Goal: Task Accomplishment & Management: Complete application form

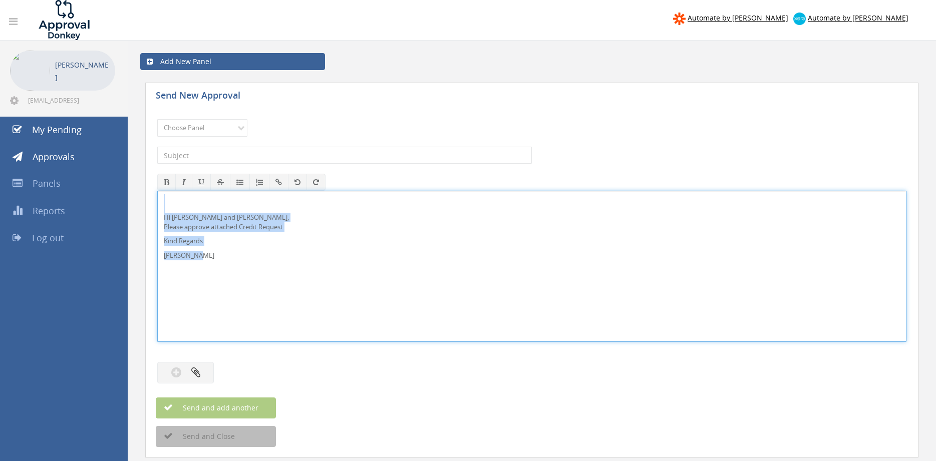
drag, startPoint x: 157, startPoint y: 232, endPoint x: 133, endPoint y: 185, distance: 53.1
click at [157, 191] on div "Hi Lee and Ben, Please approve attached Credit Request Kind Regards Pam Walker" at bounding box center [531, 266] width 749 height 151
copy div "Hi Lee and Ben, Please approve attached Credit Request Kind Regards Pam Walker"
click at [157, 119] on select "Choose Panel Alarm Credits RG - 3 NZ Utilities Cable and SAI Global NZ Alarms-1…" at bounding box center [202, 128] width 90 height 18
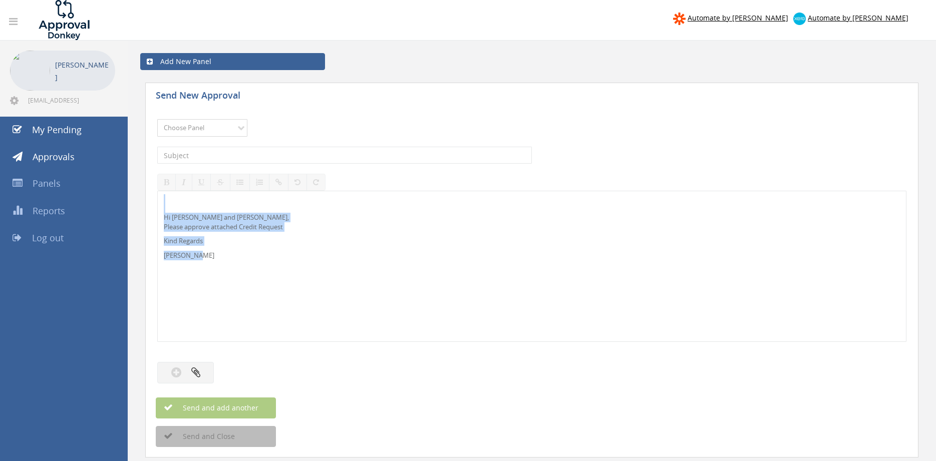
select select "9739"
click option "Credit Requests - 2" at bounding box center [0, 0] width 0 height 0
click at [264, 153] on input "text" at bounding box center [344, 155] width 375 height 17
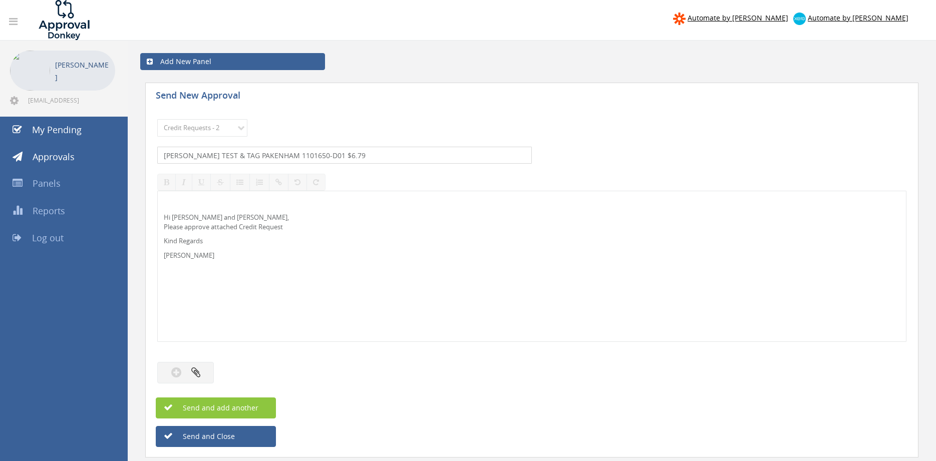
type input "JIMS TEST & TAG PAKENHAM 1101650-D01 $6.79"
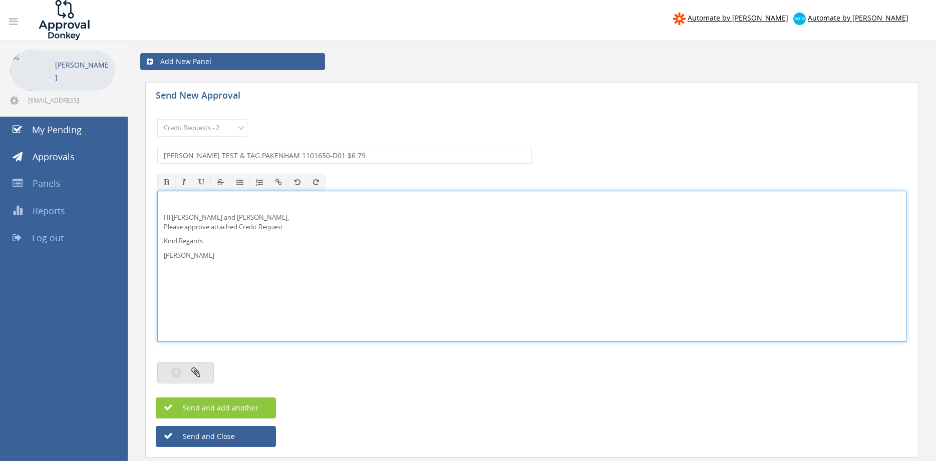
click at [201, 372] on button "button" at bounding box center [185, 373] width 57 height 22
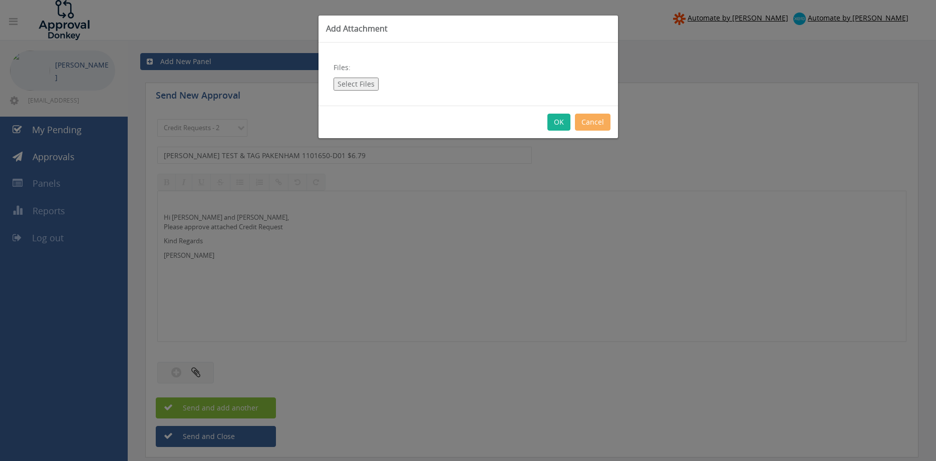
click at [363, 87] on button "Select Files" at bounding box center [355, 84] width 45 height 13
type input "C:\fakepath\JIMS TEST & TAG PAKENHAM 1101650-D01.pdf"
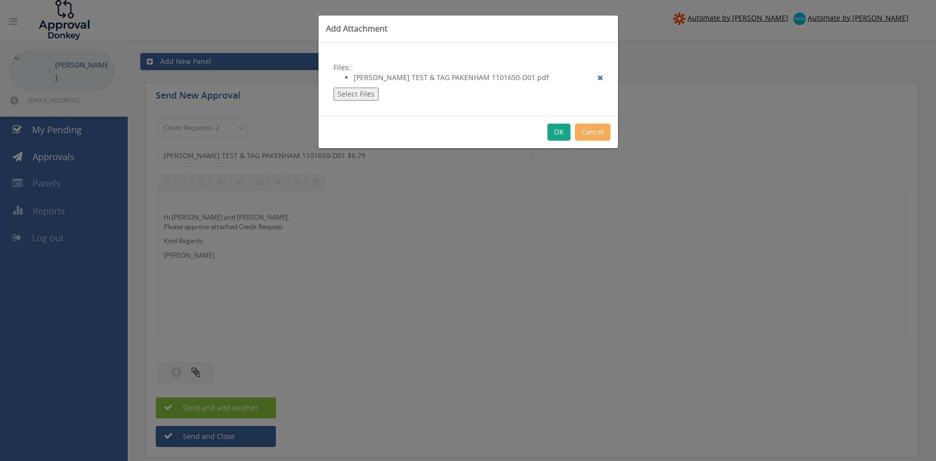
click at [560, 133] on button "OK" at bounding box center [558, 132] width 23 height 17
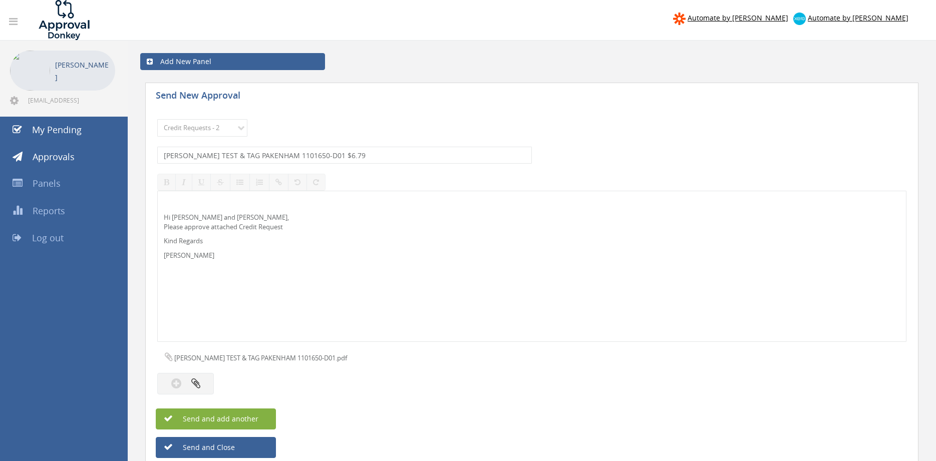
click at [263, 418] on button "Send and add another" at bounding box center [216, 419] width 120 height 21
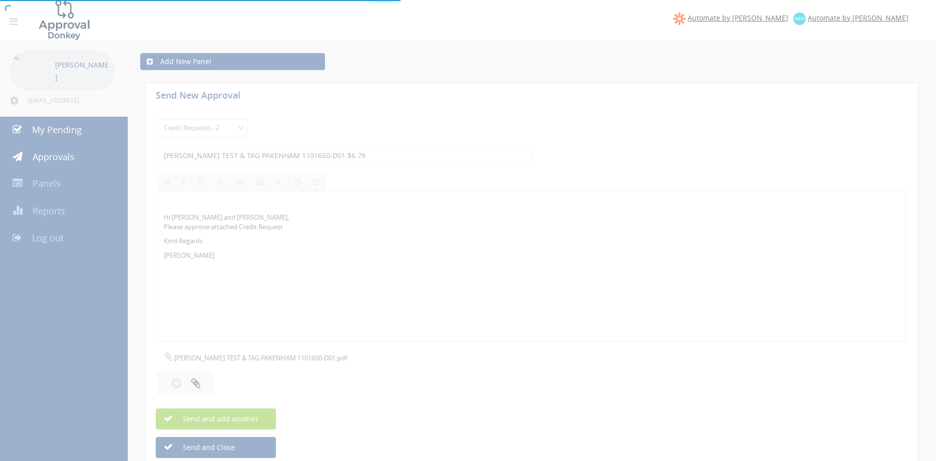
select select
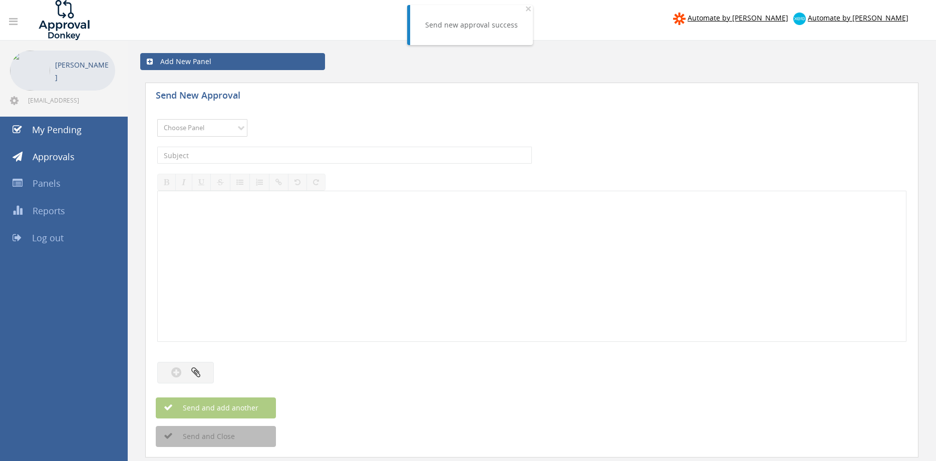
click at [206, 133] on select "Choose Panel Alarm Credits RG - 3 NZ Utilities Cable and SAI Global NZ Alarms-1…" at bounding box center [202, 128] width 90 height 18
select select "9739"
click option "Credit Requests - 2" at bounding box center [0, 0] width 0 height 0
click at [274, 154] on input "text" at bounding box center [344, 155] width 375 height 17
type input "TCM SOLUTIONS 1094634-D01 $197.34"
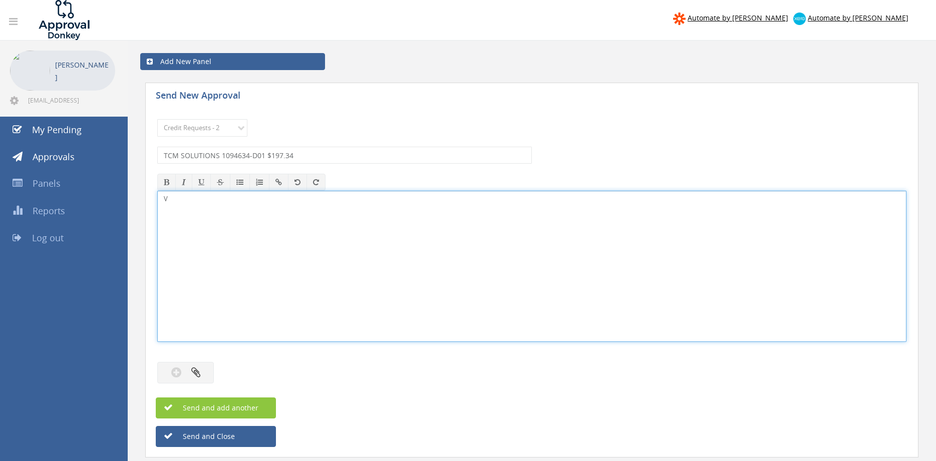
drag, startPoint x: 160, startPoint y: 211, endPoint x: 108, endPoint y: 211, distance: 52.1
click at [157, 211] on div "V" at bounding box center [531, 266] width 749 height 151
drag, startPoint x: 182, startPoint y: 199, endPoint x: 106, endPoint y: 197, distance: 76.1
click at [157, 197] on div "vV" at bounding box center [531, 266] width 749 height 151
click at [203, 365] on button "button" at bounding box center [185, 373] width 57 height 22
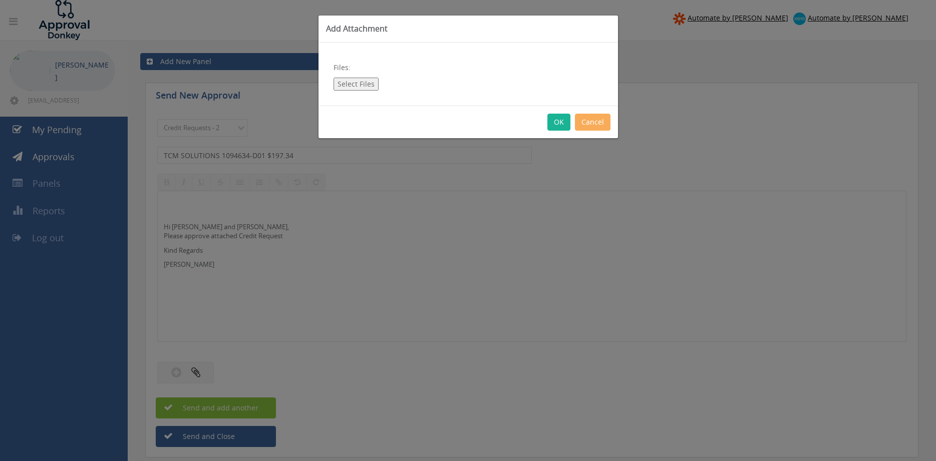
click at [344, 83] on button "Select Files" at bounding box center [355, 84] width 45 height 13
type input "C:\fakepath\TCM SOLUTIONS 1094634-D01.pdf"
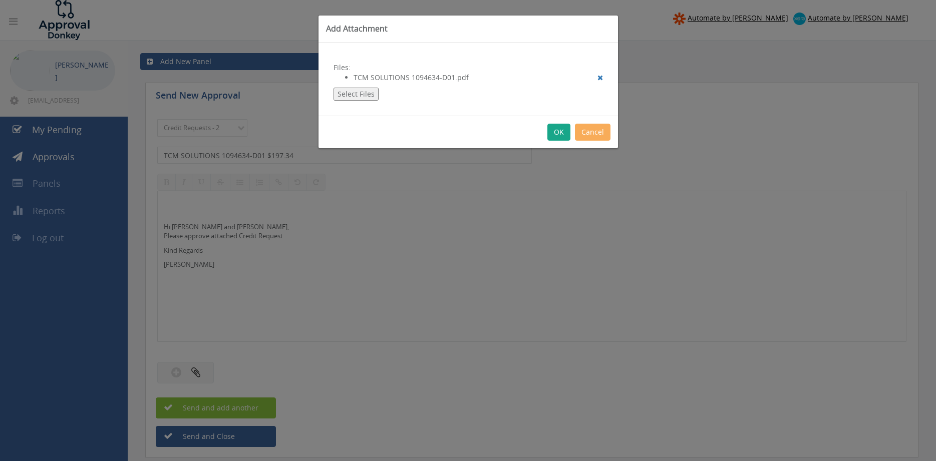
click at [559, 130] on button "OK" at bounding box center [558, 132] width 23 height 17
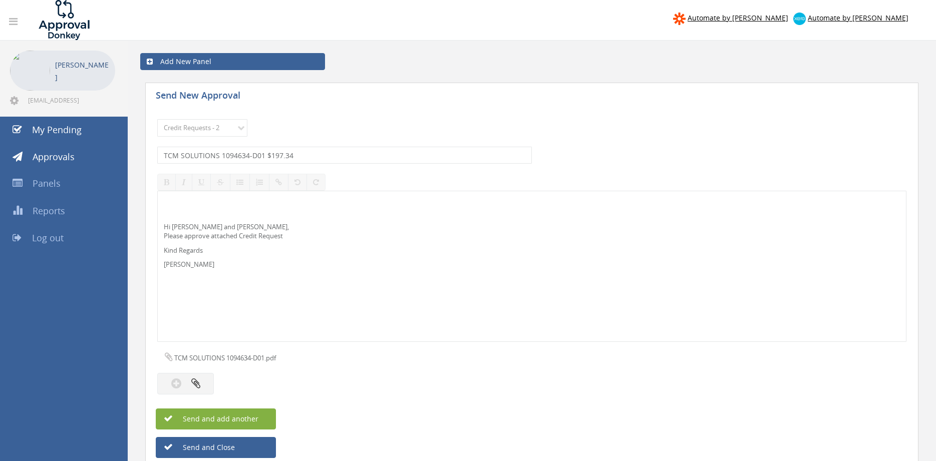
click at [261, 416] on button "Send and add another" at bounding box center [216, 419] width 120 height 21
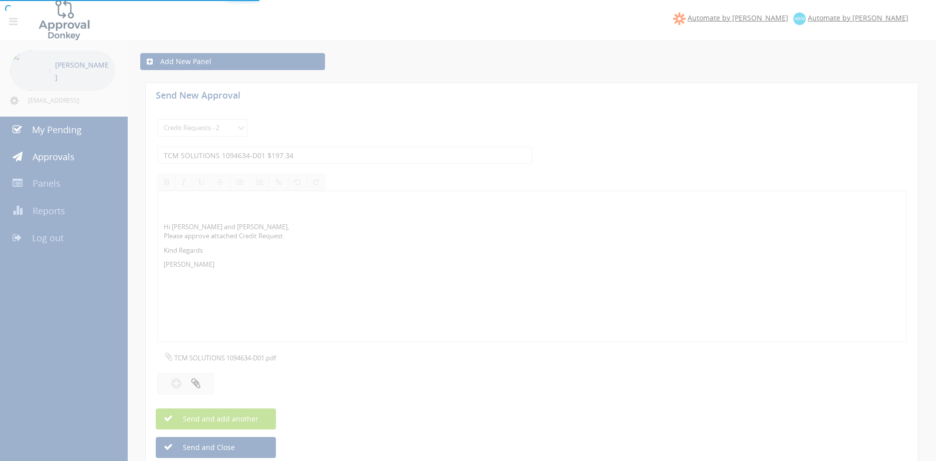
select select
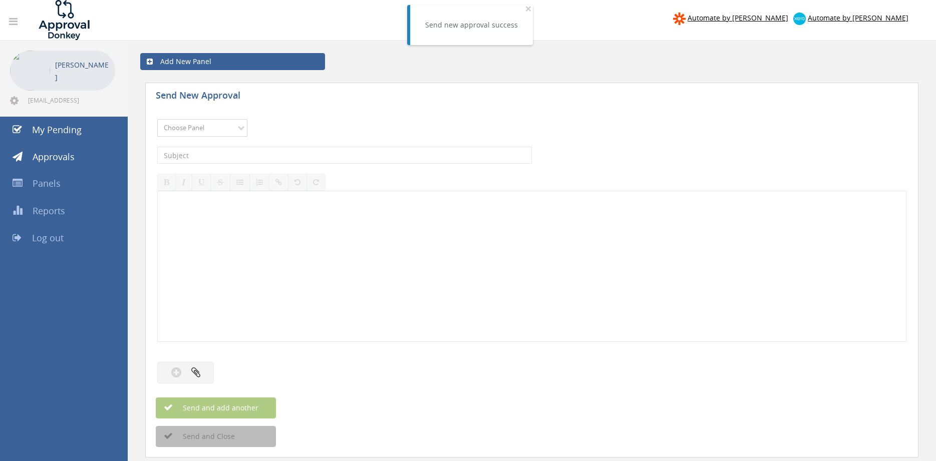
click at [157, 119] on select "Choose Panel Alarm Credits RG - 3 NZ Utilities Cable and SAI Global NZ Alarms-1…" at bounding box center [202, 128] width 90 height 18
select select "9739"
click option "Credit Requests - 2" at bounding box center [0, 0] width 0 height 0
click at [276, 155] on input "text" at bounding box center [344, 155] width 375 height 17
type input "TRU ESSENTIAL SERVICES 1080477-D01 $800.60"
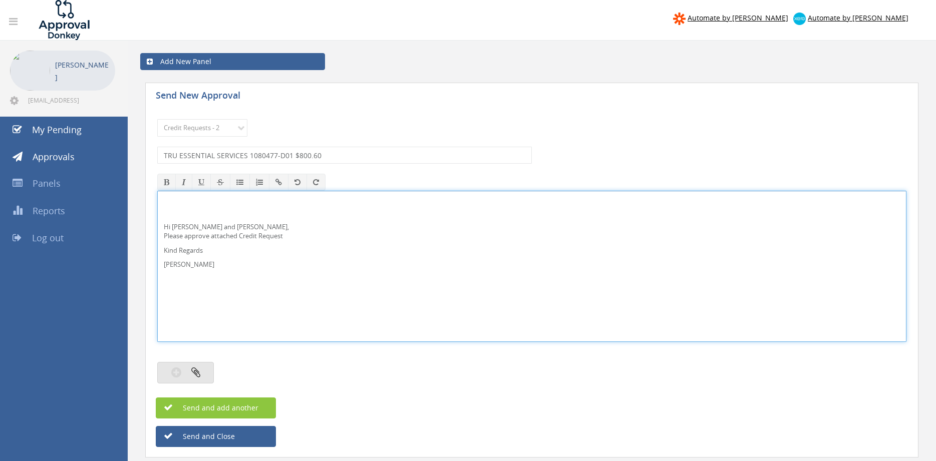
click at [202, 369] on button "button" at bounding box center [185, 373] width 57 height 22
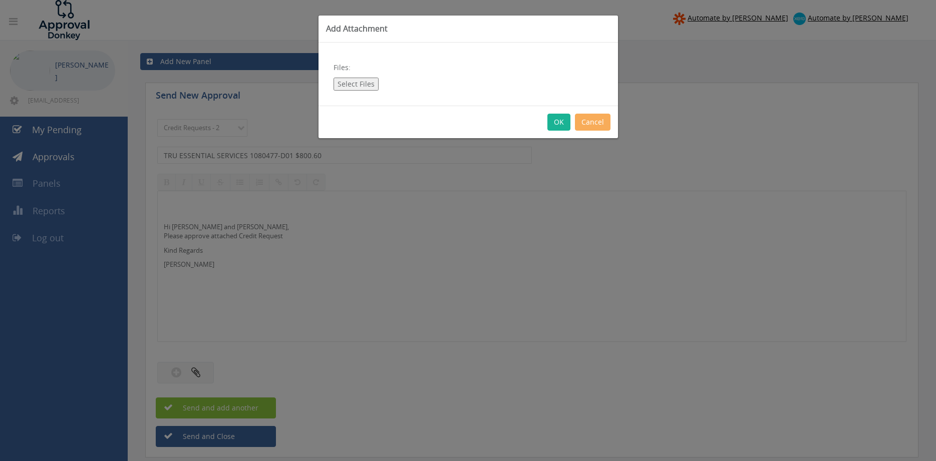
click at [357, 86] on button "Select Files" at bounding box center [355, 84] width 45 height 13
type input "C:\fakepath\TRU ESSENTIAL SERVICES 1080477-D01.pdf"
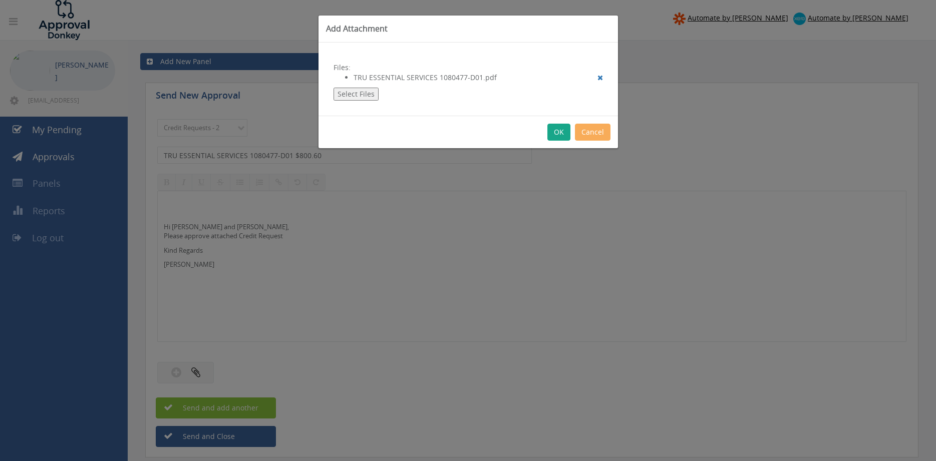
click at [560, 133] on button "OK" at bounding box center [558, 132] width 23 height 17
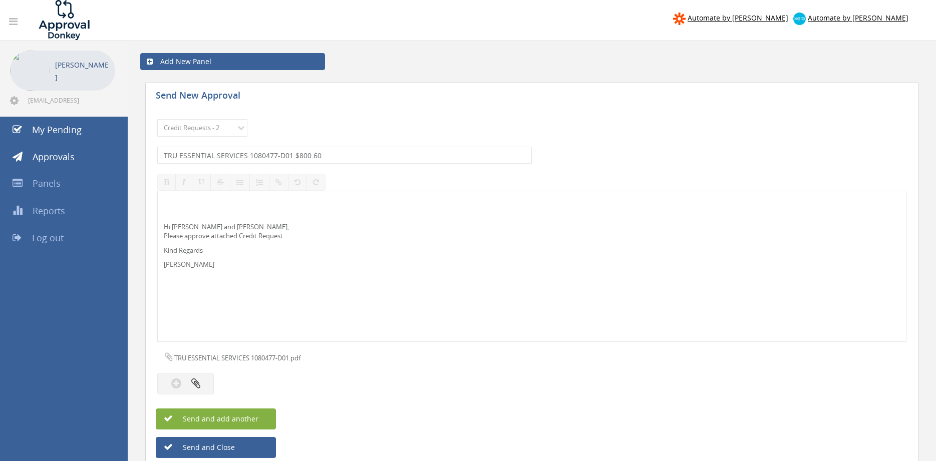
click at [260, 419] on button "Send and add another" at bounding box center [216, 419] width 120 height 21
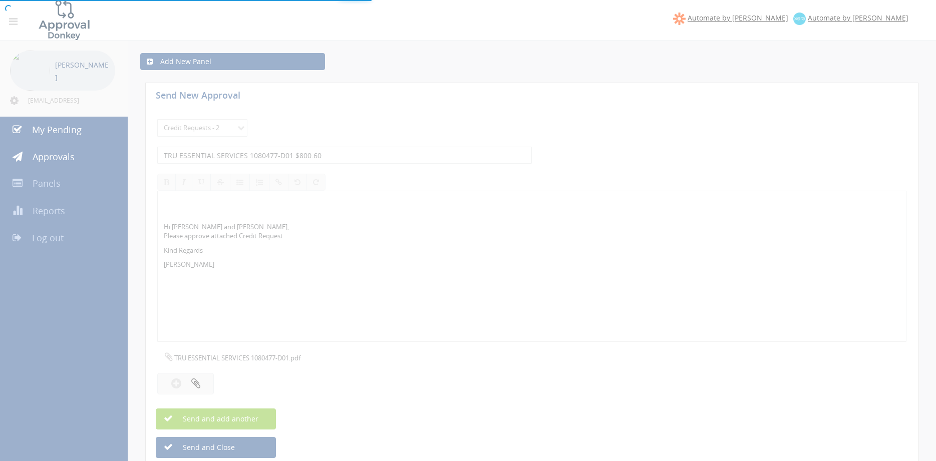
select select
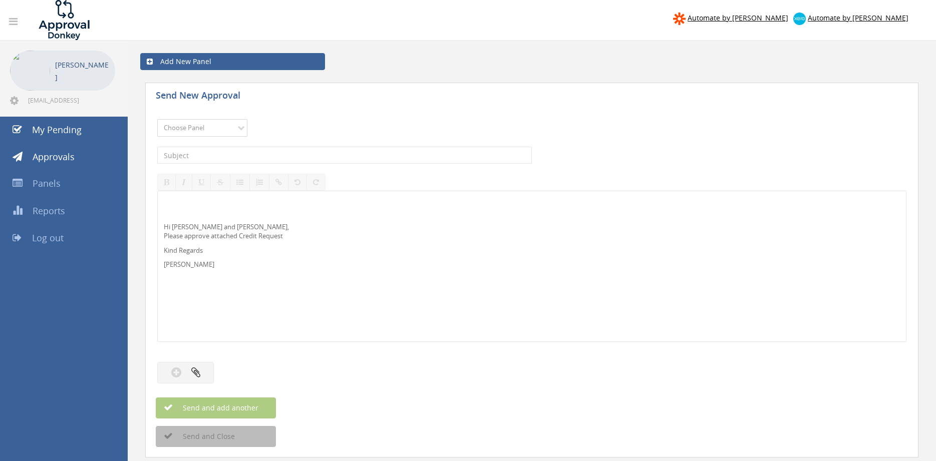
select select "13144"
click option "Alarm Credits RG - 3" at bounding box center [0, 0] width 0 height 0
click at [230, 158] on input "text" at bounding box center [344, 155] width 375 height 17
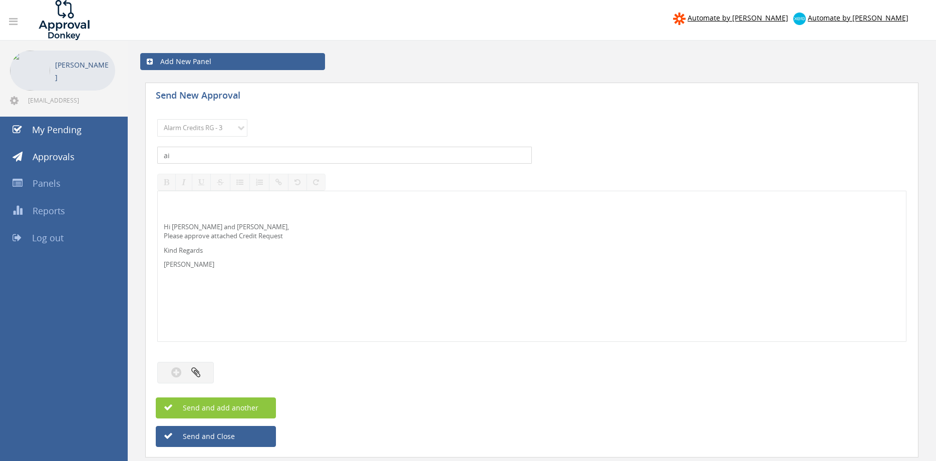
type input "a"
type input "AIRMASTER NSW 1101746-D01 $668.80"
click at [183, 226] on p "Hi Lee and Ben, Please approve attached Credit Request" at bounding box center [532, 231] width 736 height 19
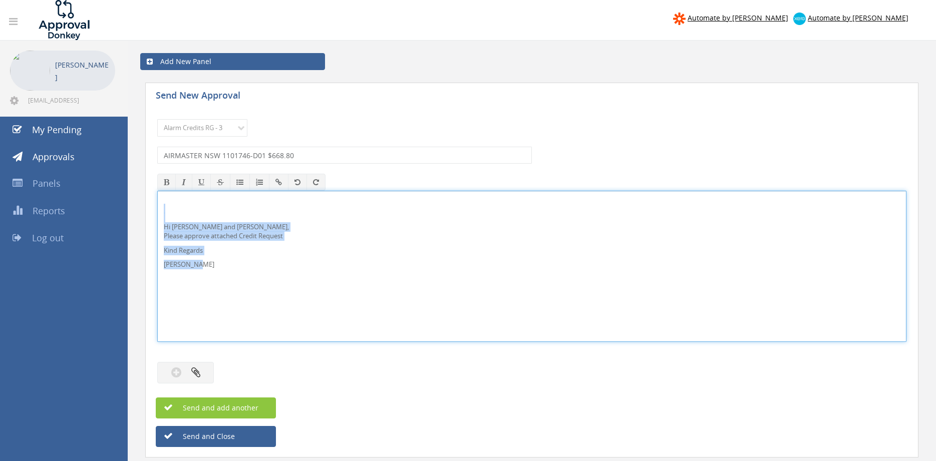
drag, startPoint x: 150, startPoint y: 240, endPoint x: 141, endPoint y: 203, distance: 38.1
click at [157, 203] on div "Hi Lee, Rob and Ben, Please approve attached Credit Request Kind Regards Pam Wa…" at bounding box center [531, 266] width 749 height 151
copy div "Hi Lee, Rob and Ben, Please approve attached Credit Request Kind Regards Pam Wa…"
click at [206, 367] on button "button" at bounding box center [185, 373] width 57 height 22
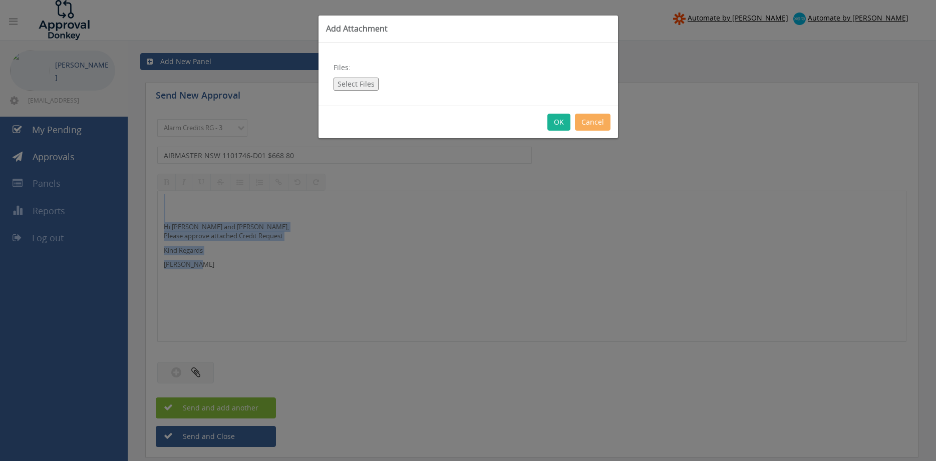
click at [350, 83] on button "Select Files" at bounding box center [355, 84] width 45 height 13
type input "C:\fakepath\AIRMASTER 1101746-D01.pdf"
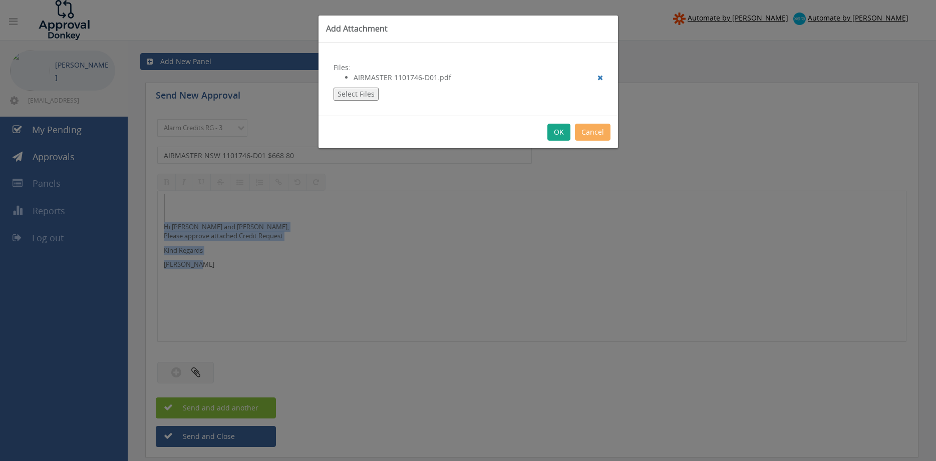
click at [554, 130] on button "OK" at bounding box center [558, 132] width 23 height 17
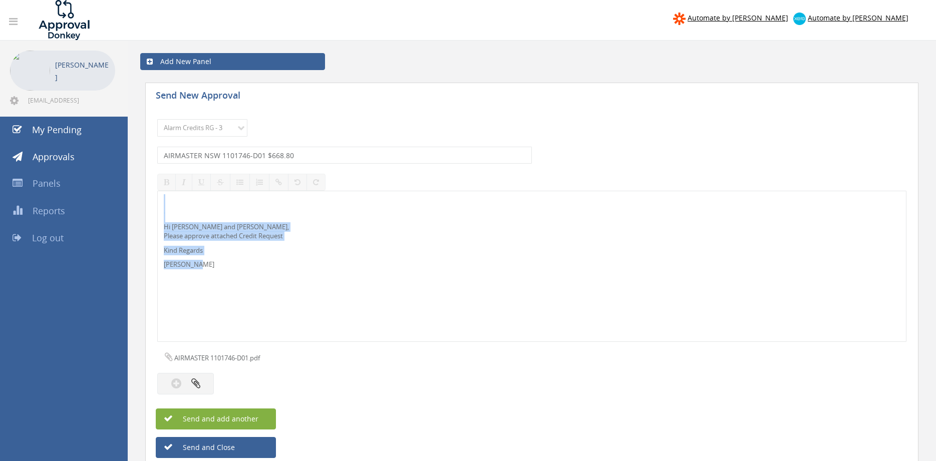
click at [253, 417] on span "Send and add another" at bounding box center [209, 419] width 97 height 10
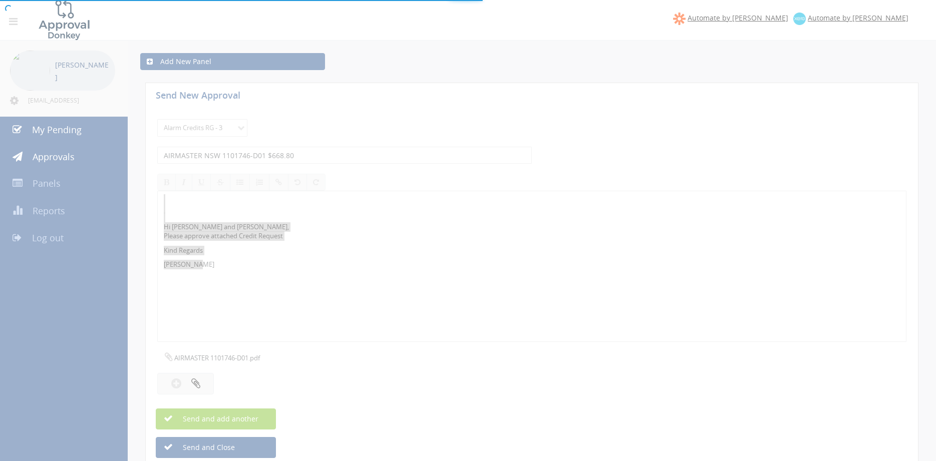
select select
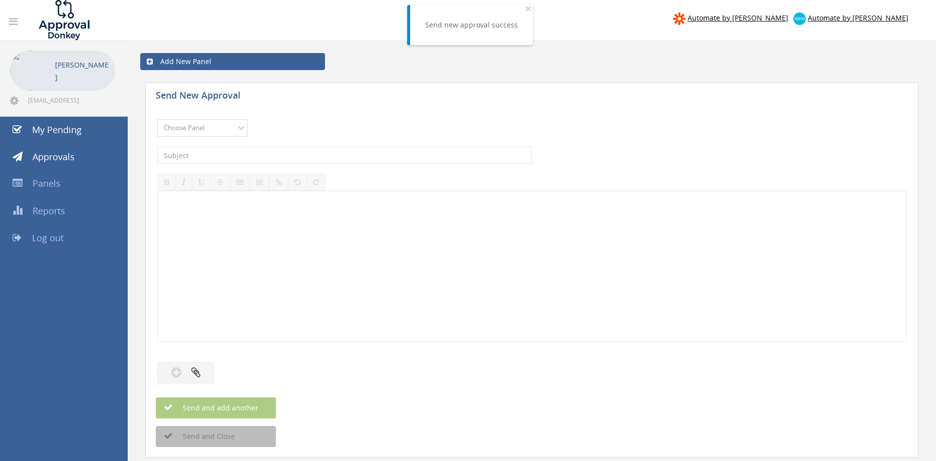
select select "13144"
click option "Alarm Credits RG - 3" at bounding box center [0, 0] width 0 height 0
click at [227, 154] on input "text" at bounding box center [344, 155] width 375 height 17
type input "a"
type input "AUSCOAST 1095541-D01 $38.79"
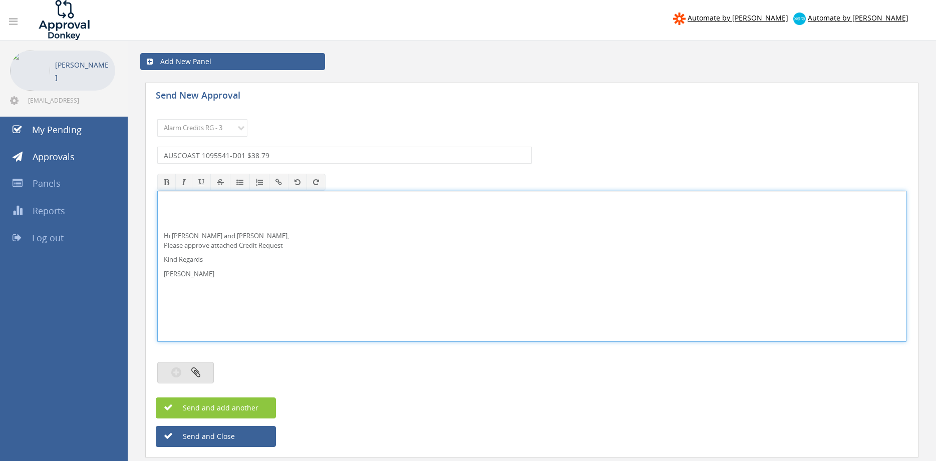
click at [211, 365] on button "button" at bounding box center [185, 373] width 57 height 22
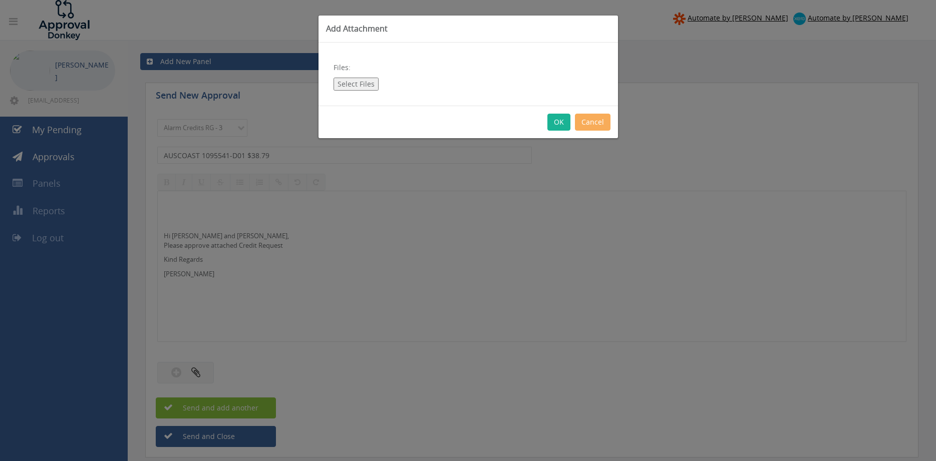
click at [363, 84] on button "Select Files" at bounding box center [355, 84] width 45 height 13
type input "C:\fakepath\AUSCOAST 1095541-D01.pdf"
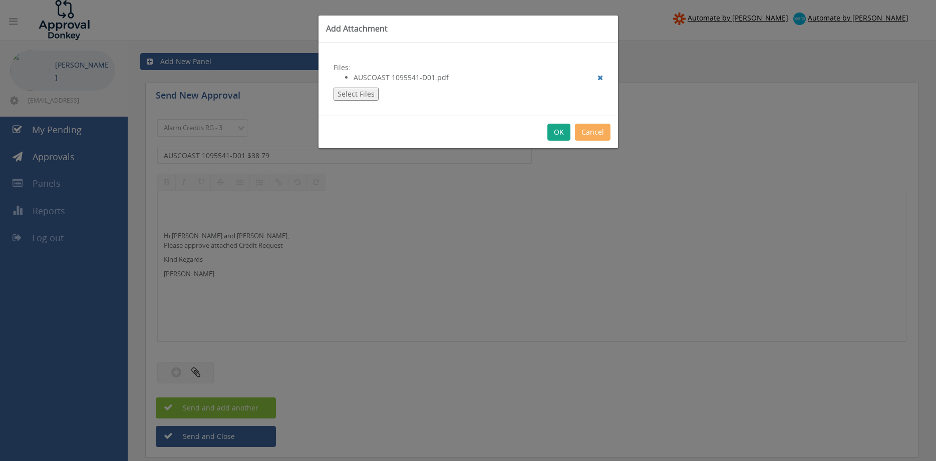
click at [560, 133] on button "OK" at bounding box center [558, 132] width 23 height 17
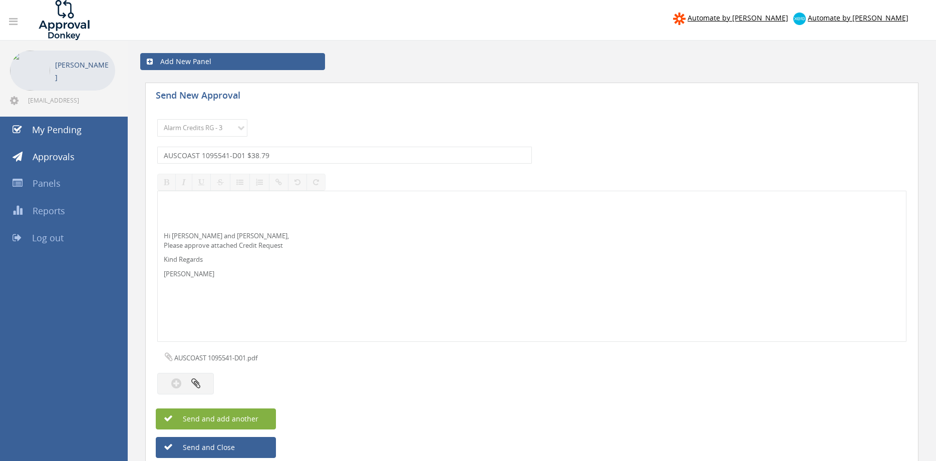
click at [256, 420] on span "Send and add another" at bounding box center [209, 419] width 97 height 10
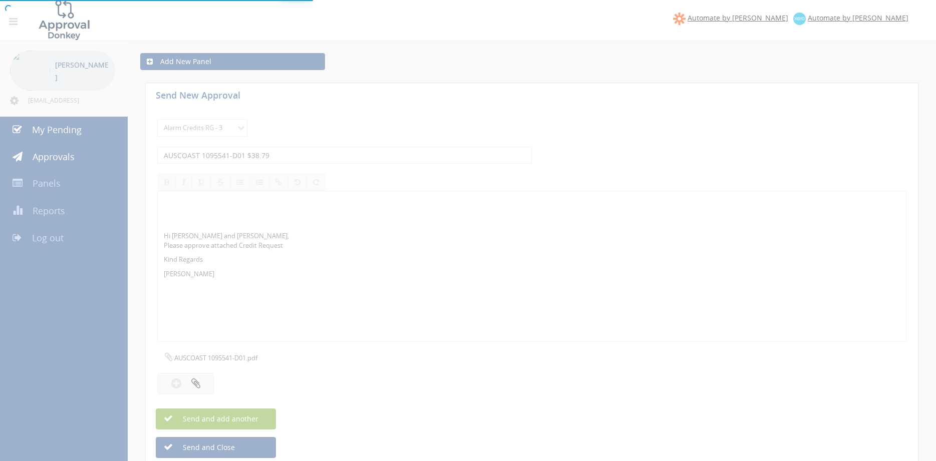
select select
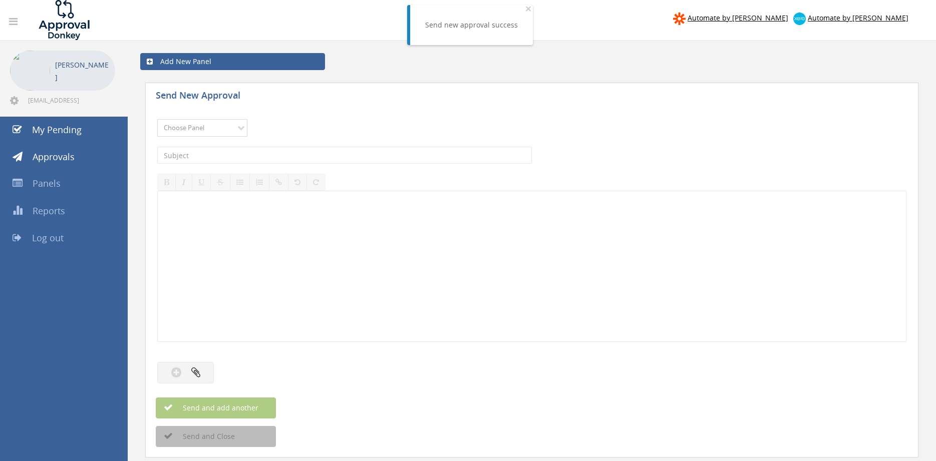
select select "13144"
click option "Alarm Credits RG - 3" at bounding box center [0, 0] width 0 height 0
click at [213, 155] on input "text" at bounding box center [344, 155] width 375 height 17
type input "KNL FIRE SOLUTIONS 1089567-D01 $2,877.45"
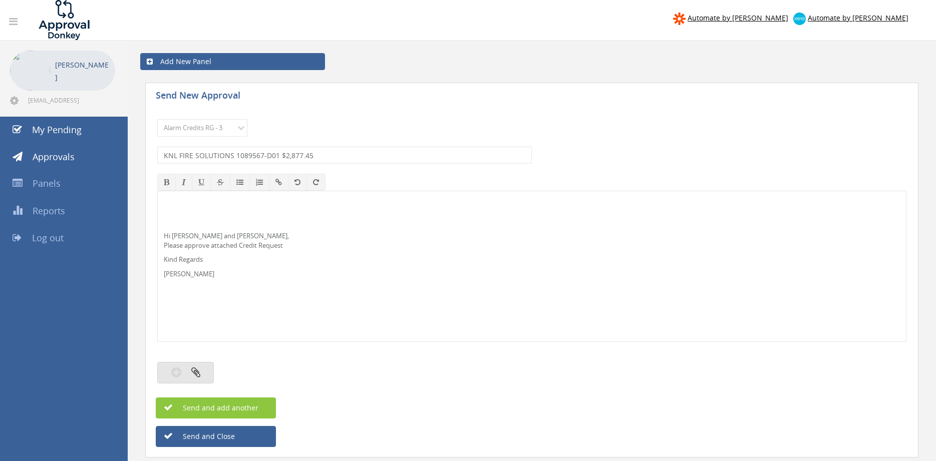
click at [187, 366] on button "button" at bounding box center [185, 373] width 57 height 22
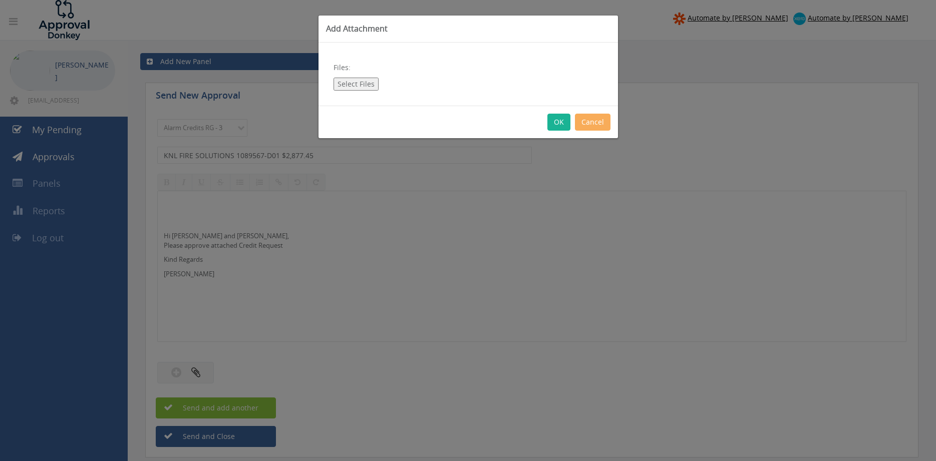
click at [362, 87] on button "Select Files" at bounding box center [355, 84] width 45 height 13
type input "C:\fakepath\KNL FIRE SOLUTIONS 1089567-D01.pdf"
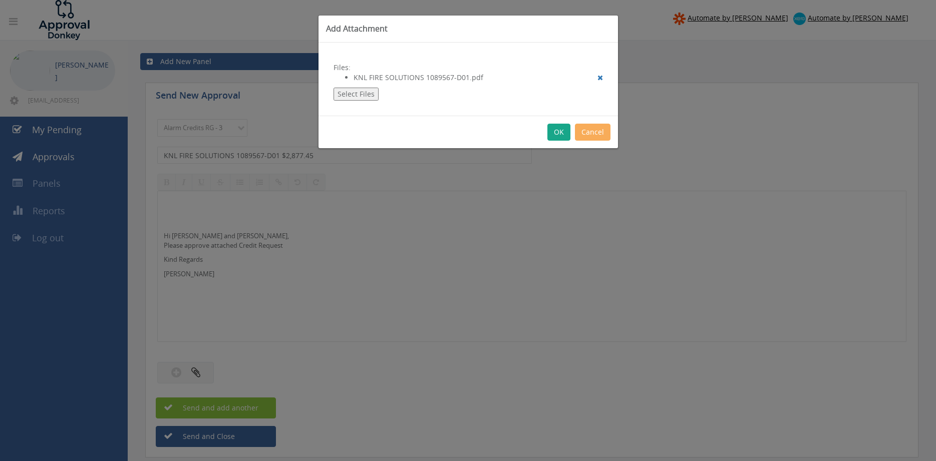
click at [557, 134] on button "OK" at bounding box center [558, 132] width 23 height 17
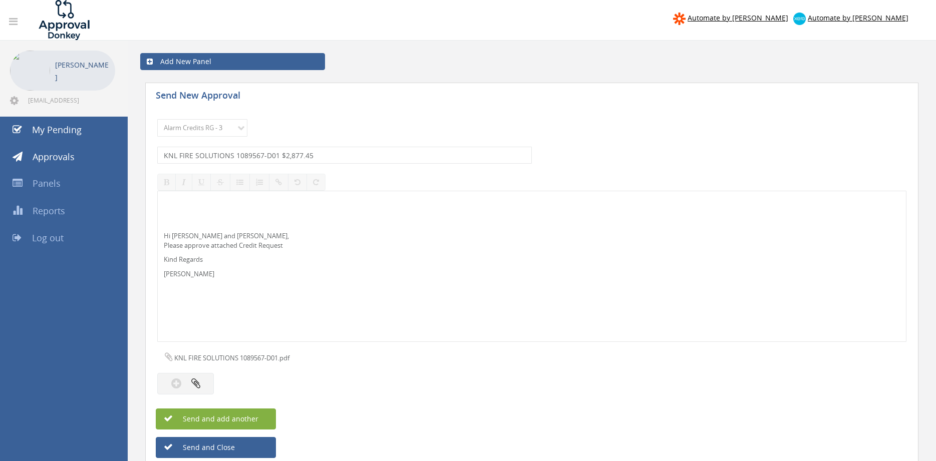
click at [268, 418] on button "Send and add another" at bounding box center [216, 419] width 120 height 21
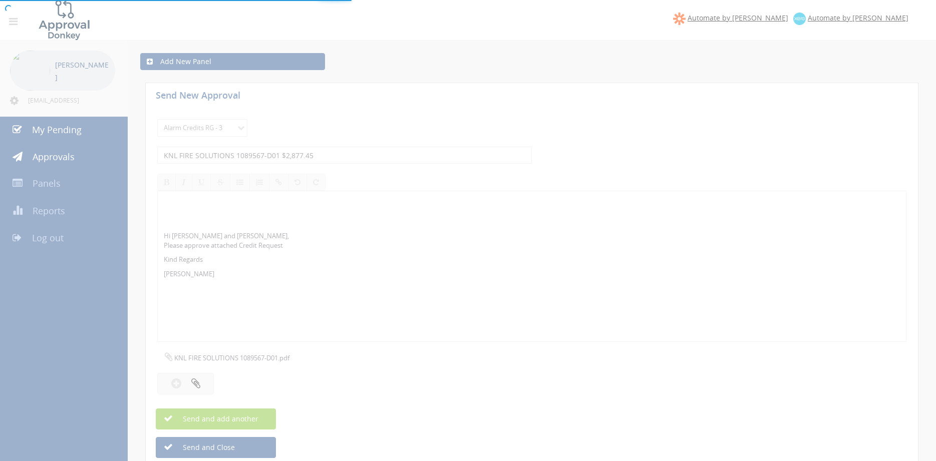
select select
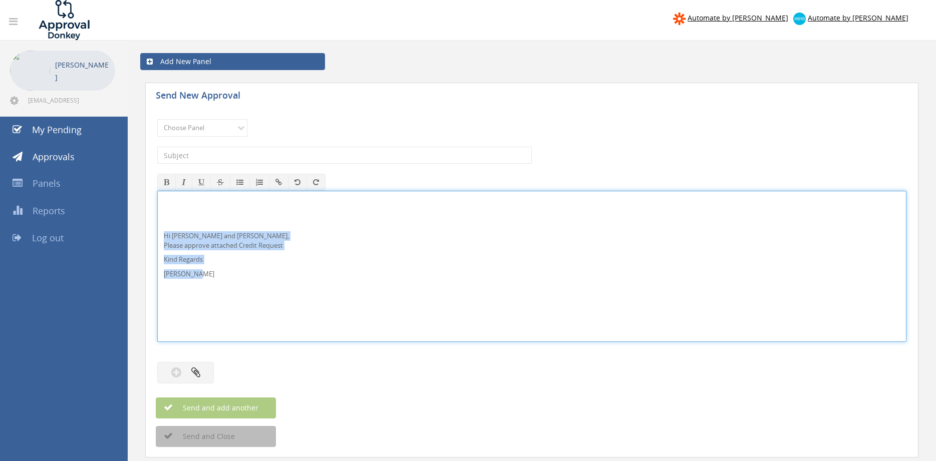
drag, startPoint x: 202, startPoint y: 274, endPoint x: 156, endPoint y: 228, distance: 65.1
click at [157, 229] on div "Hi Lee, Rob and Ben, Please approve attached Credit Request Kind Regards Pam Wa…" at bounding box center [531, 266] width 749 height 151
copy div "Hi Lee, Rob and Ben, Please approve attached Credit Request Kind Regards Pam Wa…"
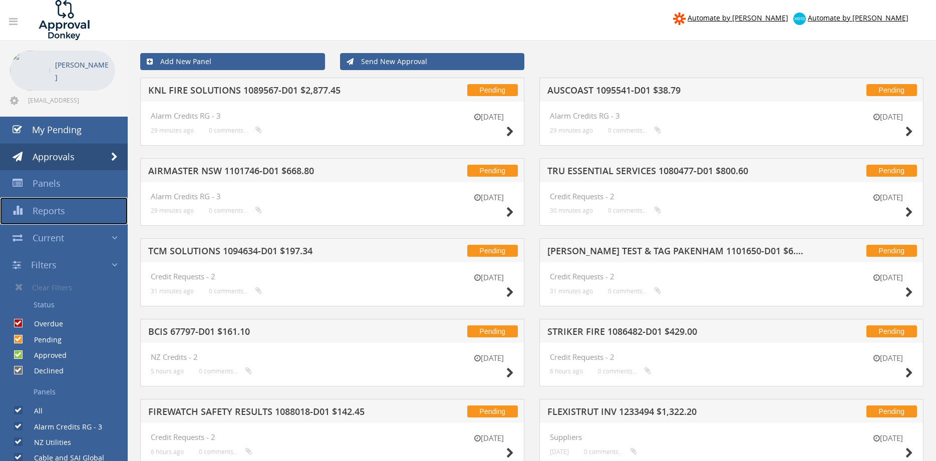
click at [63, 213] on span "Reports" at bounding box center [49, 211] width 33 height 12
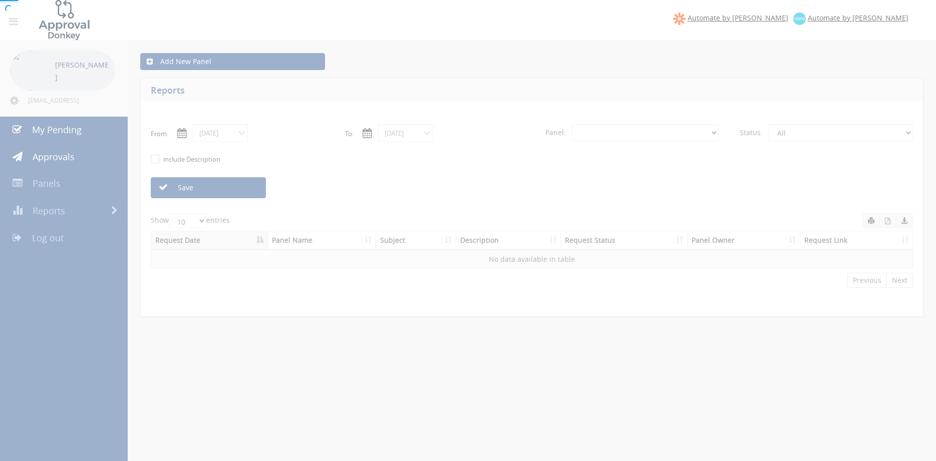
select select "number:0"
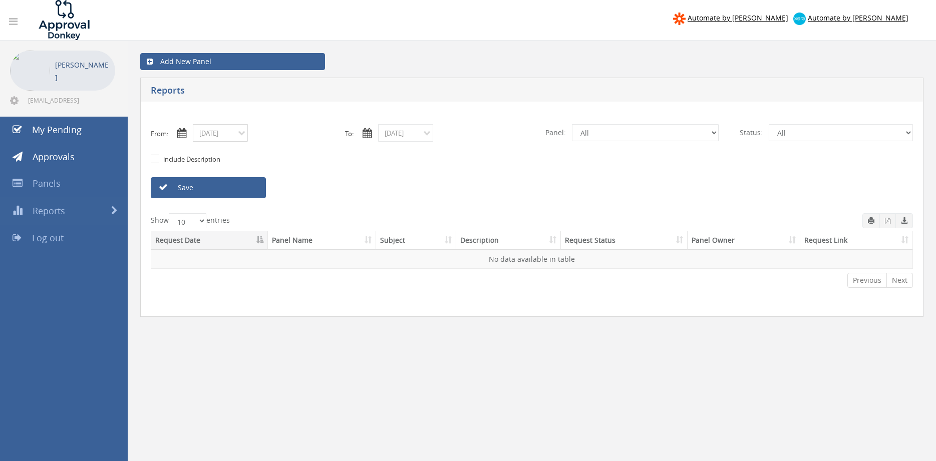
click at [235, 132] on input "09/15/2025" at bounding box center [220, 133] width 55 height 18
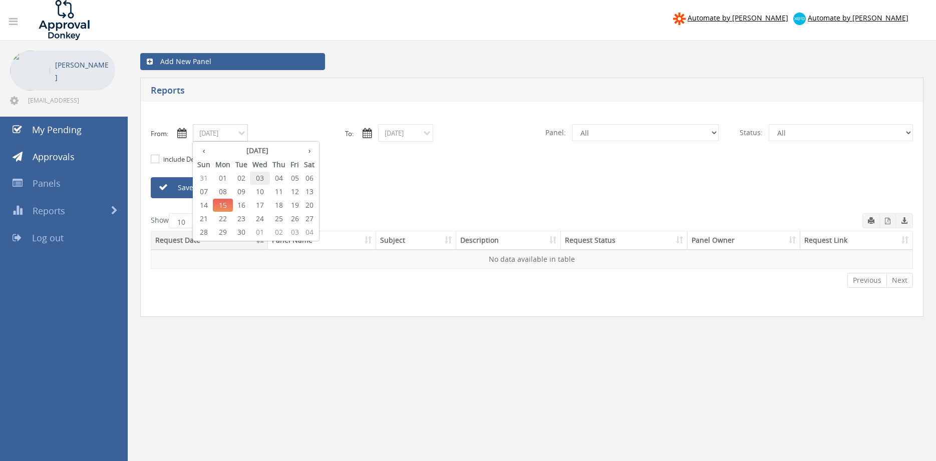
click at [261, 179] on span "03" at bounding box center [260, 178] width 20 height 13
type input "09/03/2025"
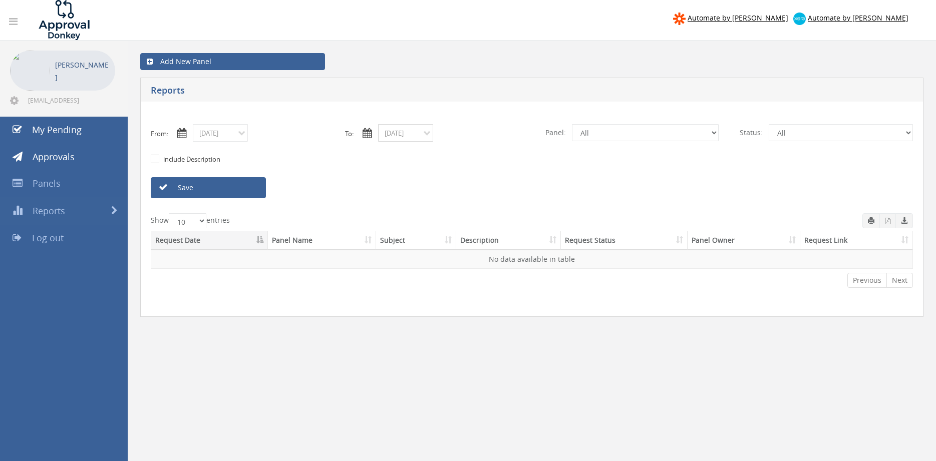
click at [411, 130] on input "09/15/2025" at bounding box center [405, 133] width 55 height 18
click at [448, 180] on span "03" at bounding box center [445, 178] width 20 height 13
type input "09/03/2025"
click at [572, 124] on select "All Alarm Credits RG - 3 NZ Utilities Cable and SAI Global NZ Alarms-1 NZ FX Pa…" at bounding box center [645, 132] width 147 height 17
select select "number:9632"
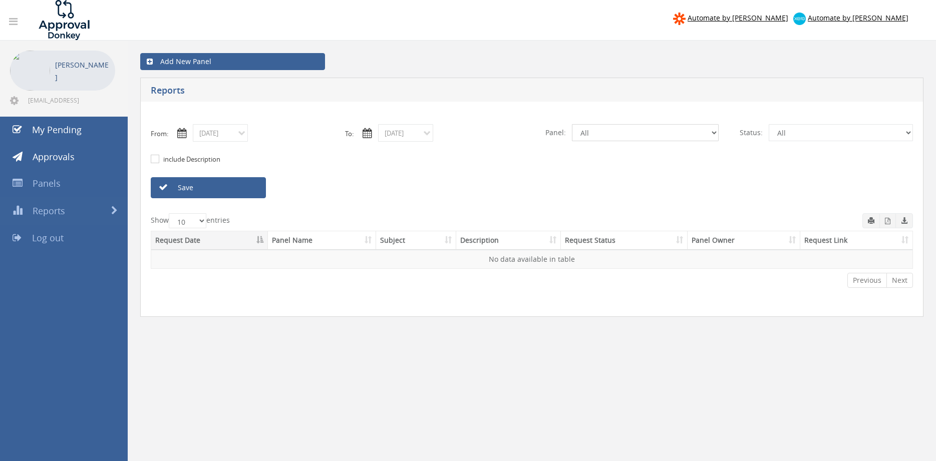
click option "Suppliers" at bounding box center [0, 0] width 0 height 0
click at [245, 187] on link "Save" at bounding box center [208, 187] width 115 height 21
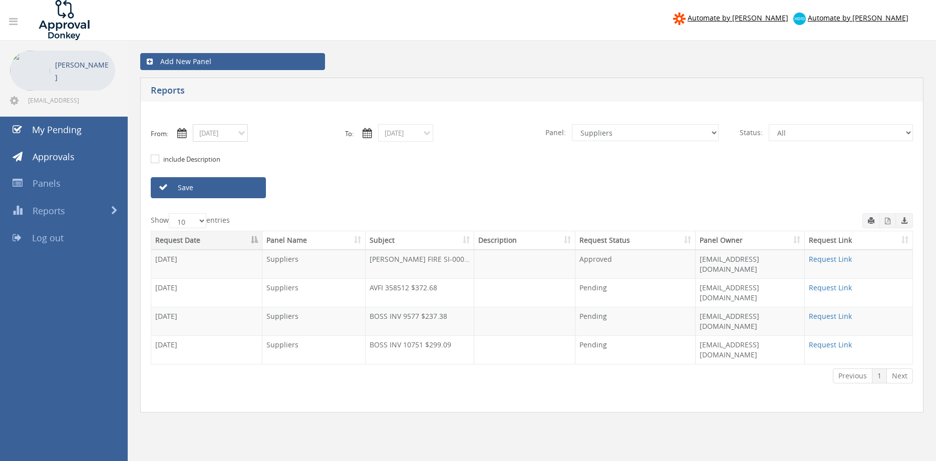
click at [237, 132] on input "09/03/2025" at bounding box center [220, 133] width 55 height 18
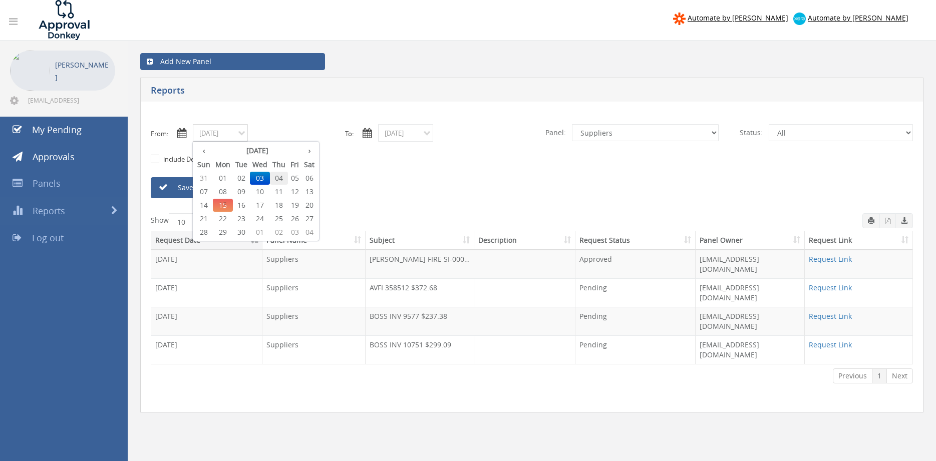
click at [282, 176] on span "04" at bounding box center [279, 178] width 18 height 13
type input "09/04/2025"
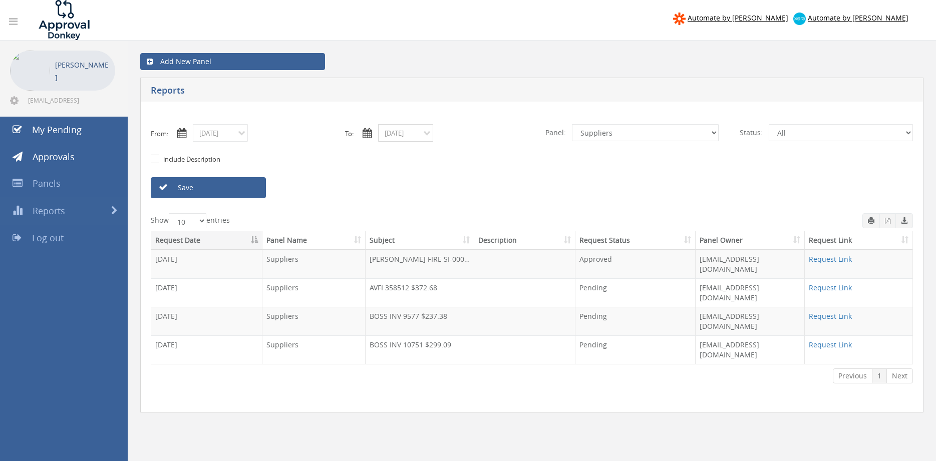
click at [406, 132] on input "09/03/2025" at bounding box center [405, 133] width 55 height 18
click at [467, 180] on span "04" at bounding box center [464, 178] width 18 height 13
type input "09/04/2025"
click at [260, 190] on link "Save" at bounding box center [208, 187] width 115 height 21
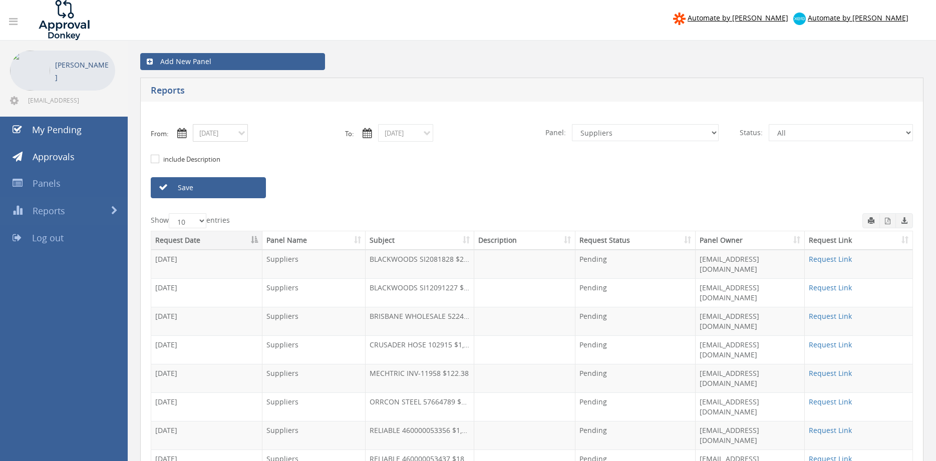
click at [218, 133] on input "09/04/2025" at bounding box center [220, 133] width 55 height 18
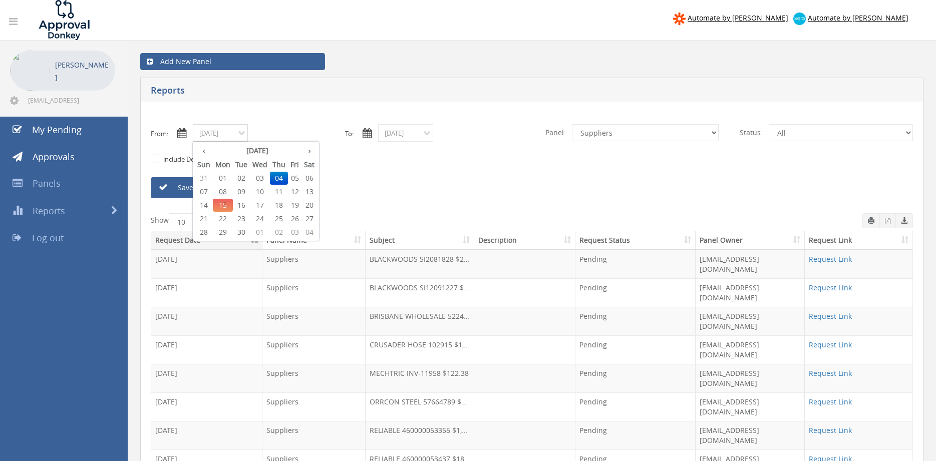
click at [261, 176] on span "03" at bounding box center [260, 178] width 20 height 13
type input "09/03/2025"
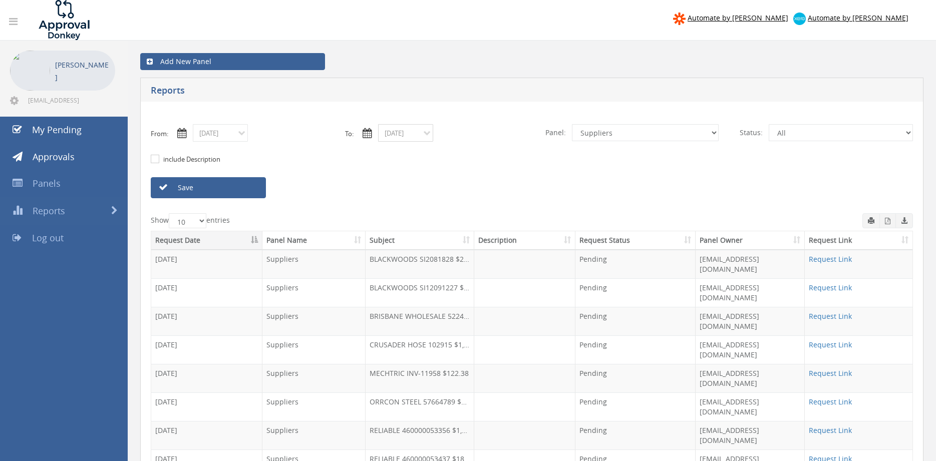
click at [399, 130] on input "09/04/2025" at bounding box center [405, 133] width 55 height 18
click at [447, 179] on span "03" at bounding box center [445, 178] width 20 height 13
type input "09/03/2025"
click at [572, 124] on select "All Alarm Credits RG - 3 NZ Utilities Cable and SAI Global NZ Alarms-1 NZ FX Pa…" at bounding box center [645, 132] width 147 height 17
select select "number:9744"
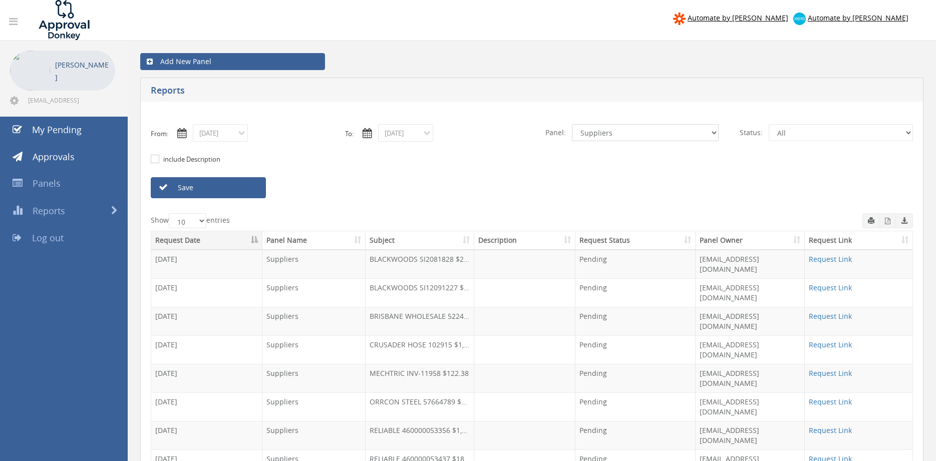
click option "Flamestop Utilities" at bounding box center [0, 0] width 0 height 0
click at [200, 185] on link "Save" at bounding box center [208, 187] width 115 height 21
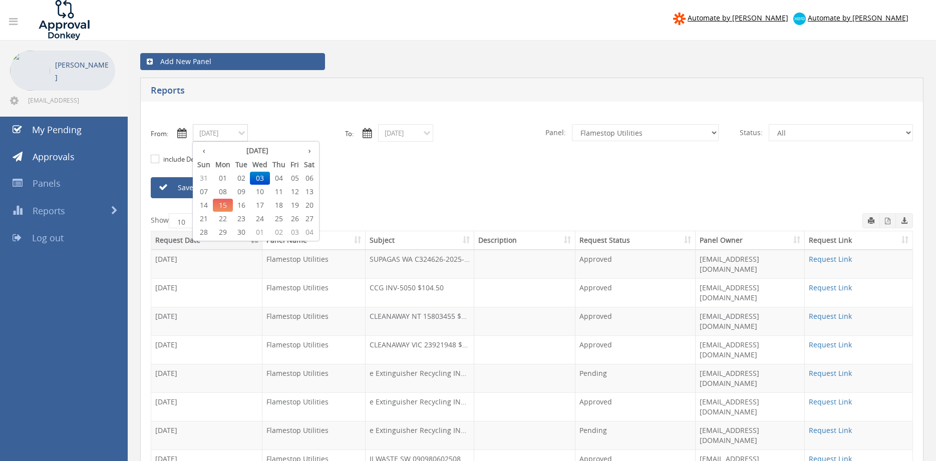
click at [229, 135] on input "09/03/2025" at bounding box center [220, 133] width 55 height 18
click at [282, 179] on span "04" at bounding box center [279, 178] width 18 height 13
type input "09/04/2025"
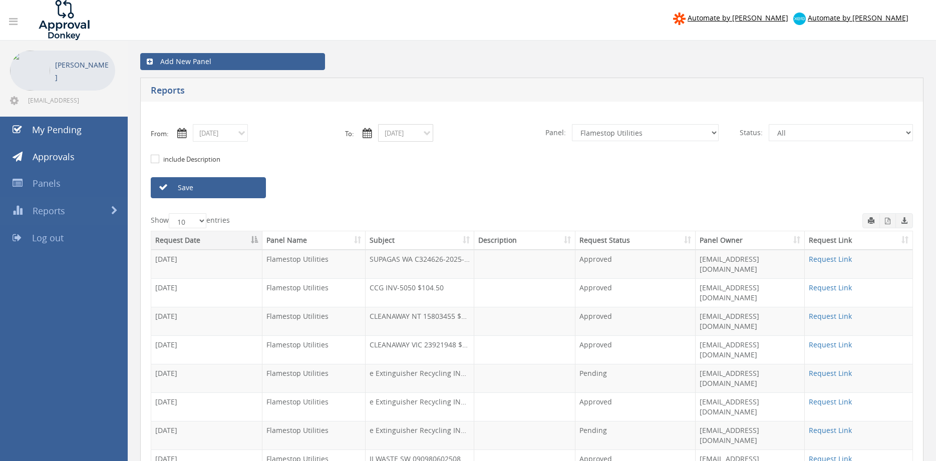
click at [418, 137] on input "09/03/2025" at bounding box center [405, 133] width 55 height 18
click at [469, 176] on span "04" at bounding box center [464, 178] width 18 height 13
type input "09/04/2025"
click at [248, 188] on link "Save" at bounding box center [208, 187] width 115 height 21
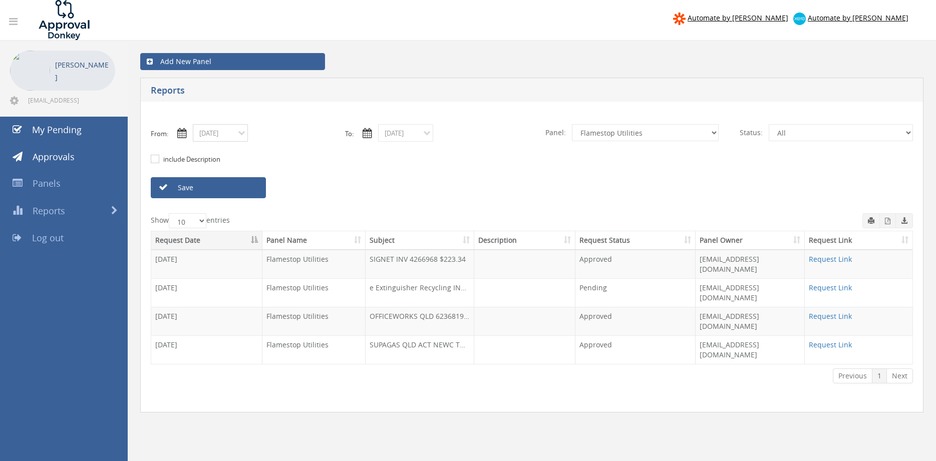
click at [223, 140] on input "09/04/2025" at bounding box center [220, 133] width 55 height 18
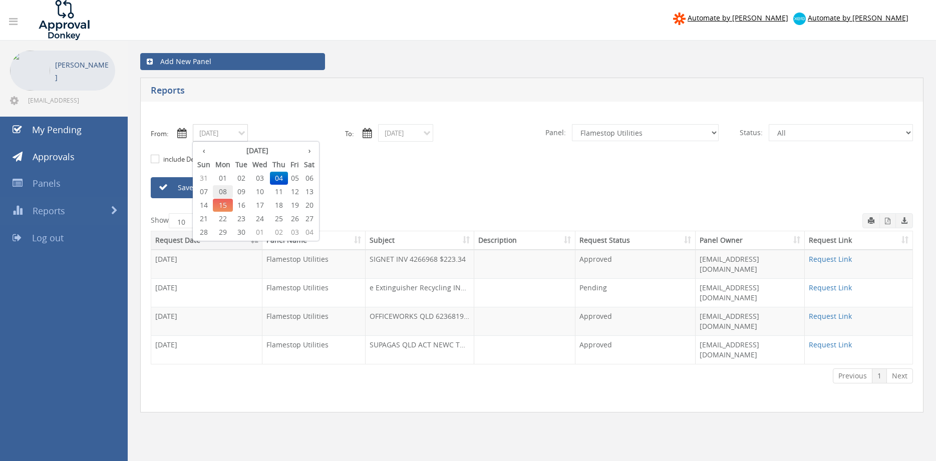
click at [226, 191] on span "08" at bounding box center [223, 191] width 20 height 13
type input "09/08/2025"
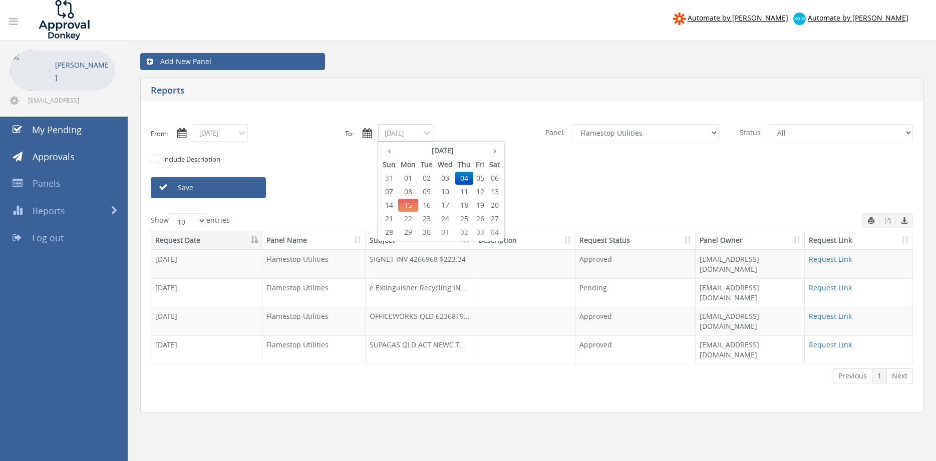
click at [396, 132] on input "09/04/2025" at bounding box center [405, 133] width 55 height 18
click at [409, 191] on span "08" at bounding box center [408, 191] width 20 height 13
type input "09/08/2025"
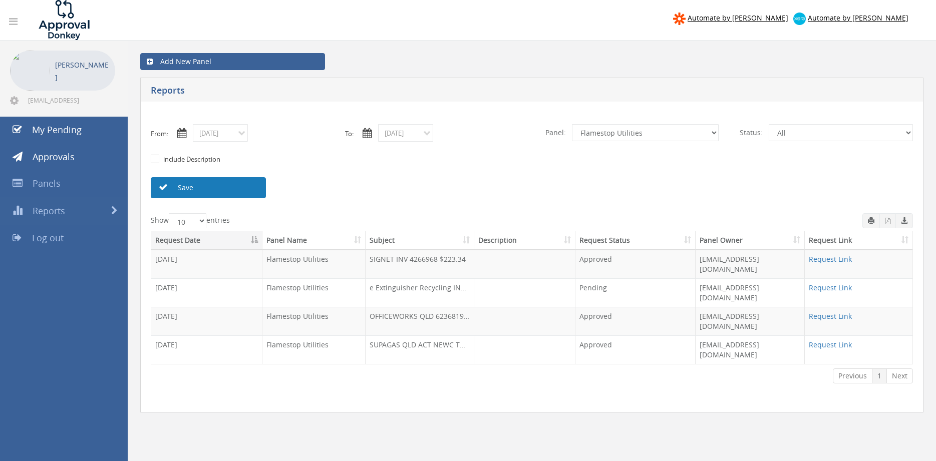
click at [242, 188] on link "Save" at bounding box center [208, 187] width 115 height 21
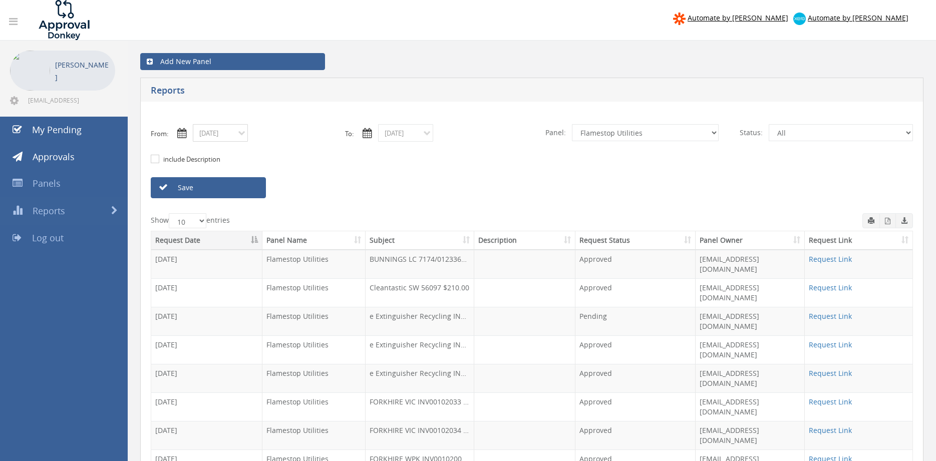
click at [216, 134] on input "09/08/2025" at bounding box center [220, 133] width 55 height 18
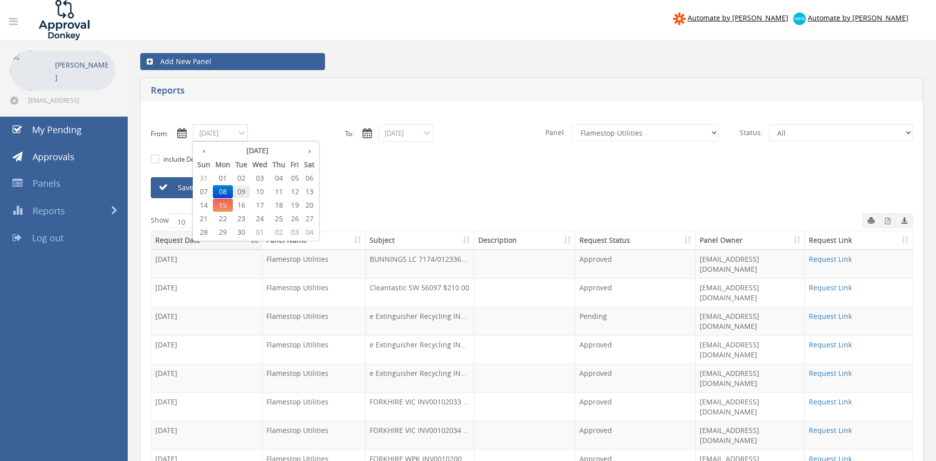
drag, startPoint x: 245, startPoint y: 191, endPoint x: 342, endPoint y: 154, distance: 103.5
click at [246, 191] on span "09" at bounding box center [241, 191] width 17 height 13
type input "09/09/2025"
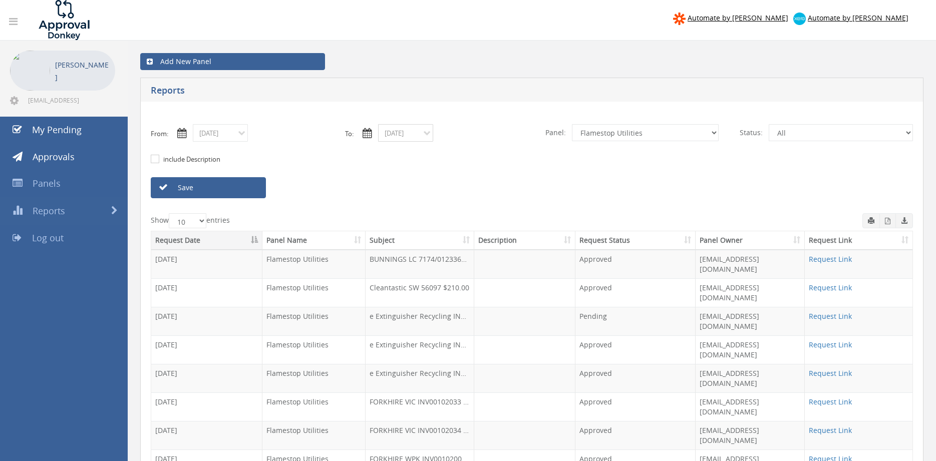
click at [402, 134] on input "09/08/2025" at bounding box center [405, 133] width 55 height 18
click at [428, 189] on span "09" at bounding box center [426, 191] width 17 height 13
type input "09/09/2025"
drag, startPoint x: 250, startPoint y: 193, endPoint x: 271, endPoint y: 188, distance: 21.6
click at [250, 192] on link "Save" at bounding box center [208, 187] width 115 height 21
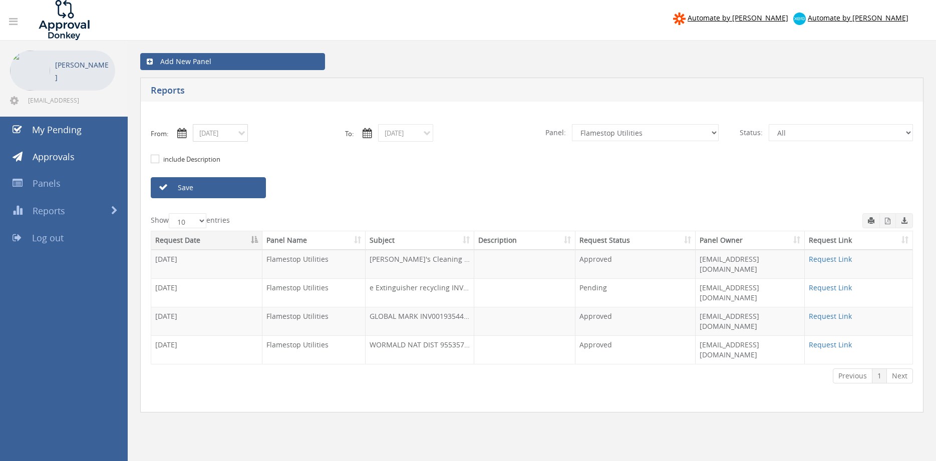
click at [235, 140] on input "09/09/2025" at bounding box center [220, 133] width 55 height 18
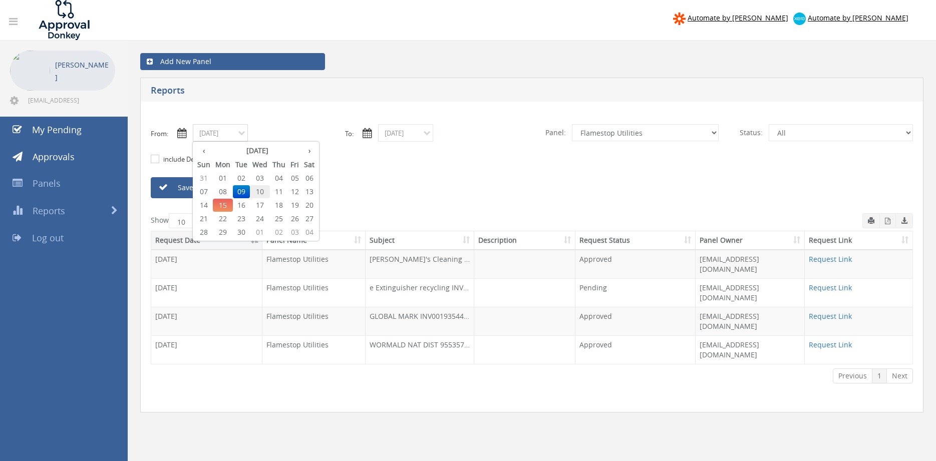
click at [264, 193] on span "10" at bounding box center [260, 191] width 20 height 13
type input "09/10/2025"
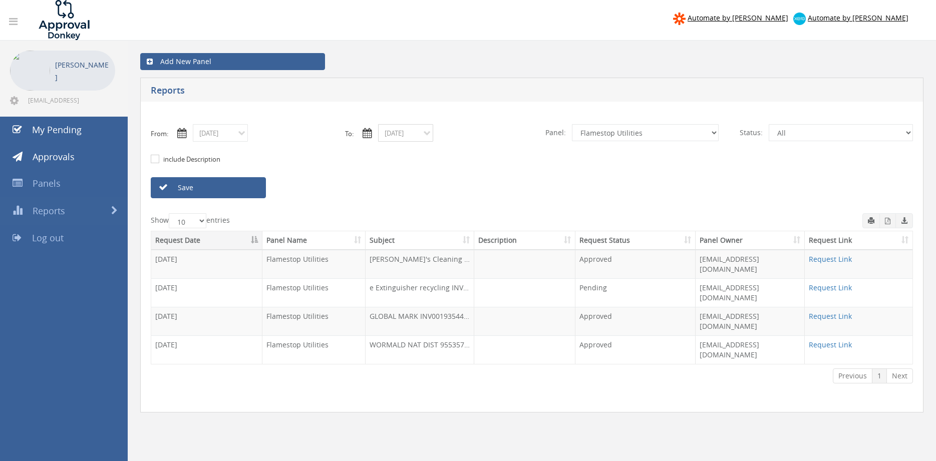
click at [402, 132] on input "09/09/2025" at bounding box center [405, 133] width 55 height 18
click at [446, 190] on span "10" at bounding box center [445, 191] width 20 height 13
type input "09/10/2025"
click at [252, 189] on link "Save" at bounding box center [208, 187] width 115 height 21
click at [231, 136] on input "09/10/2025" at bounding box center [220, 133] width 55 height 18
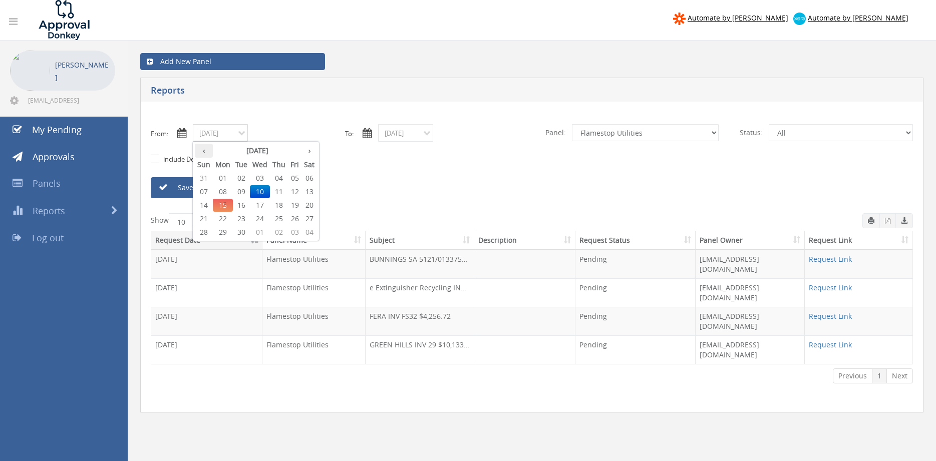
click at [205, 152] on th "‹" at bounding box center [204, 151] width 18 height 14
click at [221, 221] on span "18" at bounding box center [223, 218] width 20 height 13
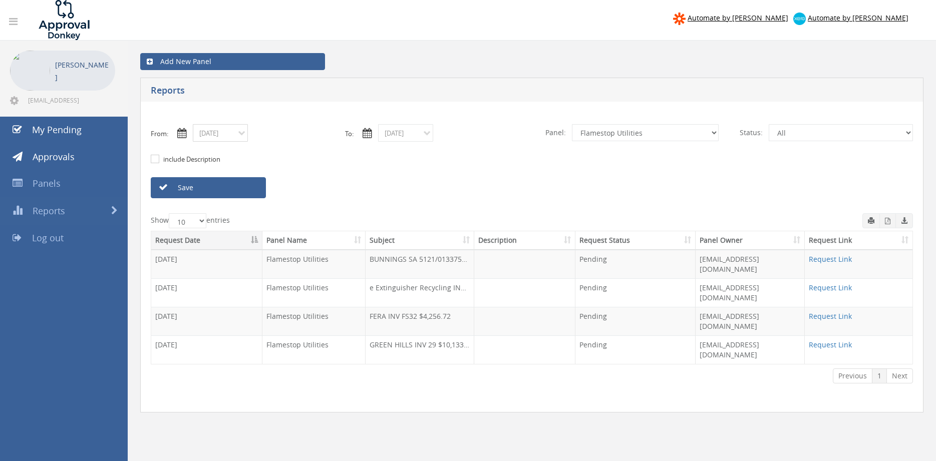
type input "08/18/2025"
click at [397, 136] on input "09/10/2025" at bounding box center [405, 133] width 55 height 18
click at [391, 154] on th "‹" at bounding box center [389, 151] width 18 height 14
drag, startPoint x: 412, startPoint y: 219, endPoint x: 341, endPoint y: 213, distance: 70.8
click at [411, 219] on span "18" at bounding box center [408, 218] width 20 height 13
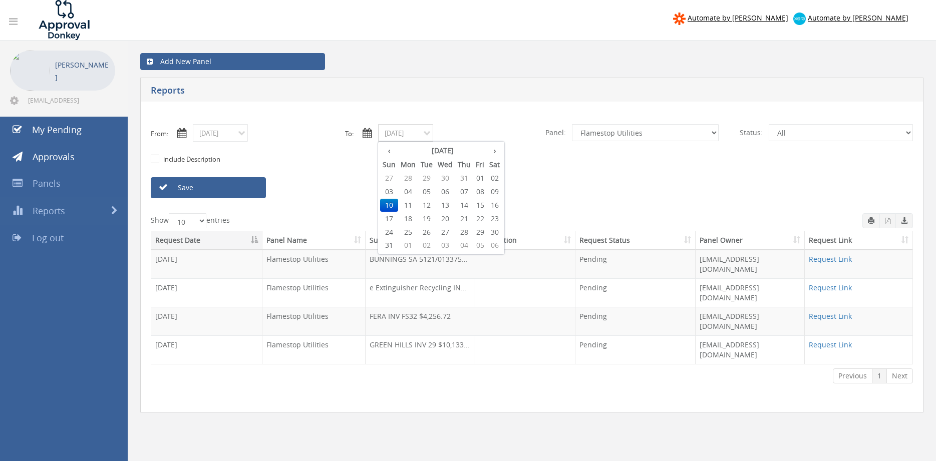
type input "08/18/2025"
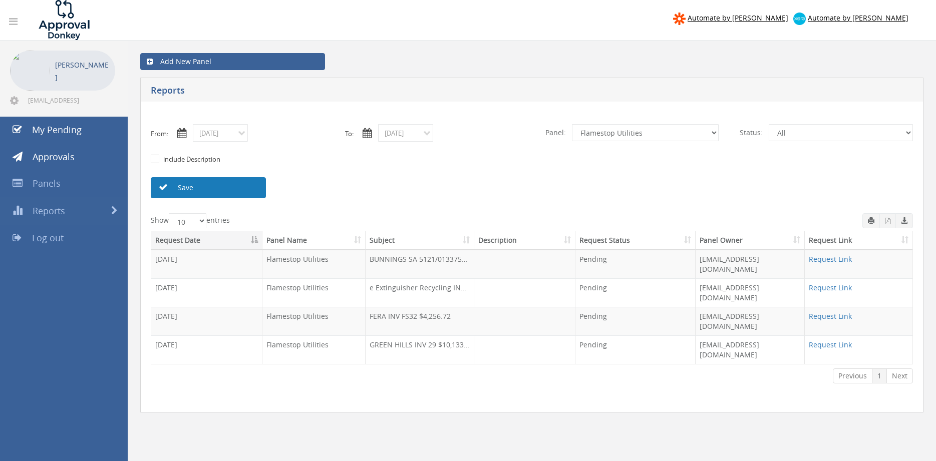
click at [248, 191] on link "Save" at bounding box center [208, 187] width 115 height 21
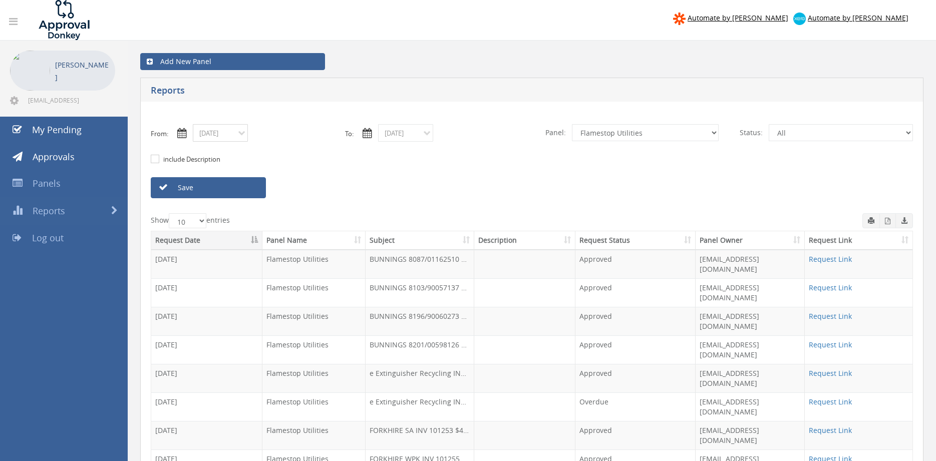
click at [232, 131] on input "08/18/2025" at bounding box center [220, 133] width 55 height 18
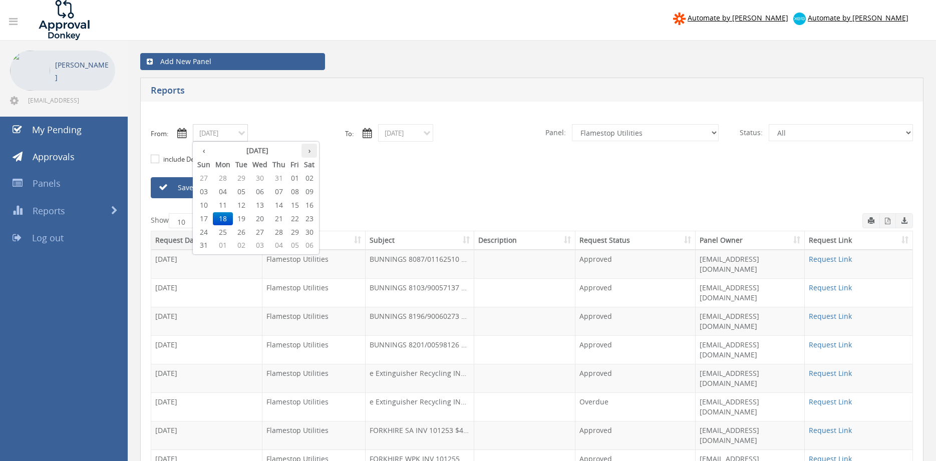
click at [308, 151] on th "›" at bounding box center [309, 151] width 16 height 14
click at [296, 179] on span "05" at bounding box center [295, 178] width 14 height 13
type input "09/05/2025"
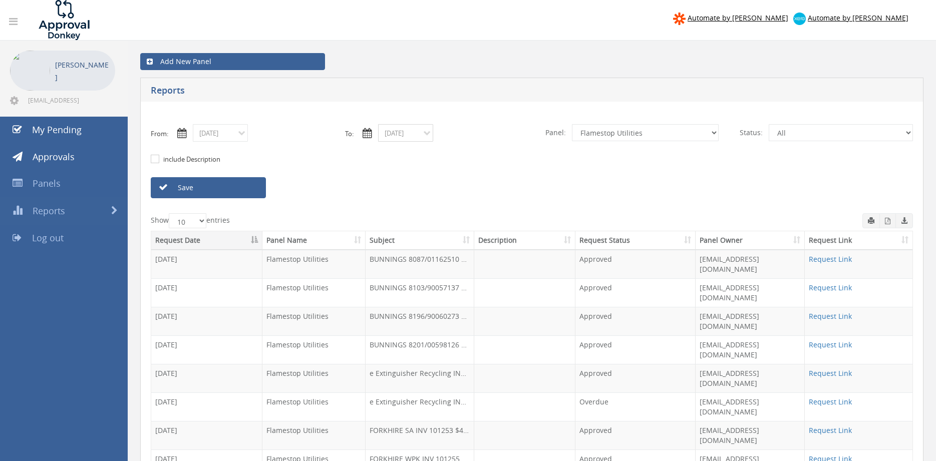
click at [403, 130] on input "08/18/2025" at bounding box center [405, 133] width 55 height 18
click at [501, 153] on th "›" at bounding box center [495, 151] width 16 height 14
click at [481, 175] on span "05" at bounding box center [480, 178] width 14 height 13
type input "09/05/2025"
select select "number:9739"
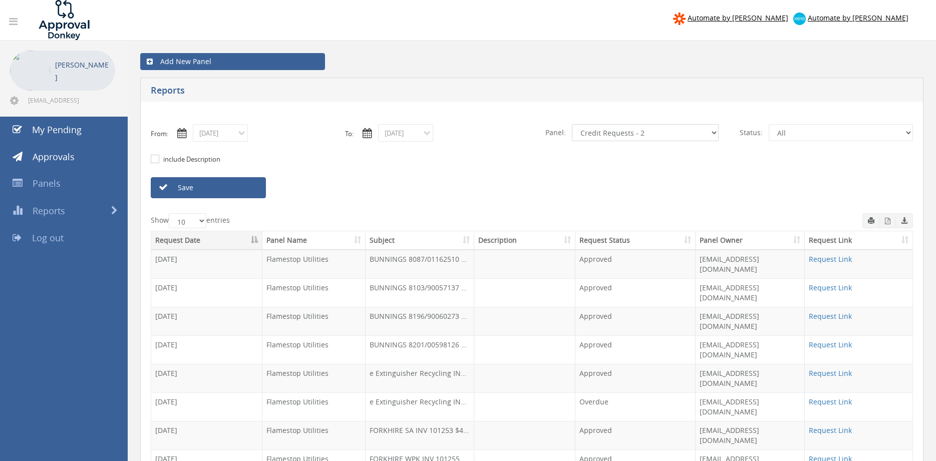
click option "Credit Requests - 2" at bounding box center [0, 0] width 0 height 0
click at [248, 191] on link "Save" at bounding box center [208, 187] width 115 height 21
click at [222, 139] on input "09/05/2025" at bounding box center [220, 133] width 55 height 18
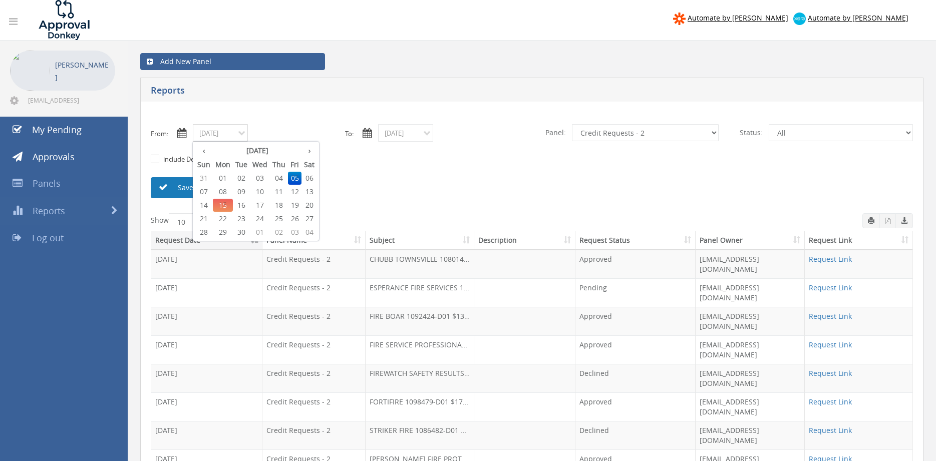
click at [260, 192] on span "10" at bounding box center [260, 191] width 20 height 13
type input "09/10/2025"
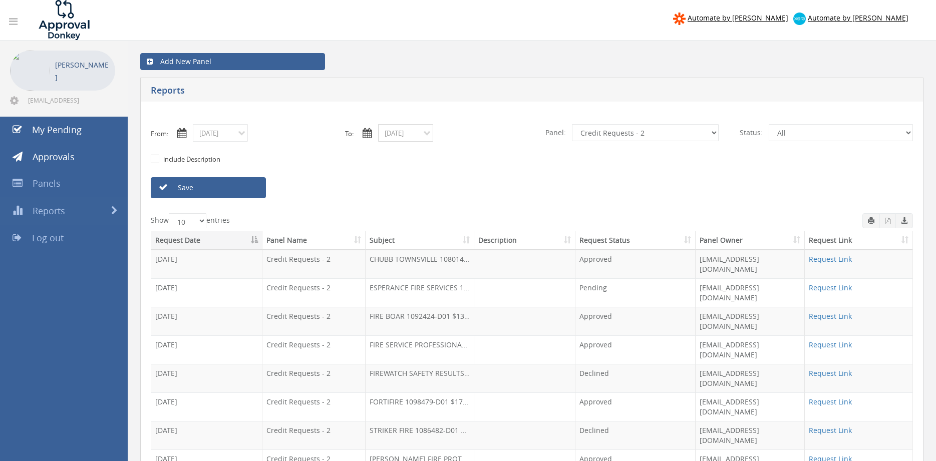
click at [401, 131] on input "09/05/2025" at bounding box center [405, 133] width 55 height 18
click at [447, 191] on span "10" at bounding box center [445, 191] width 20 height 13
type input "09/10/2025"
click at [236, 192] on link "Save" at bounding box center [208, 187] width 115 height 21
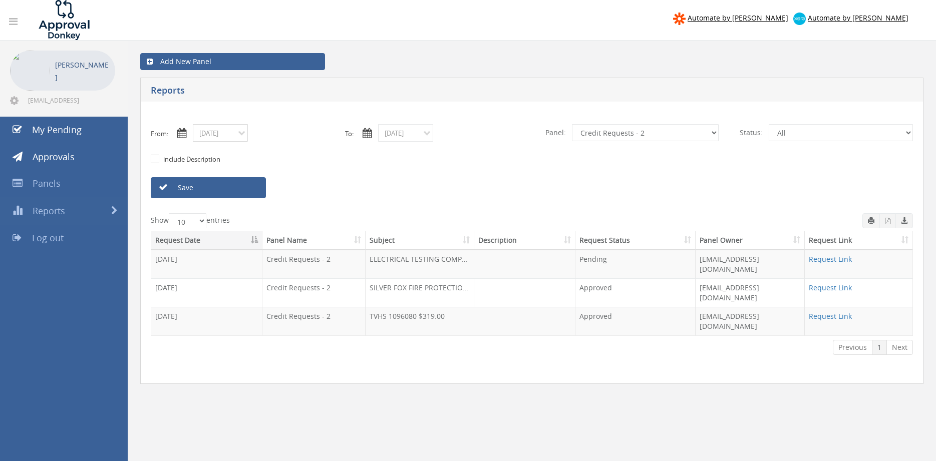
click at [236, 137] on input "09/10/2025" at bounding box center [220, 133] width 55 height 18
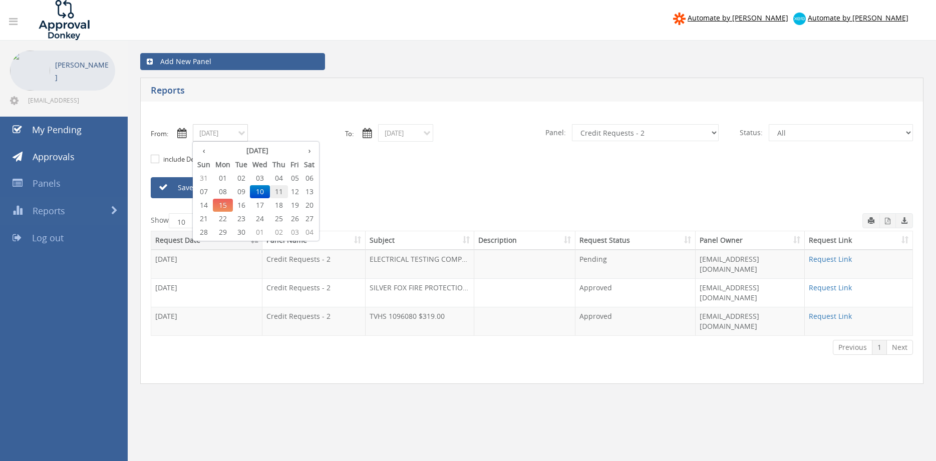
click at [279, 194] on span "11" at bounding box center [279, 191] width 18 height 13
type input "[DATE]"
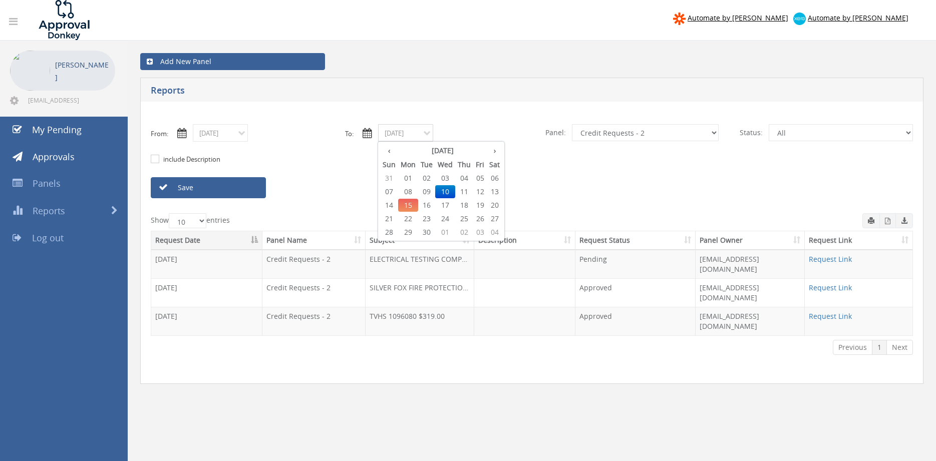
click at [407, 131] on input "09/10/2025" at bounding box center [405, 133] width 55 height 18
click at [468, 192] on span "11" at bounding box center [464, 191] width 18 height 13
type input "[DATE]"
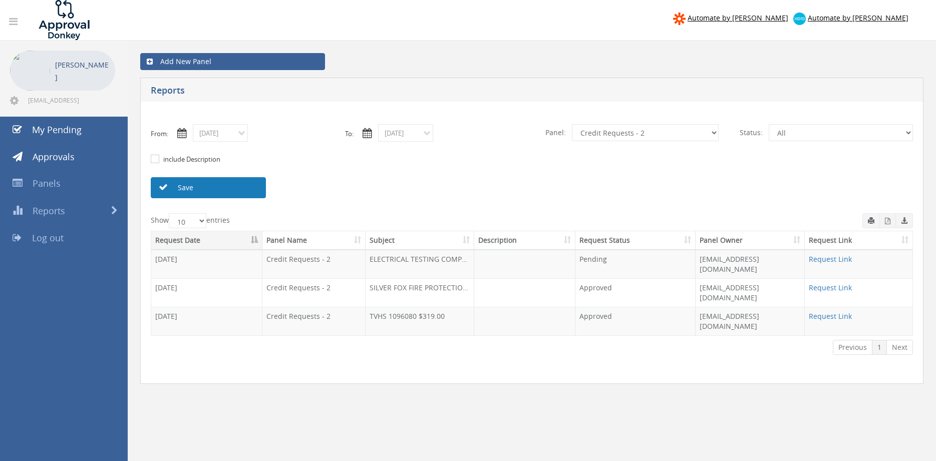
click at [251, 191] on link "Save" at bounding box center [208, 187] width 115 height 21
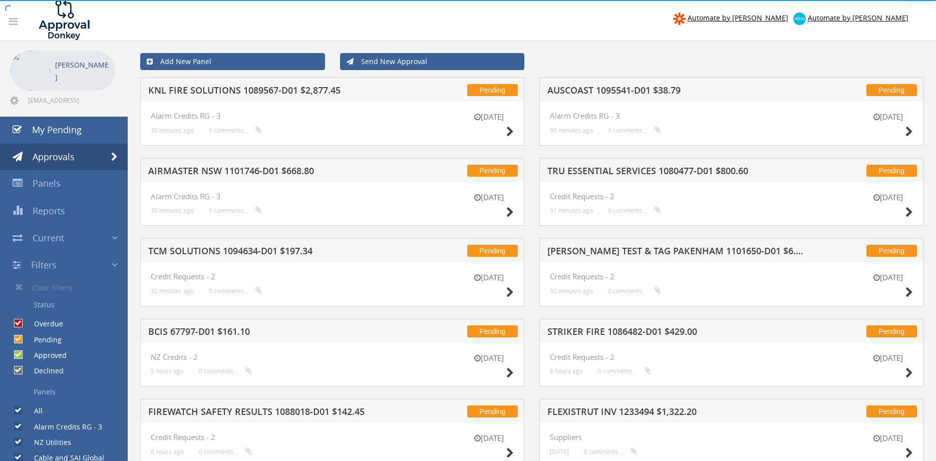
click at [390, 64] on link "Send New Approval" at bounding box center [432, 61] width 185 height 17
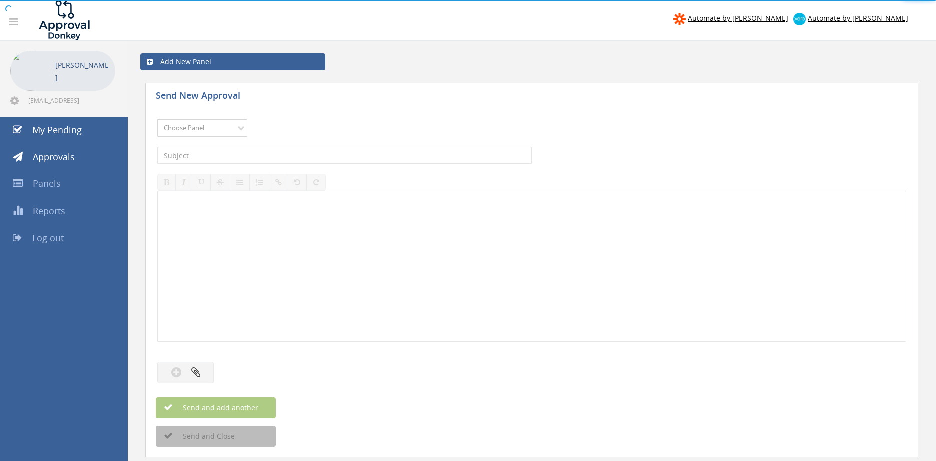
click at [157, 119] on select "Choose Panel Alarm Credits RG - 3 NZ Utilities Cable and SAI Global NZ Alarms-1…" at bounding box center [202, 128] width 90 height 18
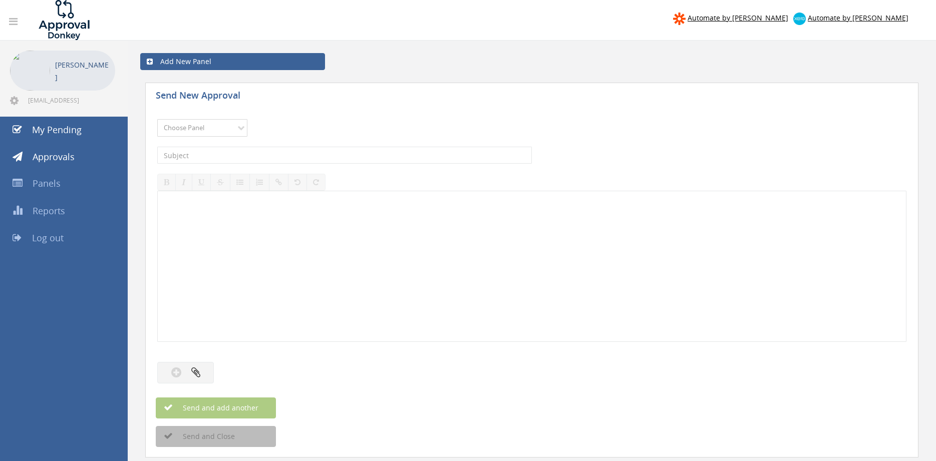
select select "9744"
click option "Flamestop Utilities" at bounding box center [0, 0] width 0 height 0
click at [235, 219] on div at bounding box center [532, 266] width 748 height 150
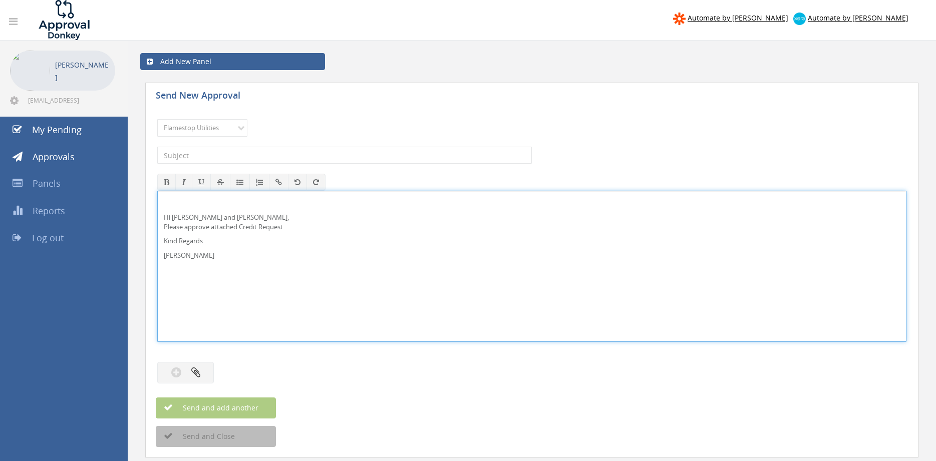
drag, startPoint x: 188, startPoint y: 215, endPoint x: 246, endPoint y: 205, distance: 58.9
click at [188, 214] on p "Hi Lee, Rob and Ben, Please approve attached Credit Request" at bounding box center [532, 222] width 736 height 19
drag, startPoint x: 220, startPoint y: 270, endPoint x: 137, endPoint y: 196, distance: 111.3
click at [157, 196] on div "Hi Paul and Ben, Please approve attached Supplier Invoice. Kind Regards Pam Wal…" at bounding box center [531, 266] width 749 height 151
copy div "Hi Paul and Ben, Please approve attached Supplier Invoice. Kind Regards"
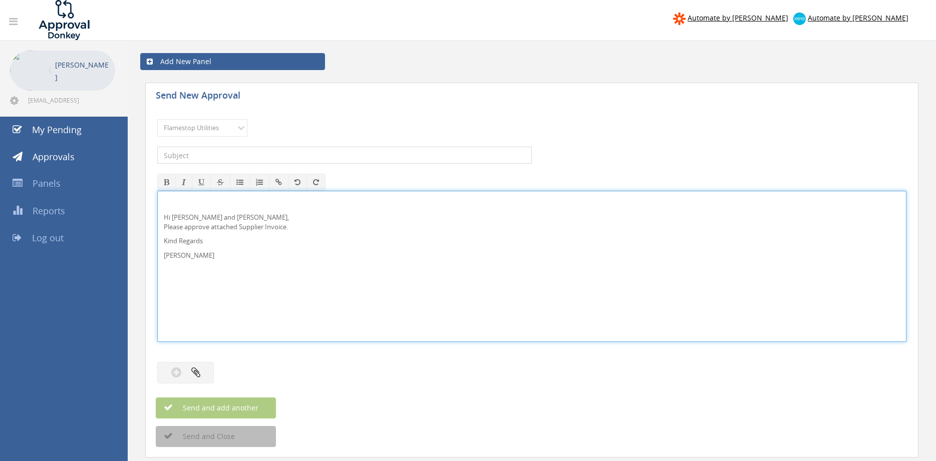
click at [226, 152] on input "text" at bounding box center [344, 155] width 375 height 17
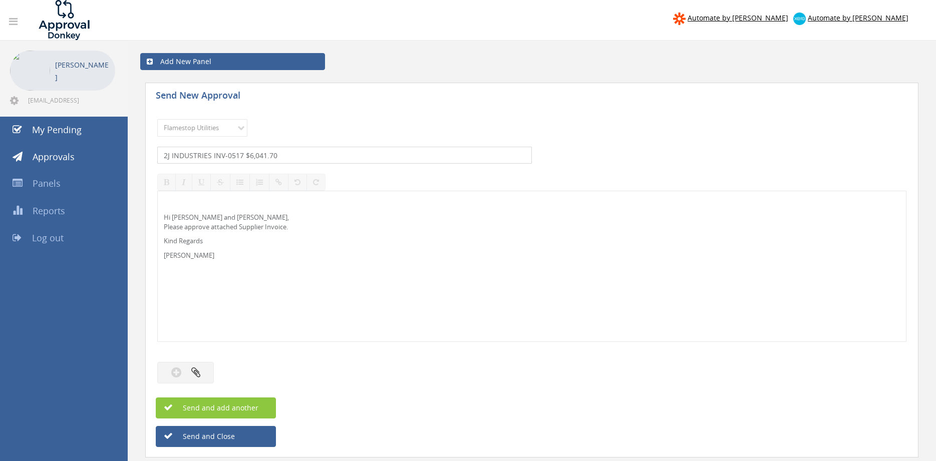
type input "2J INDUSTRIES INV-0517 $6,041.70"
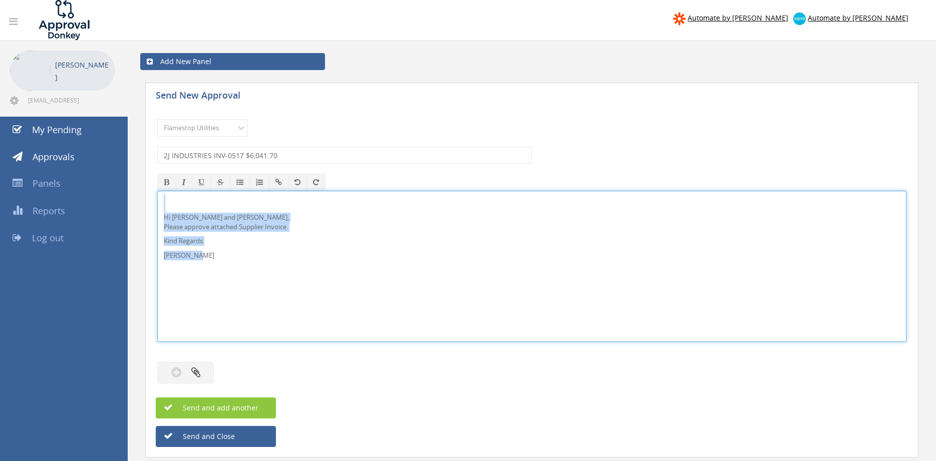
drag, startPoint x: 218, startPoint y: 259, endPoint x: 165, endPoint y: 203, distance: 76.9
click at [157, 199] on div "Hi Paul and Ben, Please approve attached Supplier Invoice. Kind Regards Pam Wal…" at bounding box center [531, 266] width 749 height 151
copy div "Hi Paul and Ben, Please approve attached Supplier Invoice. Kind Regards Pam Wal…"
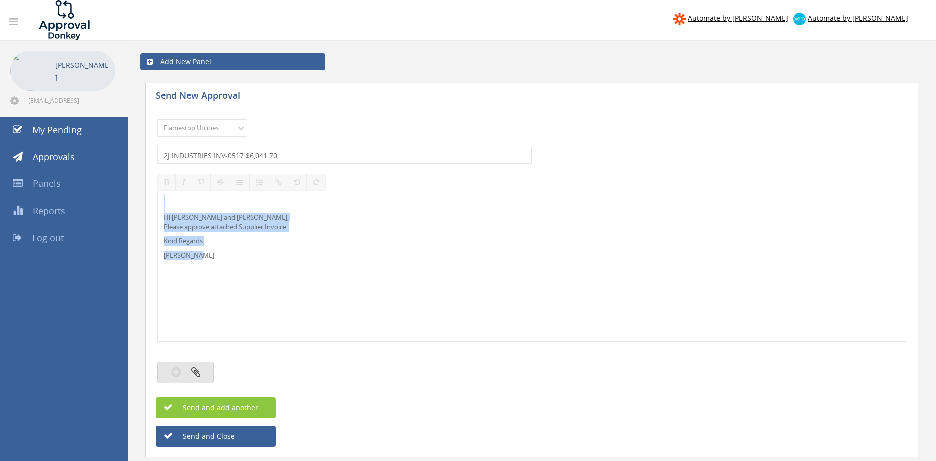
click at [202, 367] on button "button" at bounding box center [185, 373] width 57 height 22
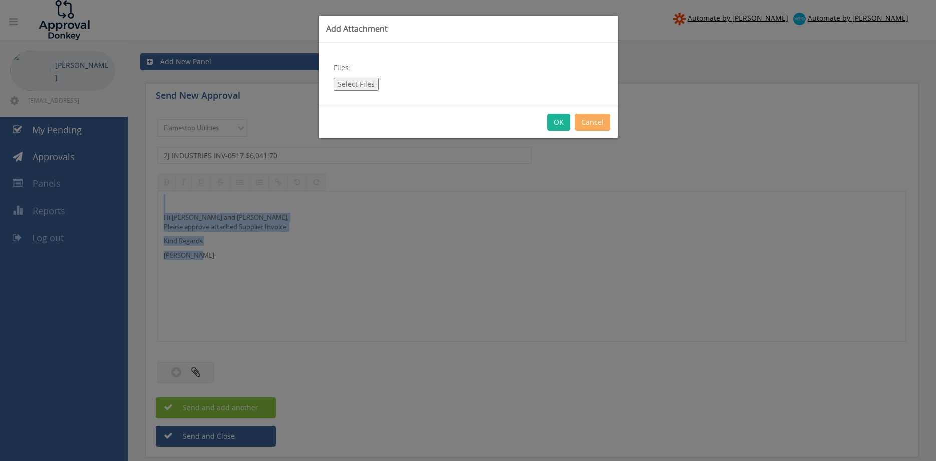
click at [359, 79] on button "Select Files" at bounding box center [355, 84] width 45 height 13
type input "C:\fakepath\2J INDUSTRIES INV-0517 01.09.25.pdf"
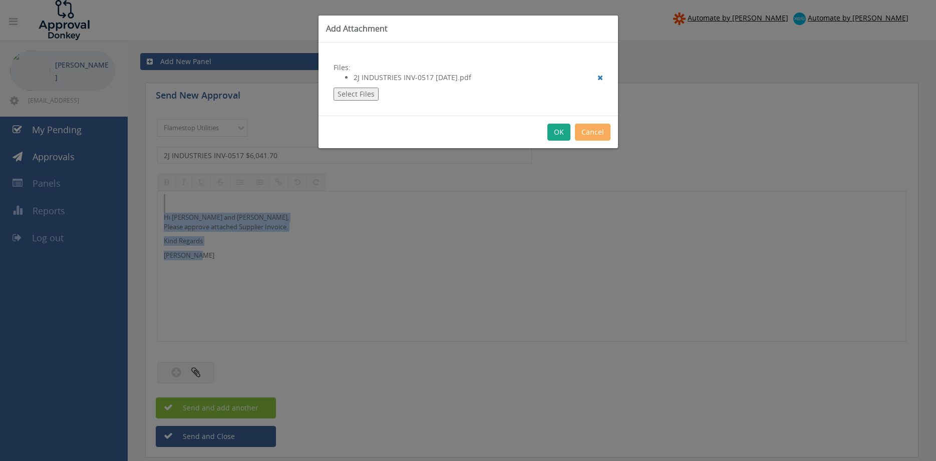
click at [561, 132] on button "OK" at bounding box center [558, 132] width 23 height 17
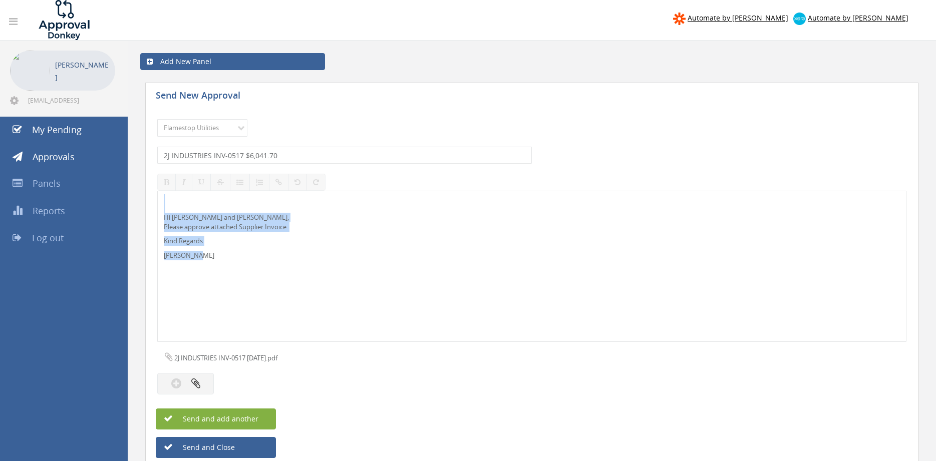
click at [255, 418] on span "Send and add another" at bounding box center [209, 419] width 97 height 10
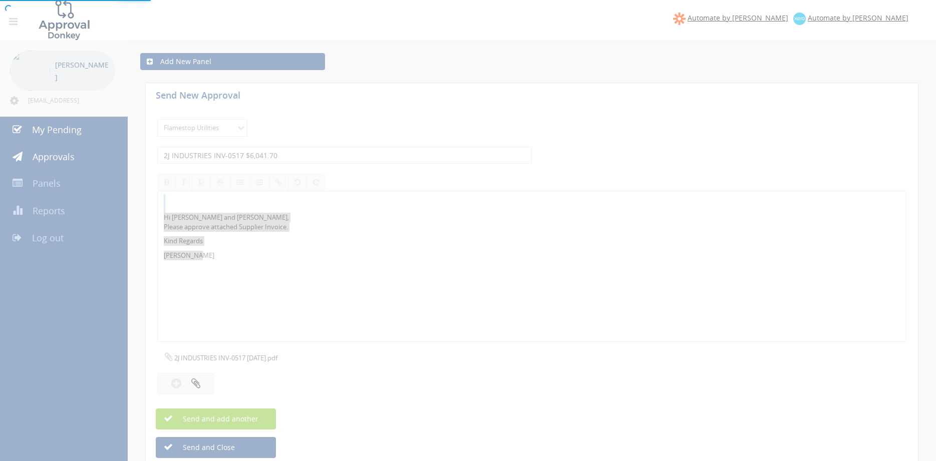
select select
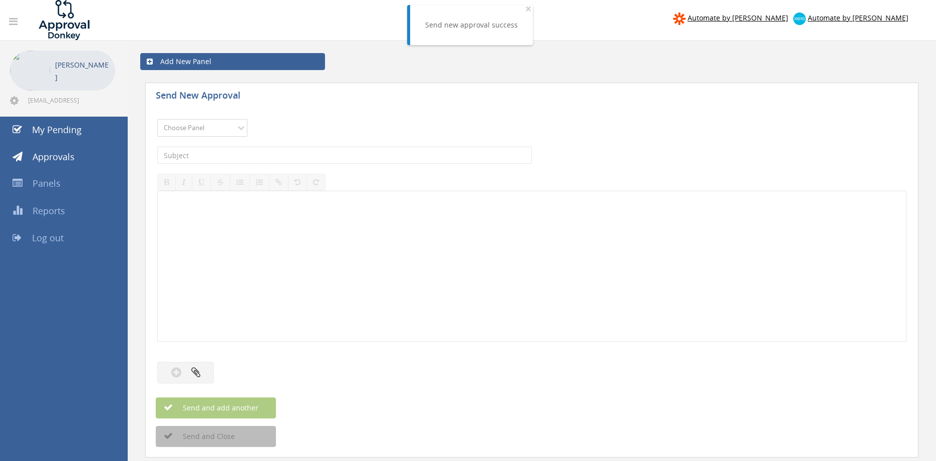
click at [228, 133] on select "Choose Panel Alarm Credits RG - 3 NZ Utilities Cable and SAI Global NZ Alarms-1…" at bounding box center [202, 128] width 90 height 18
select select "9744"
click option "Flamestop Utilities" at bounding box center [0, 0] width 0 height 0
click at [291, 155] on input "text" at bounding box center [344, 155] width 375 height 17
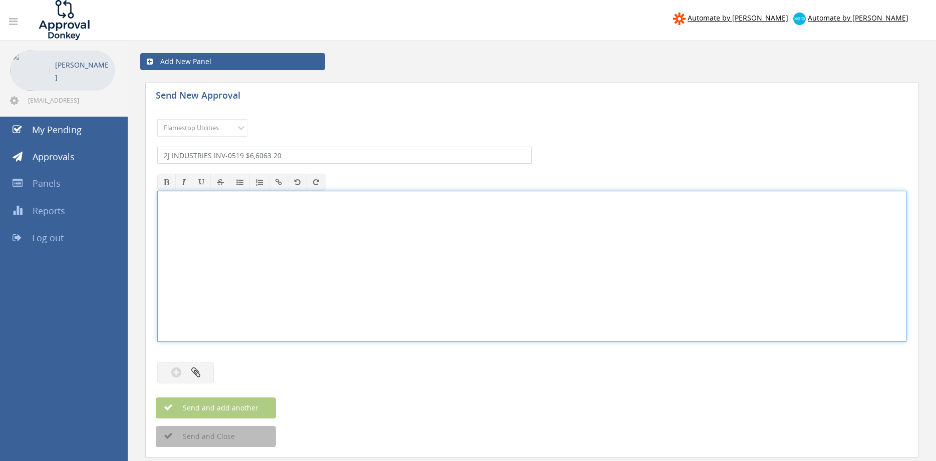
click at [255, 153] on input "2J INDUSTRIES INV-0519 $6,6063.20" at bounding box center [344, 155] width 375 height 17
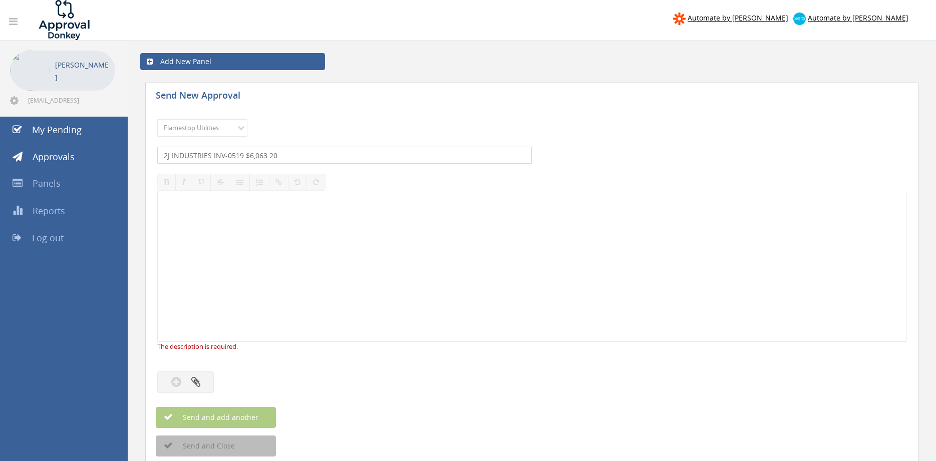
type input "2J INDUSTRIES INV-0519 $6,063.20"
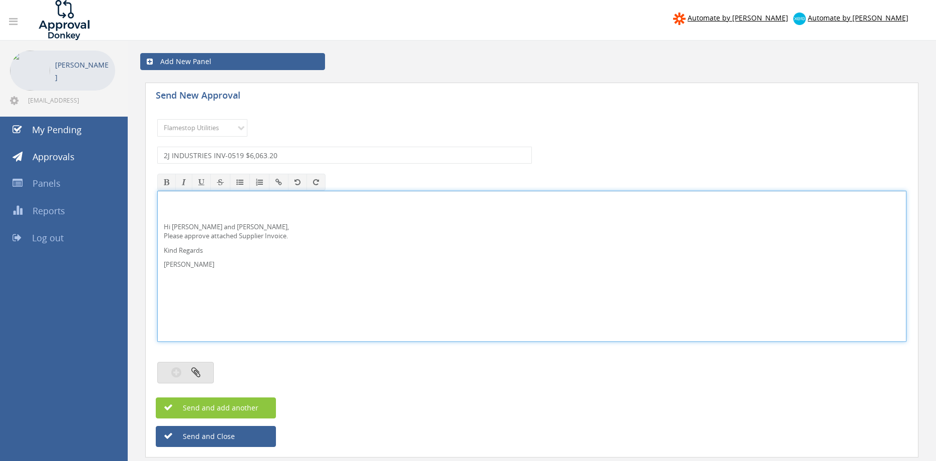
click at [198, 370] on icon "button" at bounding box center [195, 372] width 9 height 12
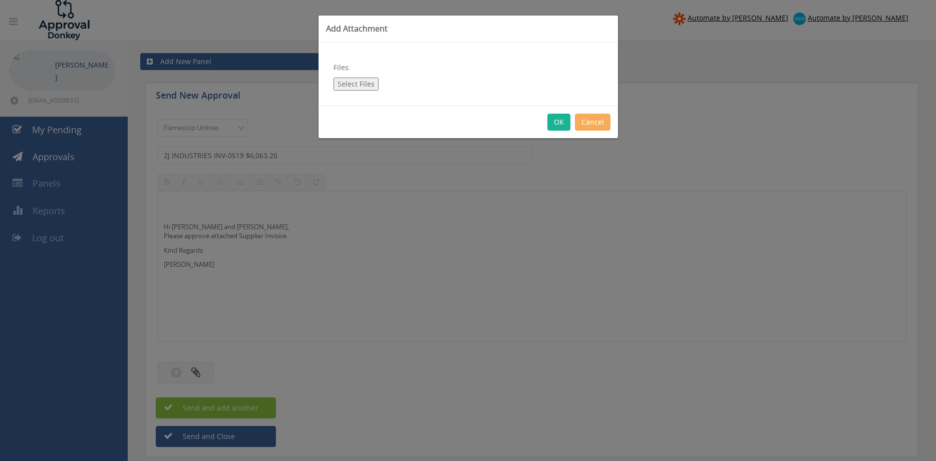
click at [355, 85] on button "Select Files" at bounding box center [355, 84] width 45 height 13
type input "C:\fakepath\2J INDUSTRIES INV-0519 21.08.25.pdf"
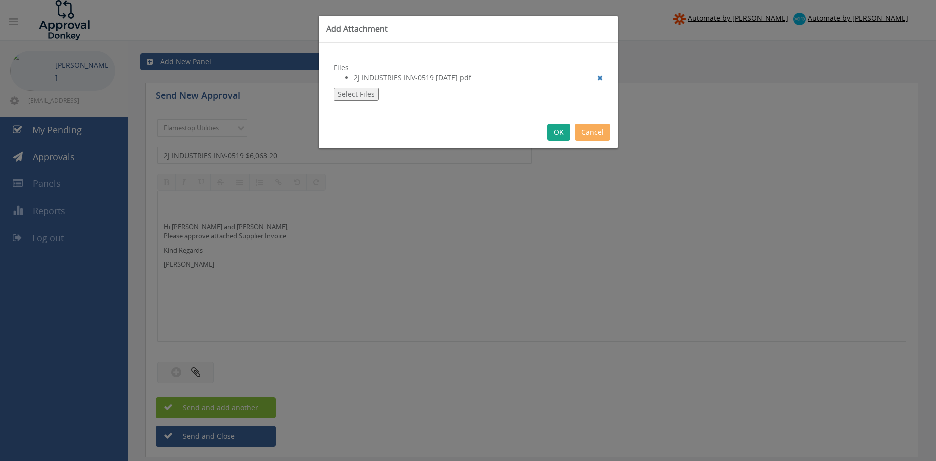
click at [559, 132] on button "OK" at bounding box center [558, 132] width 23 height 17
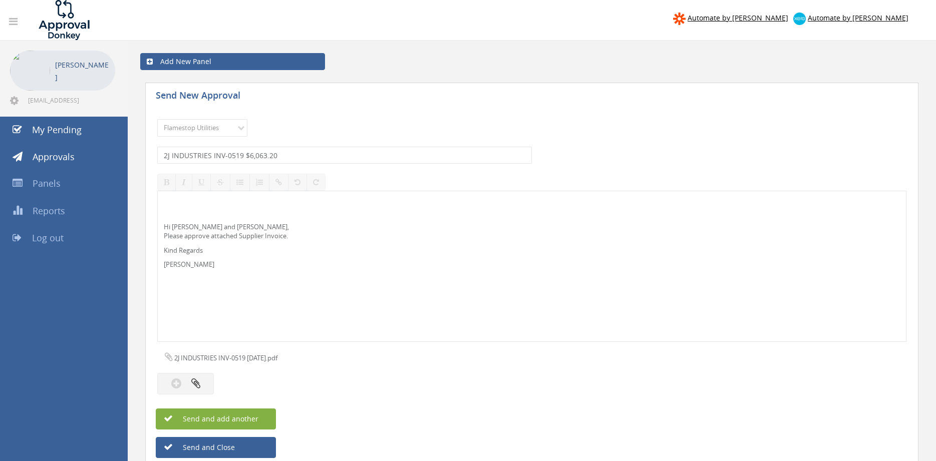
click at [258, 415] on button "Send and add another" at bounding box center [216, 419] width 120 height 21
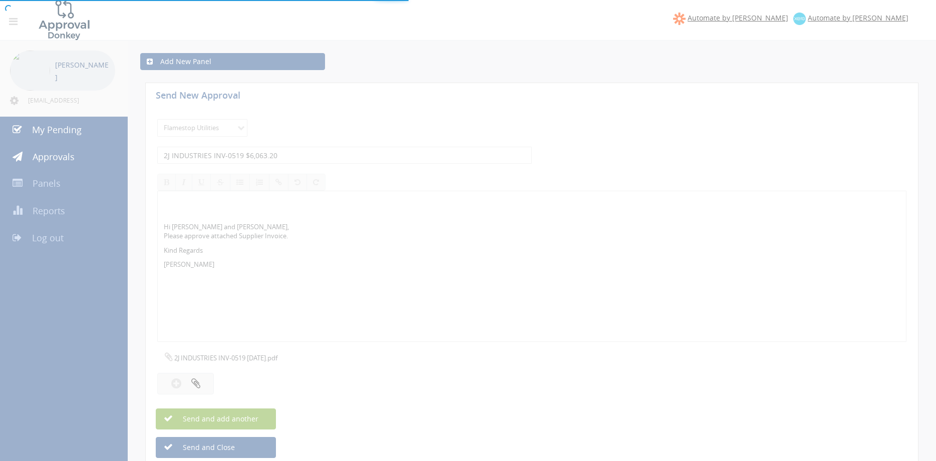
select select
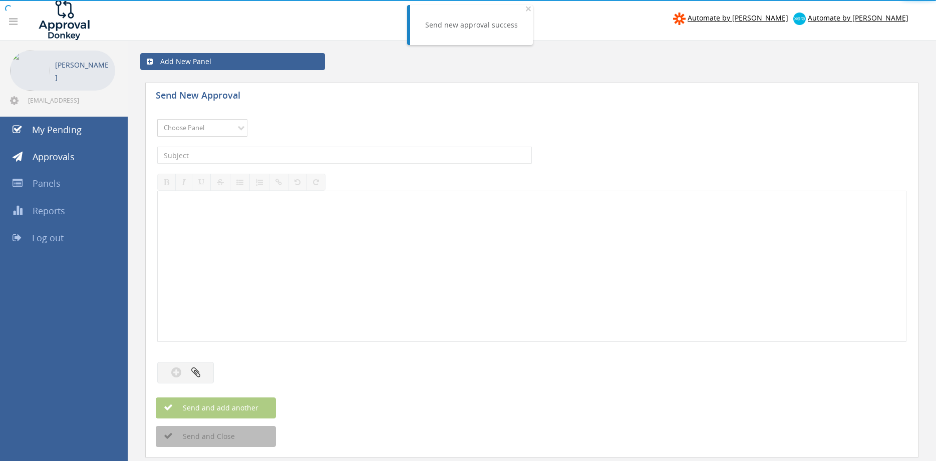
click at [157, 119] on select "Choose Panel Alarm Credits RG - 3 NZ Utilities Cable and SAI Global NZ Alarms-1…" at bounding box center [202, 128] width 90 height 18
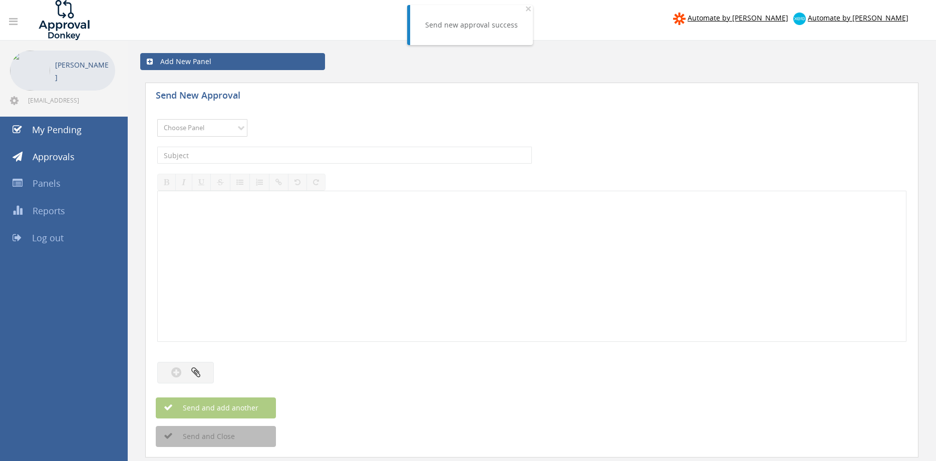
select select "9744"
click option "Flamestop Utilities" at bounding box center [0, 0] width 0 height 0
click at [288, 155] on input "text" at bounding box center [344, 155] width 375 height 17
type input "AZAPAK TW 290998 $1,022.85"
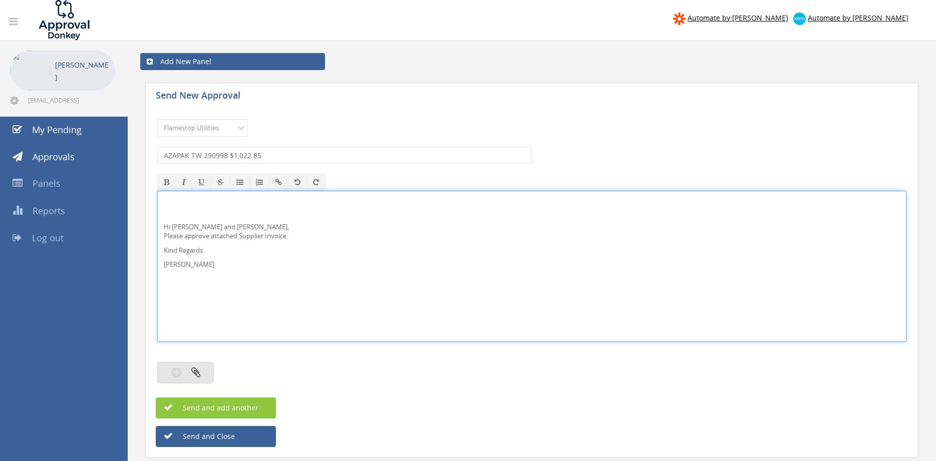
click at [199, 367] on icon "button" at bounding box center [195, 372] width 9 height 12
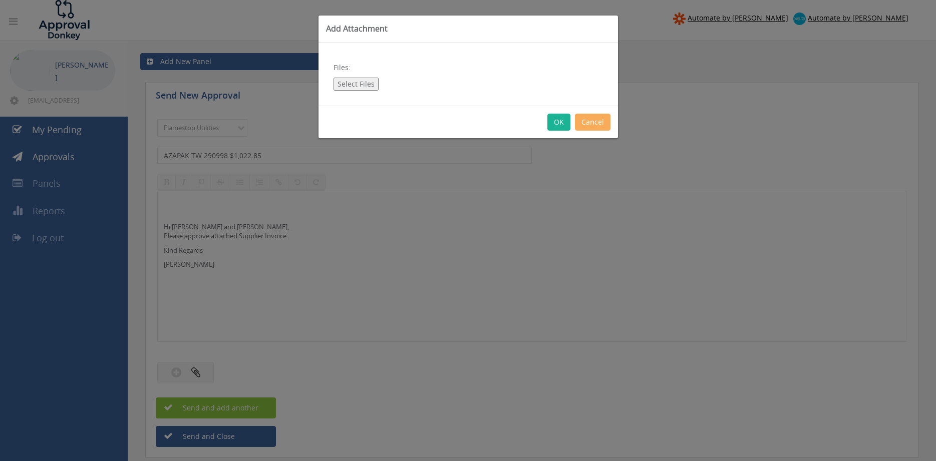
click at [359, 84] on button "Select Files" at bounding box center [355, 84] width 45 height 13
type input "C:\fakepath\AZAPAK TW_290998-01 27.08.25.pdf"
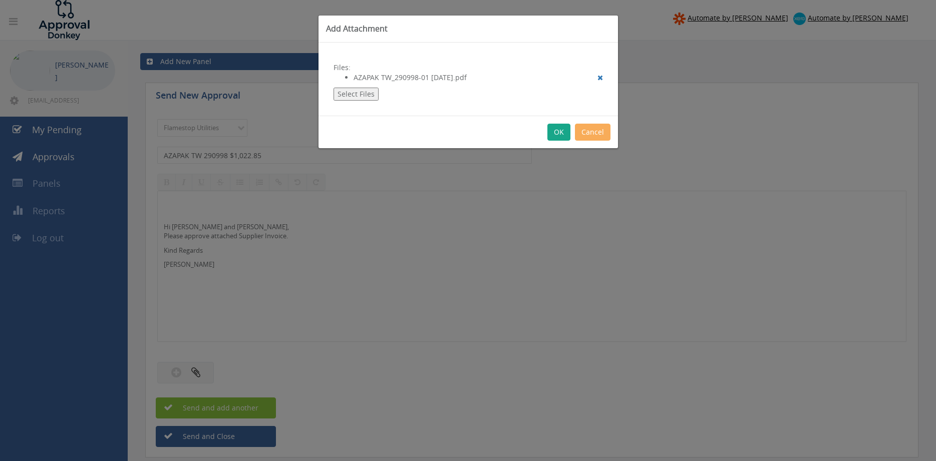
click at [553, 137] on button "OK" at bounding box center [558, 132] width 23 height 17
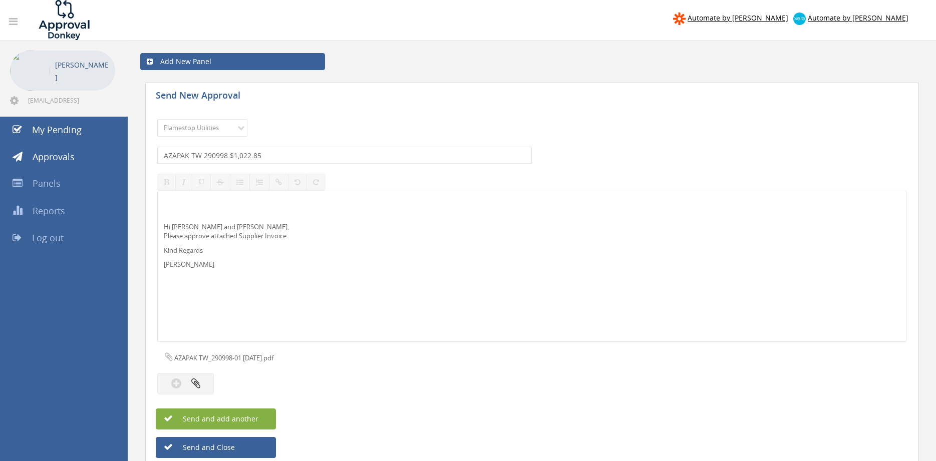
click at [263, 412] on button "Send and add another" at bounding box center [216, 419] width 120 height 21
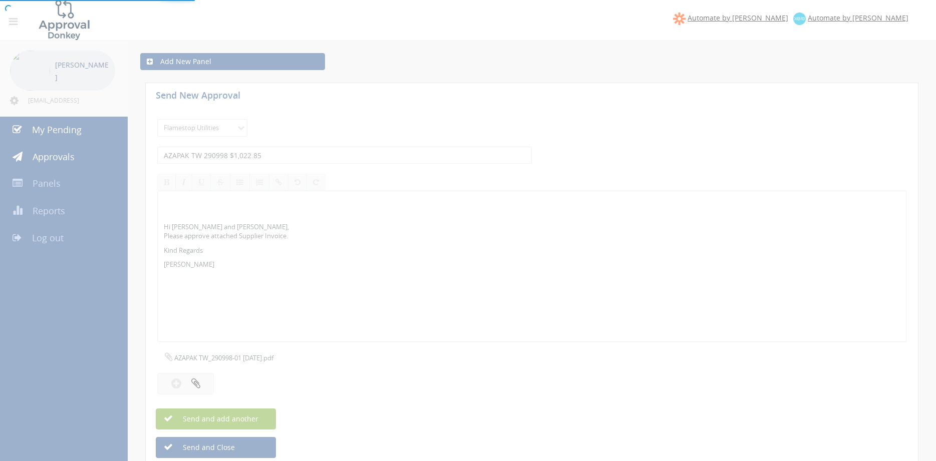
select select
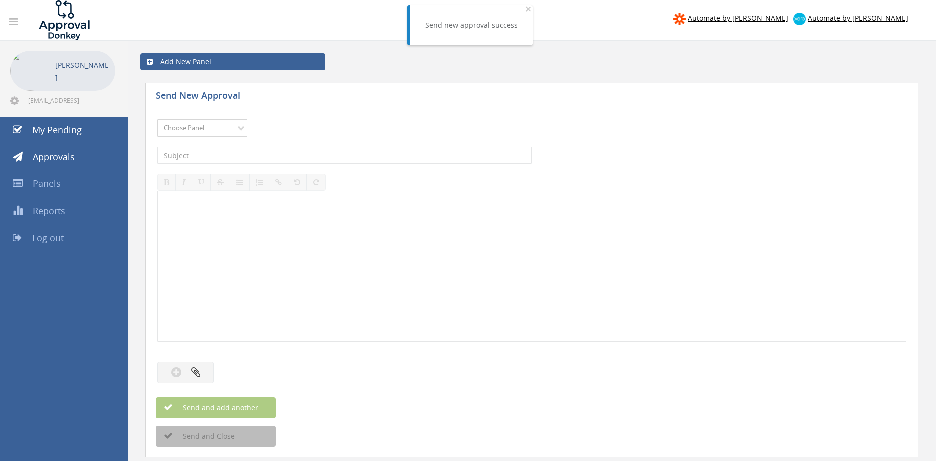
click at [157, 119] on select "Choose Panel Alarm Credits RG - 3 NZ Utilities Cable and SAI Global NZ Alarms-1…" at bounding box center [202, 128] width 90 height 18
select select "9744"
click option "Flamestop Utilities" at bounding box center [0, 0] width 0 height 0
click at [252, 161] on input "text" at bounding box center [344, 155] width 375 height 17
type input "BUNNINGS 7216/00178839 $17.97"
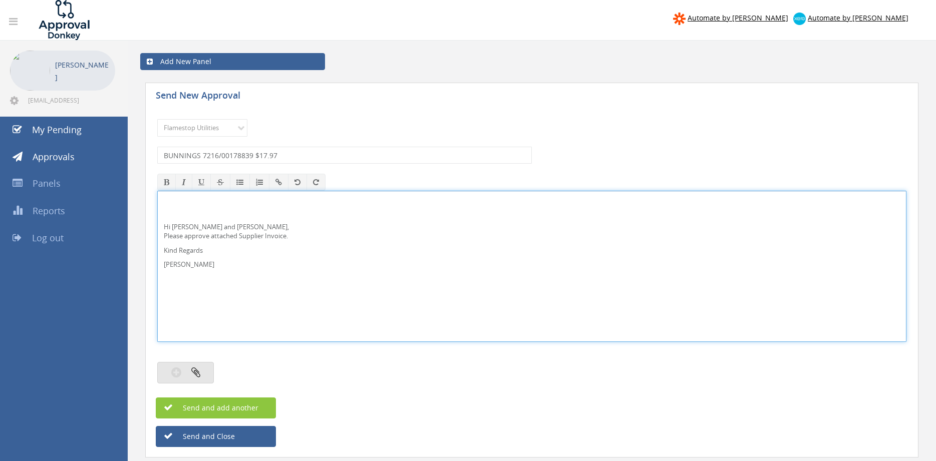
click at [205, 374] on button "button" at bounding box center [185, 373] width 57 height 22
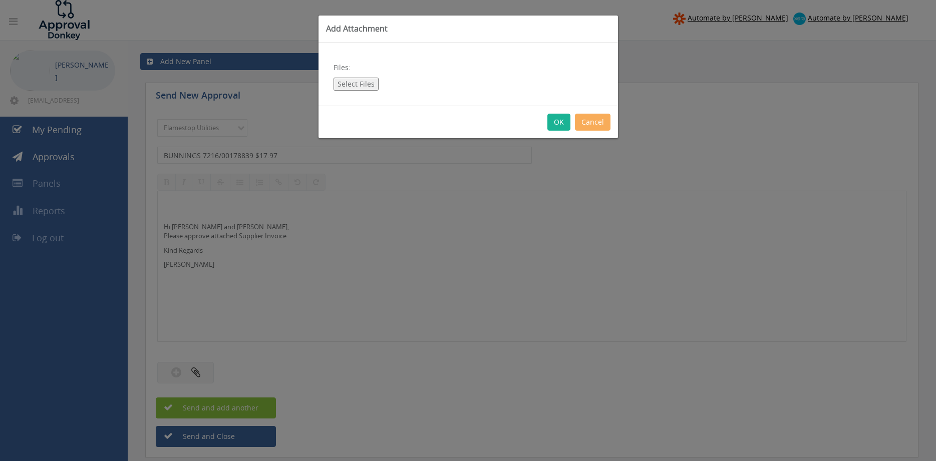
click at [351, 84] on button "Select Files" at bounding box center [355, 84] width 45 height 13
type input "C:\fakepath\BUNNINGS 7216-00178839 11.09.25.pdf"
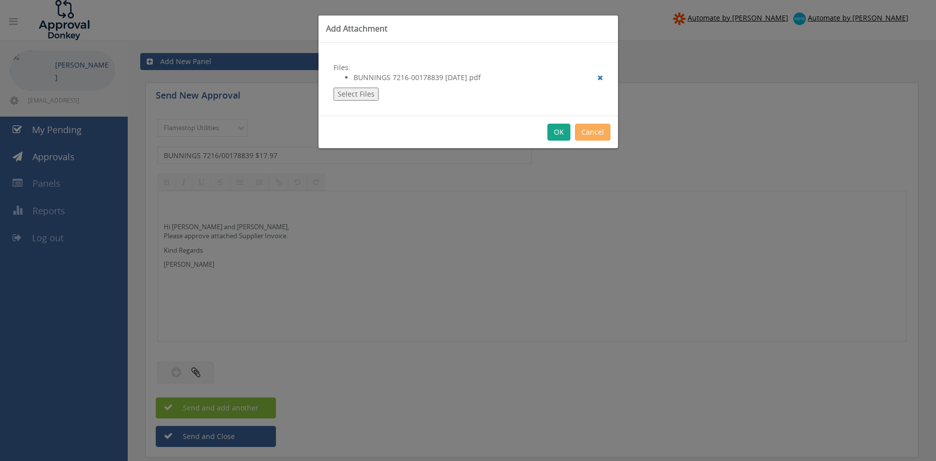
click at [555, 131] on button "OK" at bounding box center [558, 132] width 23 height 17
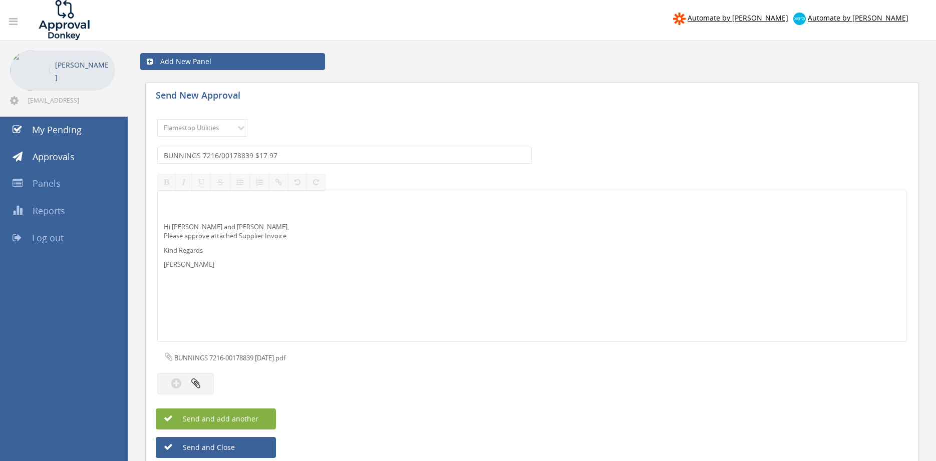
click at [246, 422] on span "Send and add another" at bounding box center [209, 419] width 97 height 10
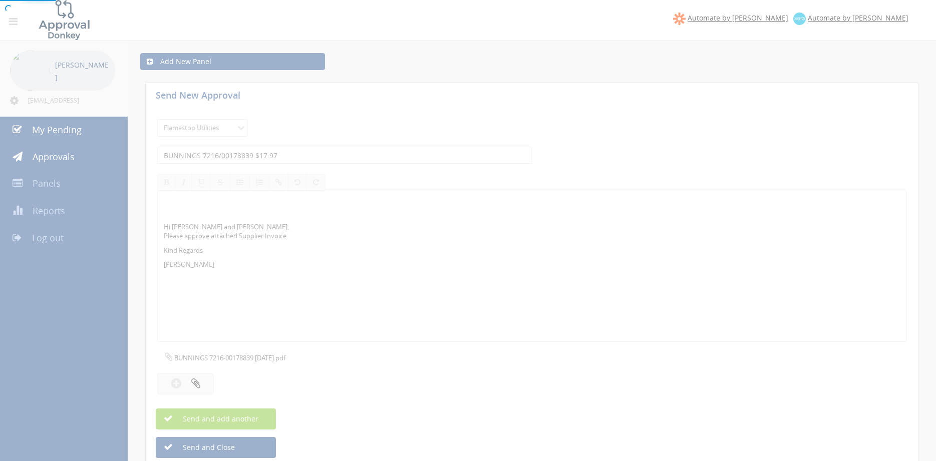
select select
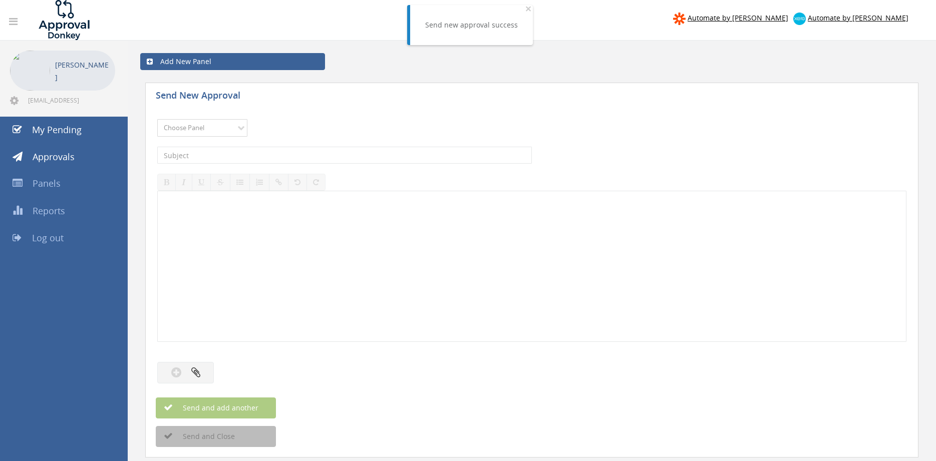
select select "9744"
click option "Flamestop Utilities" at bounding box center [0, 0] width 0 height 0
click at [285, 159] on input "text" at bounding box center [344, 155] width 375 height 17
type input "E"
type input "e Extinguisher Recycling INV-2342 $921.80"
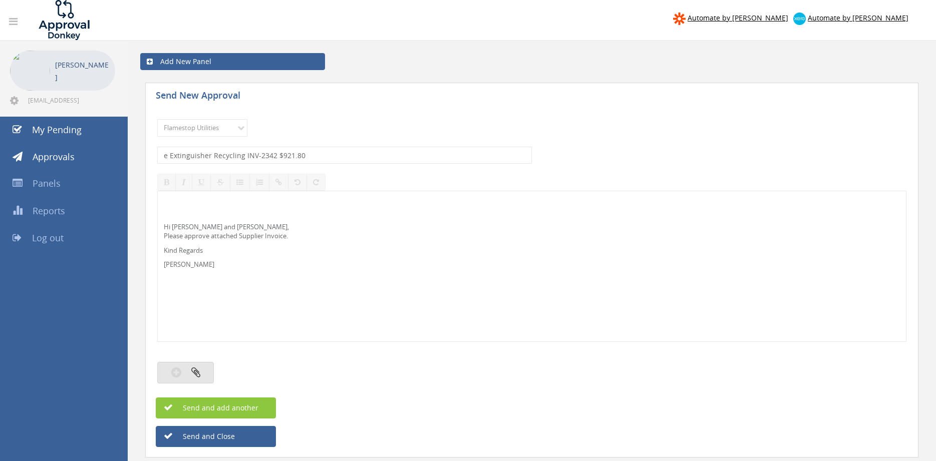
click at [198, 366] on button "button" at bounding box center [185, 373] width 57 height 22
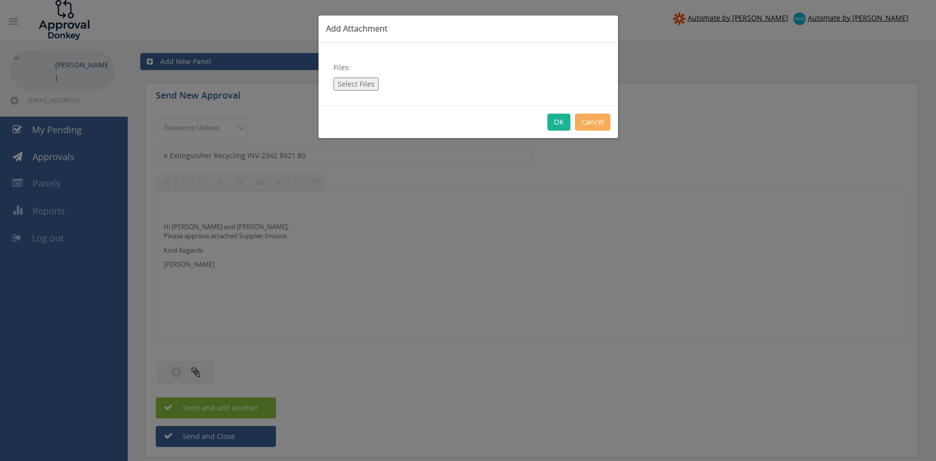
click at [353, 80] on button "Select Files" at bounding box center [355, 84] width 45 height 13
type input "C:\fakepath\e Extinguisher Recycling INV-2342 10.09.25.pdf"
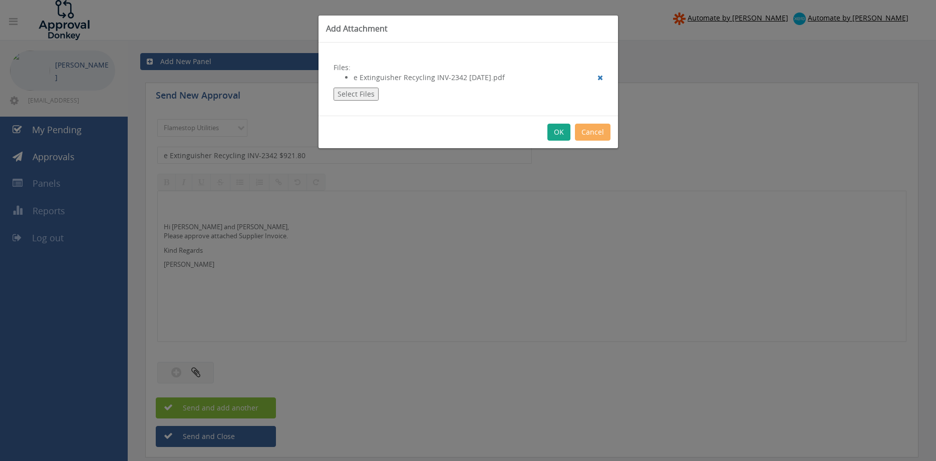
click at [556, 133] on button "OK" at bounding box center [558, 132] width 23 height 17
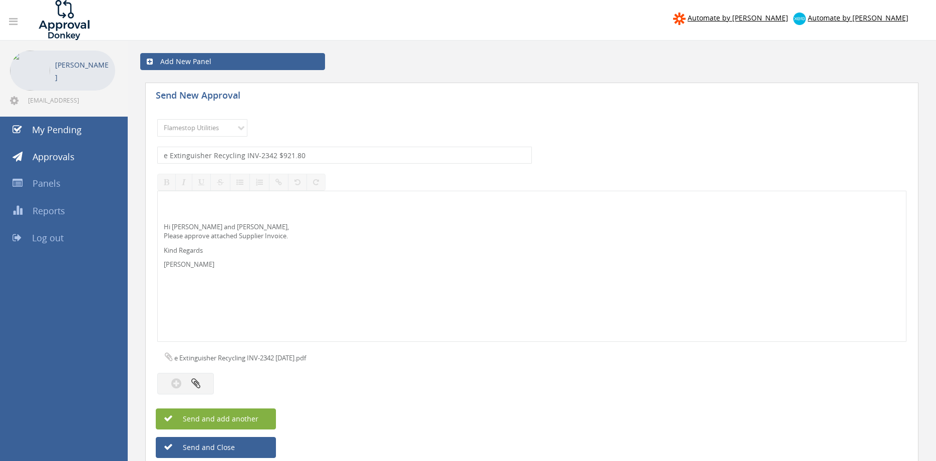
click at [248, 415] on span "Send and add another" at bounding box center [209, 419] width 97 height 10
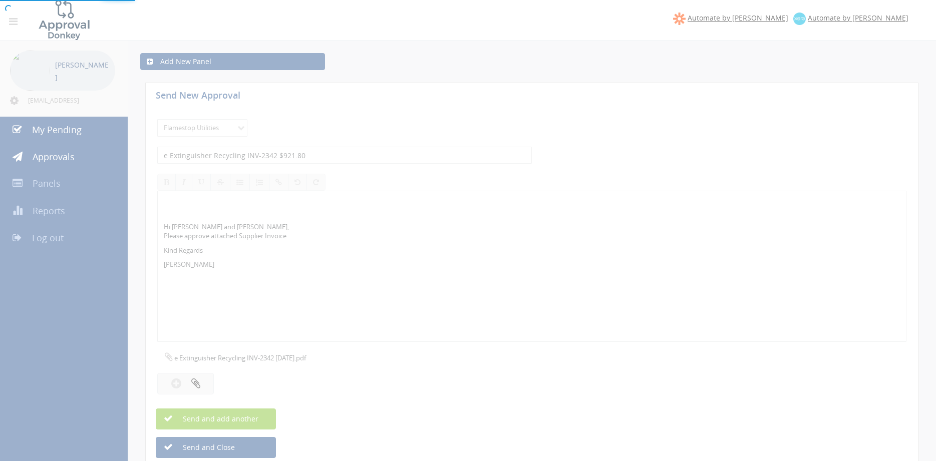
select select
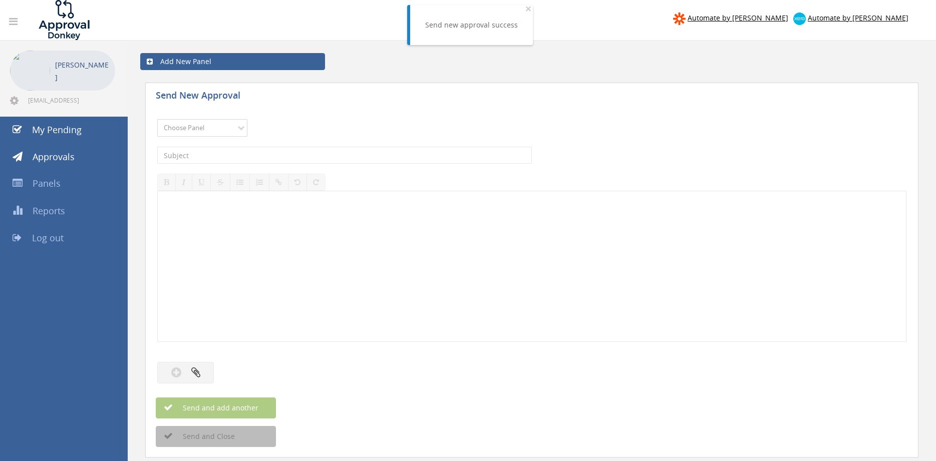
click at [157, 119] on select "Choose Panel Alarm Credits RG - 3 NZ Utilities Cable and SAI Global NZ Alarms-1…" at bounding box center [202, 128] width 90 height 18
select select "9744"
click option "Flamestop Utilities" at bounding box center [0, 0] width 0 height 0
click at [281, 154] on input "text" at bounding box center [344, 155] width 375 height 17
type input "OFFICEWORKS WA INV 623552505 $218.61"
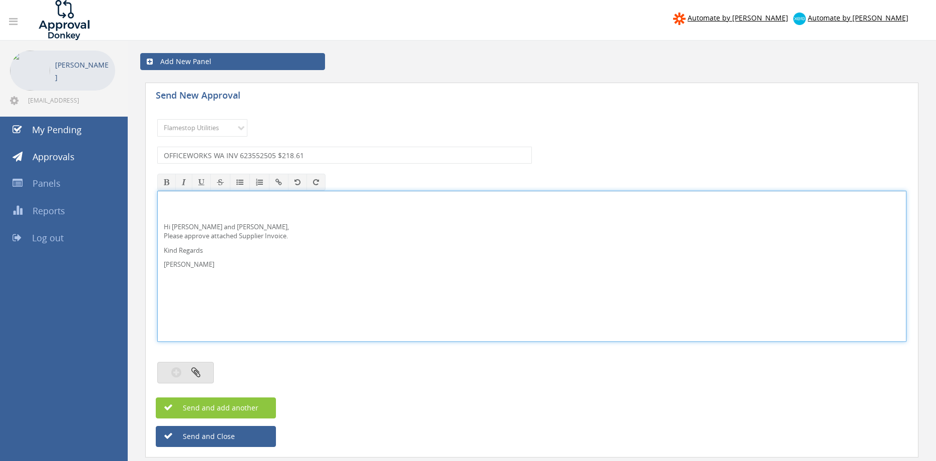
click at [201, 364] on button "button" at bounding box center [185, 373] width 57 height 22
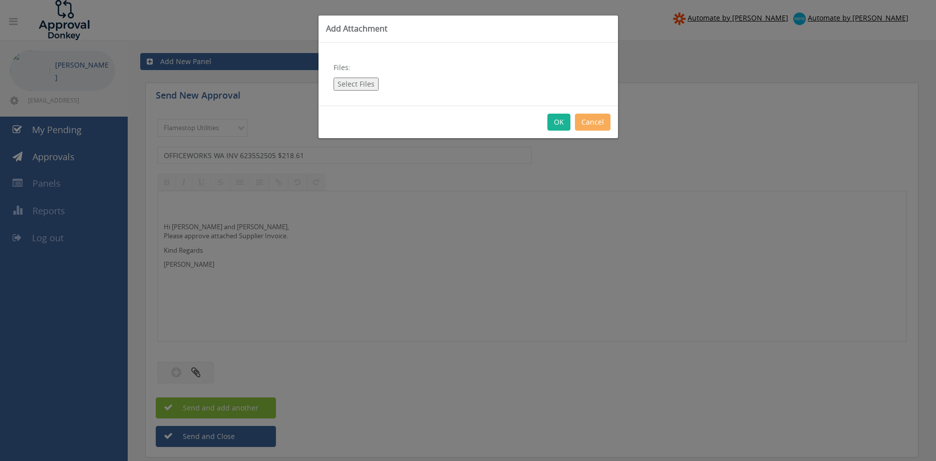
click at [346, 80] on button "Select Files" at bounding box center [355, 84] width 45 height 13
type input "C:\fakepath\Officeworks WA Invoice 623552505 27.08.25.pdf"
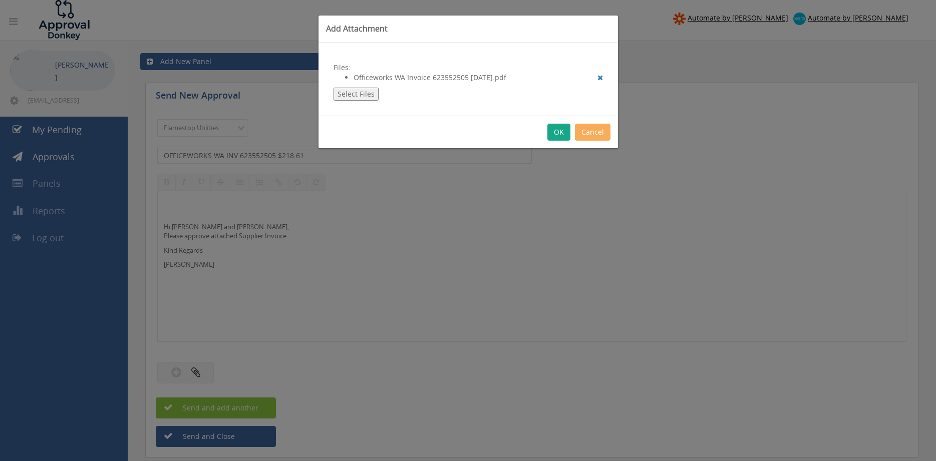
click at [561, 136] on button "OK" at bounding box center [558, 132] width 23 height 17
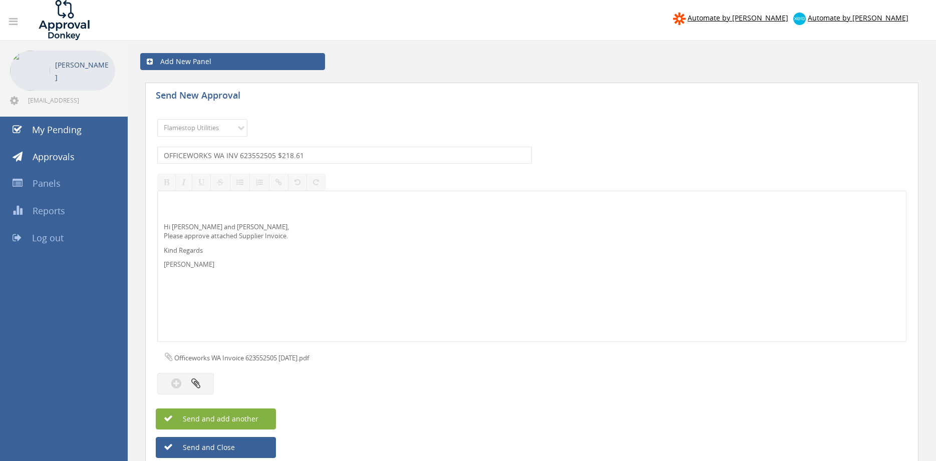
click at [259, 425] on button "Send and add another" at bounding box center [216, 419] width 120 height 21
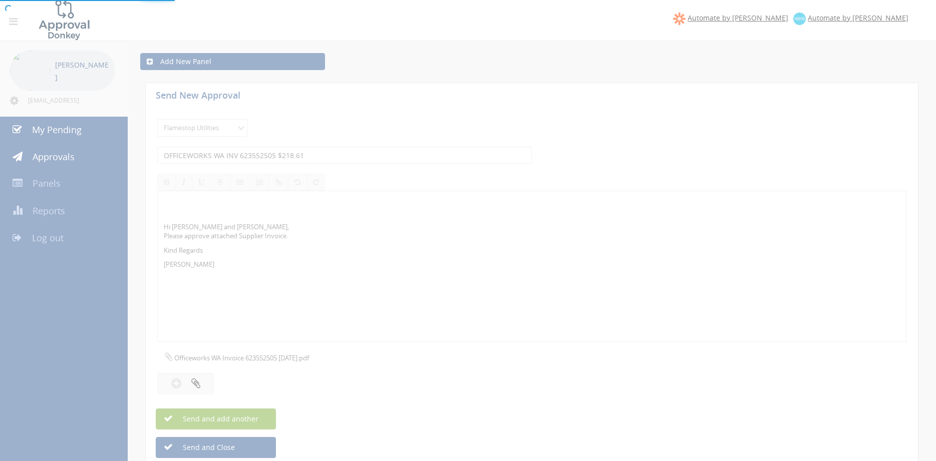
select select
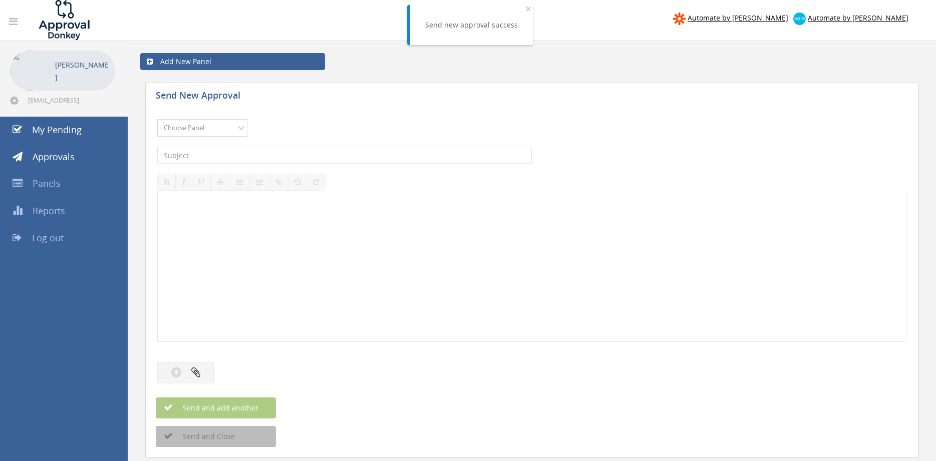
click at [157, 119] on select "Choose Panel Alarm Credits RG - 3 NZ Utilities Cable and SAI Global NZ Alarms-1…" at bounding box center [202, 128] width 90 height 18
select select "9744"
click option "Flamestop Utilities" at bounding box center [0, 0] width 0 height 0
click at [269, 154] on input "text" at bounding box center [344, 155] width 375 height 17
type input "RAIN AGAIN WPK INV324109 $126.50"
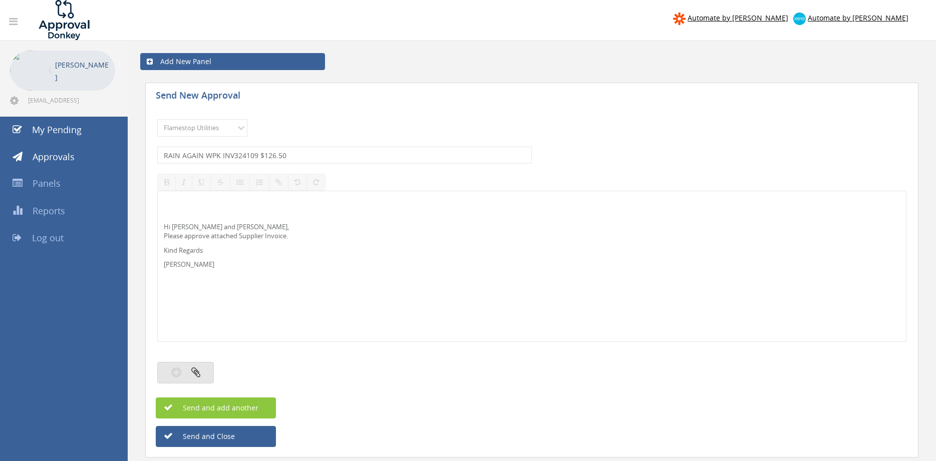
click at [205, 371] on button "button" at bounding box center [185, 373] width 57 height 22
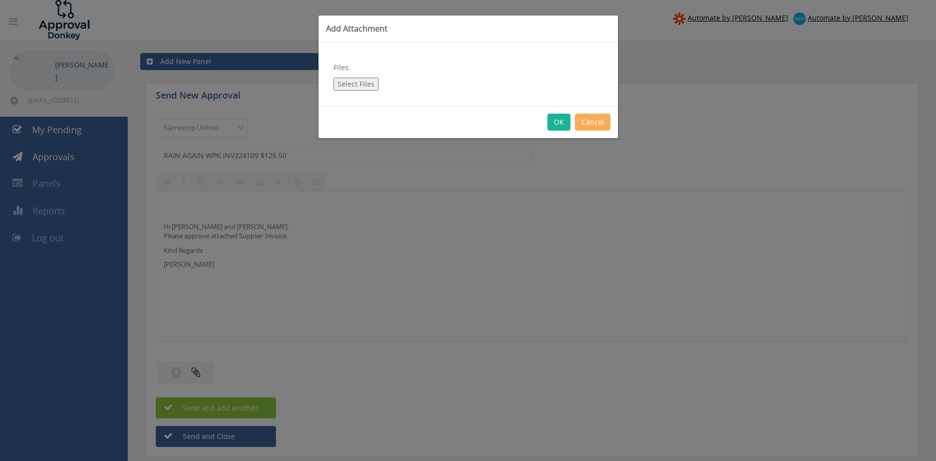
click at [364, 82] on button "Select Files" at bounding box center [355, 84] width 45 height 13
type input "C:\fakepath\RAIN AGAIN WPK INV324109 05.09.25.pdf"
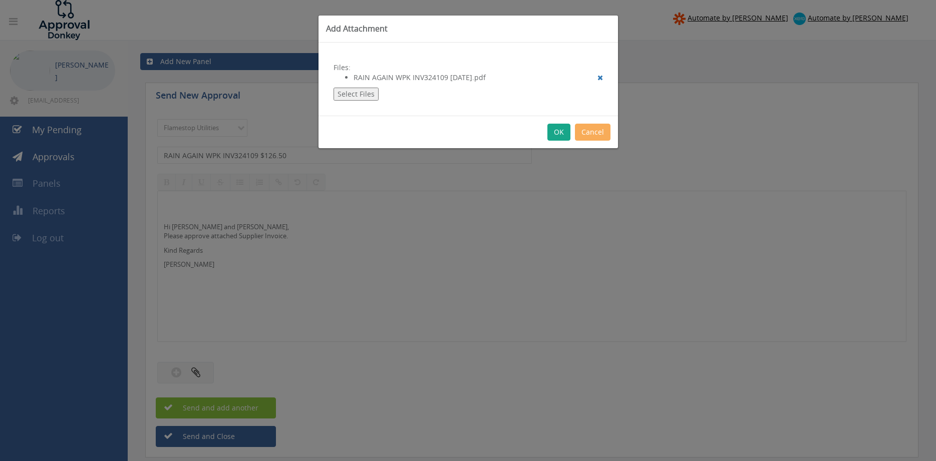
click at [556, 132] on button "OK" at bounding box center [558, 132] width 23 height 17
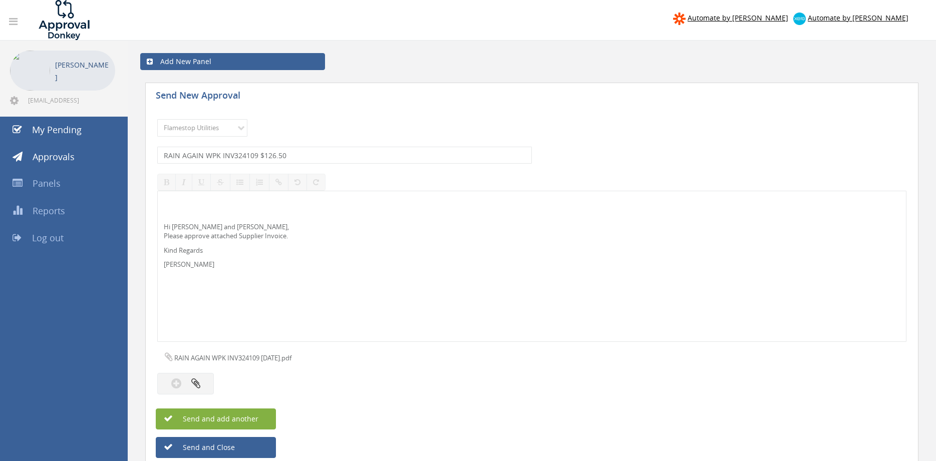
click at [236, 423] on span "Send and add another" at bounding box center [209, 419] width 97 height 10
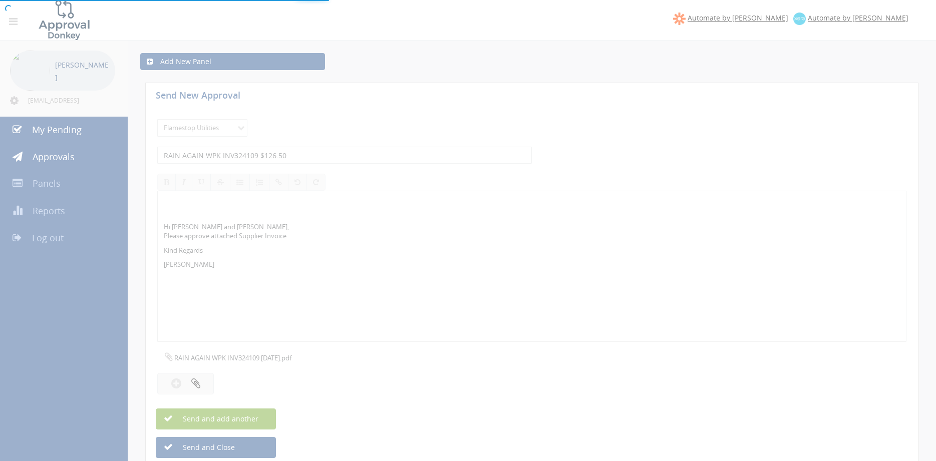
select select
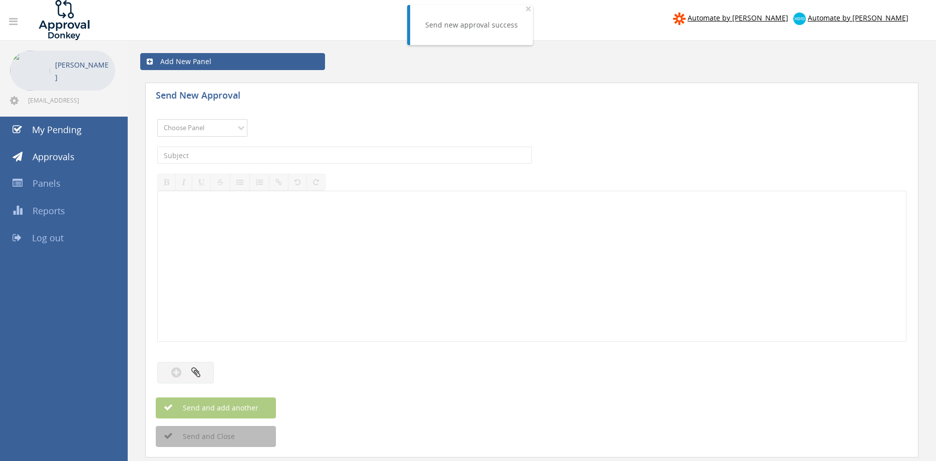
click at [157, 119] on select "Choose Panel Alarm Credits RG - 3 NZ Utilities Cable and SAI Global NZ Alarms-1…" at bounding box center [202, 128] width 90 height 18
select select "9744"
click option "Flamestop Utilities" at bounding box center [0, 0] width 0 height 0
click at [274, 156] on input "text" at bounding box center [344, 155] width 375 height 17
type input "WORMALD NAT DIST 9554956 $254.10"
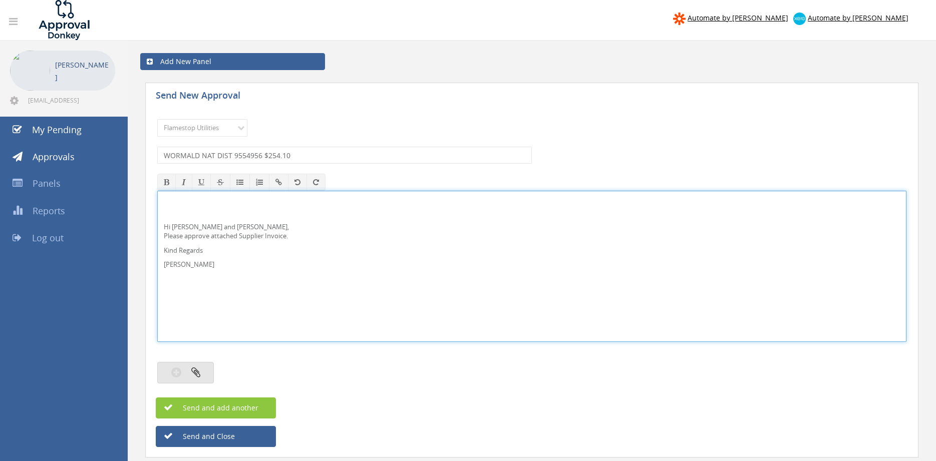
click at [203, 375] on button "button" at bounding box center [185, 373] width 57 height 22
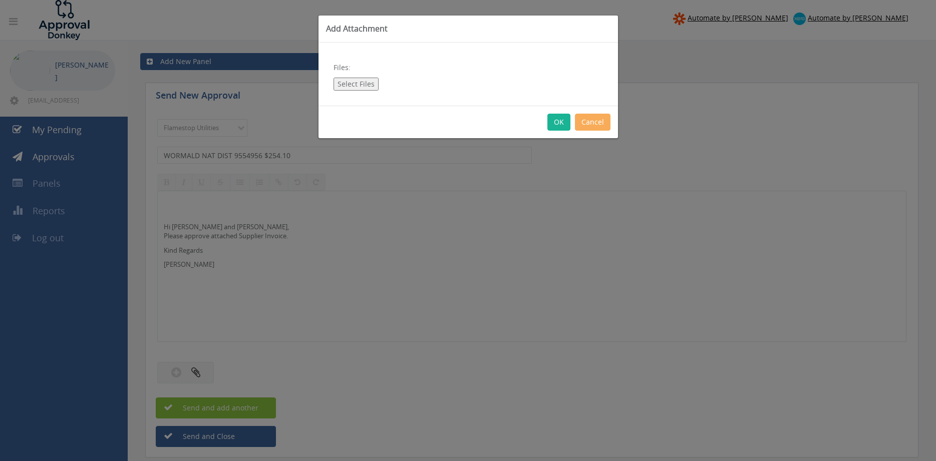
click at [359, 86] on button "Select Files" at bounding box center [355, 84] width 45 height 13
type input "C:\fakepath\WORMALD NAT DIST 9554956 11.09.25.pdf"
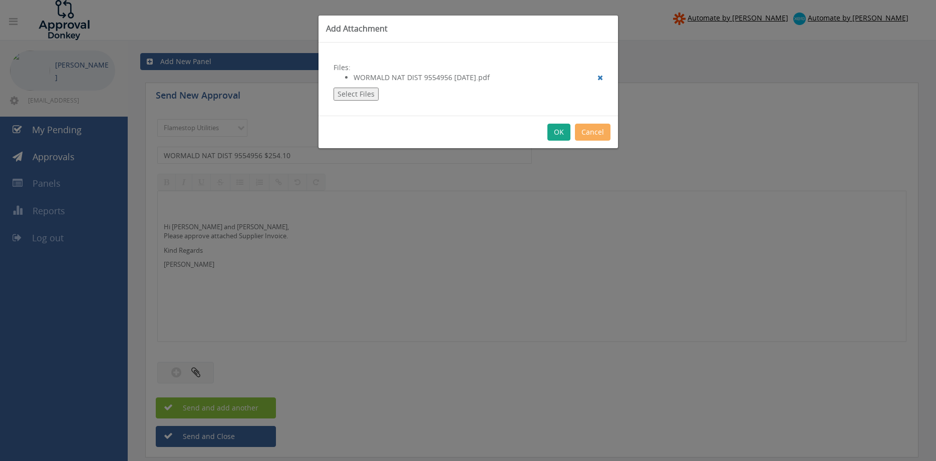
drag, startPoint x: 561, startPoint y: 128, endPoint x: 524, endPoint y: 232, distance: 109.9
click at [561, 129] on button "OK" at bounding box center [558, 132] width 23 height 17
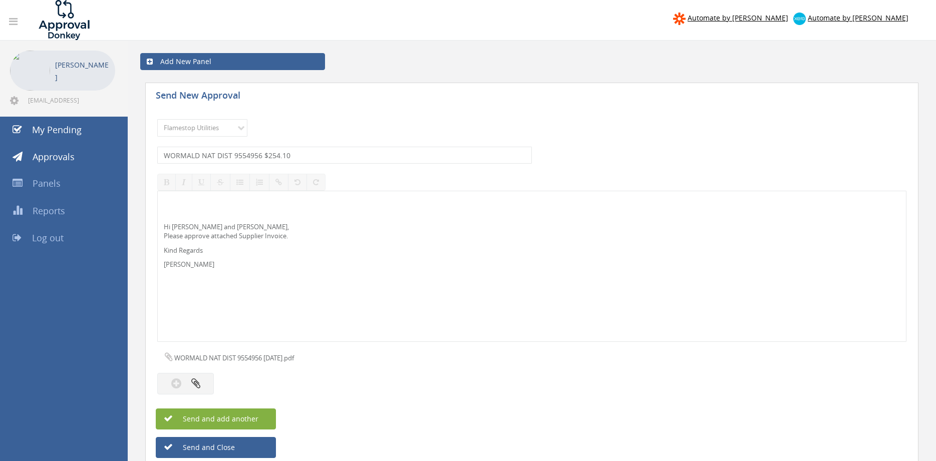
click at [259, 421] on button "Send and add another" at bounding box center [216, 419] width 120 height 21
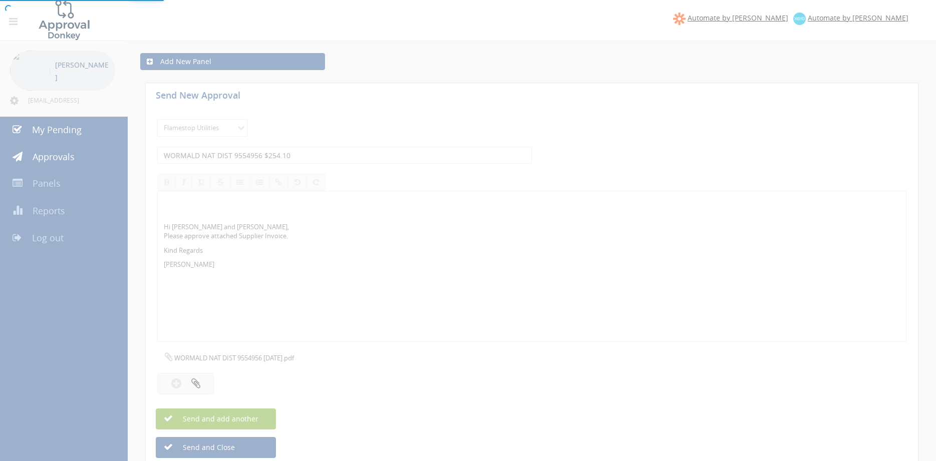
select select
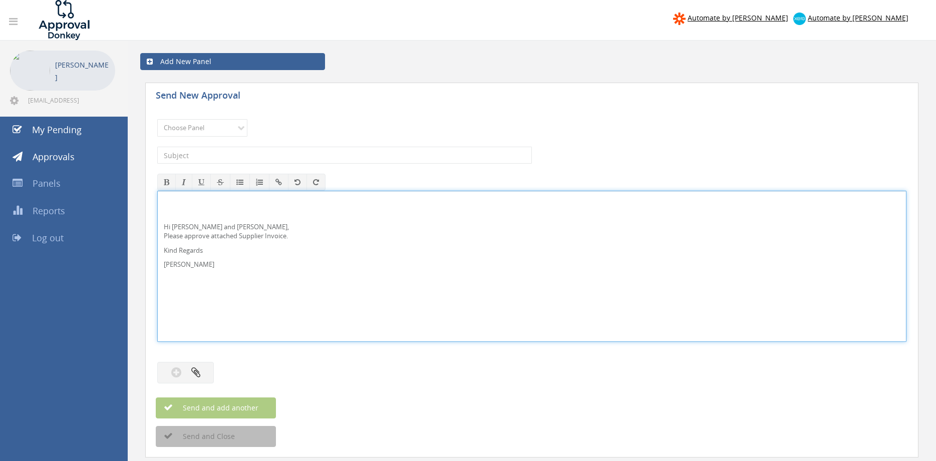
click at [193, 230] on p "Hi Paul and Ben, Please approve attached Supplier Invoice." at bounding box center [532, 231] width 736 height 19
drag, startPoint x: 172, startPoint y: 223, endPoint x: 227, endPoint y: 223, distance: 54.6
click at [212, 225] on p "Hi Paul and Ben, Please approve attached Supplier Invoice." at bounding box center [532, 231] width 736 height 19
drag, startPoint x: 183, startPoint y: 261, endPoint x: 152, endPoint y: 223, distance: 48.8
click at [157, 213] on div "Hi Rob, Please approve attached Supplier Invoice. Kind Regards Pam Walker" at bounding box center [531, 266] width 749 height 151
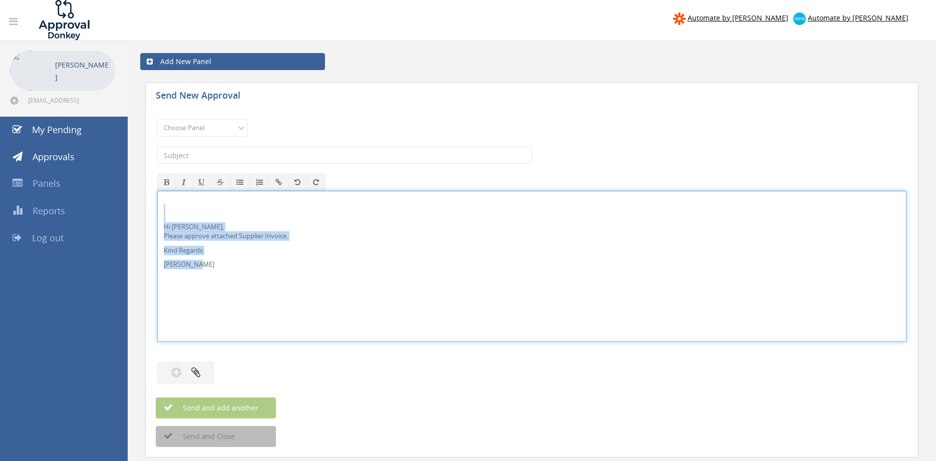
copy div "Hi Rob, Please approve attached Supplier Invoice. Kind Regards Pam Walker"
click at [157, 119] on select "Choose Panel Alarm Credits RG - 3 NZ Utilities Cable and SAI Global NZ Alarms-1…" at bounding box center [202, 128] width 90 height 18
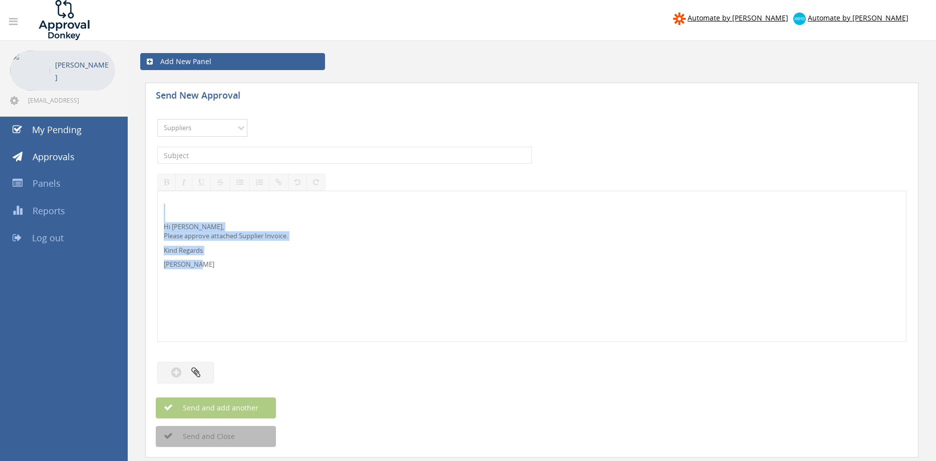
click option "Suppliers" at bounding box center [0, 0] width 0 height 0
click at [157, 119] on select "Choose Panel Alarm Credits RG - 3 NZ Utilities Cable and SAI Global NZ Alarms-1…" at bounding box center [202, 128] width 90 height 18
select select "9680"
click option "Alarm Suppliers - 2" at bounding box center [0, 0] width 0 height 0
click at [287, 153] on input "text" at bounding box center [344, 155] width 375 height 17
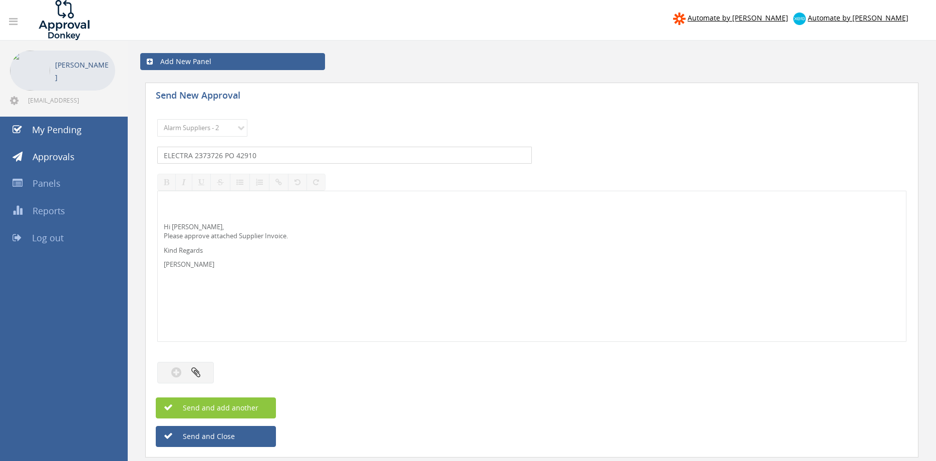
type input "ELECTRA 2373726 PO 42910"
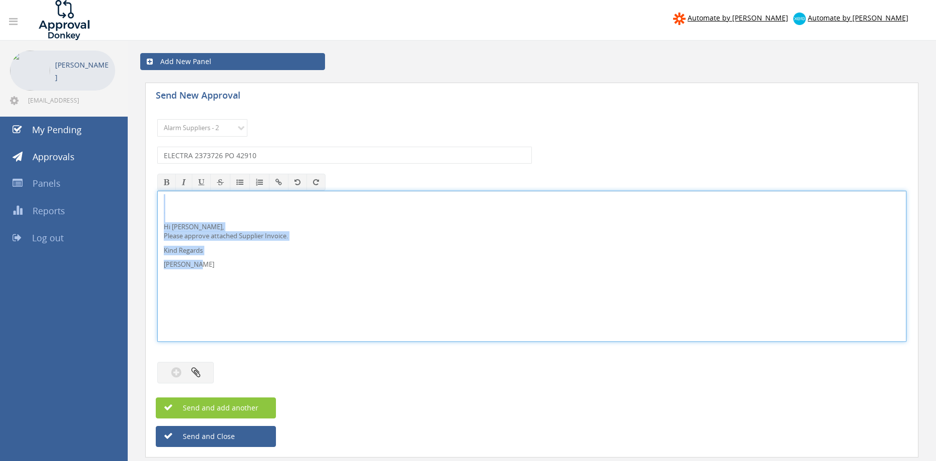
drag, startPoint x: 213, startPoint y: 270, endPoint x: 150, endPoint y: 199, distance: 95.1
click at [157, 199] on div "Hi Rob, Please approve attached Supplier Invoice. Kind Regards Pam Walker" at bounding box center [531, 266] width 749 height 151
copy div "Hi Rob, Please approve attached Supplier Invoice. Kind Regards Pam Walker"
click at [198, 371] on icon "button" at bounding box center [195, 372] width 9 height 12
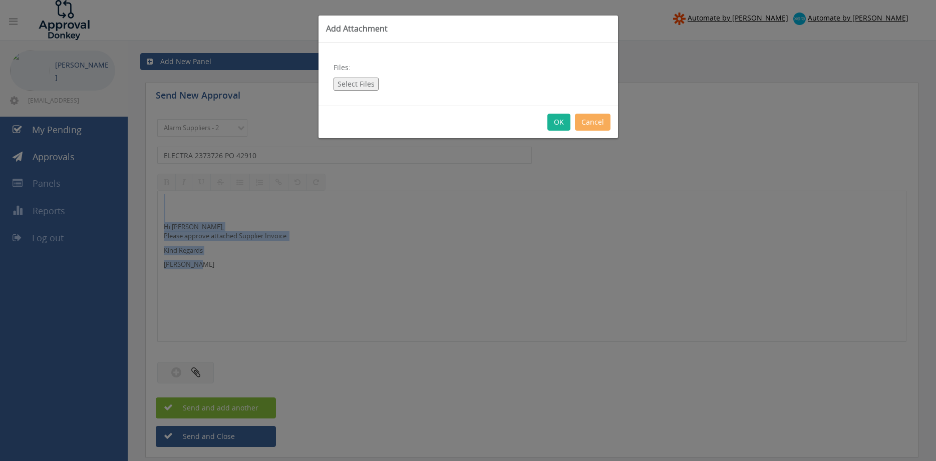
click at [354, 83] on button "Select Files" at bounding box center [355, 84] width 45 height 13
type input "C:\fakepath\ELECTRA 2373726 15.09.25 PO 42910.pdf"
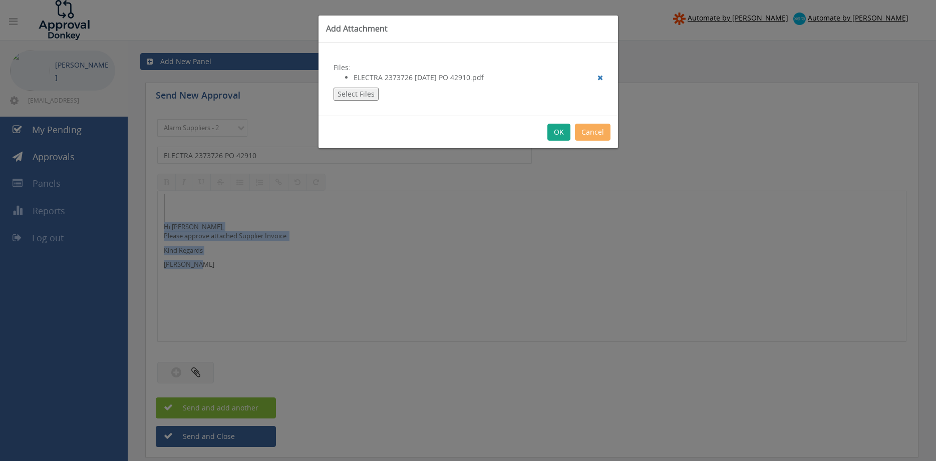
click at [556, 135] on button "OK" at bounding box center [558, 132] width 23 height 17
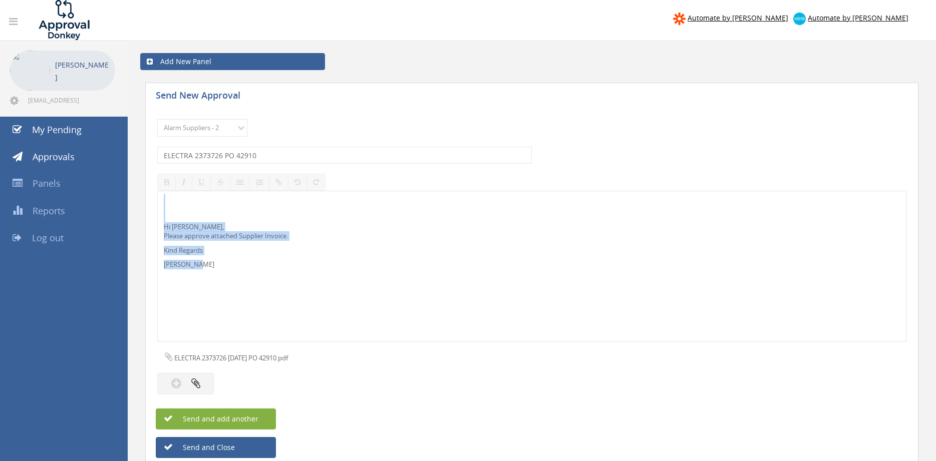
click at [263, 412] on button "Send and add another" at bounding box center [216, 419] width 120 height 21
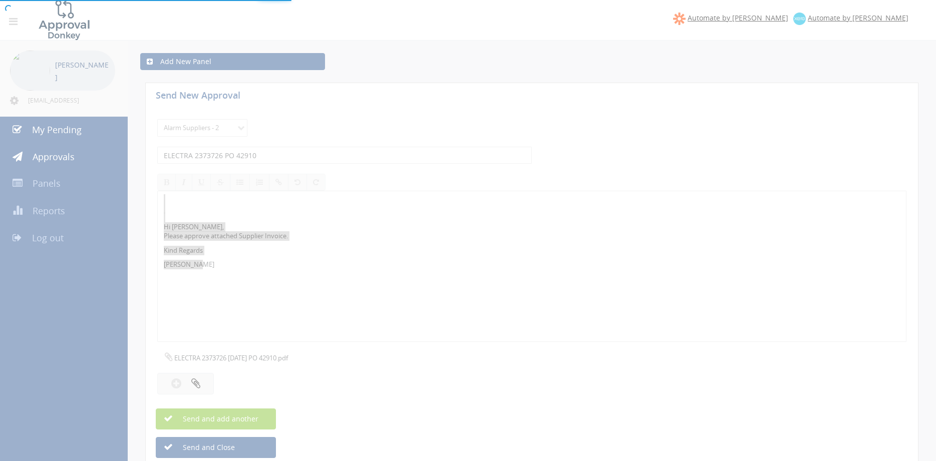
select select
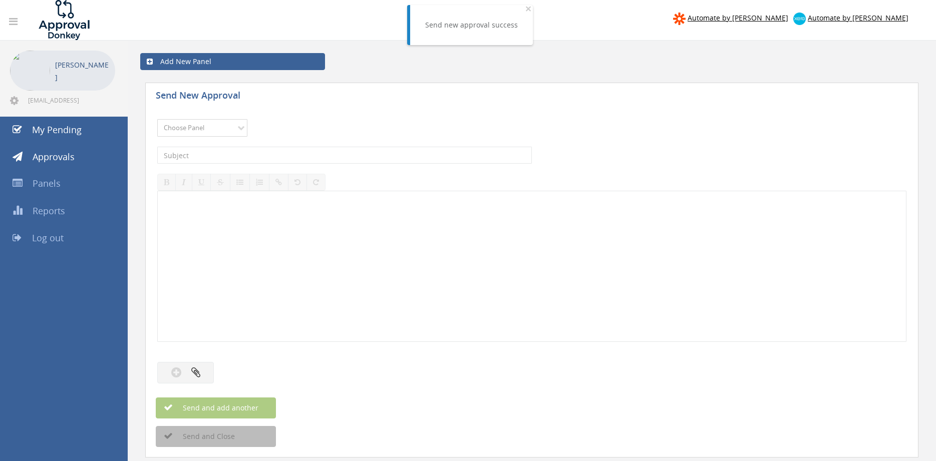
select select "9680"
click option "Alarm Suppliers - 2" at bounding box center [0, 0] width 0 height 0
click at [265, 153] on input "text" at bounding box center [344, 155] width 375 height 17
type input "INCITE 697823 PO 43278"
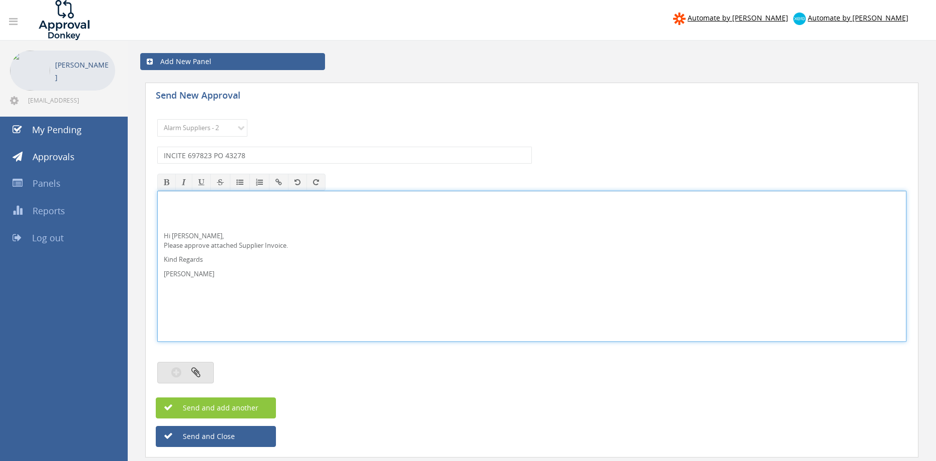
click at [198, 369] on icon "button" at bounding box center [195, 372] width 9 height 12
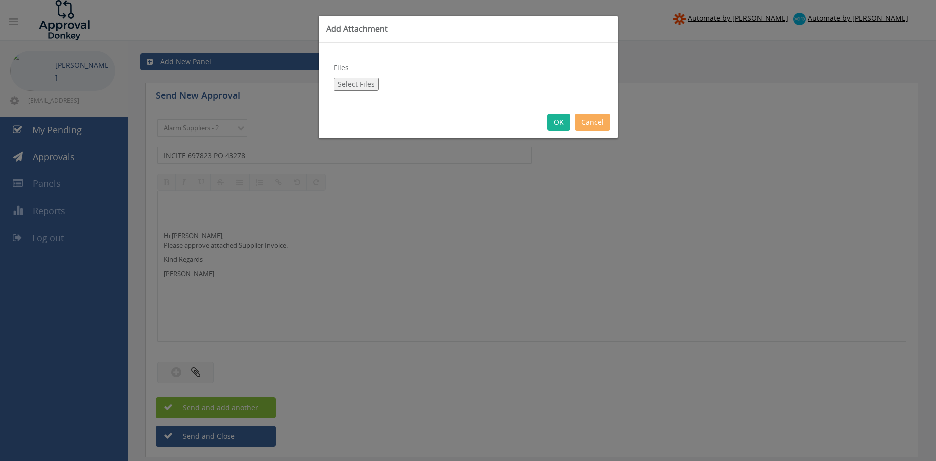
click at [343, 83] on button "Select Files" at bounding box center [355, 84] width 45 height 13
type input "C:\fakepath\INCITE 697823 02.09.25 PO 43278.pdf"
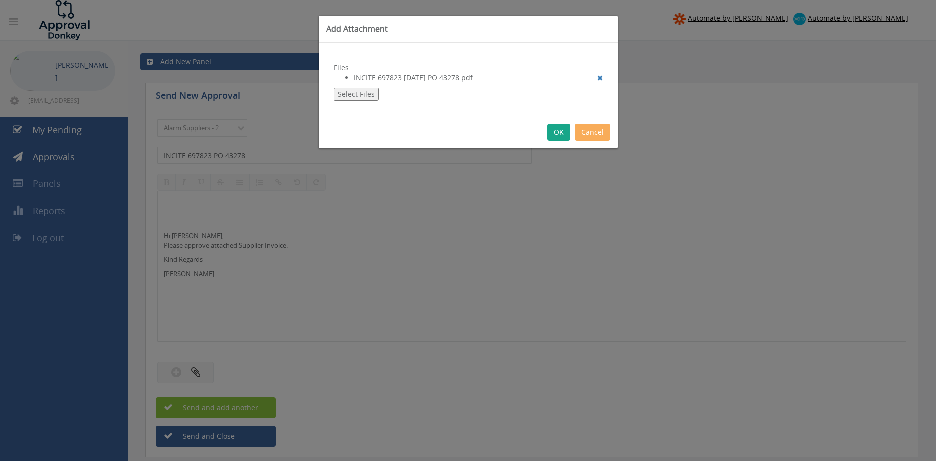
click at [562, 132] on button "OK" at bounding box center [558, 132] width 23 height 17
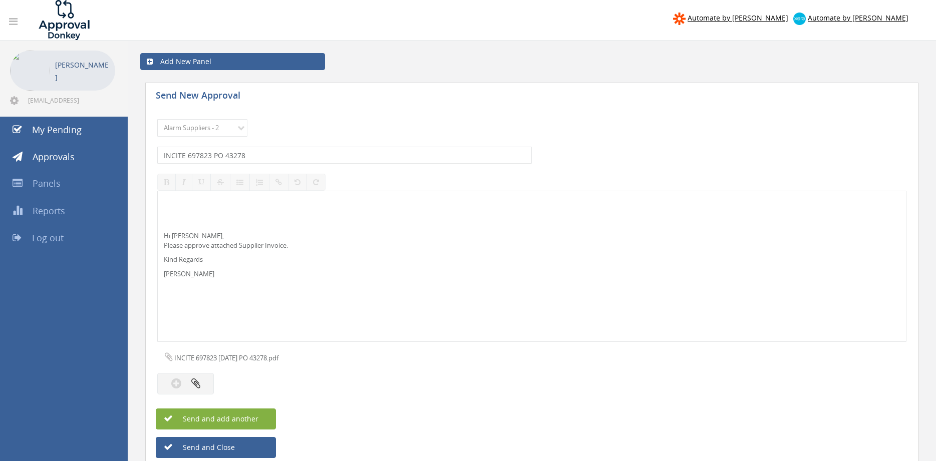
click at [248, 415] on span "Send and add another" at bounding box center [209, 419] width 97 height 10
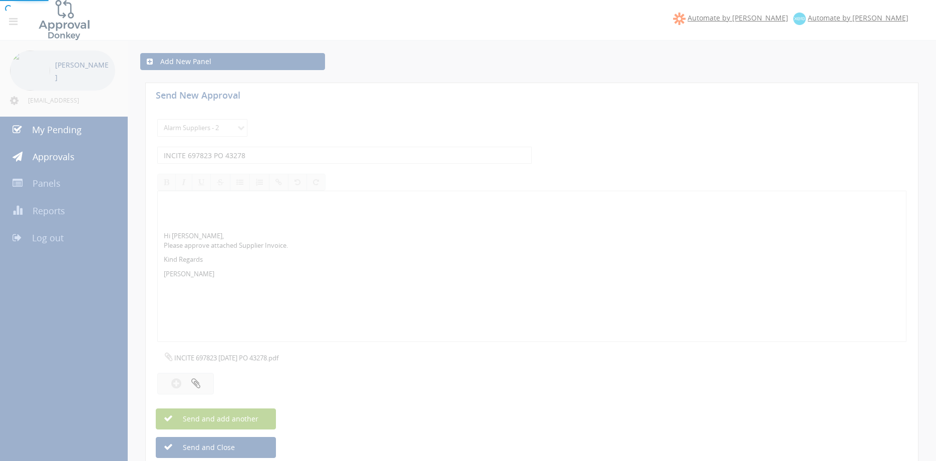
select select
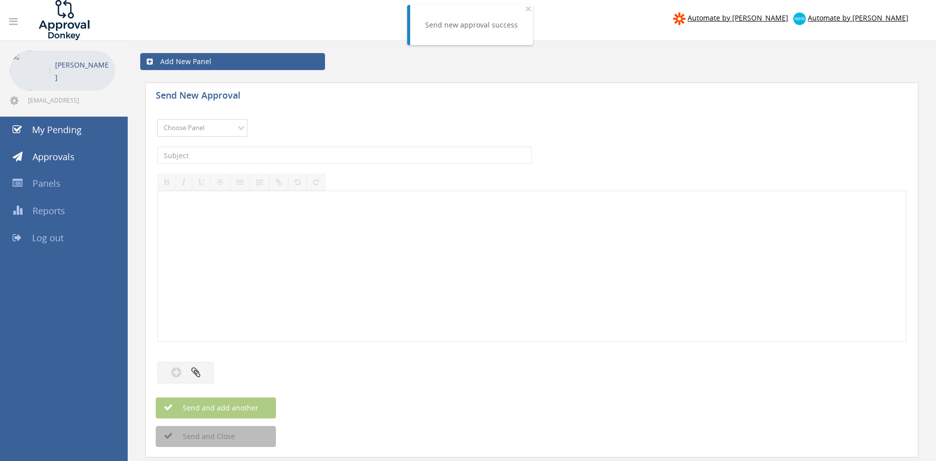
select select "9680"
click option "Alarm Suppliers - 2" at bounding box center [0, 0] width 0 height 0
click at [251, 163] on input "text" at bounding box center [344, 155] width 375 height 17
type input "INCITE 697846 PO 43253"
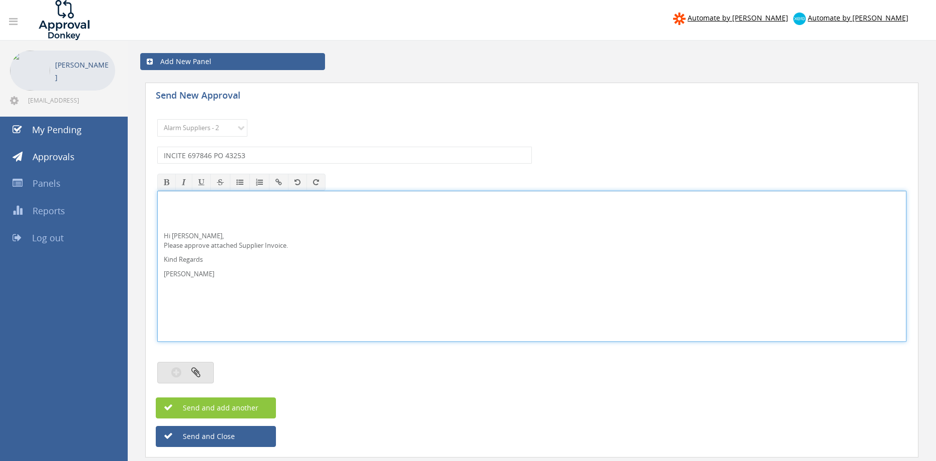
click at [203, 378] on button "button" at bounding box center [185, 373] width 57 height 22
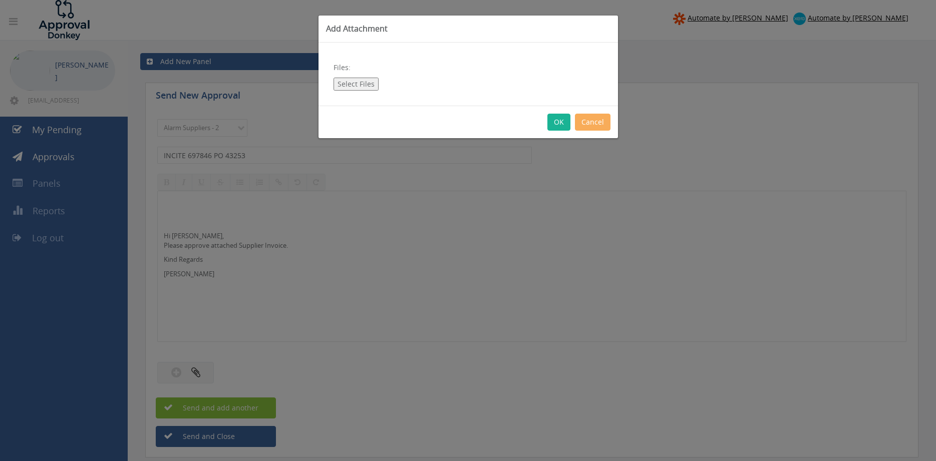
click at [349, 87] on button "Select Files" at bounding box center [355, 84] width 45 height 13
type input "C:\fakepath\INCITE 697846 02.09.25 PO 43253.pdf"
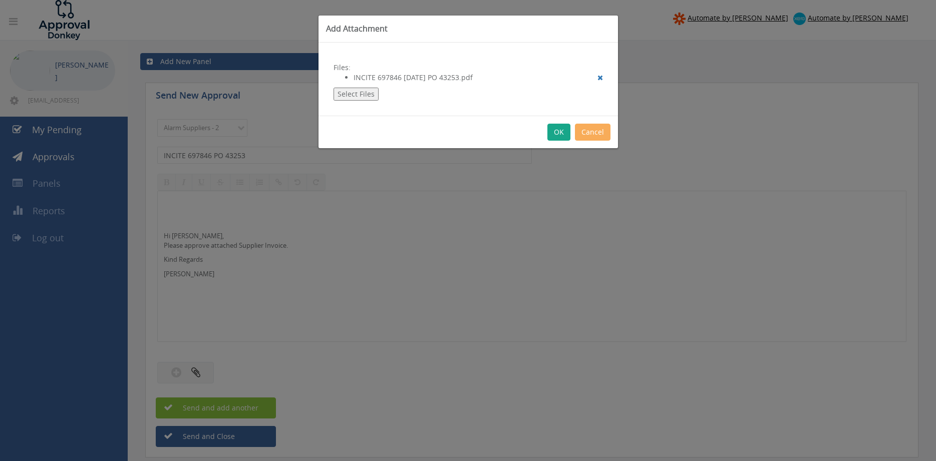
click at [560, 134] on button "OK" at bounding box center [558, 132] width 23 height 17
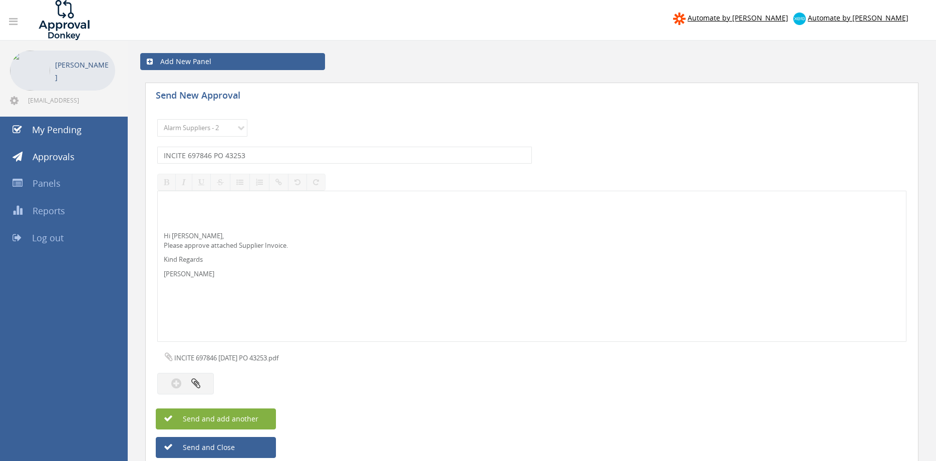
click at [265, 420] on button "Send and add another" at bounding box center [216, 419] width 120 height 21
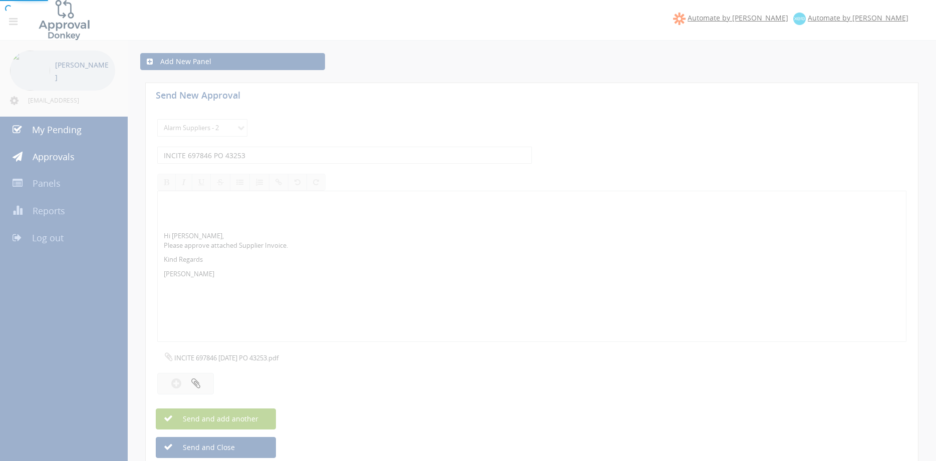
select select
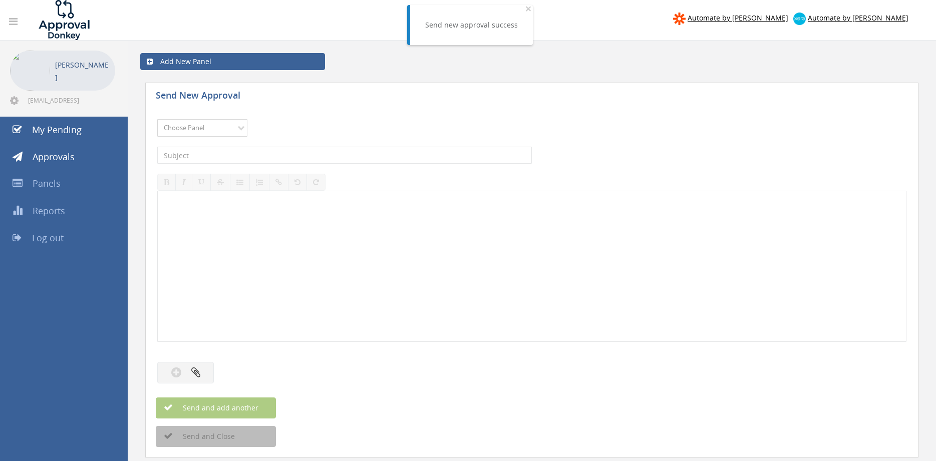
select select "9680"
click option "Alarm Suppliers - 2" at bounding box center [0, 0] width 0 height 0
click at [157, 119] on select "Choose Panel Alarm Credits RG - 3 NZ Utilities Cable and SAI Global NZ Alarms-1…" at bounding box center [202, 128] width 90 height 18
click option "Alarm Suppliers - 2" at bounding box center [0, 0] width 0 height 0
click at [282, 154] on input "text" at bounding box center [344, 155] width 375 height 17
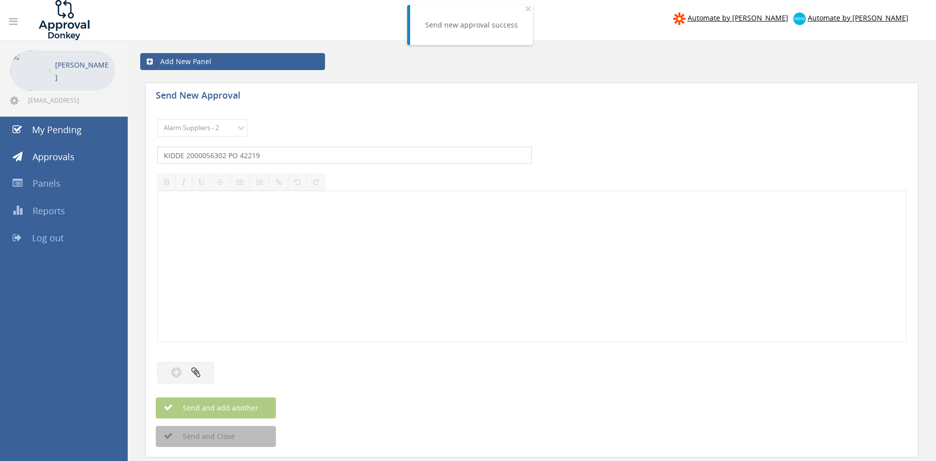
type input "KIDDE 2000056302 PO 42219"
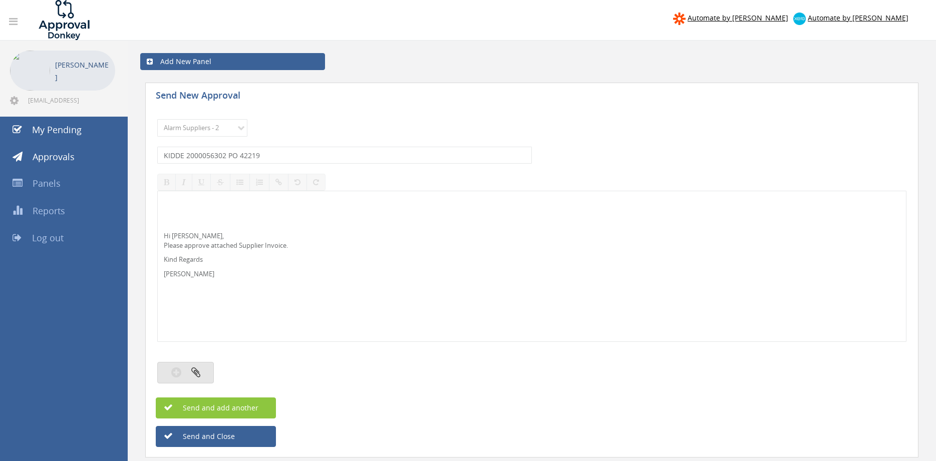
click at [207, 367] on button "button" at bounding box center [185, 373] width 57 height 22
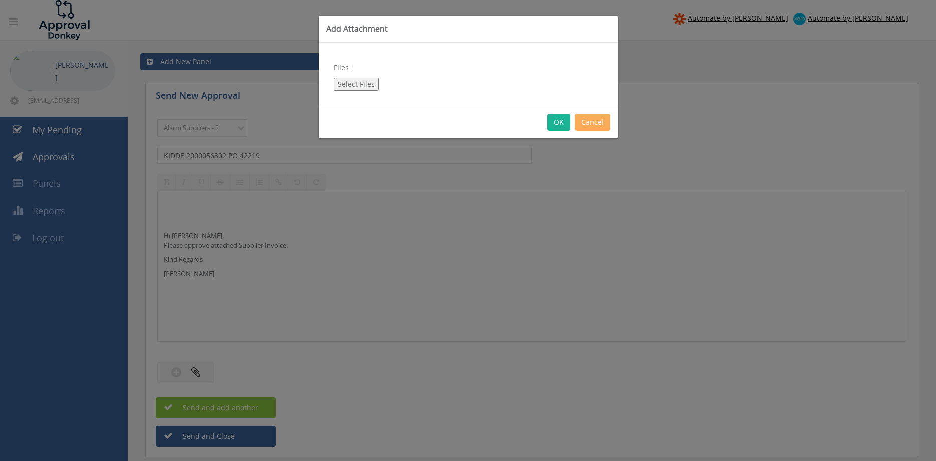
click at [356, 80] on button "Select Files" at bounding box center [355, 84] width 45 height 13
type input "C:\fakepath\KIDDE_2000056302 01.09.25 PO 42219.pdf"
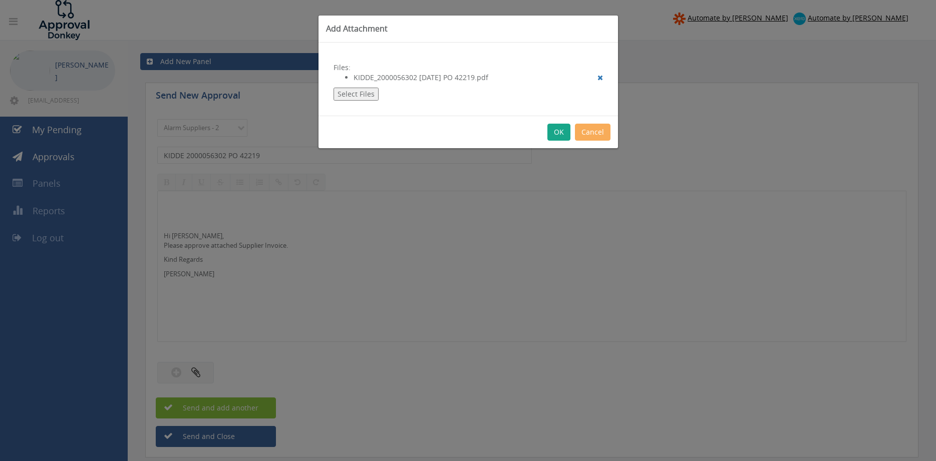
click at [555, 132] on button "OK" at bounding box center [558, 132] width 23 height 17
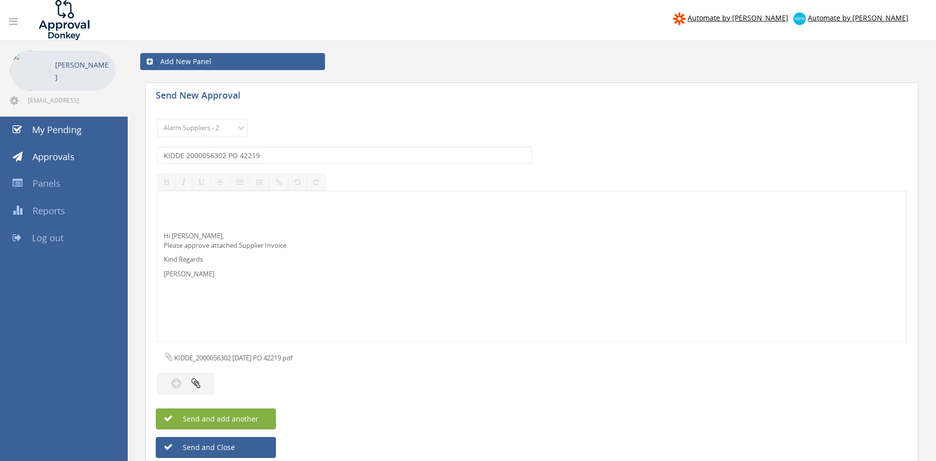
click at [258, 415] on button "Send and add another" at bounding box center [216, 419] width 120 height 21
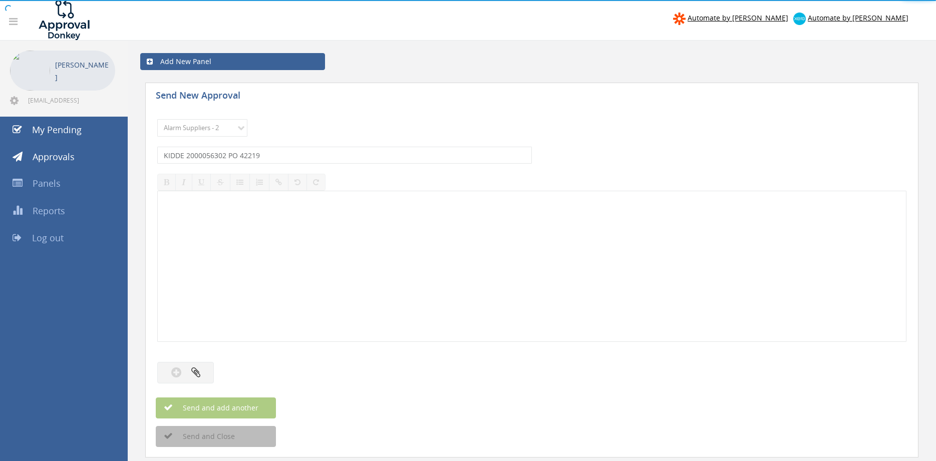
select select
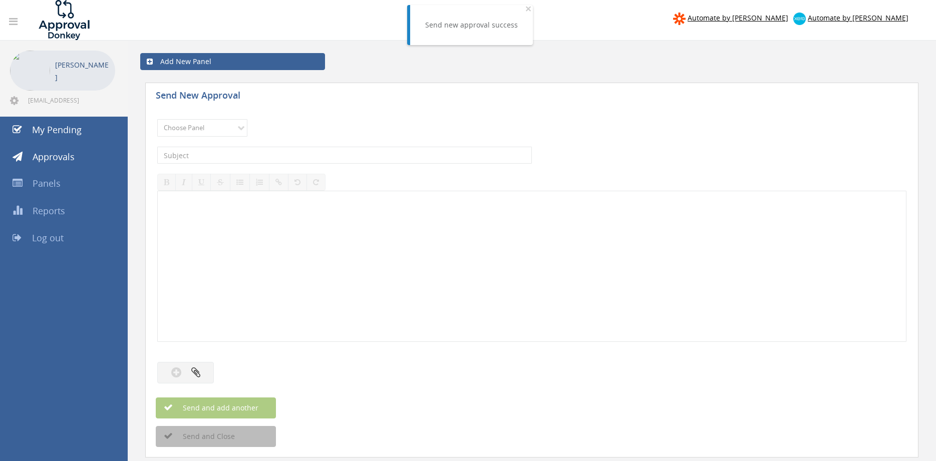
click at [231, 119] on div "Choose Panel Alarm Credits RG - 3 NZ Utilities Cable and SAI Global NZ Alarms-1…" at bounding box center [531, 128] width 749 height 28
click at [157, 119] on select "Choose Panel Alarm Credits RG - 3 NZ Utilities Cable and SAI Global NZ Alarms-1…" at bounding box center [202, 128] width 90 height 18
select select "9680"
click option "Alarm Suppliers - 2" at bounding box center [0, 0] width 0 height 0
click at [290, 154] on input "text" at bounding box center [344, 155] width 375 height 17
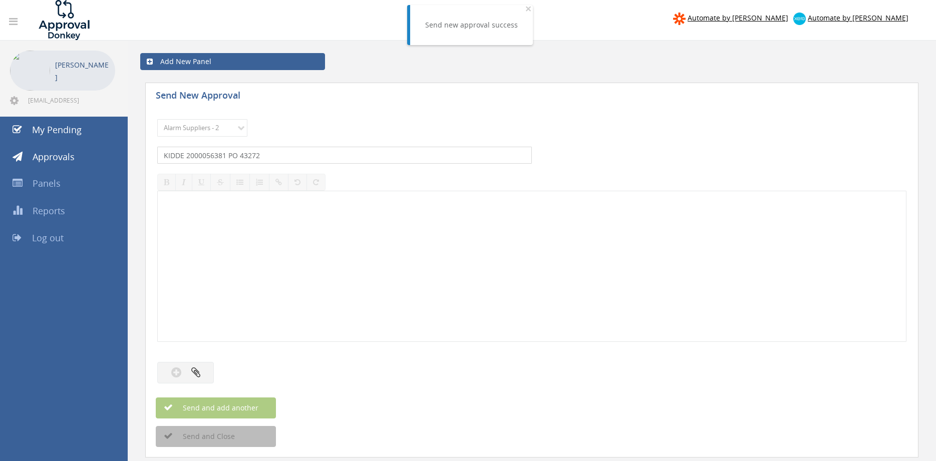
type input "KIDDE 2000056381 PO 43272"
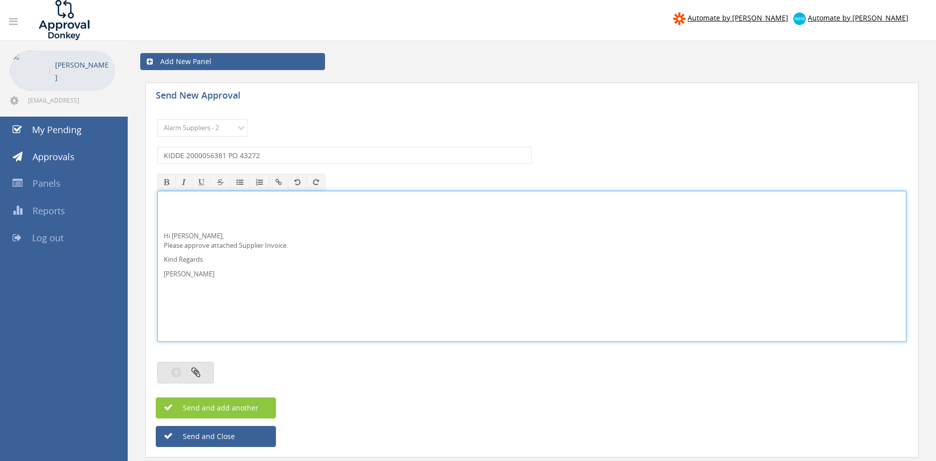
click at [205, 365] on button "button" at bounding box center [185, 373] width 57 height 22
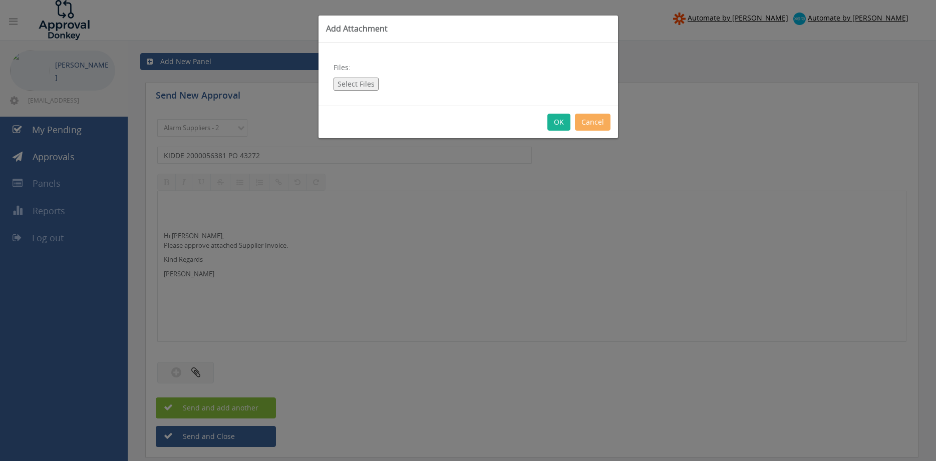
click at [362, 79] on button "Select Files" at bounding box center [355, 84] width 45 height 13
type input "C:\fakepath\KIDDE_2000056381 02.09.25 PO 43272.pdf"
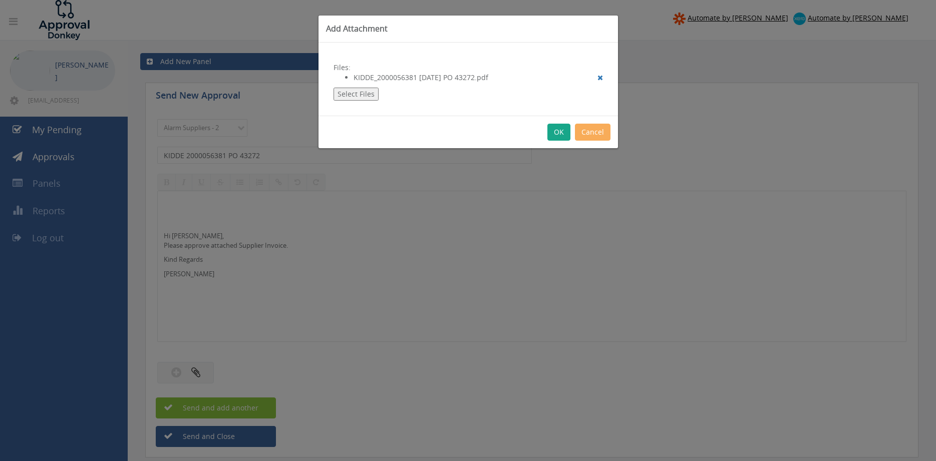
click at [558, 130] on button "OK" at bounding box center [558, 132] width 23 height 17
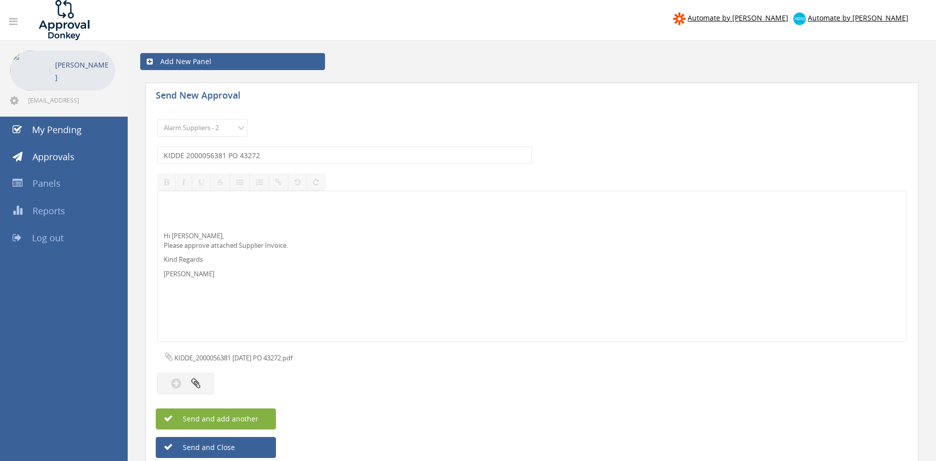
click at [254, 421] on span "Send and add another" at bounding box center [209, 419] width 97 height 10
select select
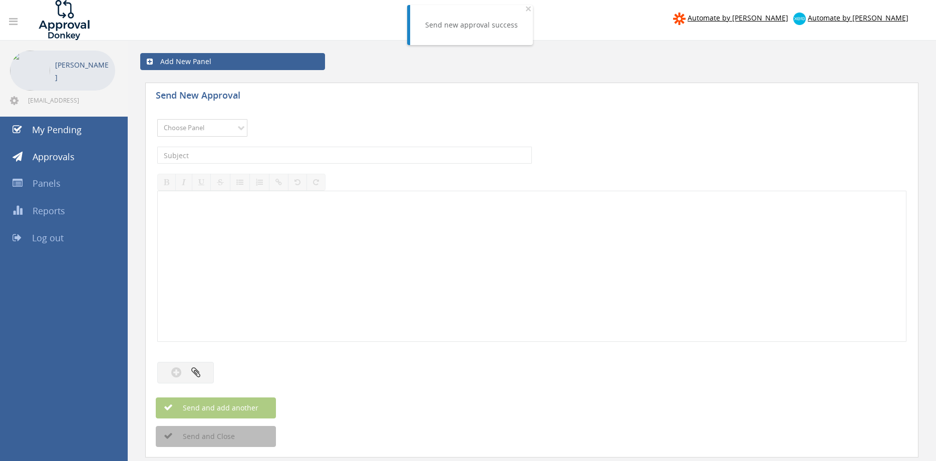
select select "9680"
click option "Alarm Suppliers - 2" at bounding box center [0, 0] width 0 height 0
click at [261, 158] on input "text" at bounding box center [344, 155] width 375 height 17
type input "KIDDE 2000056479 PO 42666"
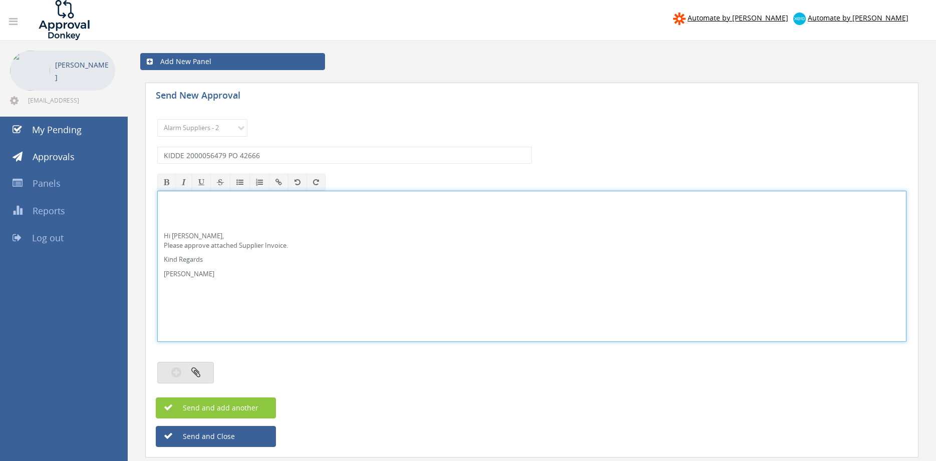
click at [205, 373] on button "button" at bounding box center [185, 373] width 57 height 22
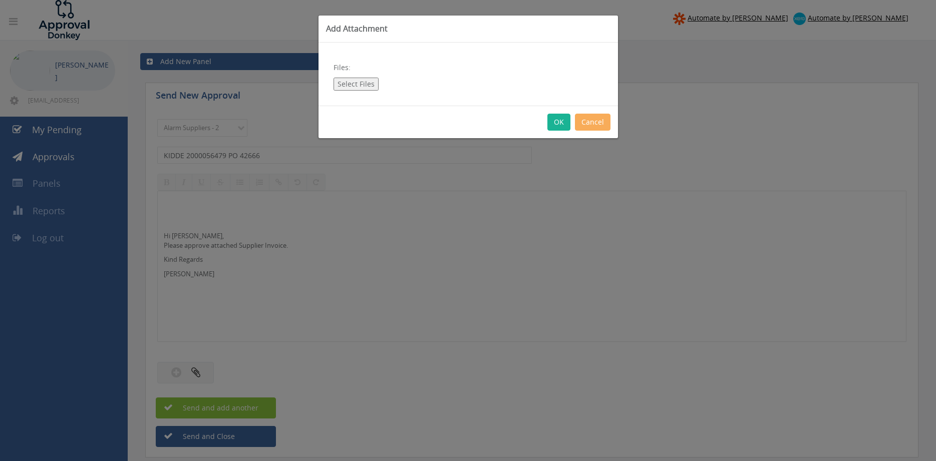
click at [355, 76] on div "Files: Select Files" at bounding box center [467, 74] width 299 height 63
click at [356, 85] on button "Select Files" at bounding box center [355, 84] width 45 height 13
type input "C:\fakepath\KIDDE_2000056479 03.09.25 PO 42666.pdf"
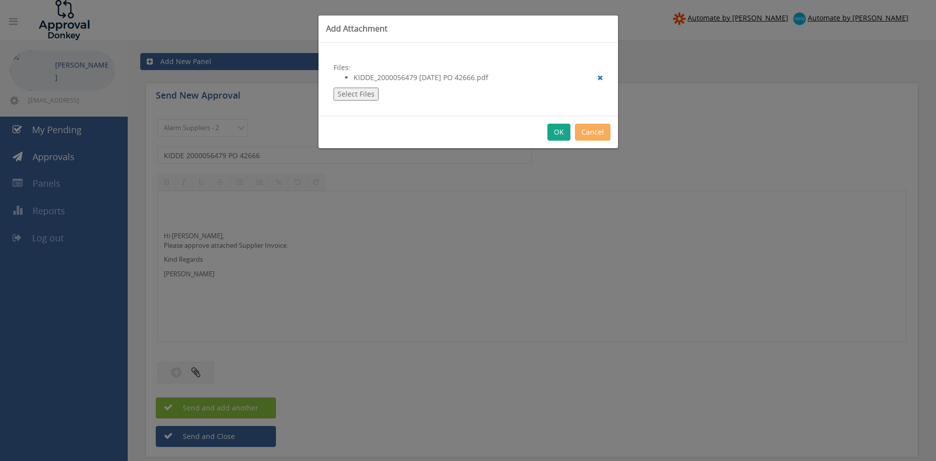
click at [556, 126] on button "OK" at bounding box center [558, 132] width 23 height 17
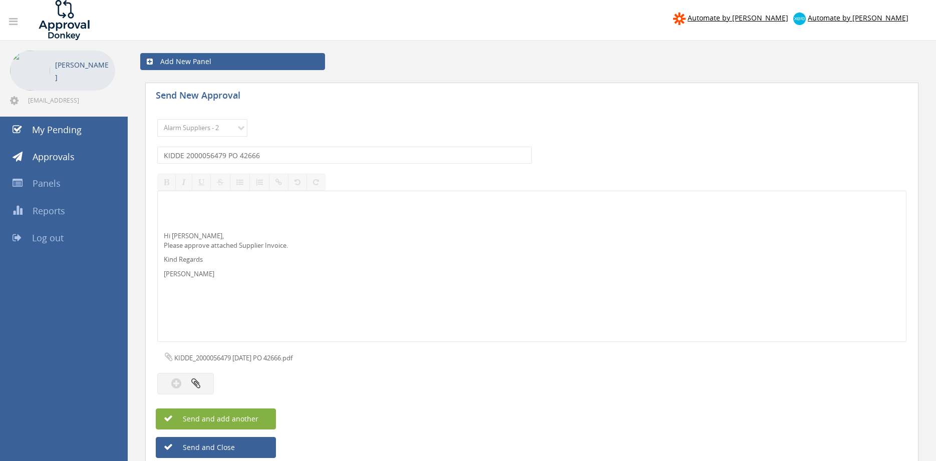
click at [231, 419] on span "Send and add another" at bounding box center [209, 419] width 97 height 10
select select
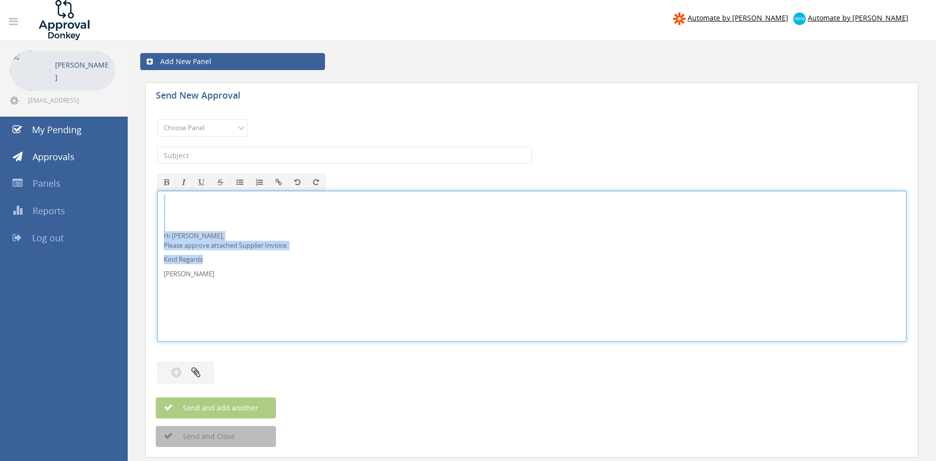
drag, startPoint x: 227, startPoint y: 283, endPoint x: 135, endPoint y: 203, distance: 122.1
click at [157, 203] on div "Hi Rob, Please approve attached Supplier Invoice. Kind Regards Pam Walker" at bounding box center [531, 266] width 749 height 151
copy div "Hi Rob, Please approve attached Supplier Invoice. Kind Regards"
click at [157, 119] on select "Choose Panel Alarm Credits RG - 3 NZ Utilities Cable and SAI Global NZ Alarms-1…" at bounding box center [202, 128] width 90 height 18
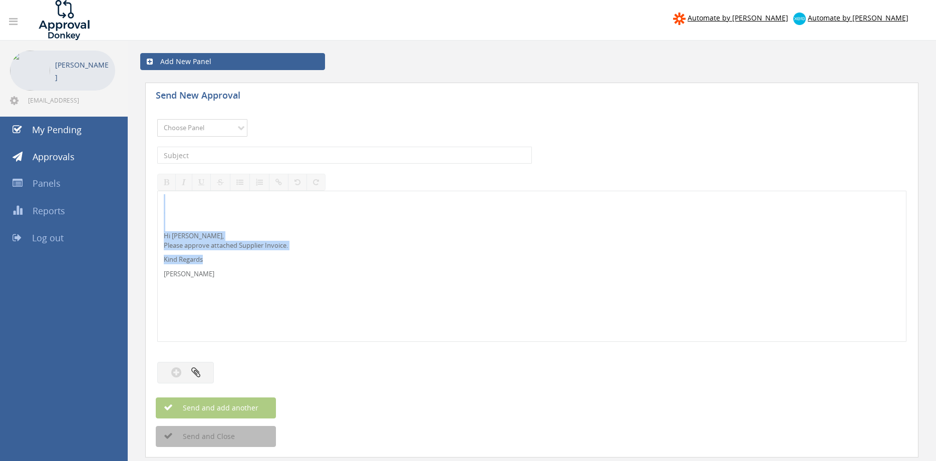
select select "9680"
click option "Alarm Suppliers - 2" at bounding box center [0, 0] width 0 height 0
click at [267, 155] on input "text" at bounding box center [344, 155] width 375 height 17
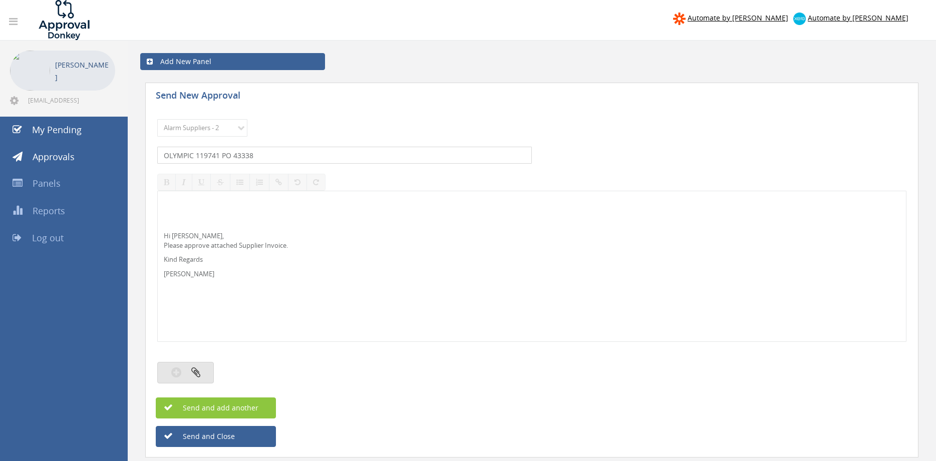
type input "OLYMPIC 119741 PO 43338"
click at [198, 375] on icon "button" at bounding box center [195, 372] width 9 height 12
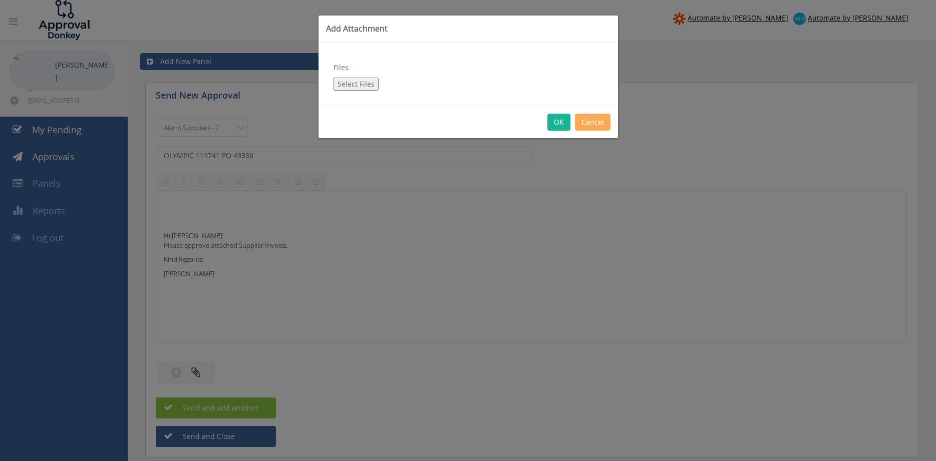
click at [355, 84] on button "Select Files" at bounding box center [355, 84] width 45 height 13
type input "C:\fakepath\OLYMPIC 119741 08.09.25 PO 43338.pdf"
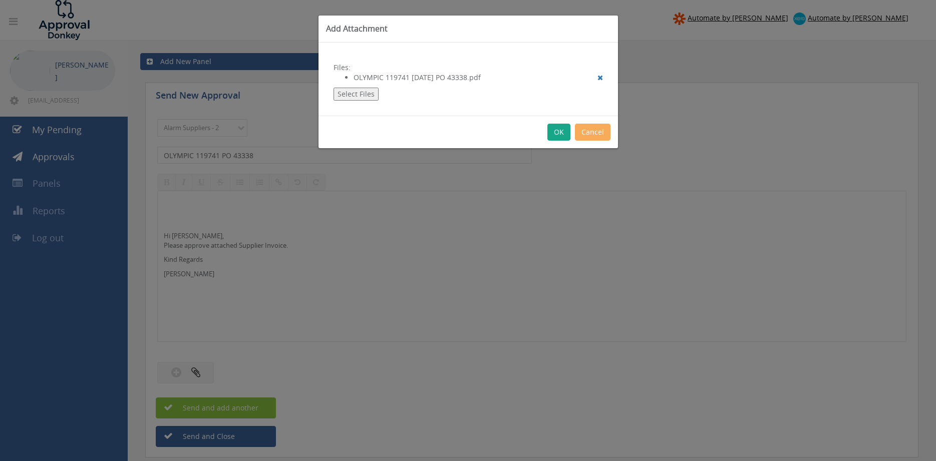
click at [558, 132] on button "OK" at bounding box center [558, 132] width 23 height 17
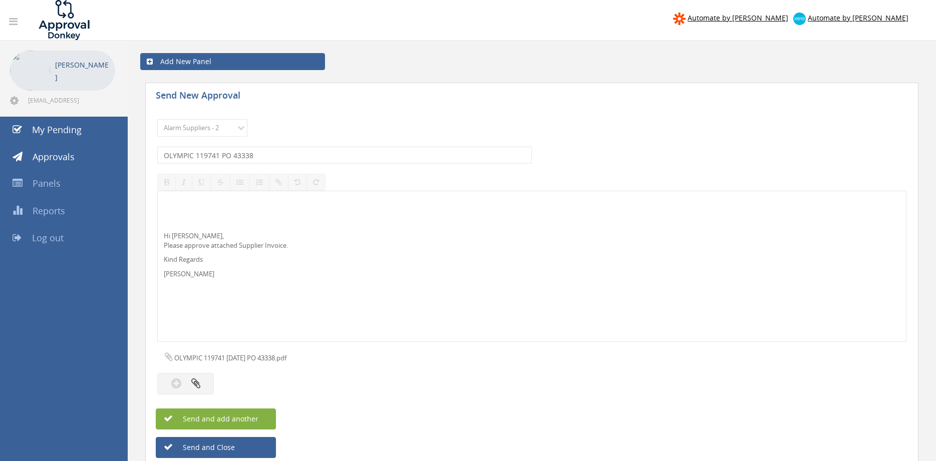
click at [263, 417] on button "Send and add another" at bounding box center [216, 419] width 120 height 21
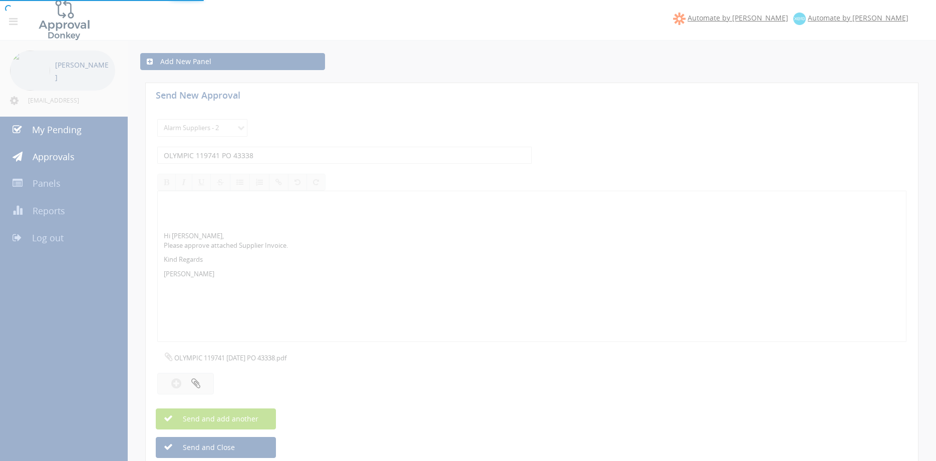
select select
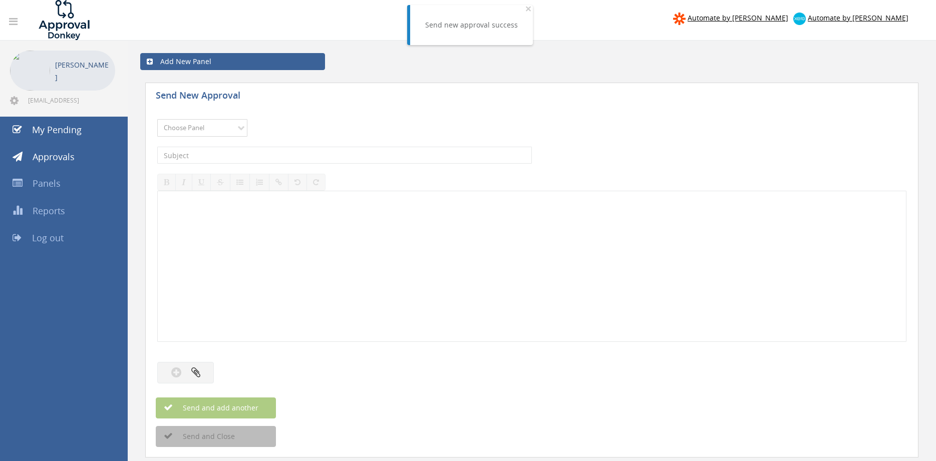
select select "9680"
click option "Alarm Suppliers - 2" at bounding box center [0, 0] width 0 height 0
click at [285, 154] on input "text" at bounding box center [344, 155] width 375 height 17
type input "OLYMPIC 119742 PO 43339"
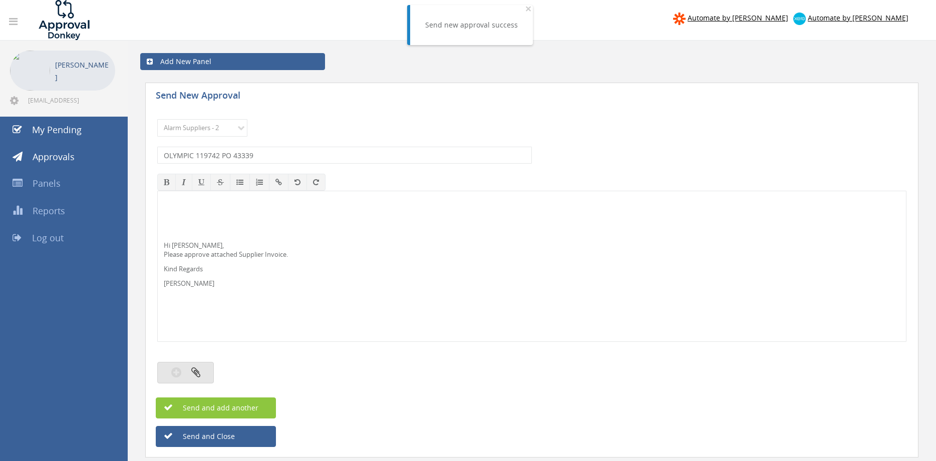
click at [204, 371] on button "button" at bounding box center [185, 373] width 57 height 22
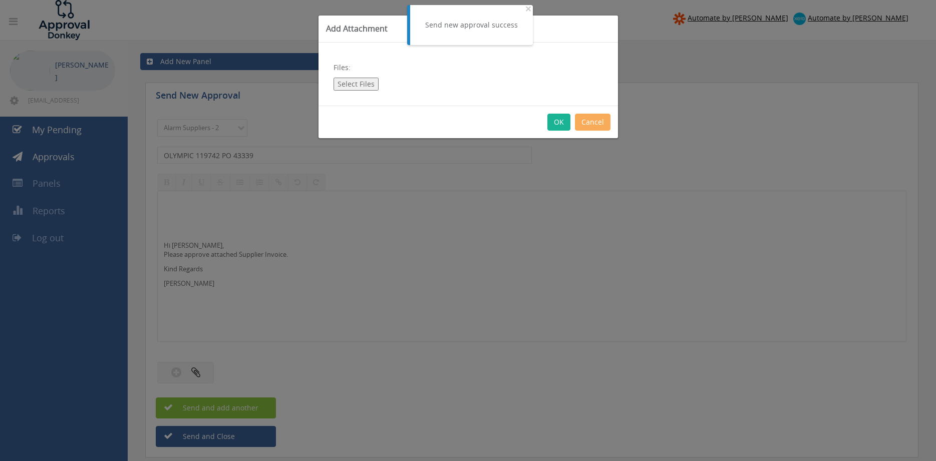
click at [354, 87] on button "Select Files" at bounding box center [355, 84] width 45 height 13
type input "C:\fakepath\OLYMPIC 119742 08.09.25 PO 43339.pdf"
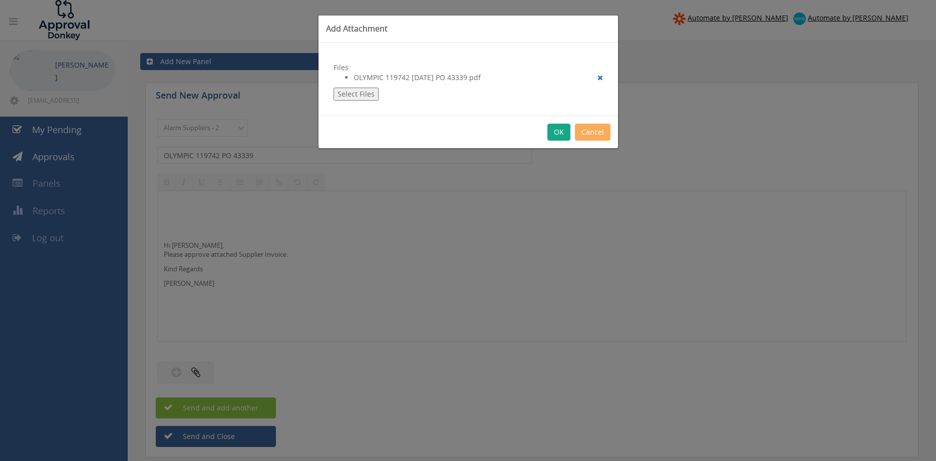
click at [556, 132] on button "OK" at bounding box center [558, 132] width 23 height 17
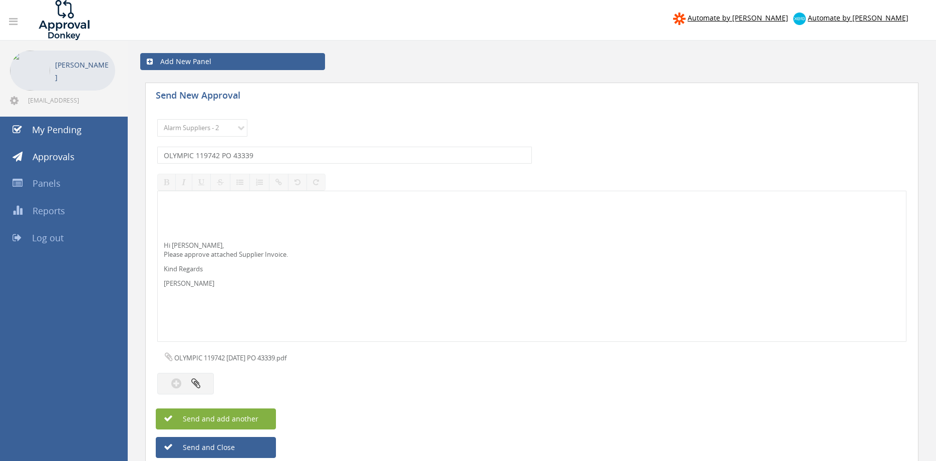
click at [257, 420] on span "Send and add another" at bounding box center [209, 419] width 97 height 10
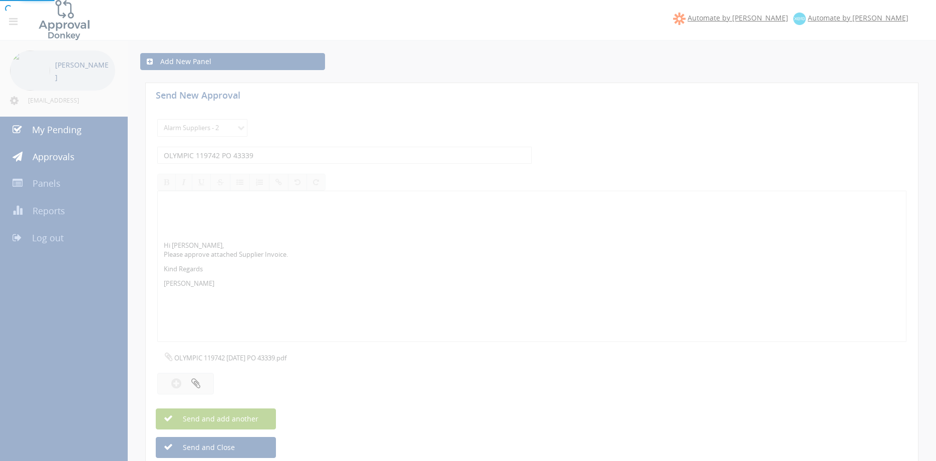
select select
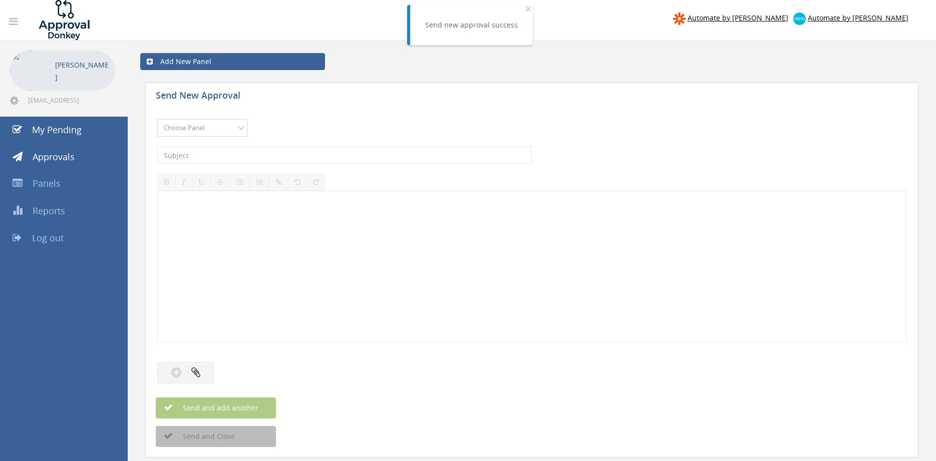
select select "9680"
click option "Alarm Suppliers - 2" at bounding box center [0, 0] width 0 height 0
click at [282, 158] on input "text" at bounding box center [344, 155] width 375 height 17
type input "OLYMPIC 119748 PO 43346"
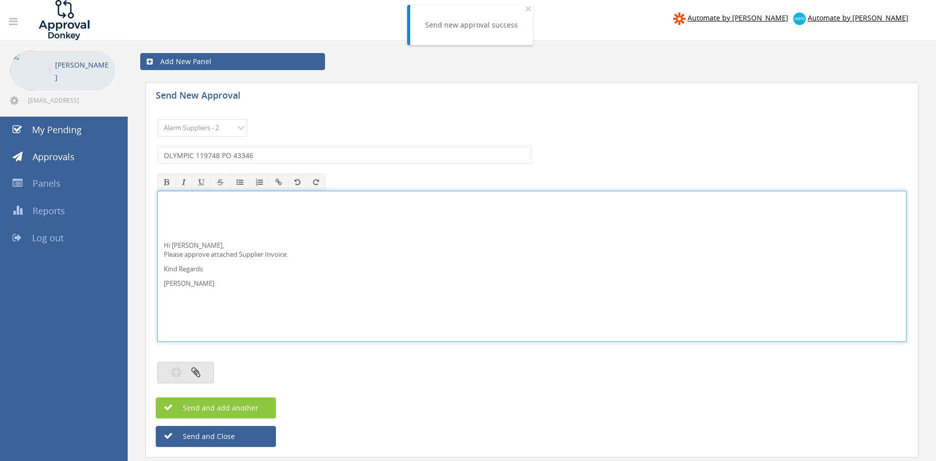
click at [208, 369] on button "button" at bounding box center [185, 373] width 57 height 22
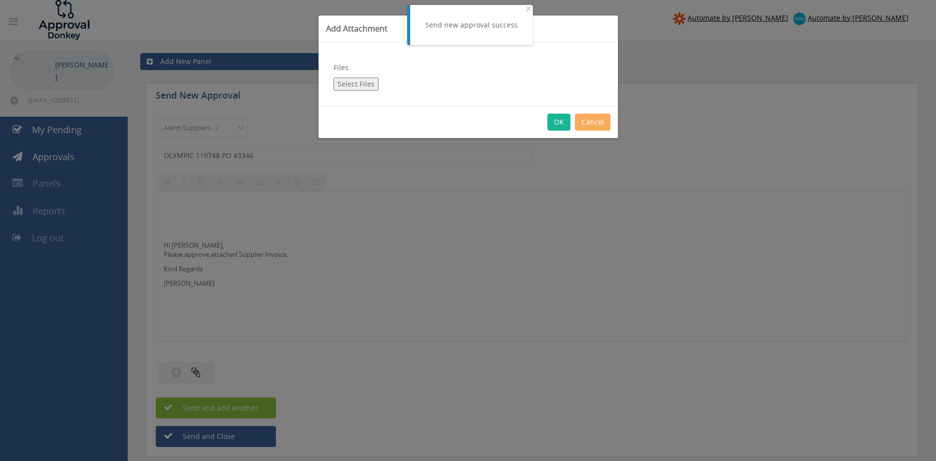
click at [355, 86] on button "Select Files" at bounding box center [355, 84] width 45 height 13
type input "C:\fakepath\OLYMPIC 119748 08.09.25 PO 43346.pdf"
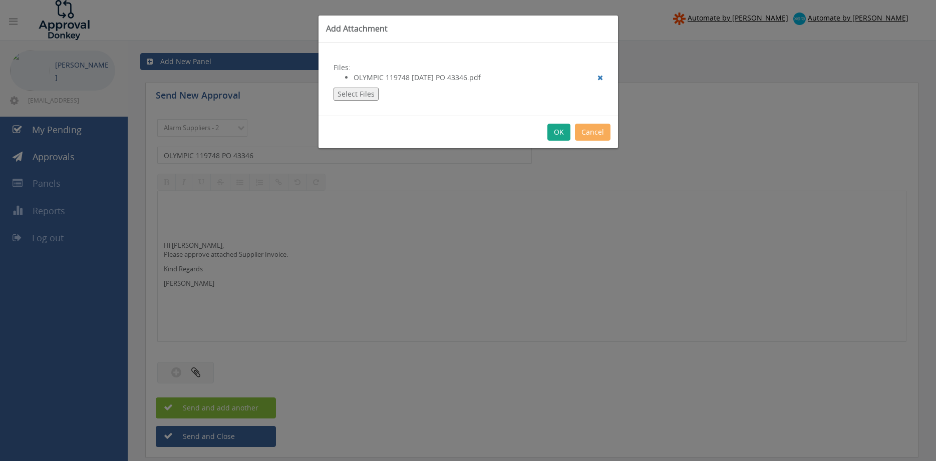
click at [560, 136] on button "OK" at bounding box center [558, 132] width 23 height 17
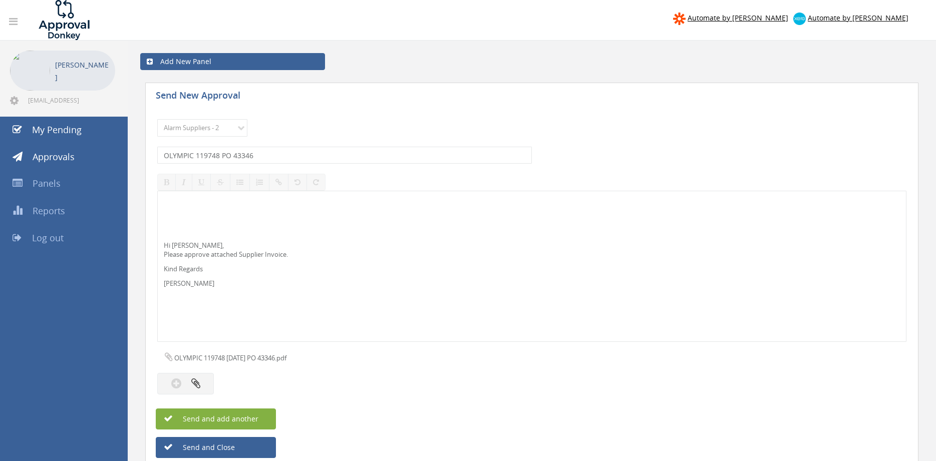
click at [266, 416] on button "Send and add another" at bounding box center [216, 419] width 120 height 21
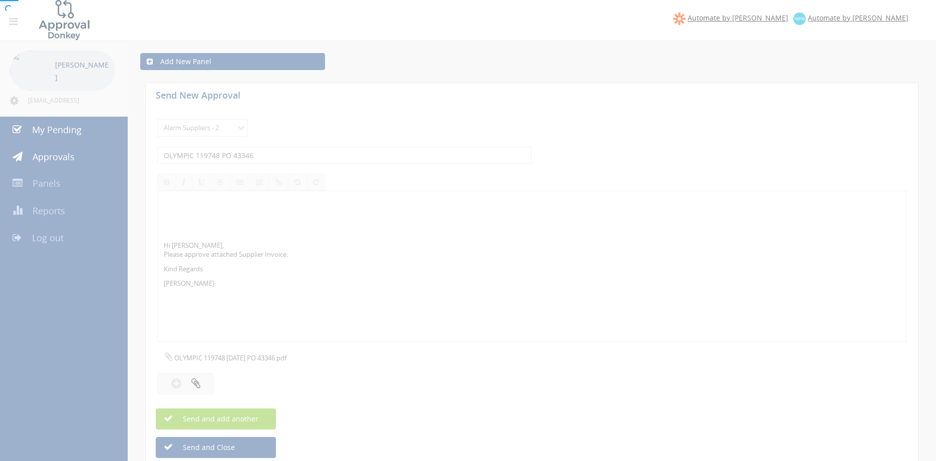
select select
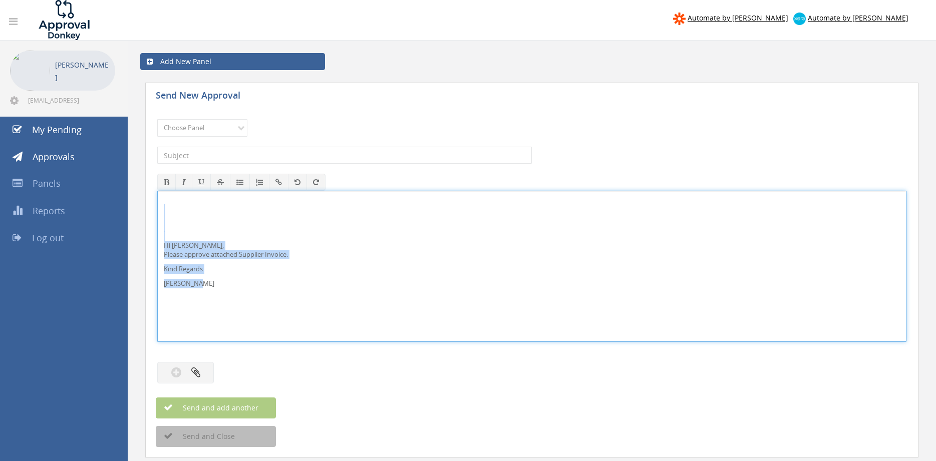
drag, startPoint x: 193, startPoint y: 287, endPoint x: 171, endPoint y: 243, distance: 49.0
click at [157, 217] on div "Hi Rob, Please approve attached Supplier Invoice. Kind Regards Pam Walker" at bounding box center [531, 266] width 749 height 151
copy div "Hi Rob, Please approve attached Supplier Invoice. Kind Regards Pam Walker"
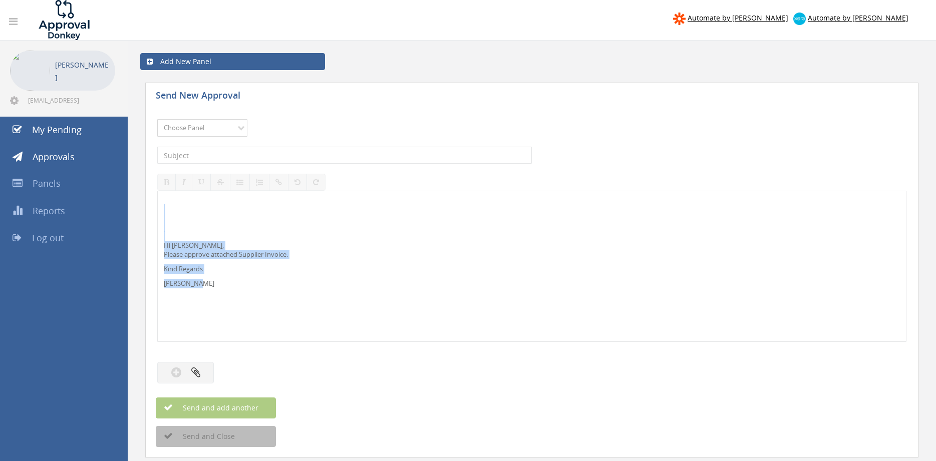
click at [157, 119] on select "Choose Panel Alarm Credits RG - 3 NZ Utilities Cable and SAI Global NZ Alarms-1…" at bounding box center [202, 128] width 90 height 18
select select "9680"
click option "Alarm Suppliers - 2" at bounding box center [0, 0] width 0 height 0
click at [262, 155] on input "text" at bounding box center [344, 155] width 375 height 17
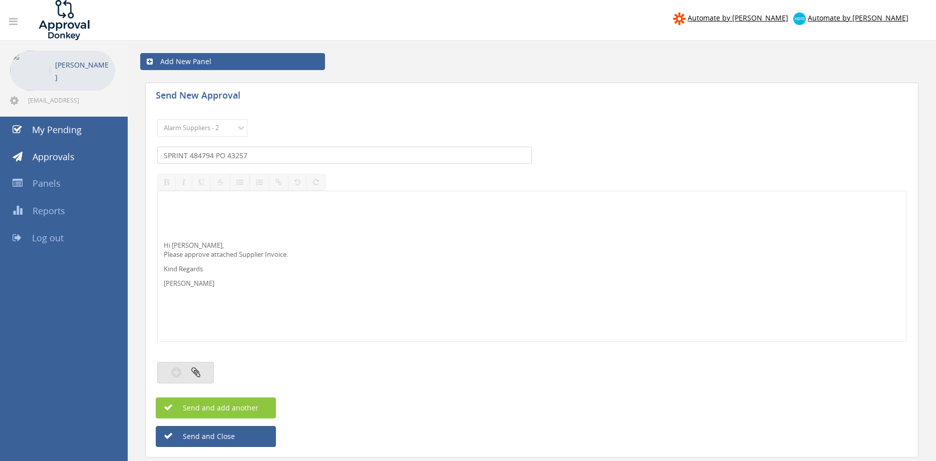
type input "SPRINT 484794 PO 43257"
click at [176, 364] on button "button" at bounding box center [185, 373] width 57 height 22
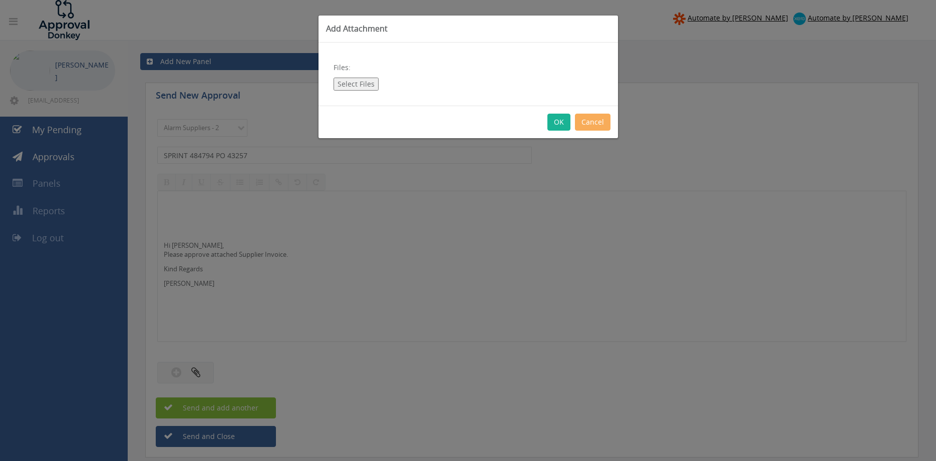
click at [348, 82] on button "Select Files" at bounding box center [355, 84] width 45 height 13
type input "C:\fakepath\SPRINT_484794 01.09.25 PO 43257.pdf"
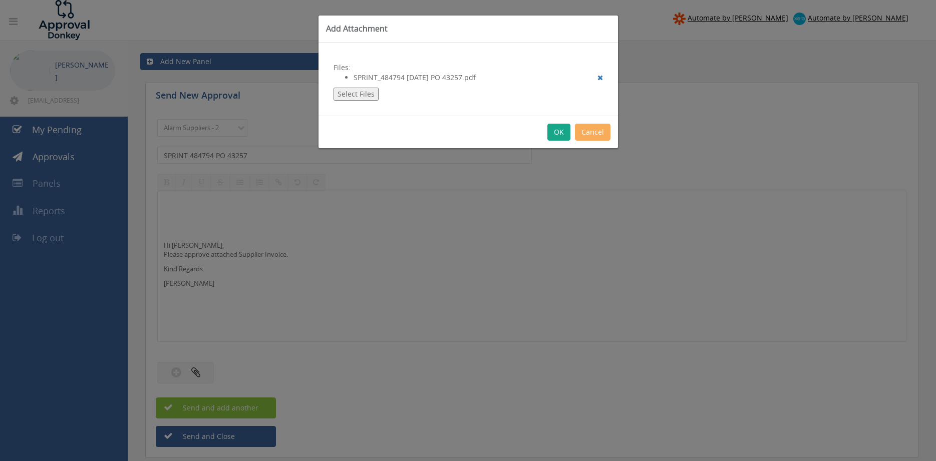
click at [558, 133] on button "OK" at bounding box center [558, 132] width 23 height 17
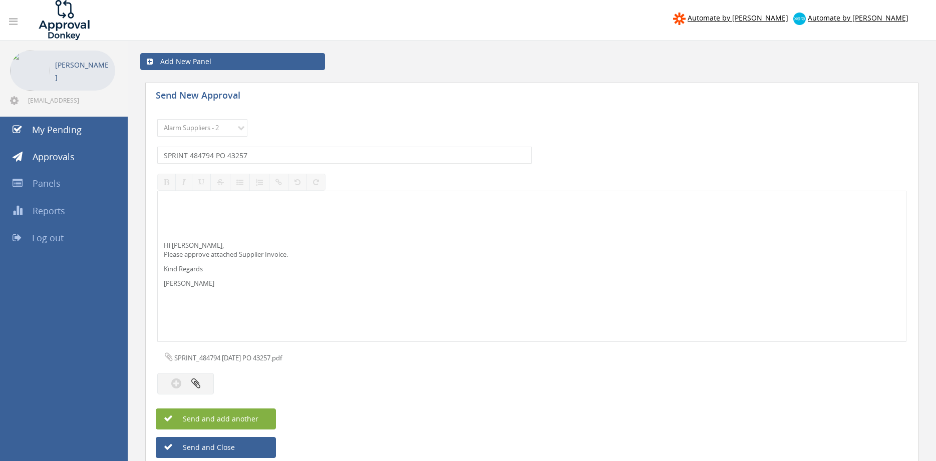
click at [259, 413] on button "Send and add another" at bounding box center [216, 419] width 120 height 21
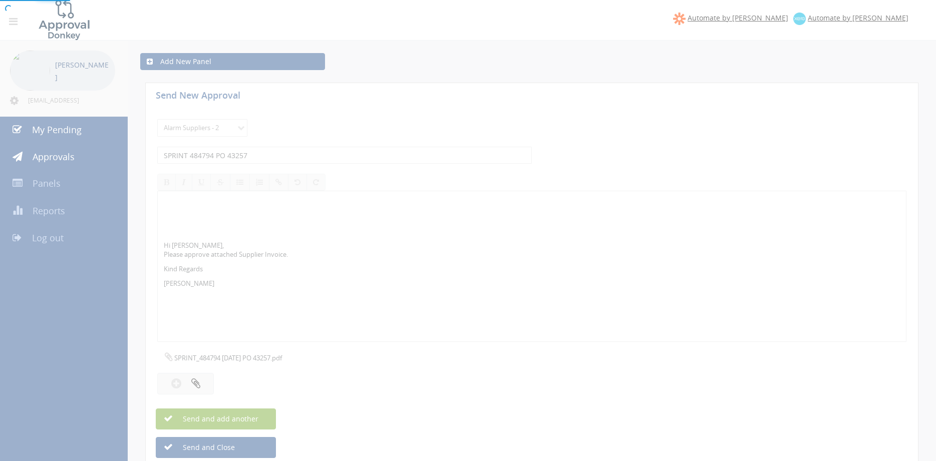
select select
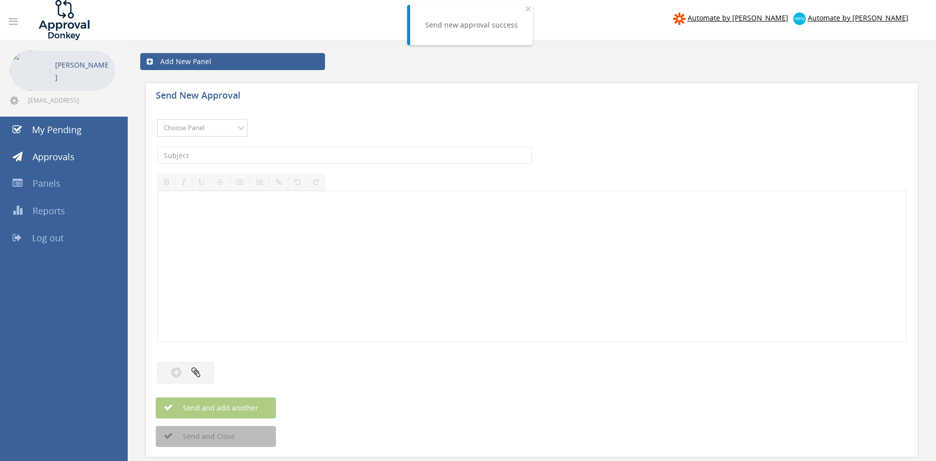
select select "9680"
click option "Alarm Suppliers - 2" at bounding box center [0, 0] width 0 height 0
click at [249, 156] on input "text" at bounding box center [344, 155] width 375 height 17
type input "t"
type input "THERMAC 5994 PO 43206"
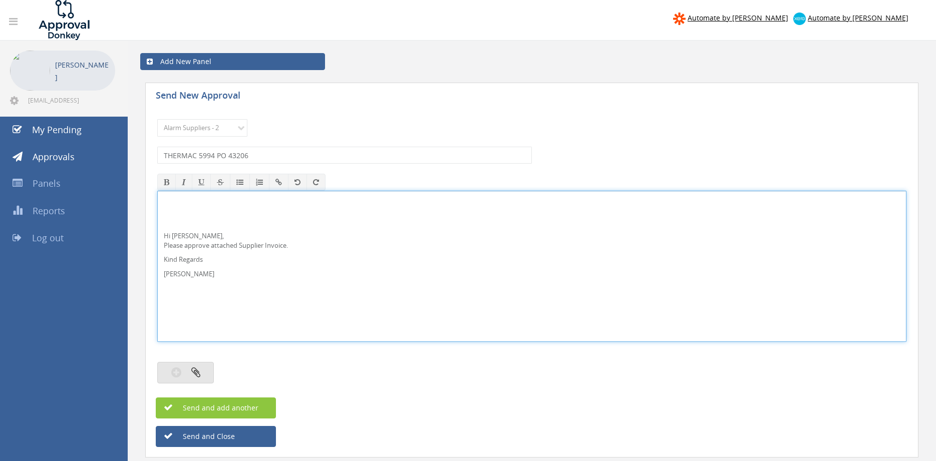
click at [196, 368] on icon "button" at bounding box center [195, 372] width 9 height 12
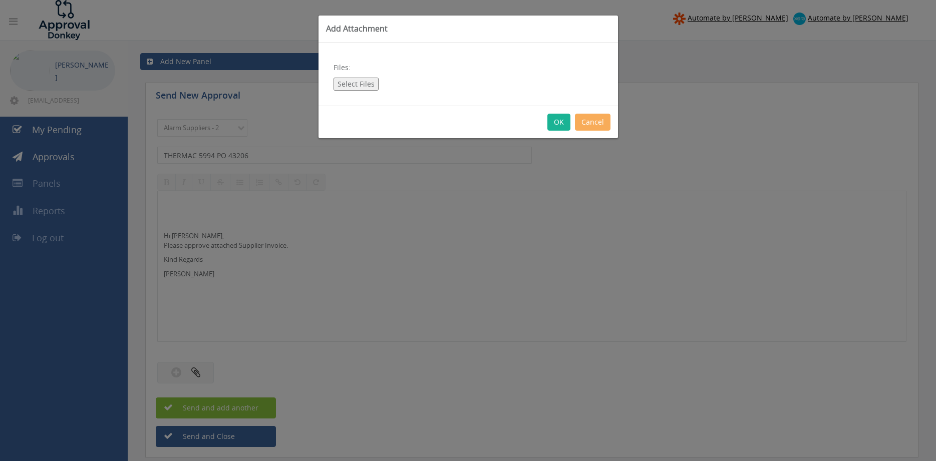
click at [365, 78] on button "Select Files" at bounding box center [355, 84] width 45 height 13
type input "C:\fakepath\THERMAC 5994 01.09.25 PO 43206.pdf"
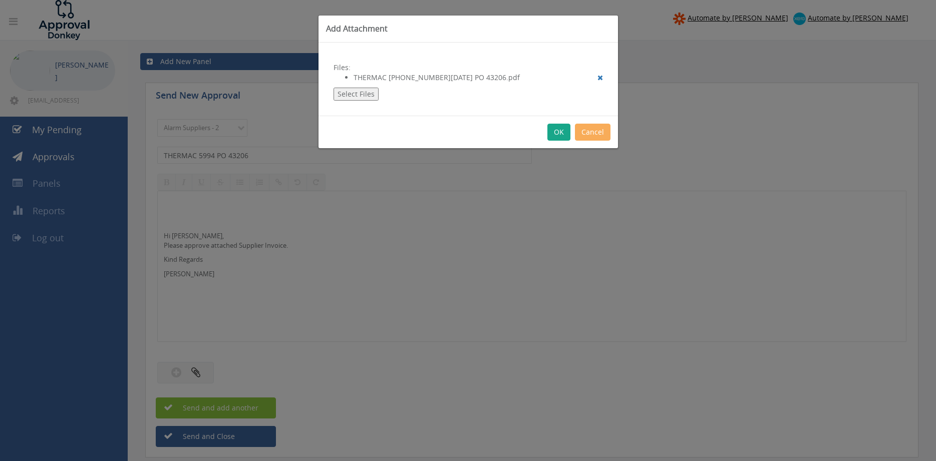
click at [557, 133] on button "OK" at bounding box center [558, 132] width 23 height 17
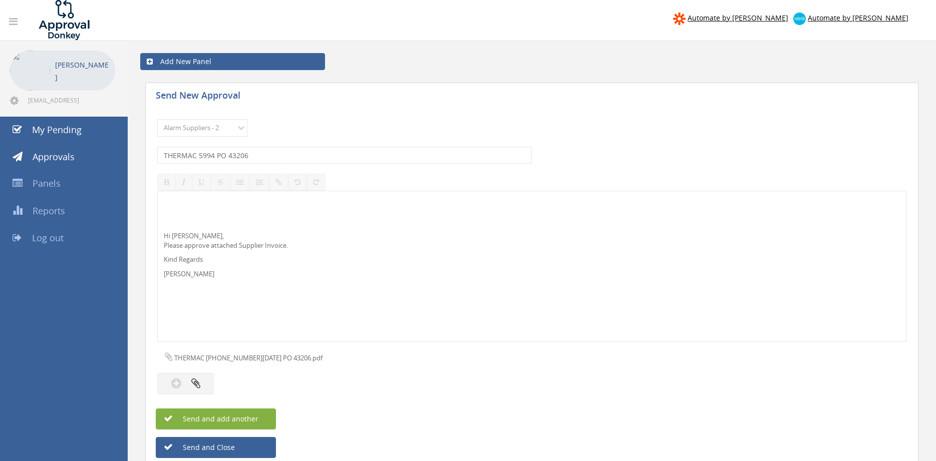
click at [263, 417] on button "Send and add another" at bounding box center [216, 419] width 120 height 21
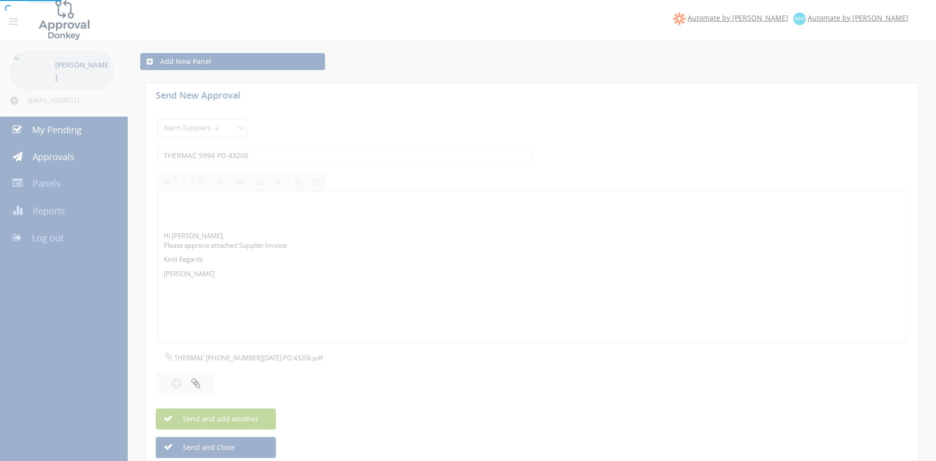
select select
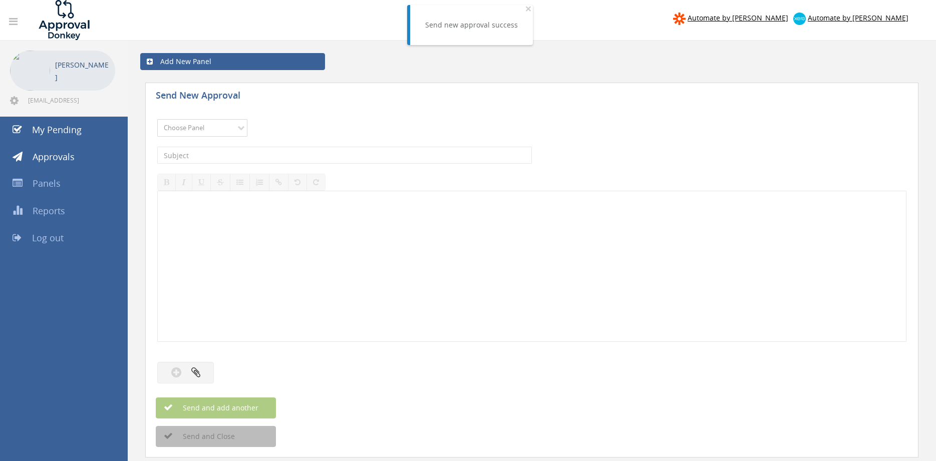
select select "9680"
click option "Alarm Suppliers - 2" at bounding box center [0, 0] width 0 height 0
click at [254, 157] on input "text" at bounding box center [344, 155] width 375 height 17
type input "THERMAC 5997 PO 43305"
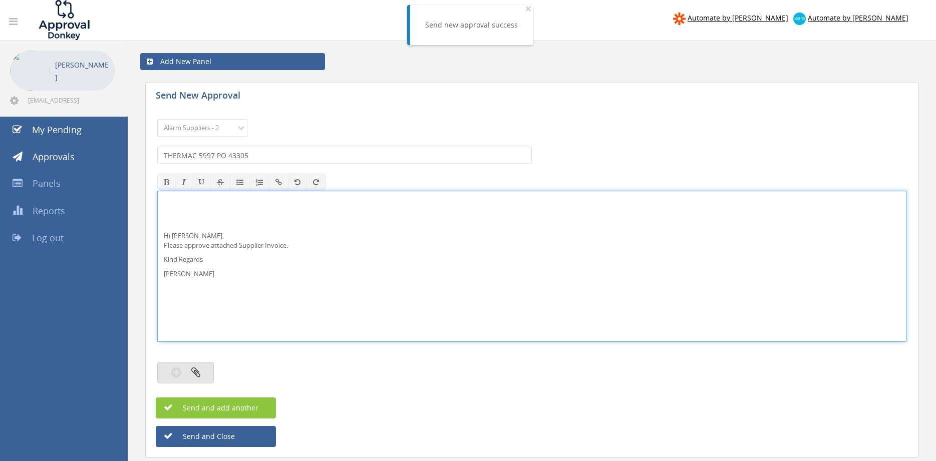
click at [179, 368] on button "button" at bounding box center [185, 373] width 57 height 22
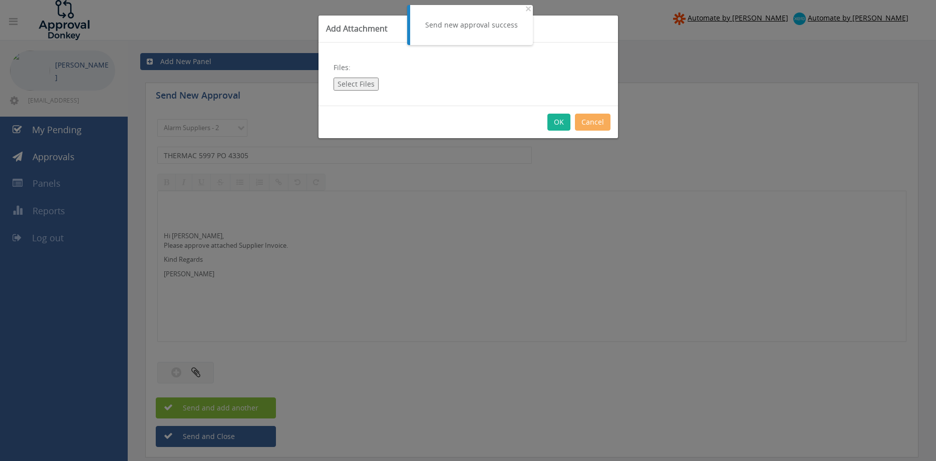
click at [352, 85] on button "Select Files" at bounding box center [355, 84] width 45 height 13
type input "C:\fakepath\THERMAC 5997 05.09.25 PO 43305.pdf"
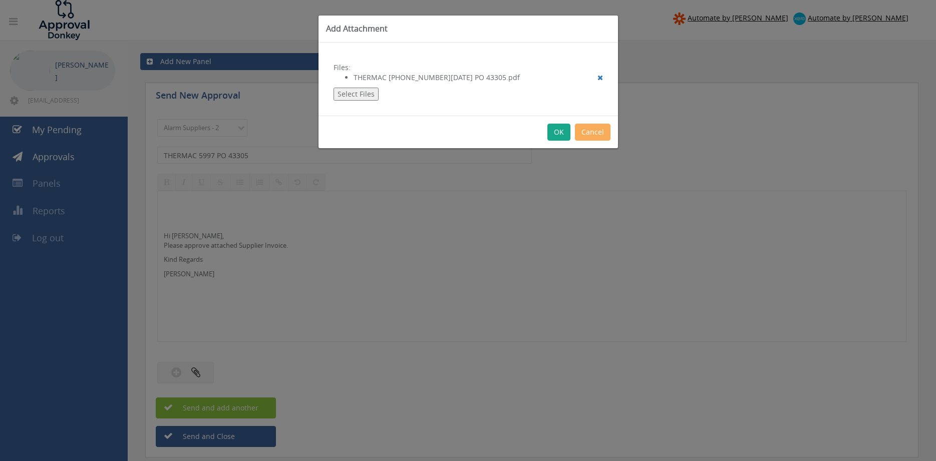
click at [563, 130] on button "OK" at bounding box center [558, 132] width 23 height 17
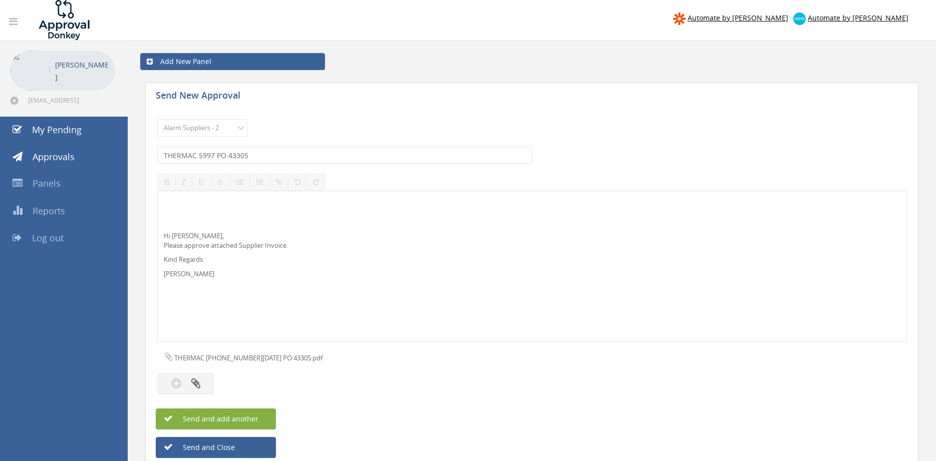
click at [247, 421] on span "Send and add another" at bounding box center [209, 419] width 97 height 10
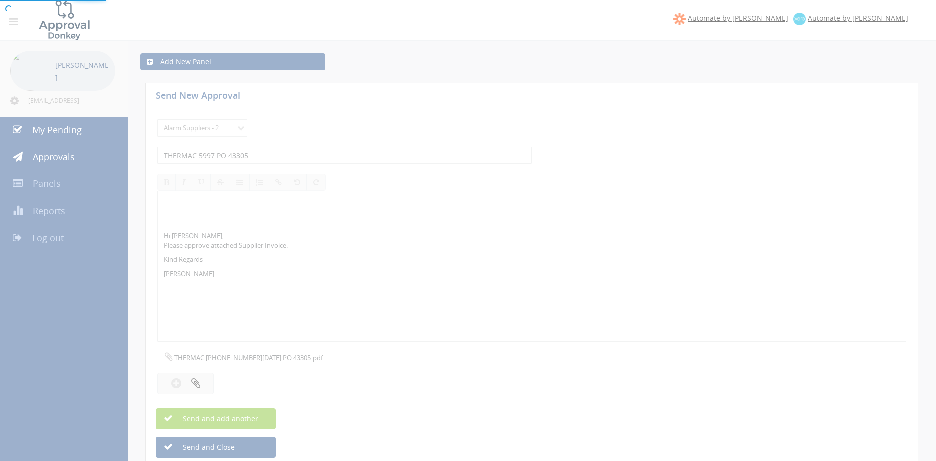
select select
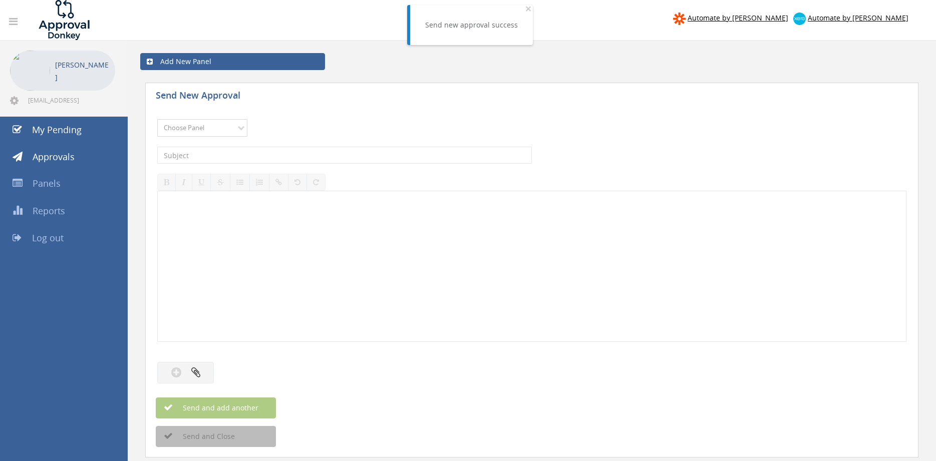
select select "9680"
click option "Alarm Suppliers - 2" at bounding box center [0, 0] width 0 height 0
click at [275, 153] on input "text" at bounding box center [344, 155] width 375 height 17
type input "THERMAC 6003 PO 43396"
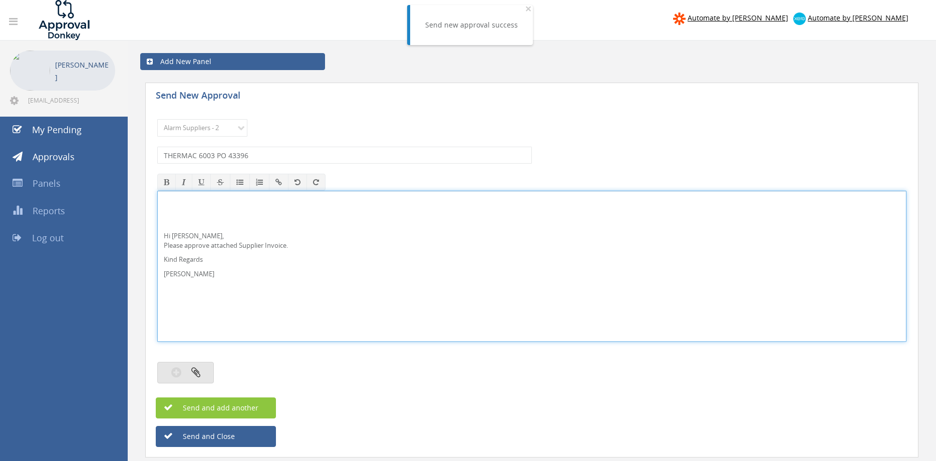
click at [201, 370] on button "button" at bounding box center [185, 373] width 57 height 22
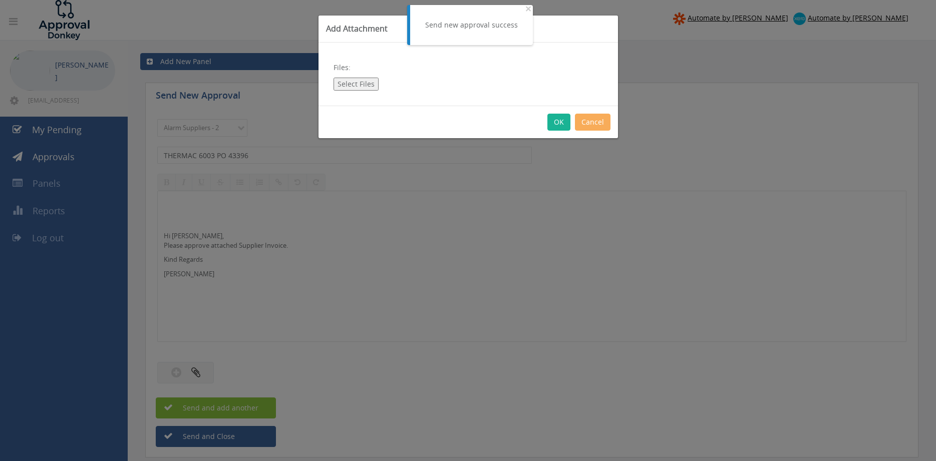
click at [362, 82] on button "Select Files" at bounding box center [355, 84] width 45 height 13
type input "C:\fakepath\THERMAC 6003 10.09.25 PO 43396.pdf"
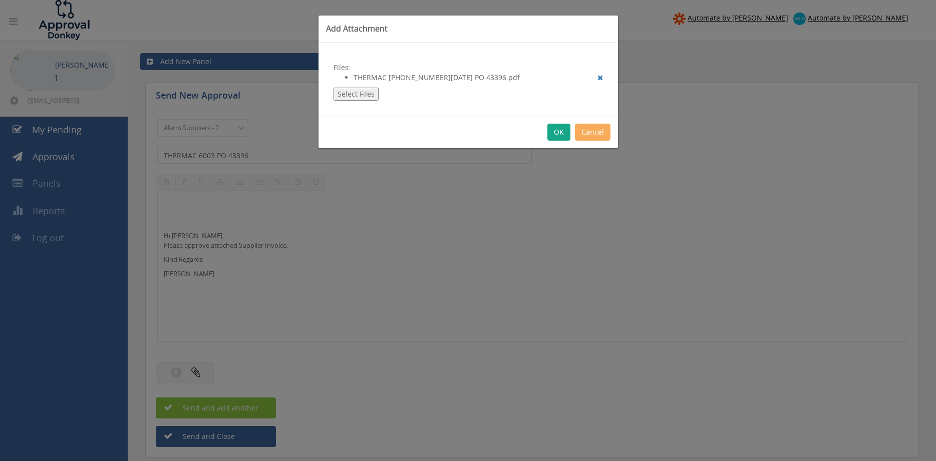
click at [561, 133] on button "OK" at bounding box center [558, 132] width 23 height 17
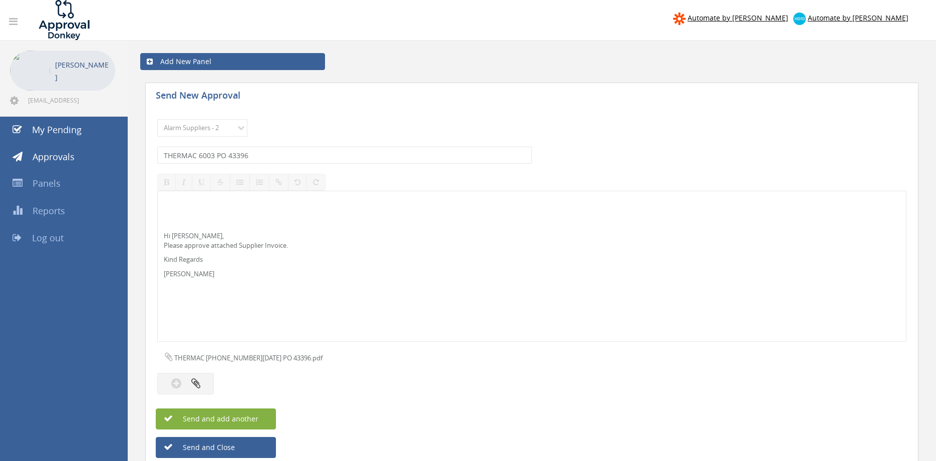
click at [259, 418] on button "Send and add another" at bounding box center [216, 419] width 120 height 21
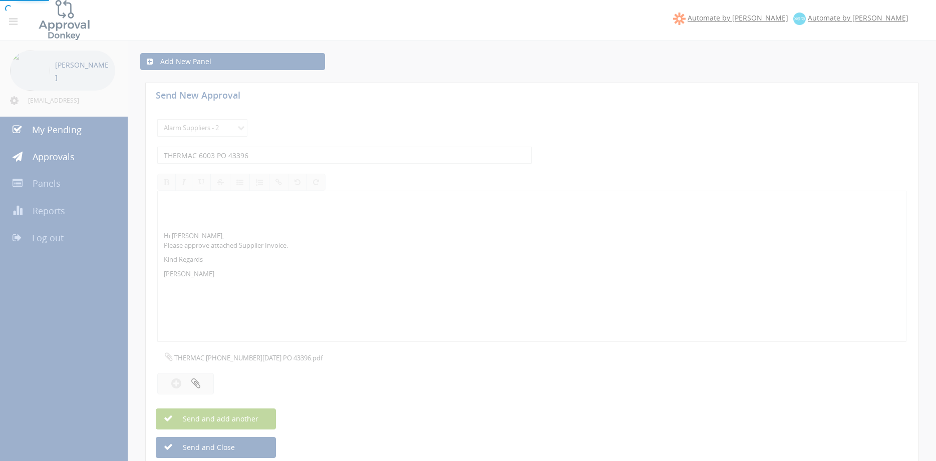
select select
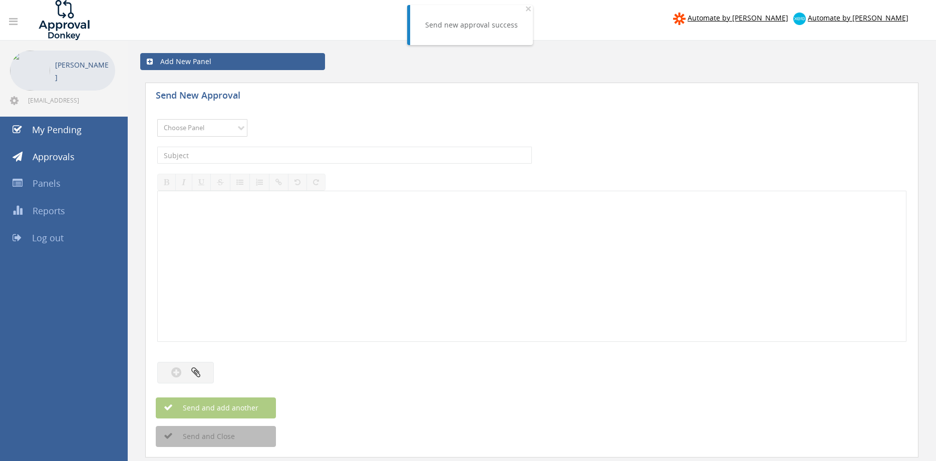
click at [226, 128] on select "Choose Panel Alarm Credits RG - 3 NZ Utilities Cable and SAI Global NZ Alarms-1…" at bounding box center [202, 128] width 90 height 18
select select "9680"
click option "Alarm Suppliers - 2" at bounding box center [0, 0] width 0 height 0
click at [249, 149] on input "text" at bounding box center [344, 155] width 375 height 17
type input "THERMAC 6004 PO 43438"
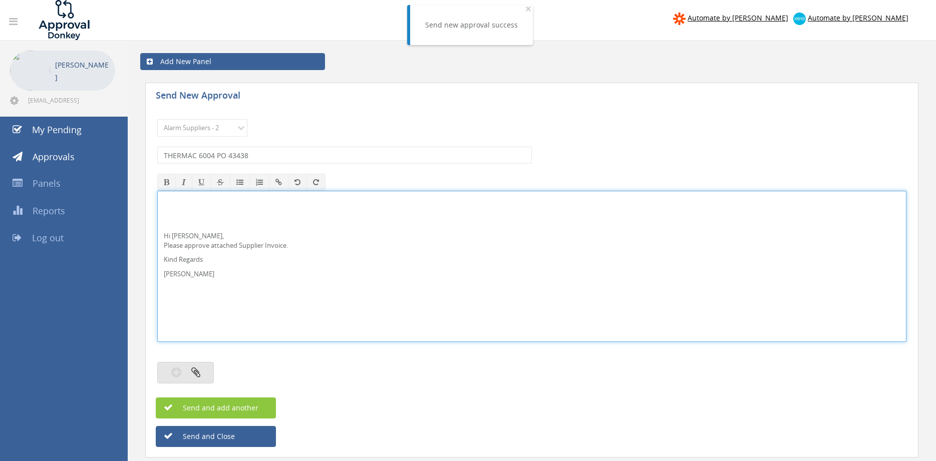
click at [196, 367] on button "button" at bounding box center [185, 373] width 57 height 22
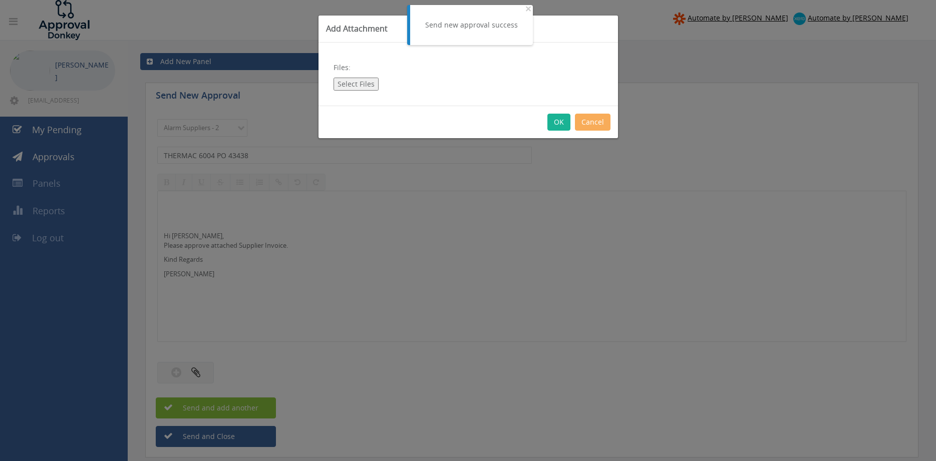
click at [353, 82] on button "Select Files" at bounding box center [355, 84] width 45 height 13
type input "C:\fakepath\THERMAC 6004 12.09.25 PO 43438.pdf"
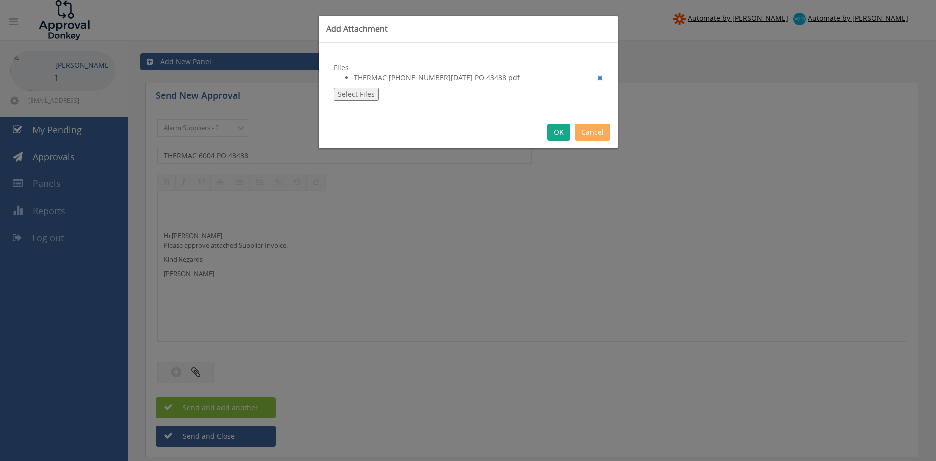
click at [555, 131] on button "OK" at bounding box center [558, 132] width 23 height 17
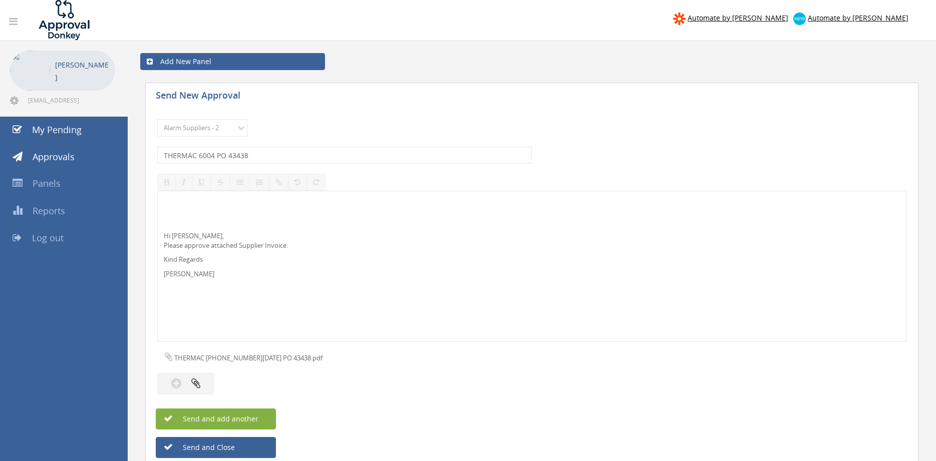
click at [259, 421] on button "Send and add another" at bounding box center [216, 419] width 120 height 21
select select
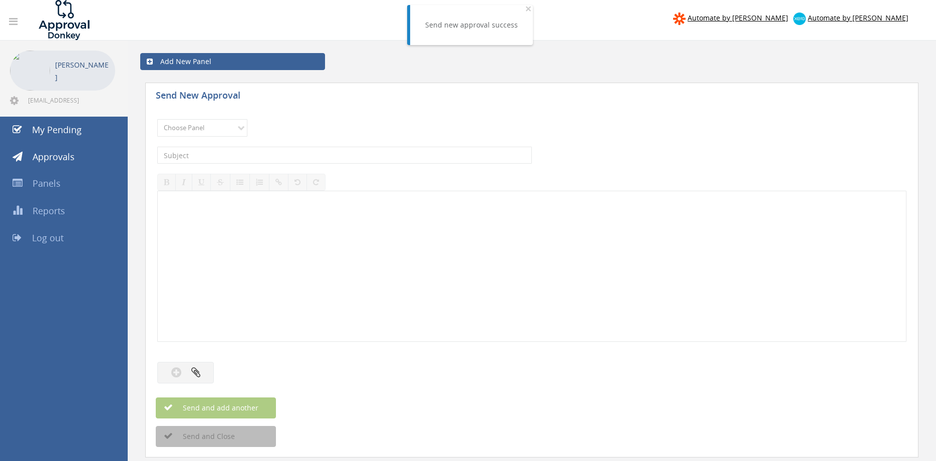
click at [209, 114] on div "Choose Panel Alarm Credits RG - 3 NZ Utilities Cable and SAI Global NZ Alarms-1…" at bounding box center [531, 128] width 749 height 28
click at [157, 119] on select "Choose Panel Alarm Credits RG - 3 NZ Utilities Cable and SAI Global NZ Alarms-1…" at bounding box center [202, 128] width 90 height 18
select select "9680"
click option "Alarm Suppliers - 2" at bounding box center [0, 0] width 0 height 0
click at [258, 158] on input "text" at bounding box center [344, 155] width 375 height 17
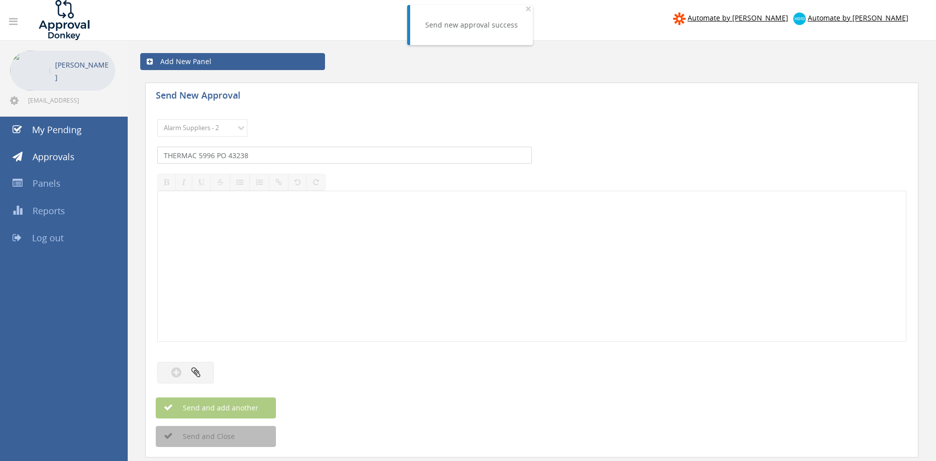
type input "THERMAC 5996 PO 43238"
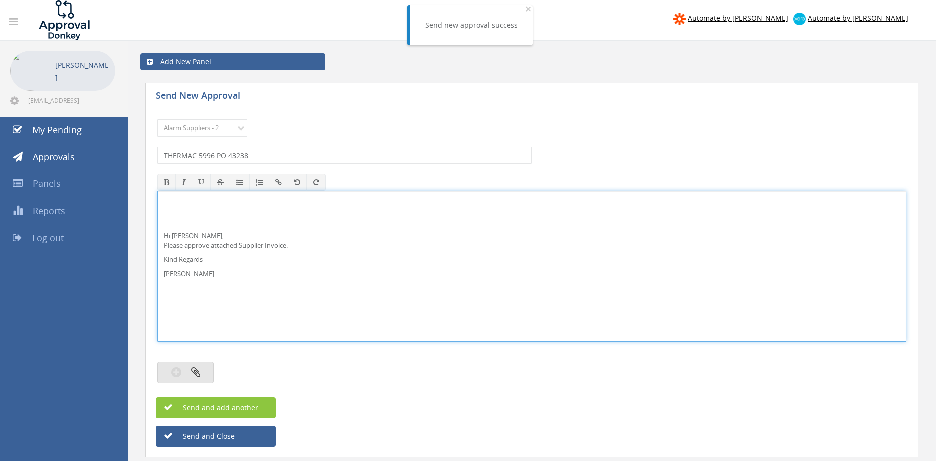
click at [198, 374] on icon "button" at bounding box center [195, 372] width 9 height 12
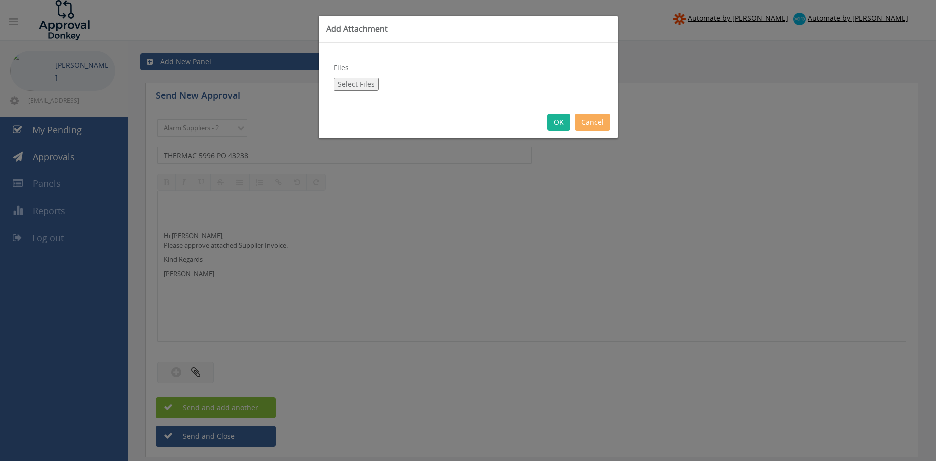
click at [357, 82] on button "Select Files" at bounding box center [355, 84] width 45 height 13
type input "C:\fakepath\THERMAC 5996 02.09.25 PO 43238.pdf"
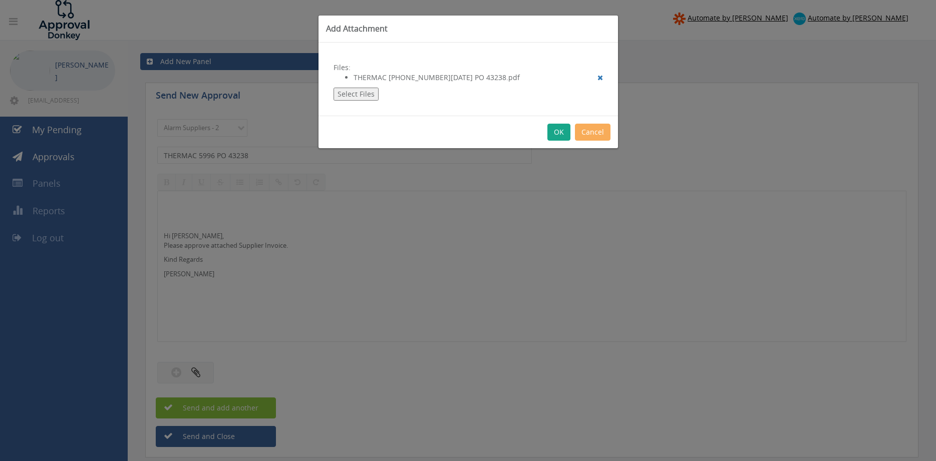
click at [559, 132] on button "OK" at bounding box center [558, 132] width 23 height 17
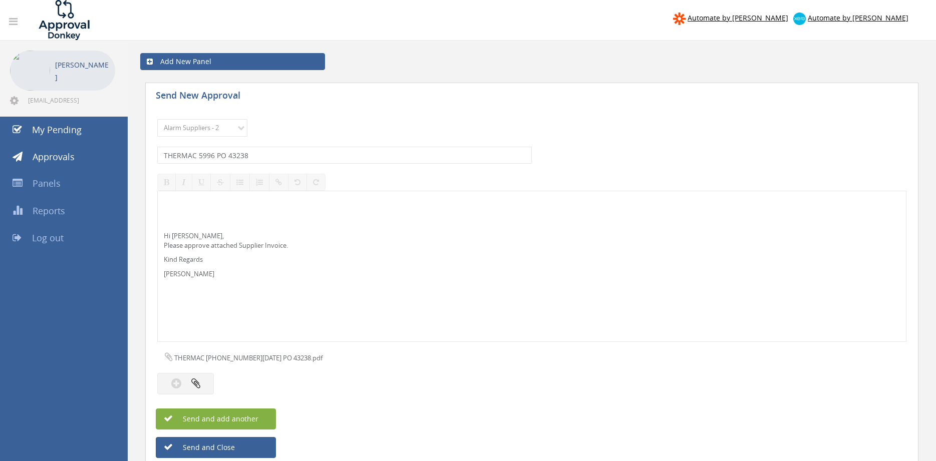
click at [254, 422] on span "Send and add another" at bounding box center [209, 419] width 97 height 10
select select
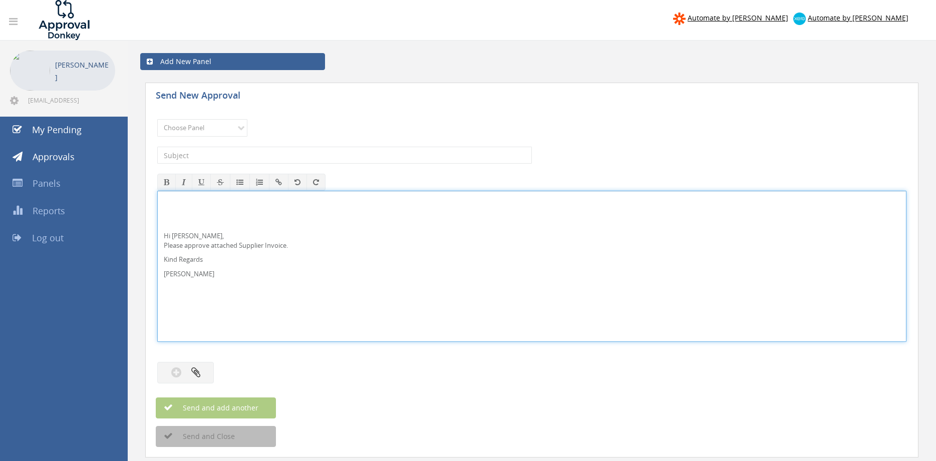
drag, startPoint x: 194, startPoint y: 241, endPoint x: 194, endPoint y: 234, distance: 7.0
click at [193, 242] on p "Hi Rob, Please approve attached Supplier Invoice." at bounding box center [532, 240] width 736 height 19
click at [186, 239] on p "Hi Rob, Please approve attached Supplier Invoice." at bounding box center [532, 240] width 736 height 19
drag, startPoint x: 203, startPoint y: 276, endPoint x: 178, endPoint y: 241, distance: 43.4
click at [157, 219] on div "Hi Maddie and Ben, Please approve attached Supplier Invoice. Kind Regards Pam W…" at bounding box center [531, 266] width 749 height 151
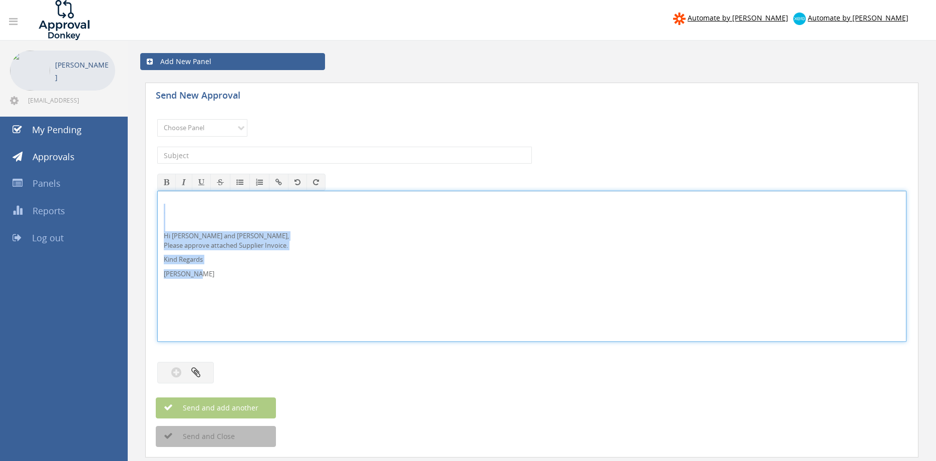
copy div "Hi Maddie and Ben, Please approve attached Supplier Invoice. Kind Regards Pam W…"
click at [157, 119] on select "Choose Panel Alarm Credits RG - 3 NZ Utilities Cable and SAI Global NZ Alarms-1…" at bounding box center [202, 128] width 90 height 18
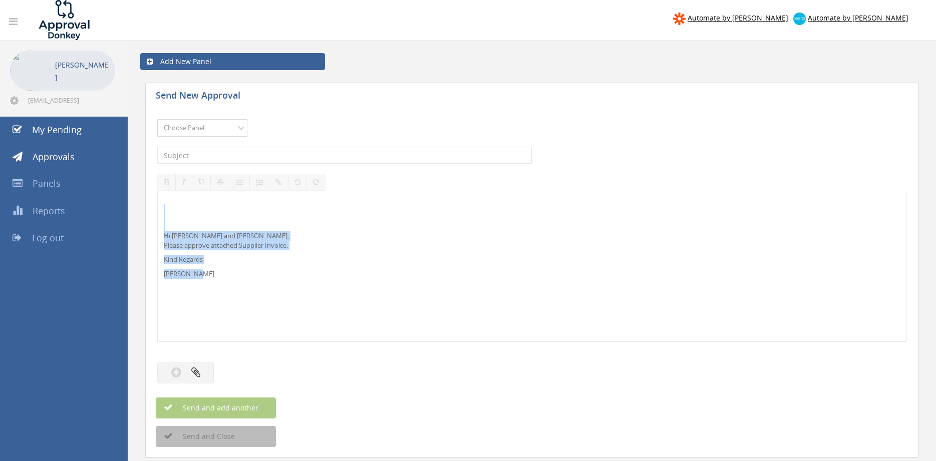
select select "9632"
click option "Suppliers" at bounding box center [0, 0] width 0 height 0
click at [256, 152] on input "text" at bounding box center [344, 155] width 375 height 17
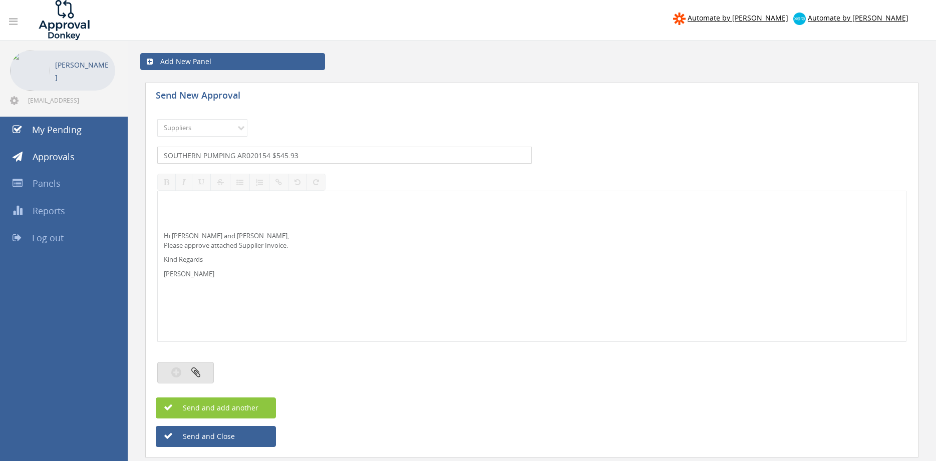
type input "SOUTHERN PUMPING AR020154 $545.93"
click at [200, 372] on icon "button" at bounding box center [195, 372] width 9 height 12
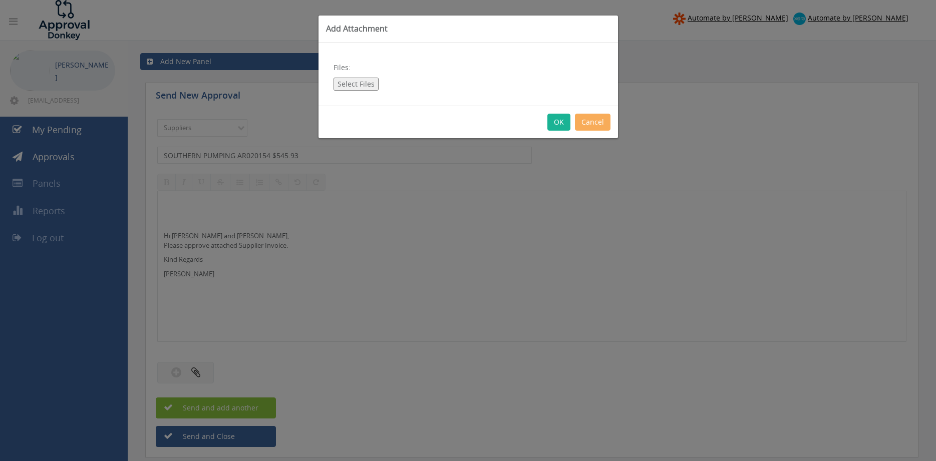
click at [355, 84] on button "Select Files" at bounding box center [355, 84] width 45 height 13
type input "C:\fakepath\SOUTHERN PUMPING INV AR020154 02.09.25 PO 43279.pdf"
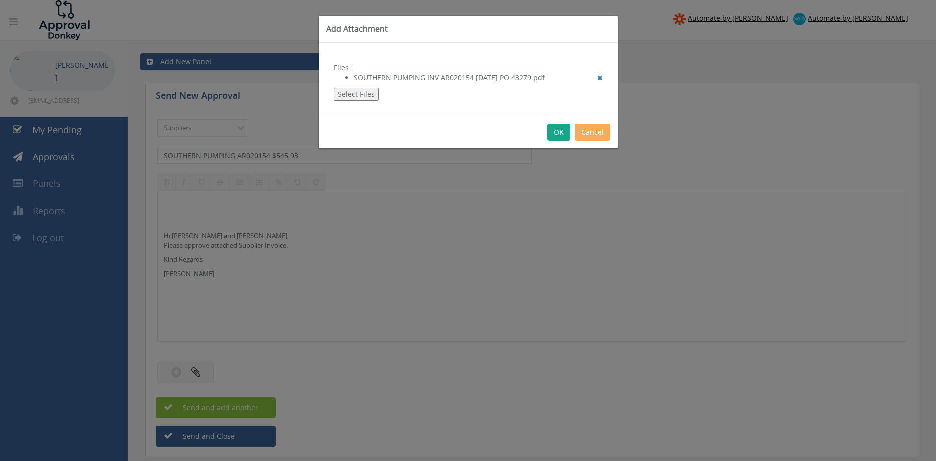
click at [555, 139] on button "OK" at bounding box center [558, 132] width 23 height 17
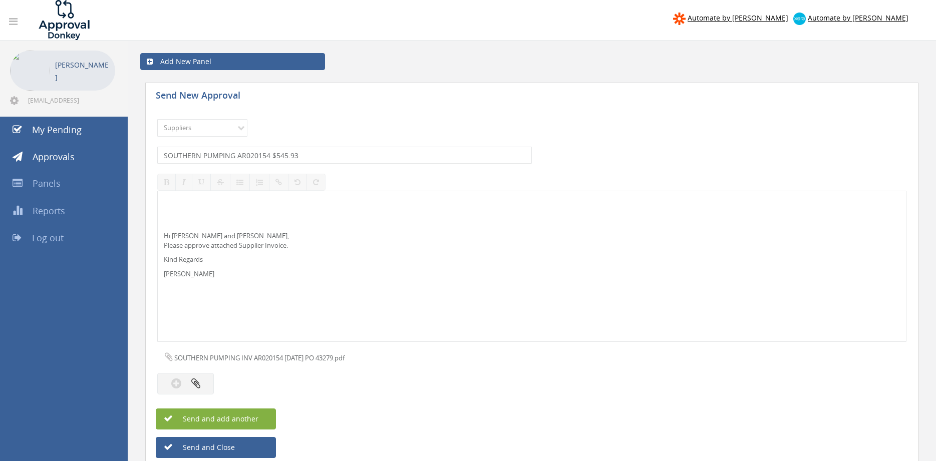
click at [259, 415] on button "Send and add another" at bounding box center [216, 419] width 120 height 21
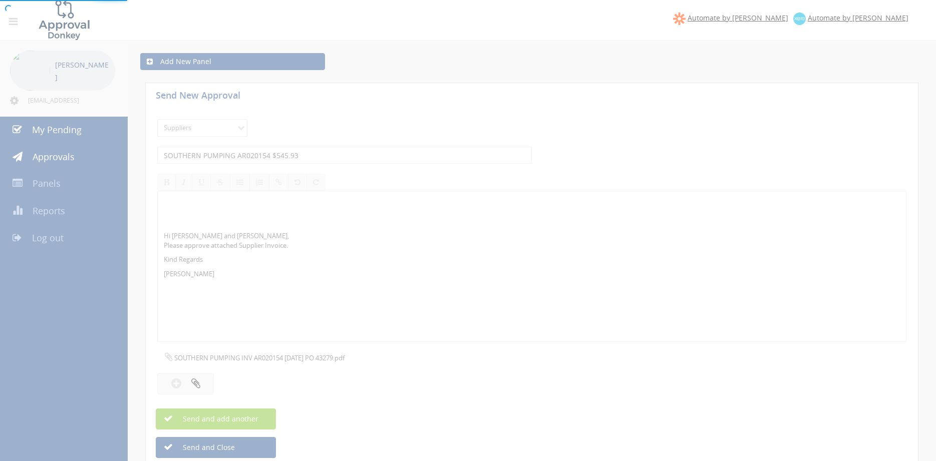
select select
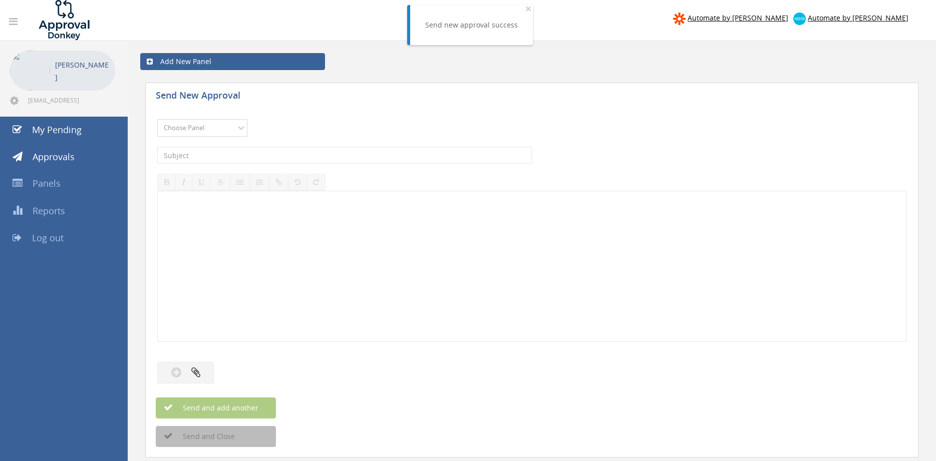
click at [157, 119] on select "Choose Panel Alarm Credits RG - 3 NZ Utilities Cable and SAI Global NZ Alarms-1…" at bounding box center [202, 128] width 90 height 18
select select "9632"
click option "Suppliers" at bounding box center [0, 0] width 0 height 0
click at [262, 159] on input "text" at bounding box center [344, 155] width 375 height 17
type input "SOUTHERN PUMPING AR020127 $260.85"
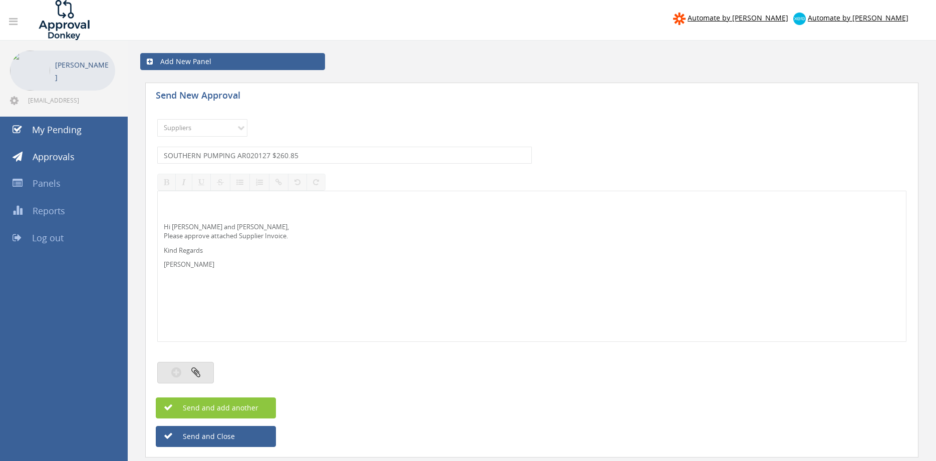
click at [209, 370] on button "button" at bounding box center [185, 373] width 57 height 22
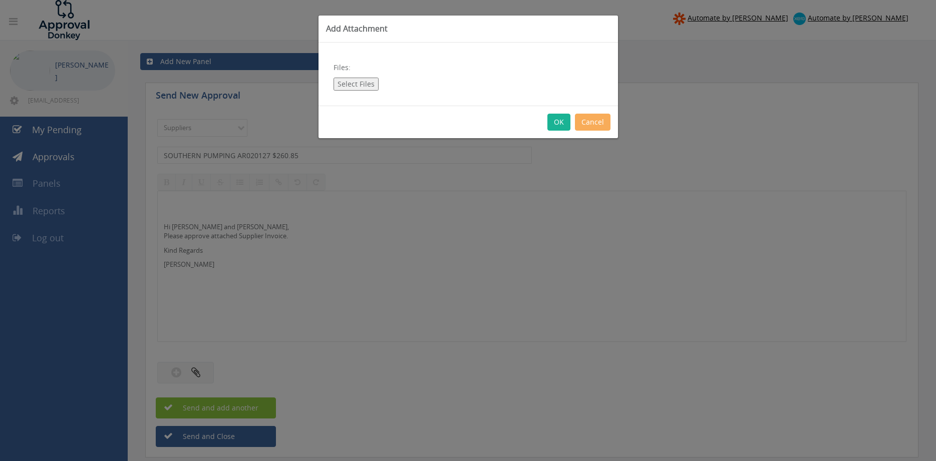
click at [365, 88] on button "Select Files" at bounding box center [355, 84] width 45 height 13
type input "C:\fakepath\SOUTHERN PUMPING INV AR020127 01.09.25 PO 43263.pdf"
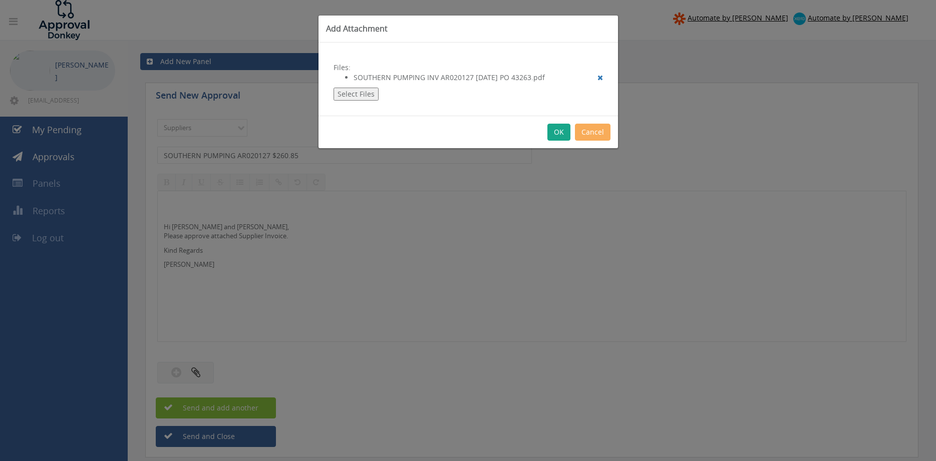
click at [559, 133] on button "OK" at bounding box center [558, 132] width 23 height 17
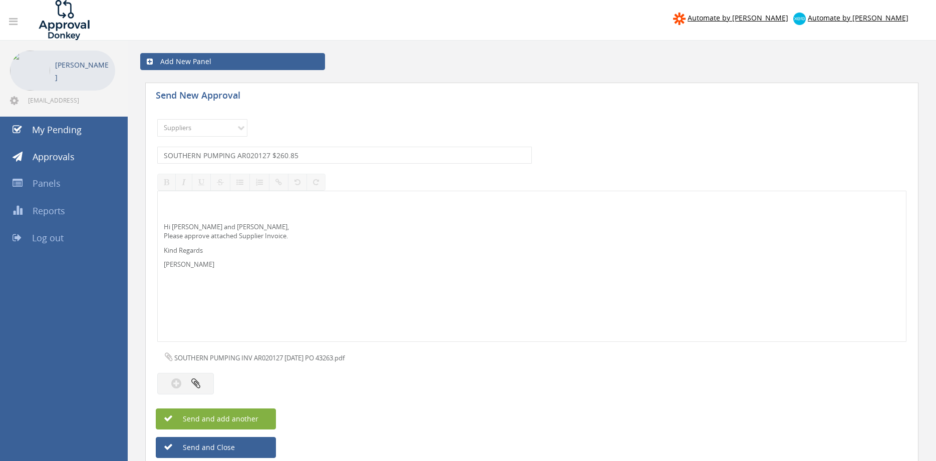
click at [251, 418] on span "Send and add another" at bounding box center [209, 419] width 97 height 10
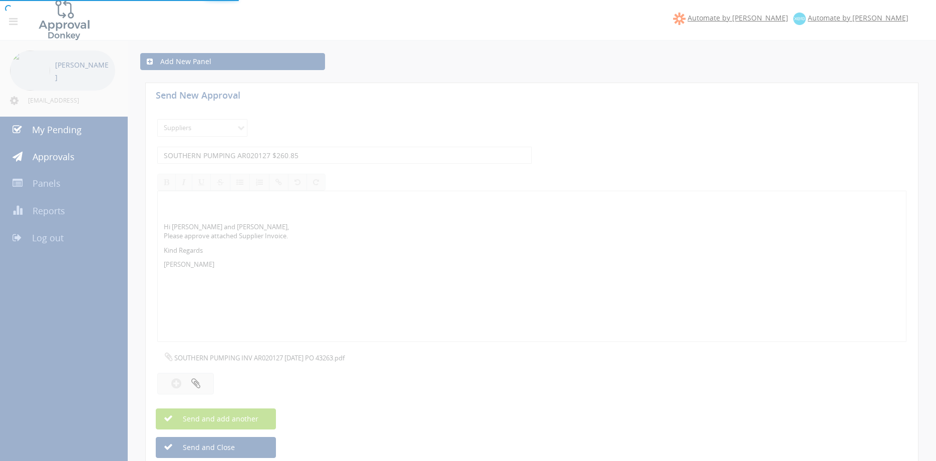
select select
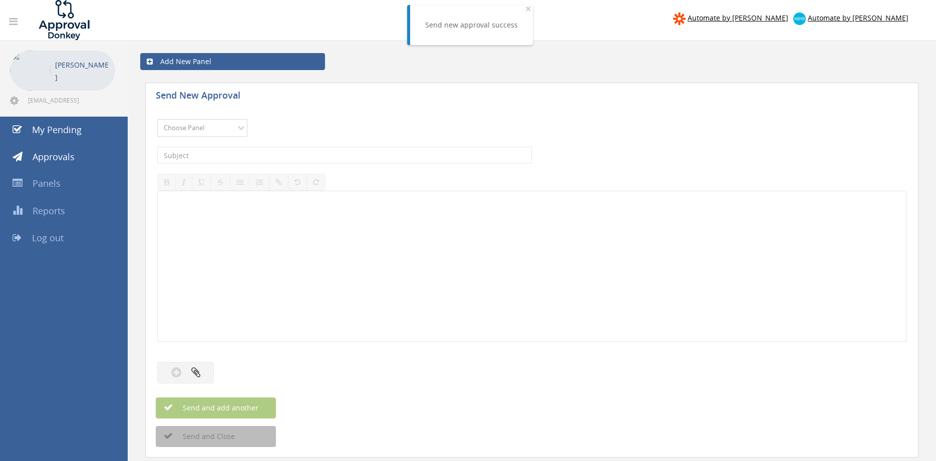
click at [157, 119] on select "Choose Panel Alarm Credits RG - 3 NZ Utilities Cable and SAI Global NZ Alarms-1…" at bounding box center [202, 128] width 90 height 18
select select "9632"
click option "Suppliers" at bounding box center [0, 0] width 0 height 0
click at [276, 150] on input "text" at bounding box center [344, 155] width 375 height 17
type input "SOUTH EASTERN GASKETS SI145946 $88.25"
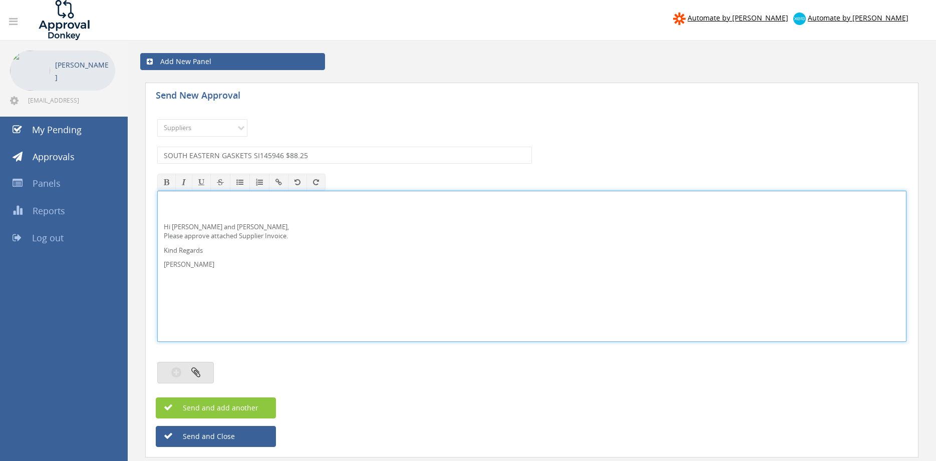
click at [204, 367] on button "button" at bounding box center [185, 373] width 57 height 22
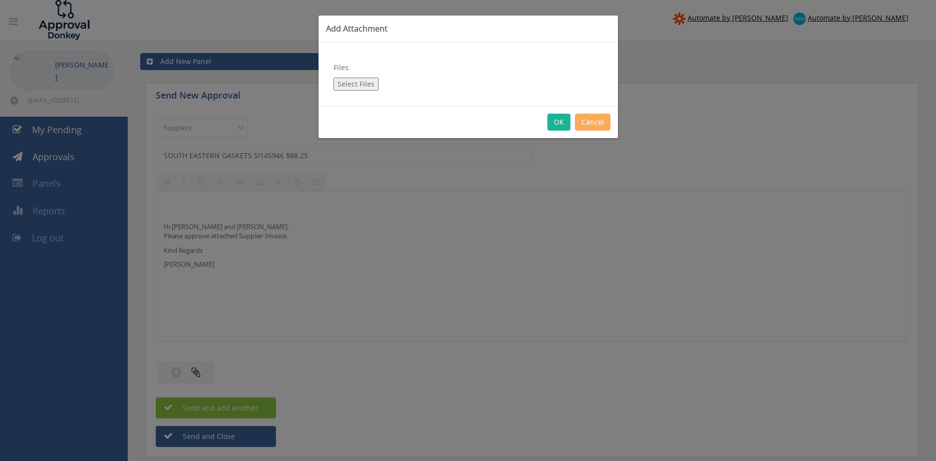
click at [361, 83] on button "Select Files" at bounding box center [355, 84] width 45 height 13
type input "C:\fakepath\SOUTH EASTERN GASKETS-SI145946 11.09.25 PO 43432.pdf"
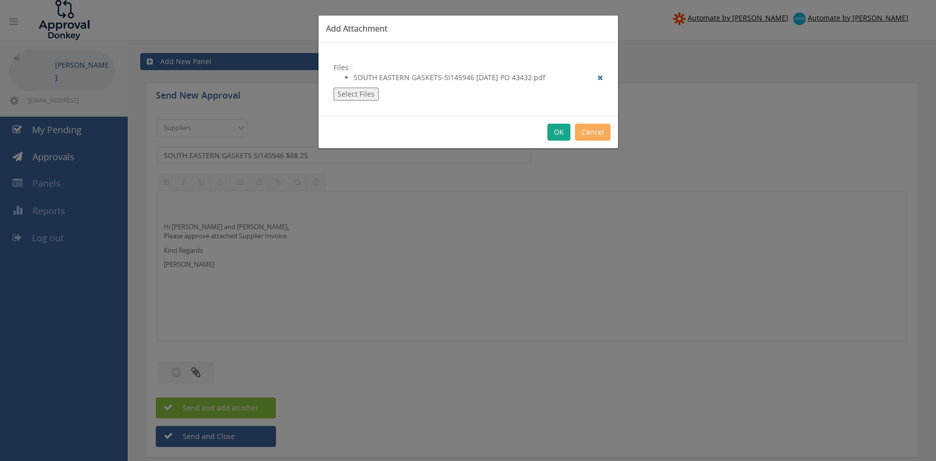
click at [561, 133] on button "OK" at bounding box center [558, 132] width 23 height 17
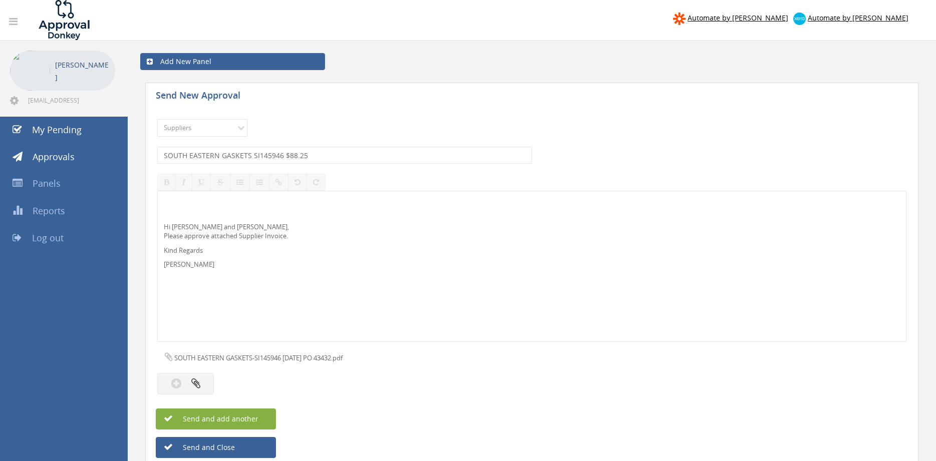
click at [224, 418] on span "Send and add another" at bounding box center [209, 419] width 97 height 10
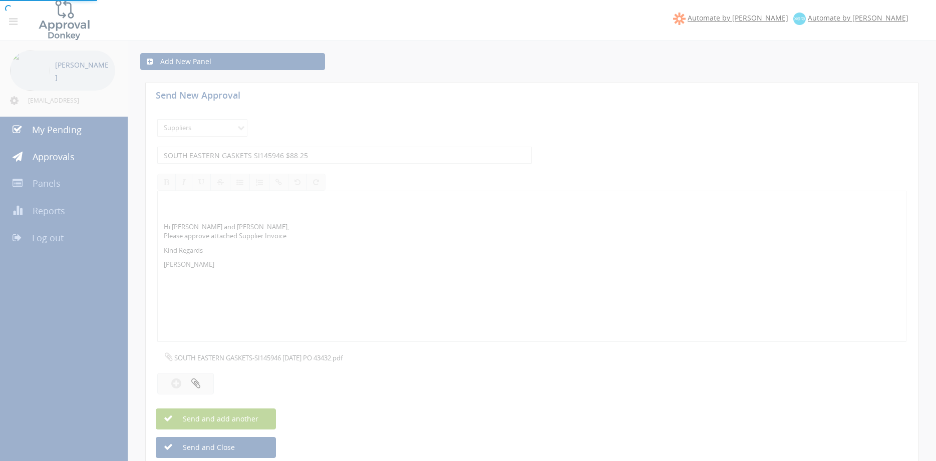
select select
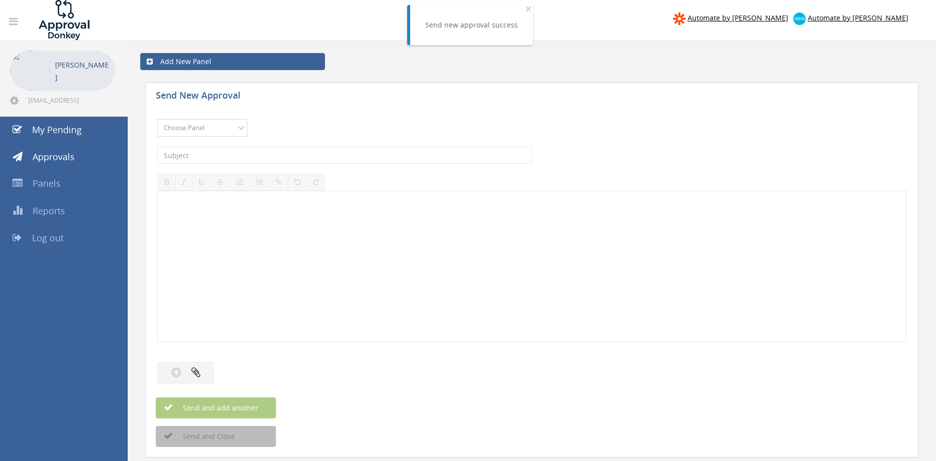
click at [157, 119] on select "Choose Panel Alarm Credits RG - 3 NZ Utilities Cable and SAI Global NZ Alarms-1…" at bounding box center [202, 128] width 90 height 18
select select "9632"
click option "Suppliers" at bounding box center [0, 0] width 0 height 0
click at [269, 155] on input "text" at bounding box center [344, 155] width 375 height 17
type input "SOUTH EASTERN GASKETS SI145874 $138.01"
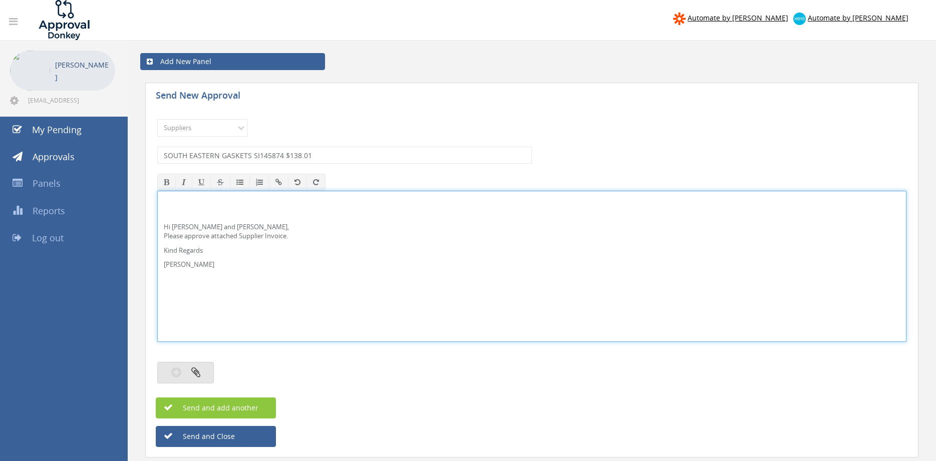
click at [205, 367] on button "button" at bounding box center [185, 373] width 57 height 22
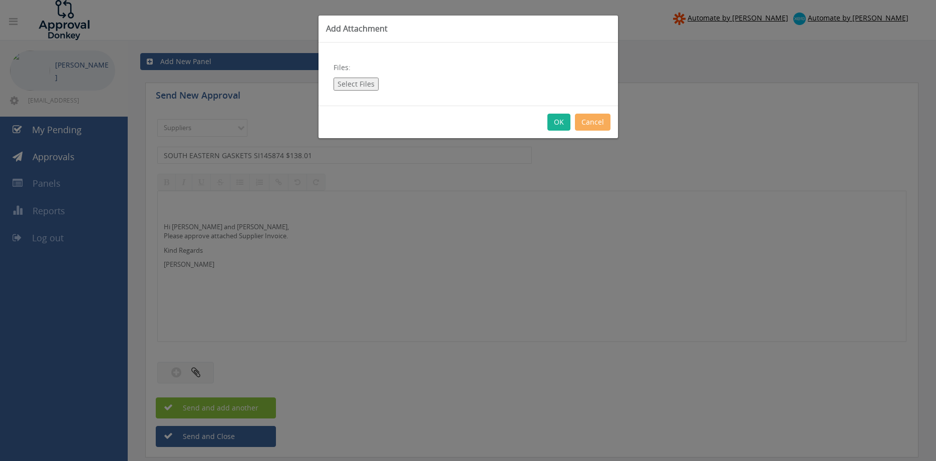
click at [366, 86] on button "Select Files" at bounding box center [355, 84] width 45 height 13
type input "C:\fakepath\SOUTH EASTERN GASKETS-SI145874 05.09.25 PO 43316.pdf"
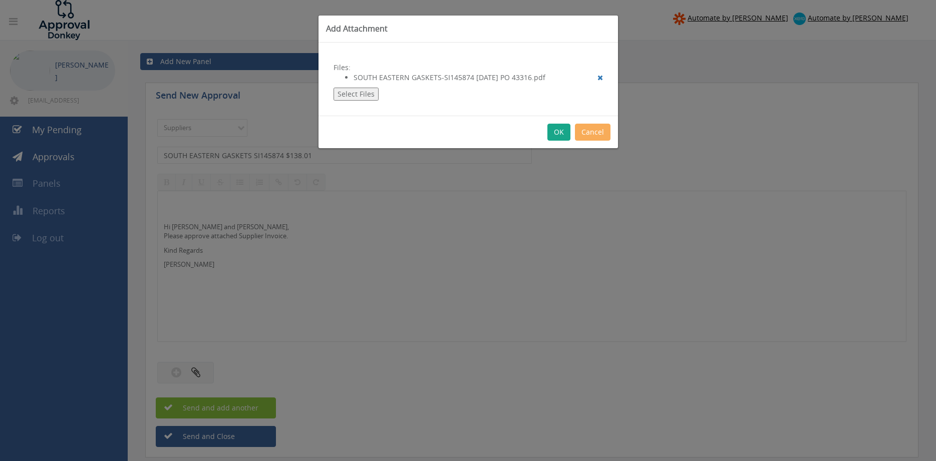
click at [553, 130] on button "OK" at bounding box center [558, 132] width 23 height 17
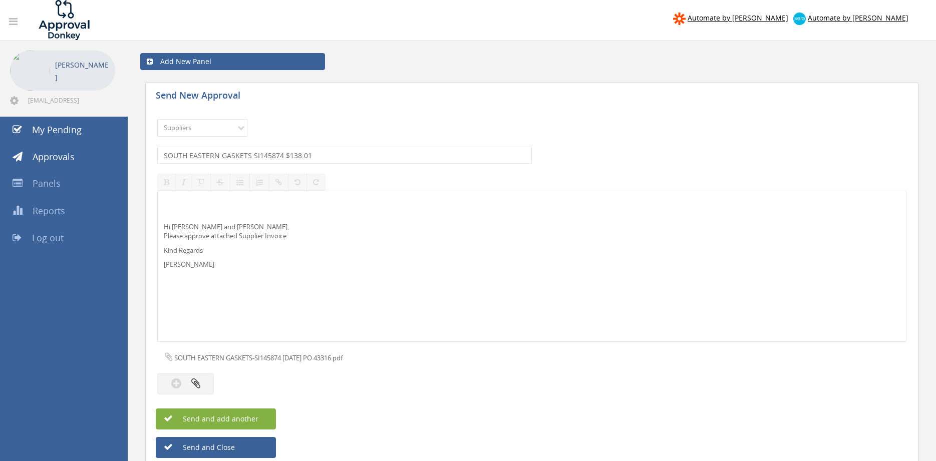
click at [258, 423] on button "Send and add another" at bounding box center [216, 419] width 120 height 21
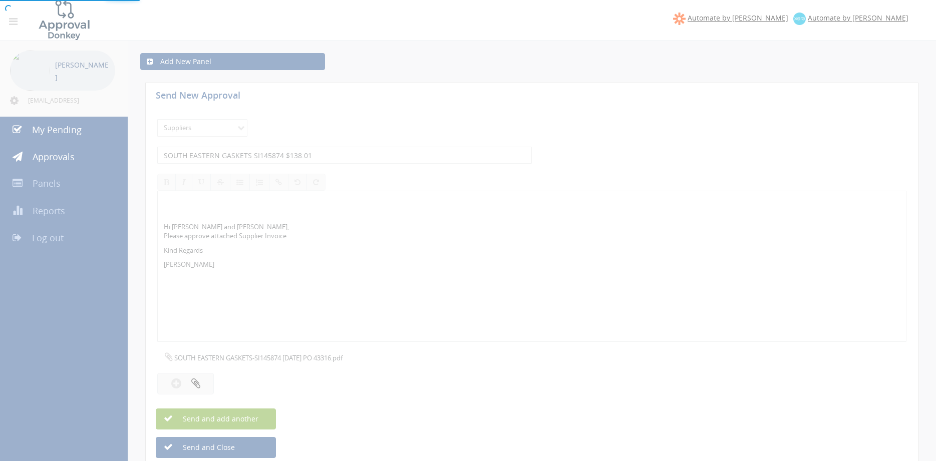
select select
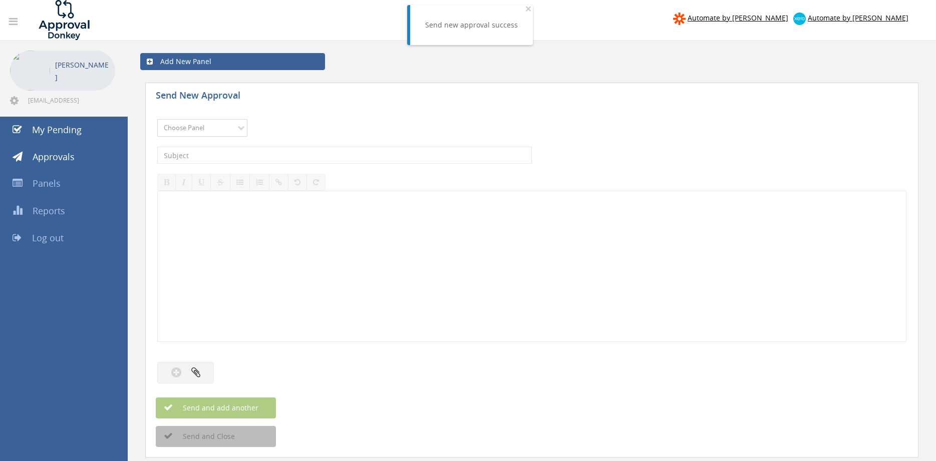
click at [157, 119] on select "Choose Panel Alarm Credits RG - 3 NZ Utilities Cable and SAI Global NZ Alarms-1…" at bounding box center [202, 128] width 90 height 18
select select "9632"
click option "Suppliers" at bounding box center [0, 0] width 0 height 0
click at [267, 159] on input "text" at bounding box center [344, 155] width 375 height 17
type input "SHEFFIELD 497354 $3.70"
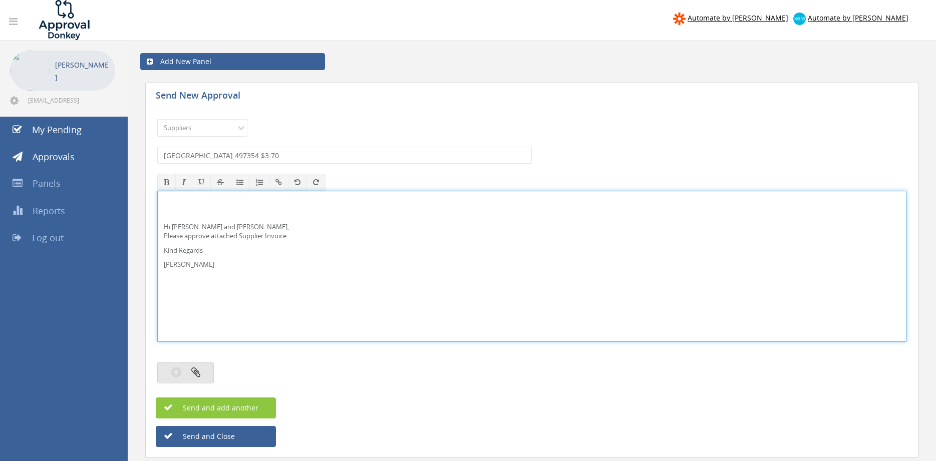
click at [198, 365] on div at bounding box center [531, 362] width 749 height 10
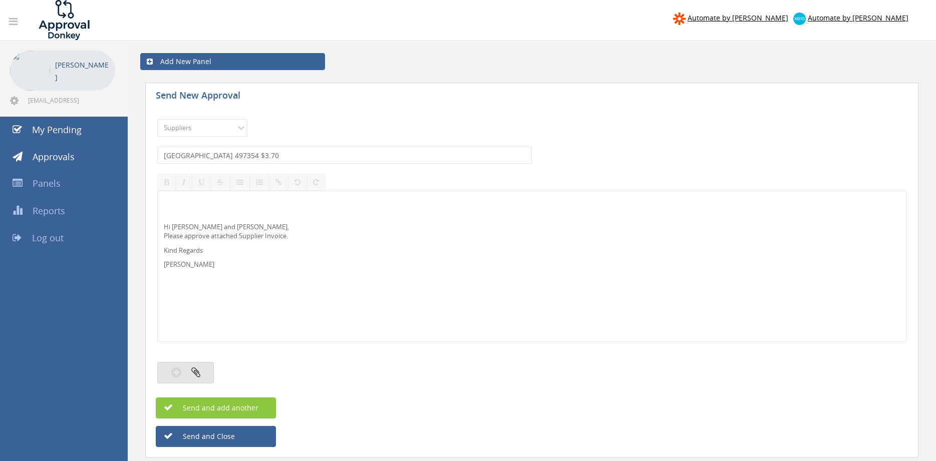
click at [203, 379] on button "button" at bounding box center [185, 373] width 57 height 22
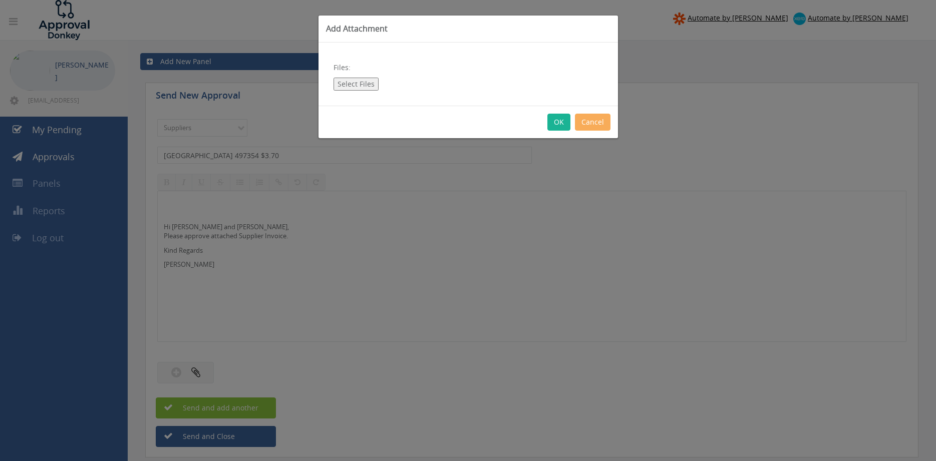
click at [353, 81] on button "Select Files" at bounding box center [355, 84] width 45 height 13
type input "C:\fakepath\SHEFFIELD_497354_1 12.09.25 PO 43437.pdf"
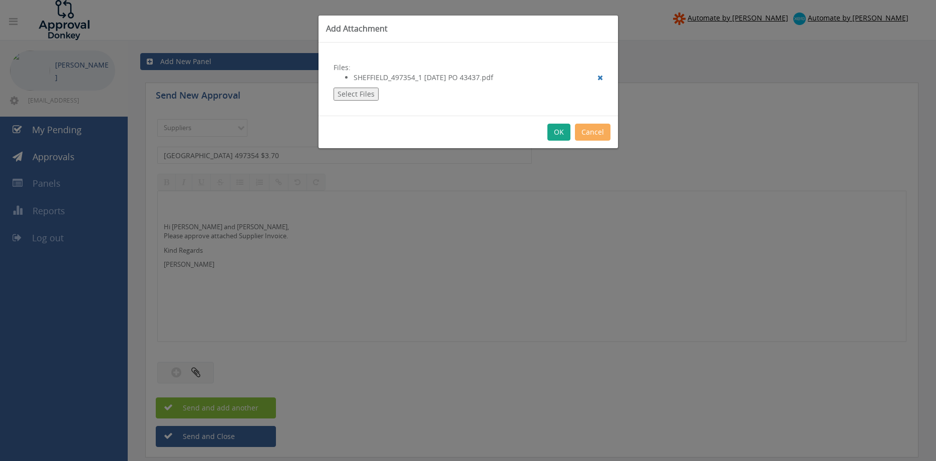
click at [559, 131] on button "OK" at bounding box center [558, 132] width 23 height 17
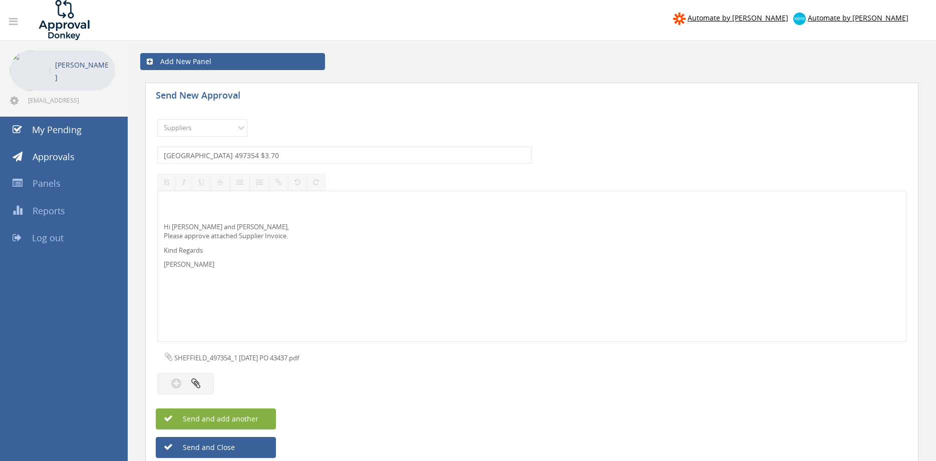
click at [243, 417] on span "Send and add another" at bounding box center [209, 419] width 97 height 10
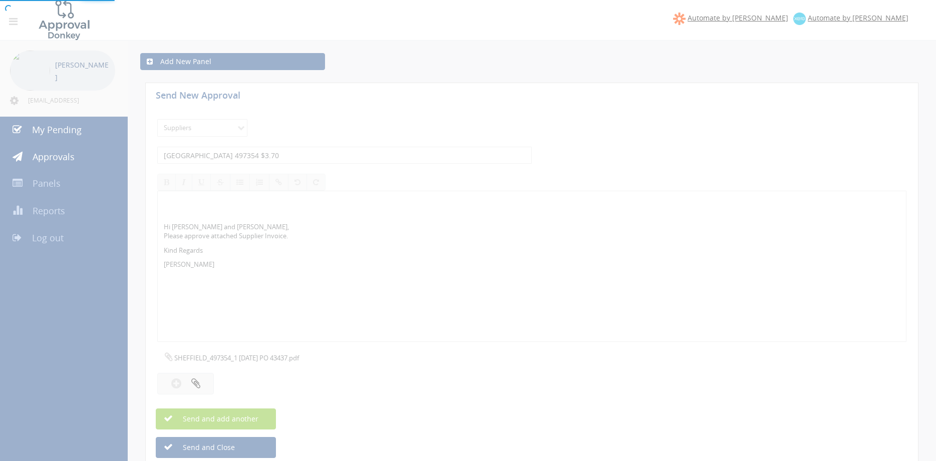
select select
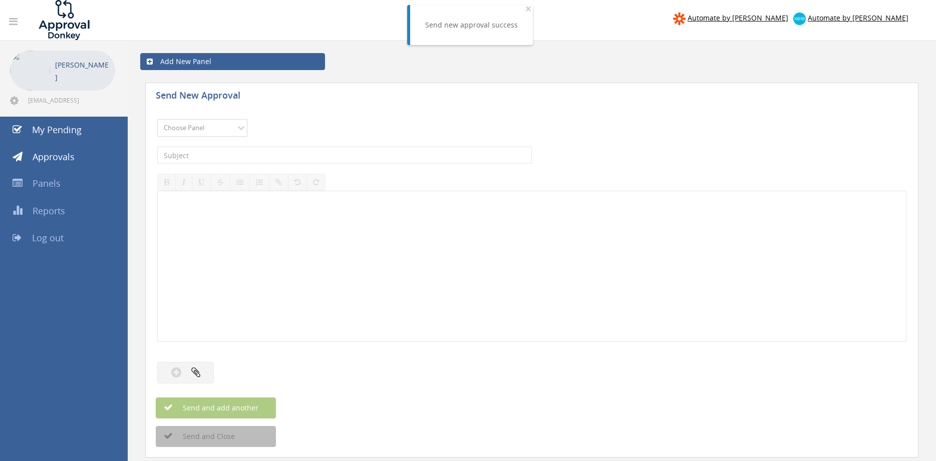
click at [157, 119] on select "Choose Panel Alarm Credits RG - 3 NZ Utilities Cable and SAI Global NZ Alarms-1…" at bounding box center [202, 128] width 90 height 18
select select "9632"
click option "Suppliers" at bounding box center [0, 0] width 0 height 0
click at [279, 158] on input "text" at bounding box center [344, 155] width 375 height 17
type input "SHEFFIELD 497344 $143.00"
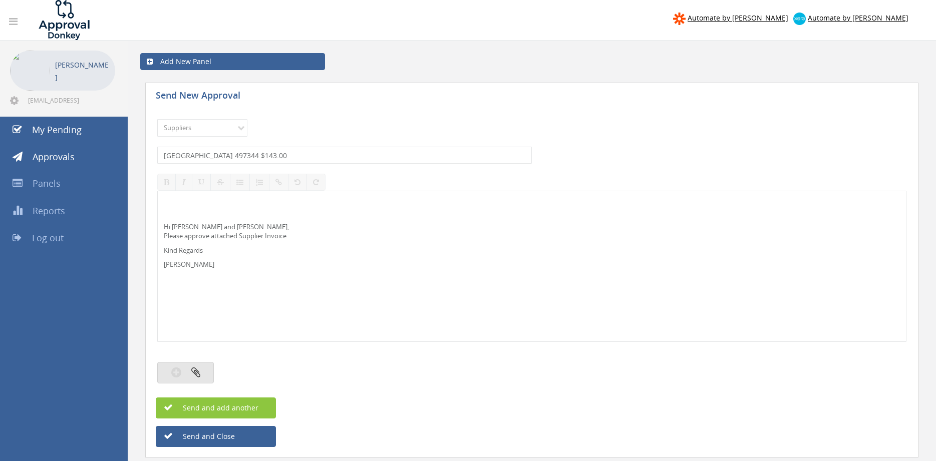
click at [208, 370] on button "button" at bounding box center [185, 373] width 57 height 22
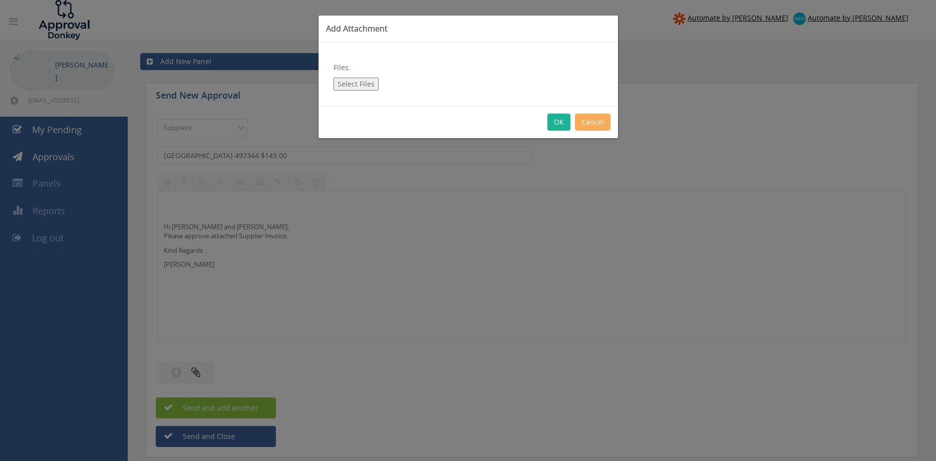
click at [359, 83] on button "Select Files" at bounding box center [355, 84] width 45 height 13
type input "C:\fakepath\SHEFFIELD_497344_1 12.09.25 PO 43437.pdf"
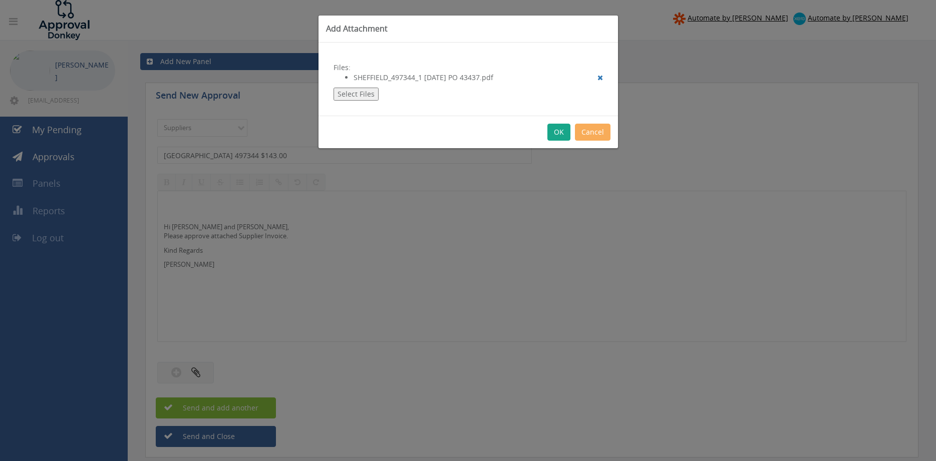
click at [557, 135] on button "OK" at bounding box center [558, 132] width 23 height 17
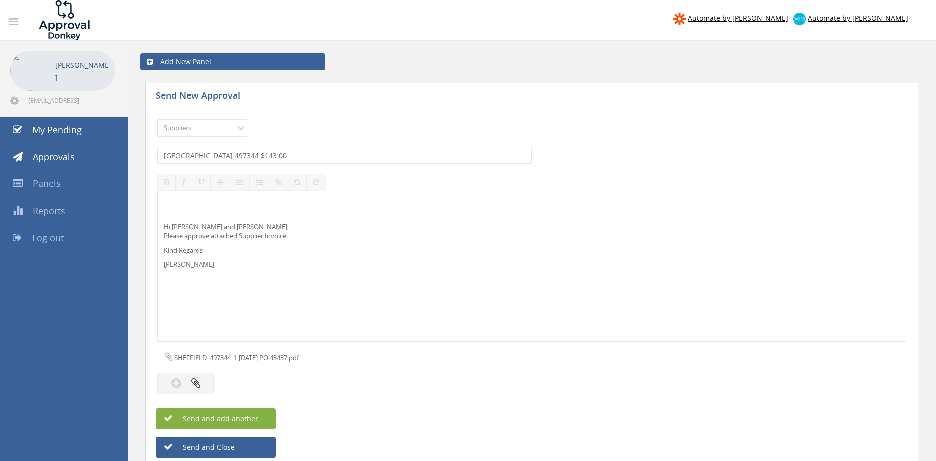
click at [268, 416] on button "Send and add another" at bounding box center [216, 419] width 120 height 21
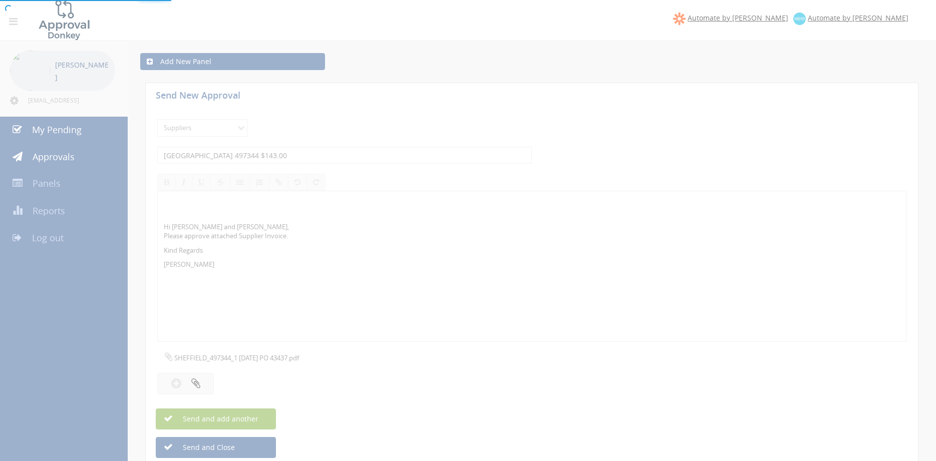
select select
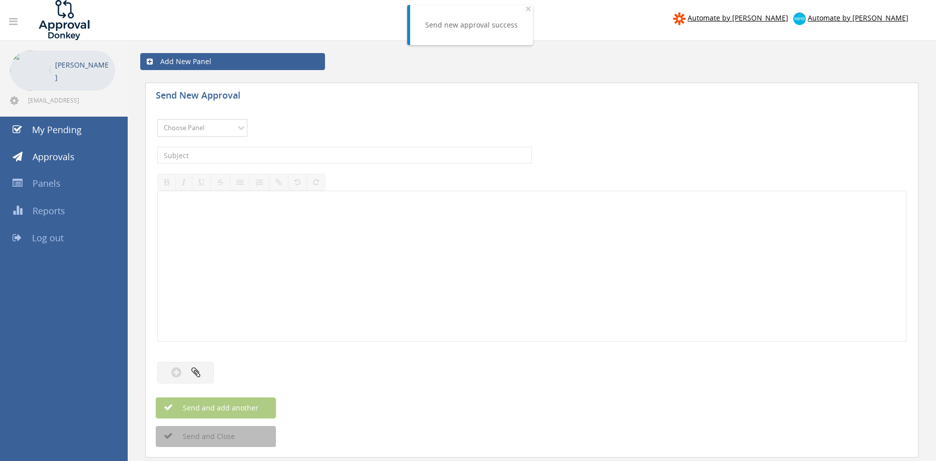
click at [157, 119] on select "Choose Panel Alarm Credits RG - 3 NZ Utilities Cable and SAI Global NZ Alarms-1…" at bounding box center [202, 128] width 90 height 18
select select "9632"
click option "Suppliers" at bounding box center [0, 0] width 0 height 0
click at [262, 152] on input "text" at bounding box center [344, 155] width 375 height 17
type input "RWC 94602482 $1,703.02"
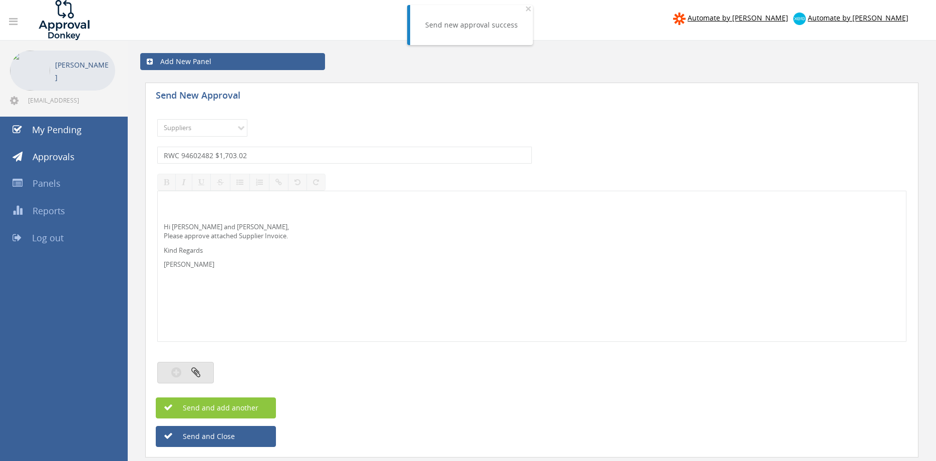
click at [201, 369] on button "button" at bounding box center [185, 373] width 57 height 22
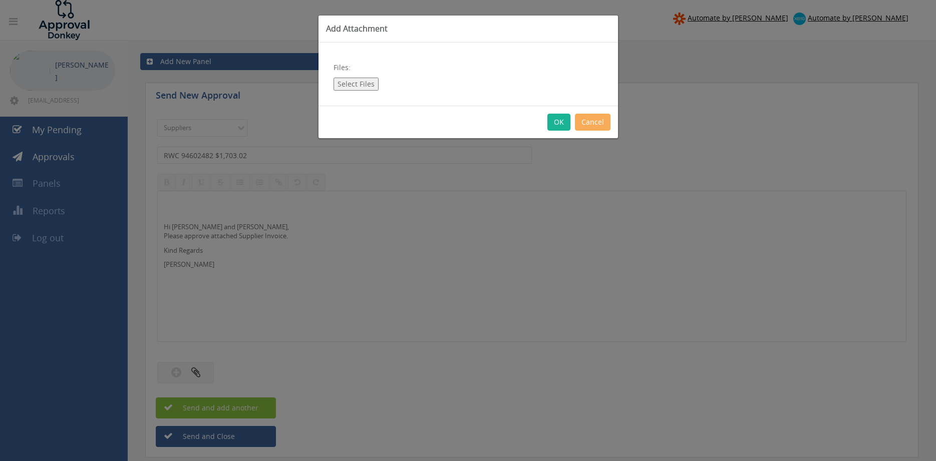
click at [354, 83] on button "Select Files" at bounding box center [355, 84] width 45 height 13
type input "C:\fakepath\RWC 94602482 02.09.25 PO 42823.pdf"
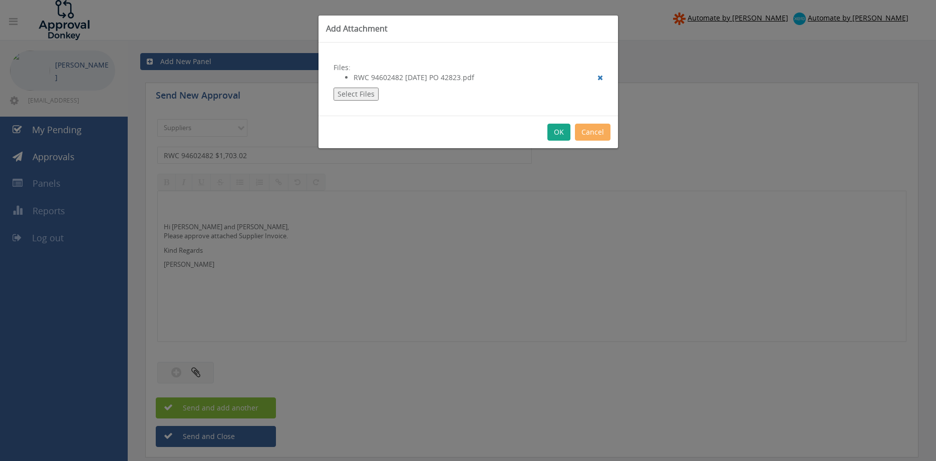
click at [555, 132] on button "OK" at bounding box center [558, 132] width 23 height 17
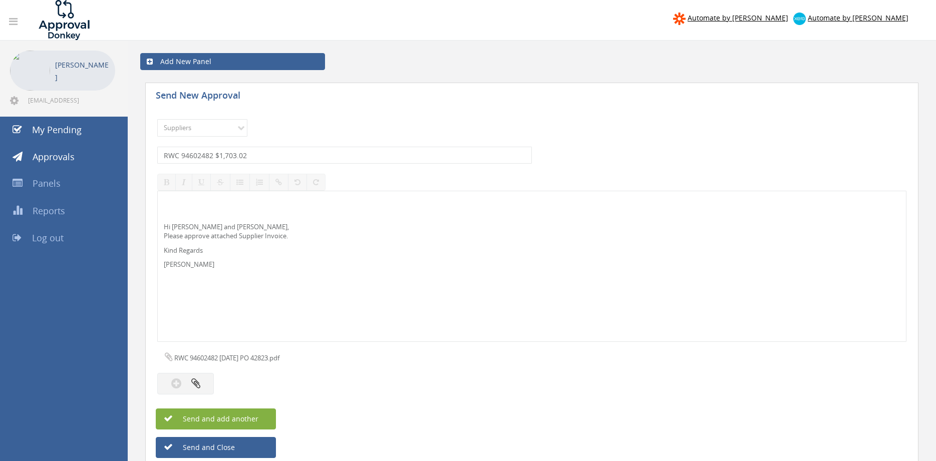
click at [251, 424] on span "Send and add another" at bounding box center [209, 419] width 97 height 10
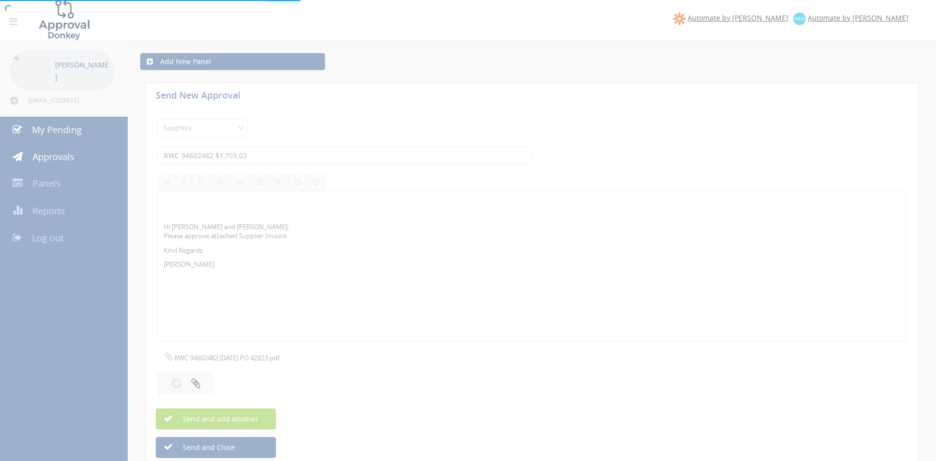
select select
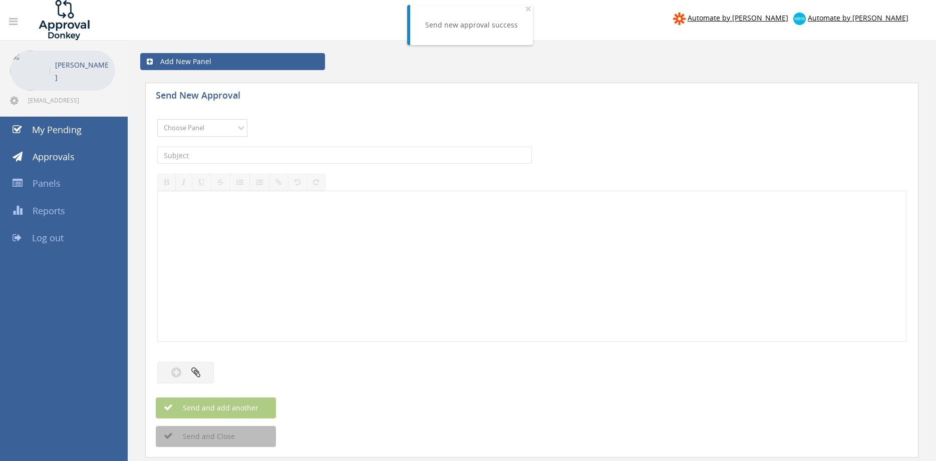
click at [157, 119] on select "Choose Panel Alarm Credits RG - 3 NZ Utilities Cable and SAI Global NZ Alarms-1…" at bounding box center [202, 128] width 90 height 18
select select "9632"
click option "Suppliers" at bounding box center [0, 0] width 0 height 0
click at [293, 161] on input "text" at bounding box center [344, 155] width 375 height 17
type input "RELIABLE 460000053772 $118.25"
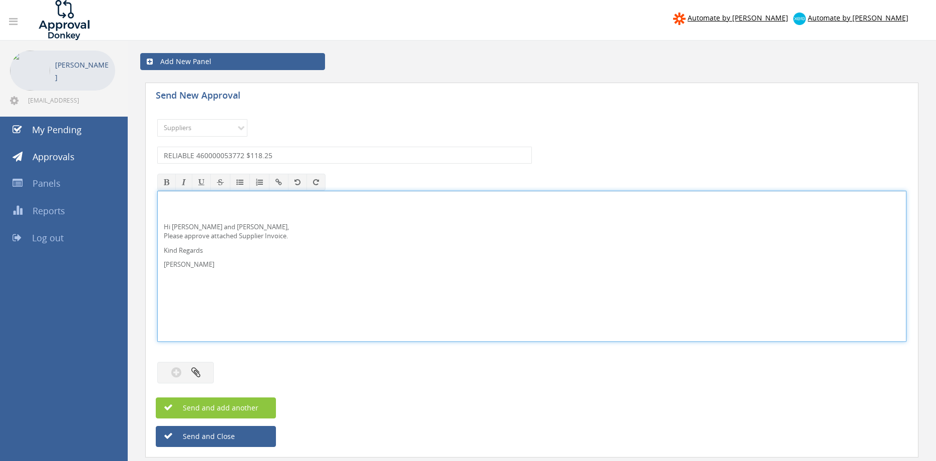
click at [210, 351] on div at bounding box center [531, 352] width 749 height 10
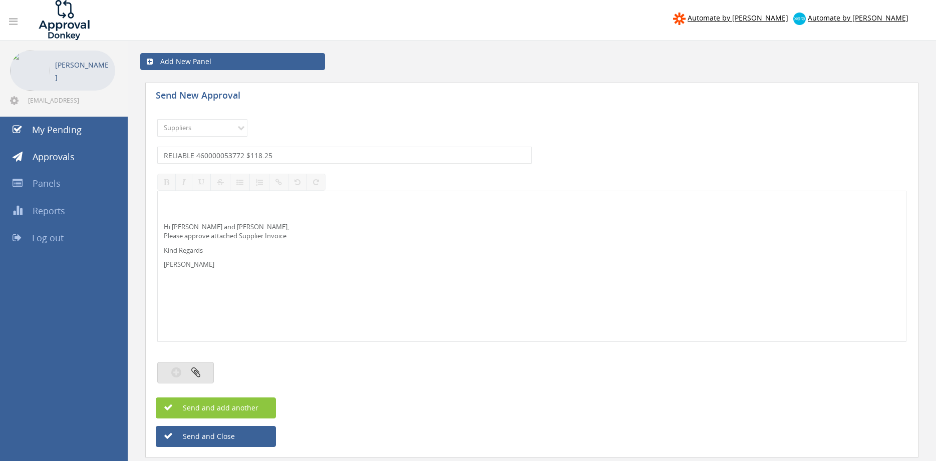
click at [197, 369] on icon "button" at bounding box center [195, 372] width 9 height 12
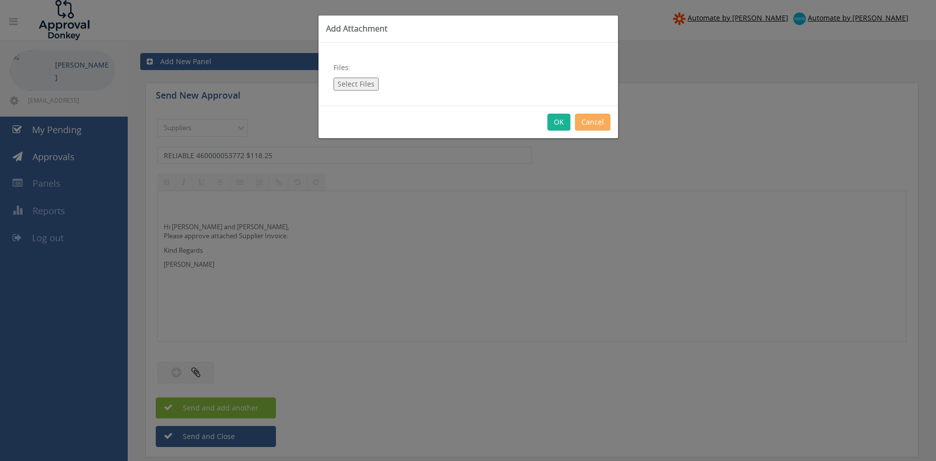
click at [366, 86] on button "Select Files" at bounding box center [355, 84] width 45 height 13
type input "C:\fakepath\RELIABLE 460000053772 11.09.25 PO 43401.pdf"
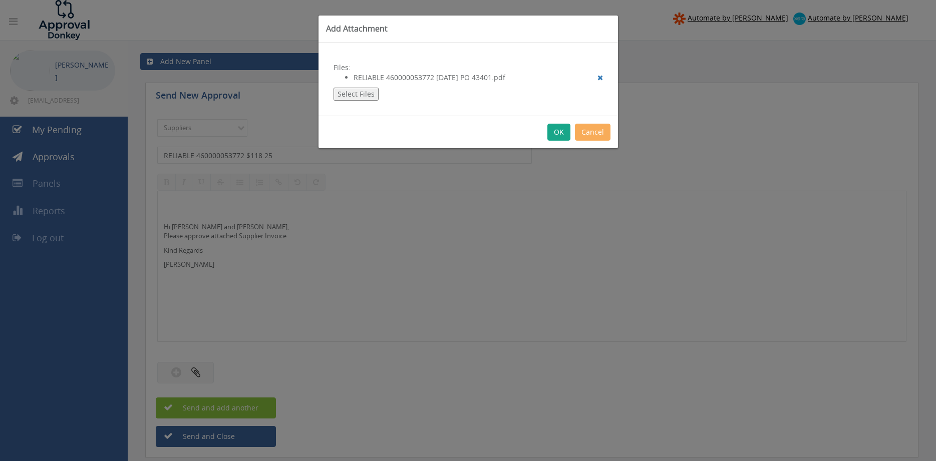
click at [558, 131] on button "OK" at bounding box center [558, 132] width 23 height 17
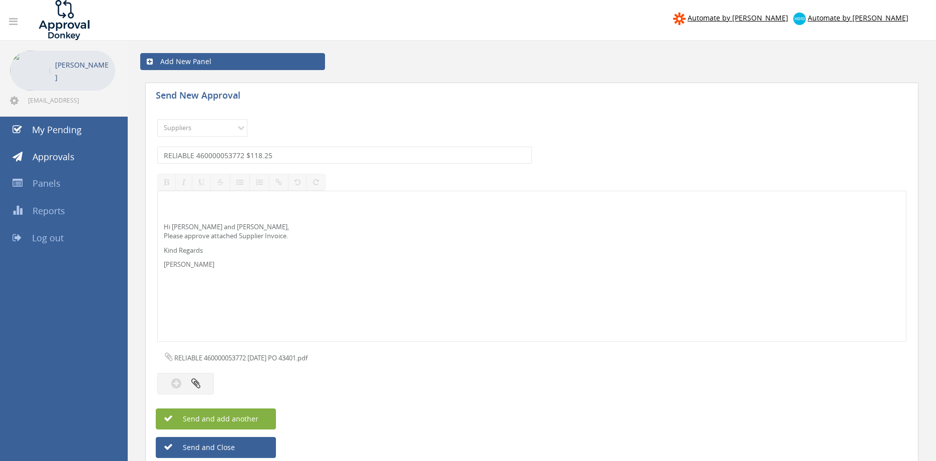
click at [263, 415] on button "Send and add another" at bounding box center [216, 419] width 120 height 21
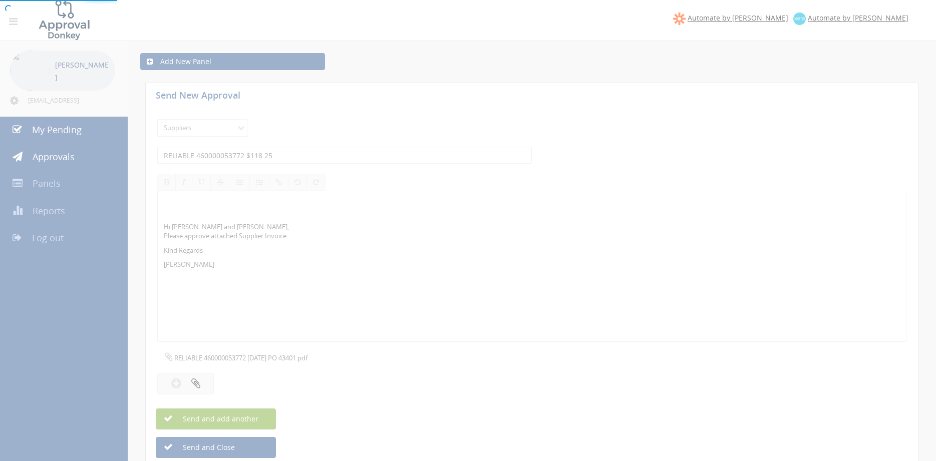
select select
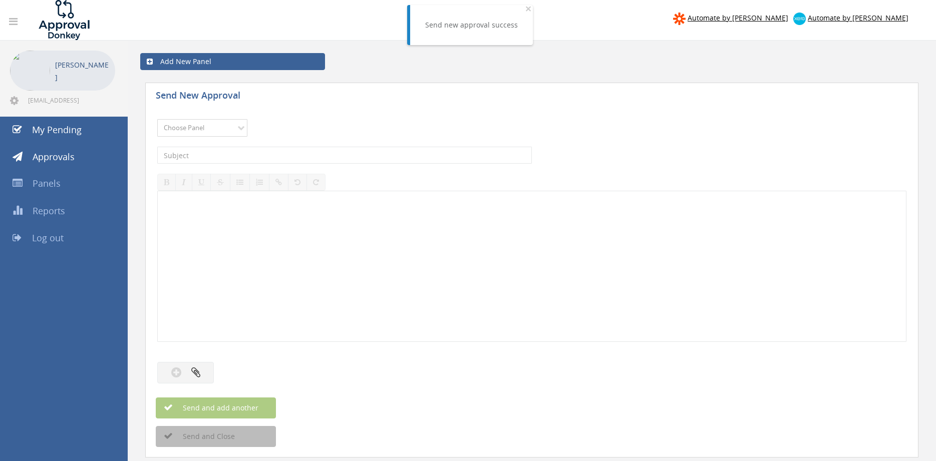
click at [157, 119] on select "Choose Panel Alarm Credits RG - 3 NZ Utilities Cable and SAI Global NZ Alarms-1…" at bounding box center [202, 128] width 90 height 18
select select "9632"
click option "Suppliers" at bounding box center [0, 0] width 0 height 0
click at [289, 153] on input "text" at bounding box center [344, 155] width 375 height 17
type input "RELIABLE 460000053707 $370.68"
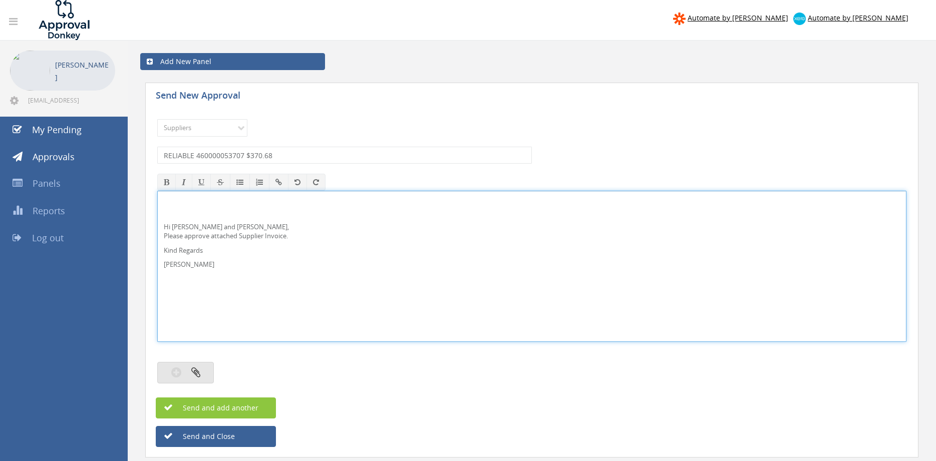
click at [206, 372] on button "button" at bounding box center [185, 373] width 57 height 22
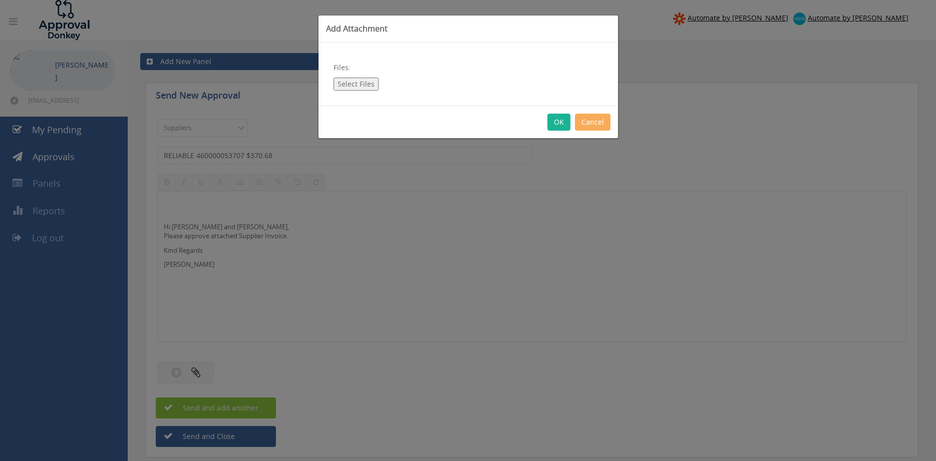
click at [372, 84] on button "Select Files" at bounding box center [355, 84] width 45 height 13
type input "C:\fakepath\RELIABLE 460000053707 08.09.25 PO 43357.pdf"
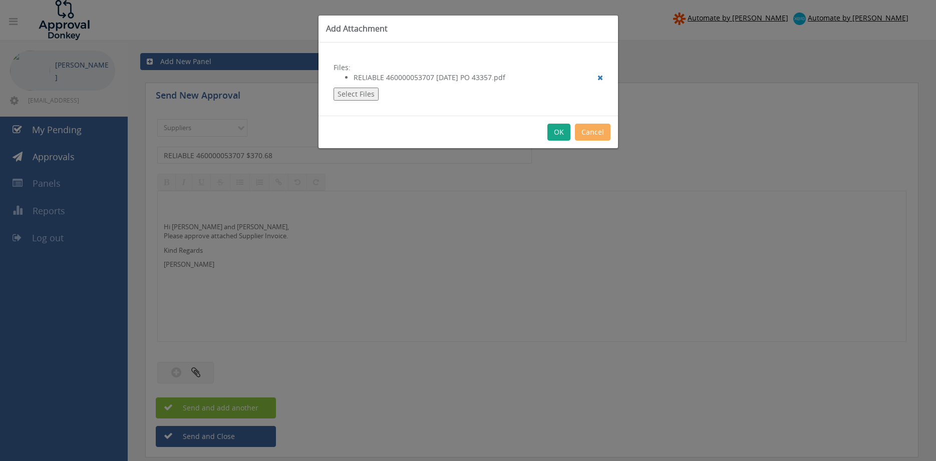
click at [556, 134] on button "OK" at bounding box center [558, 132] width 23 height 17
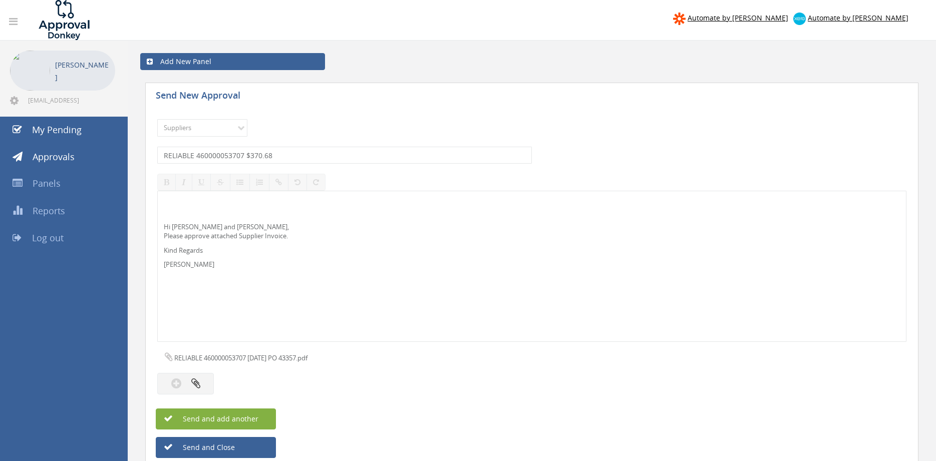
click at [255, 421] on span "Send and add another" at bounding box center [209, 419] width 97 height 10
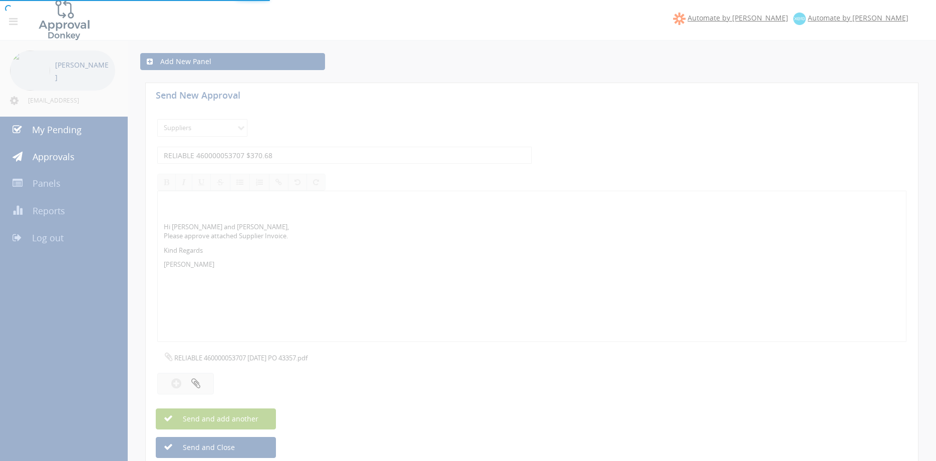
select select
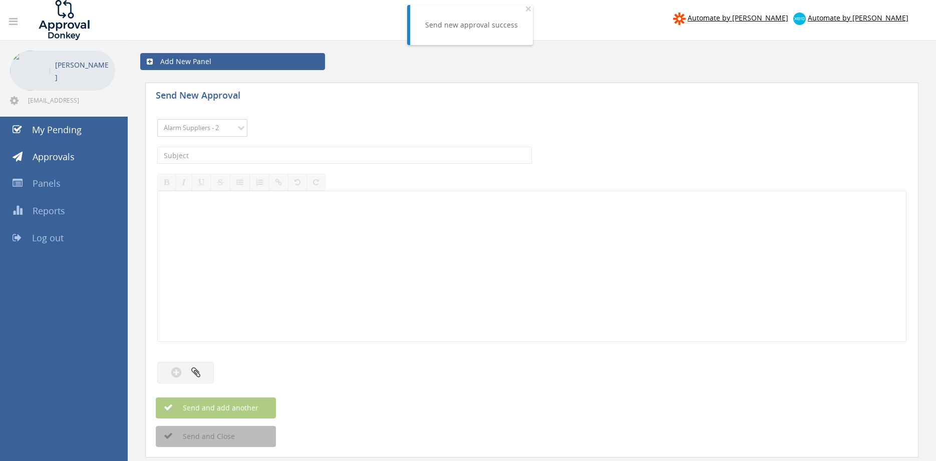
click option "Alarm Suppliers - 2" at bounding box center [0, 0] width 0 height 0
click at [222, 138] on div "Choose Panel Alarm Credits RG - 3 NZ Utilities Cable and SAI Global NZ Alarms-1…" at bounding box center [531, 128] width 749 height 28
click at [157, 119] on select "Choose Panel Alarm Credits RG - 3 NZ Utilities Cable and SAI Global NZ Alarms-1…" at bounding box center [202, 128] width 90 height 18
select select "9632"
click option "Suppliers" at bounding box center [0, 0] width 0 height 0
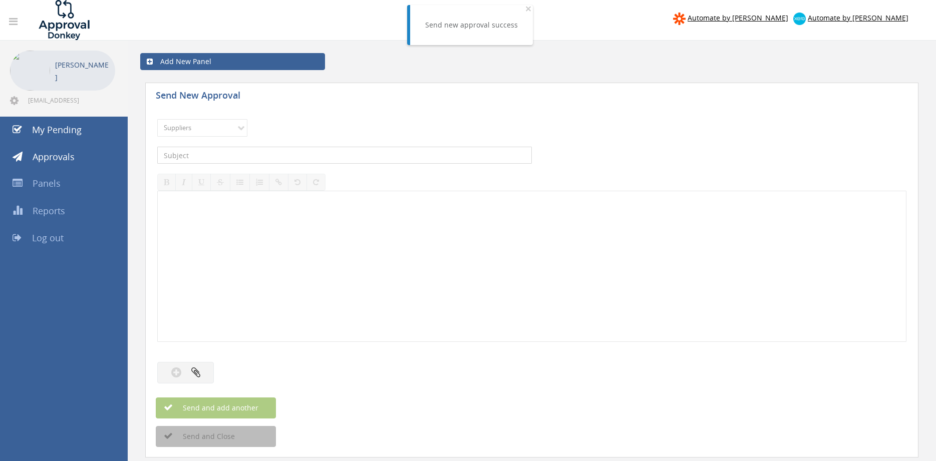
click at [271, 154] on input "text" at bounding box center [344, 155] width 375 height 17
type input "RELIABLE 460000053674 $86.39"
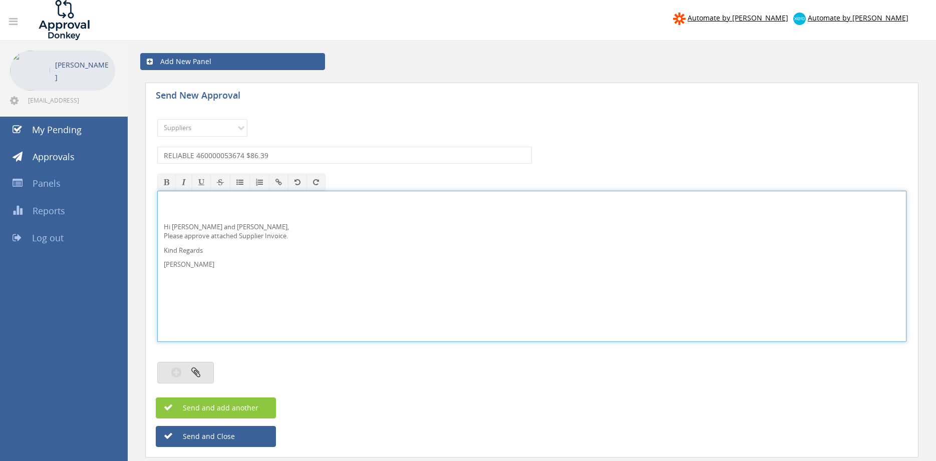
click at [196, 373] on icon "button" at bounding box center [195, 372] width 9 height 12
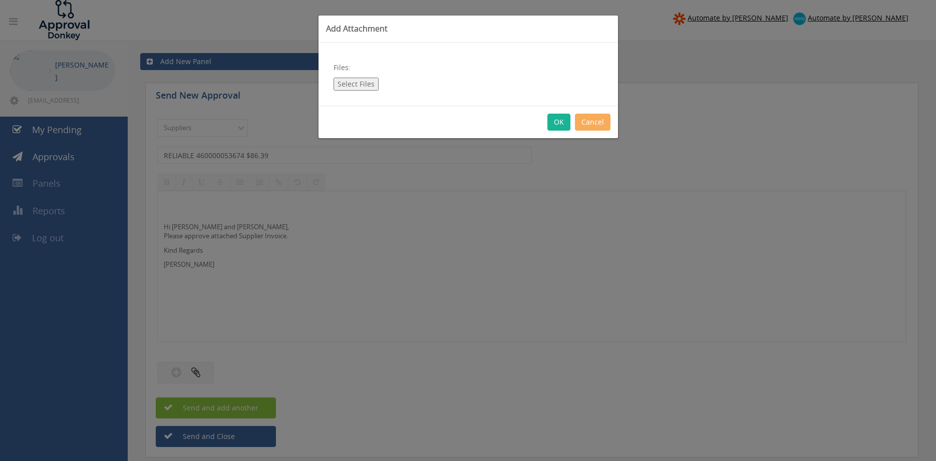
click at [361, 82] on button "Select Files" at bounding box center [355, 84] width 45 height 13
type input "C:\fakepath\RELIABLE 460000053674 04.09.25 PO 43301.pdf"
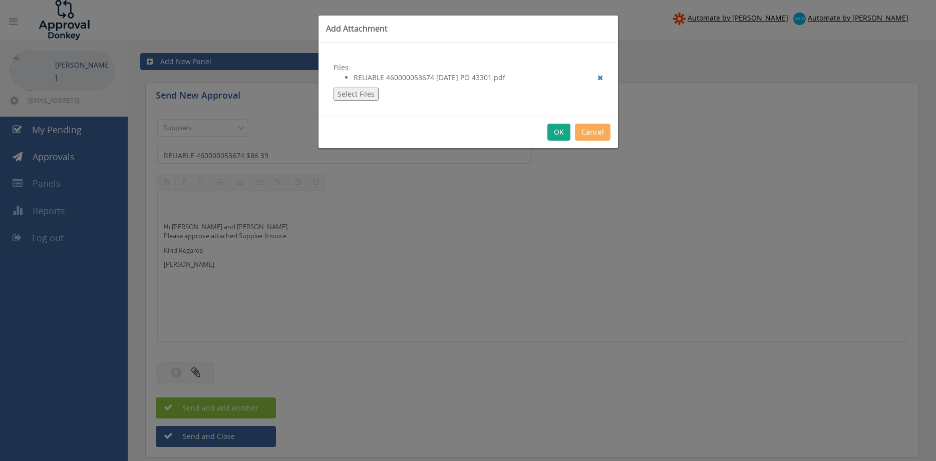
click at [557, 134] on button "OK" at bounding box center [558, 132] width 23 height 17
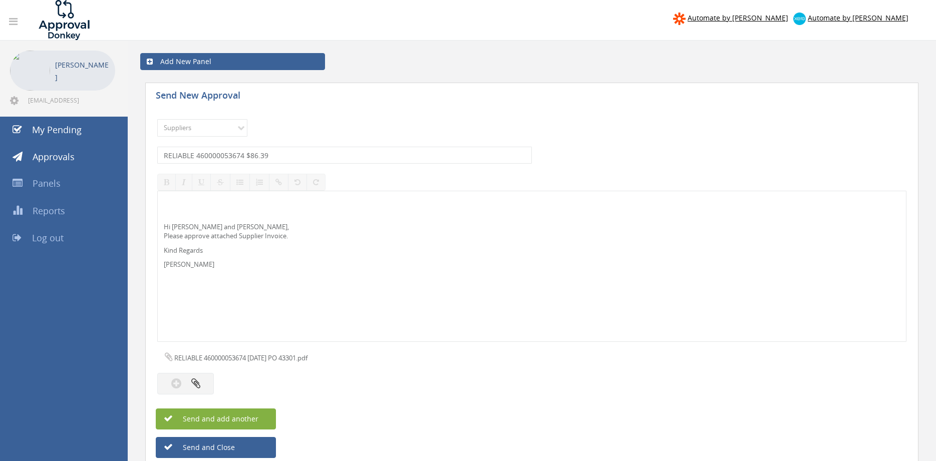
click at [254, 420] on span "Send and add another" at bounding box center [209, 419] width 97 height 10
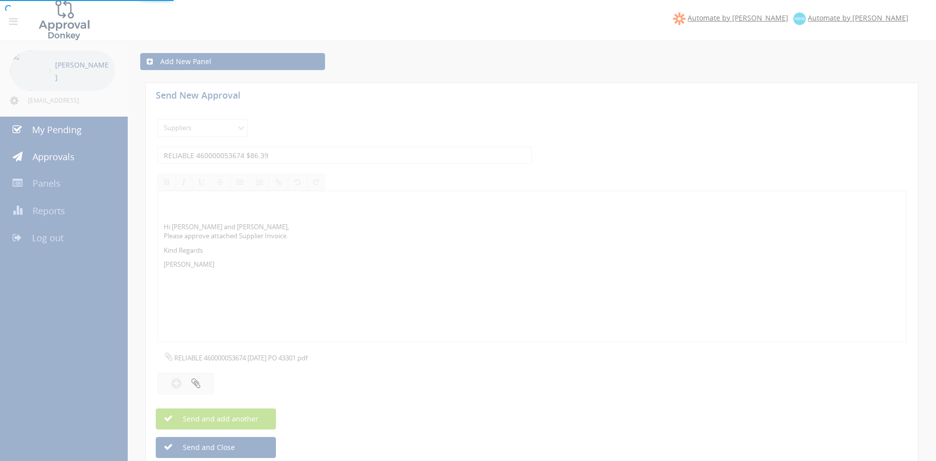
select select
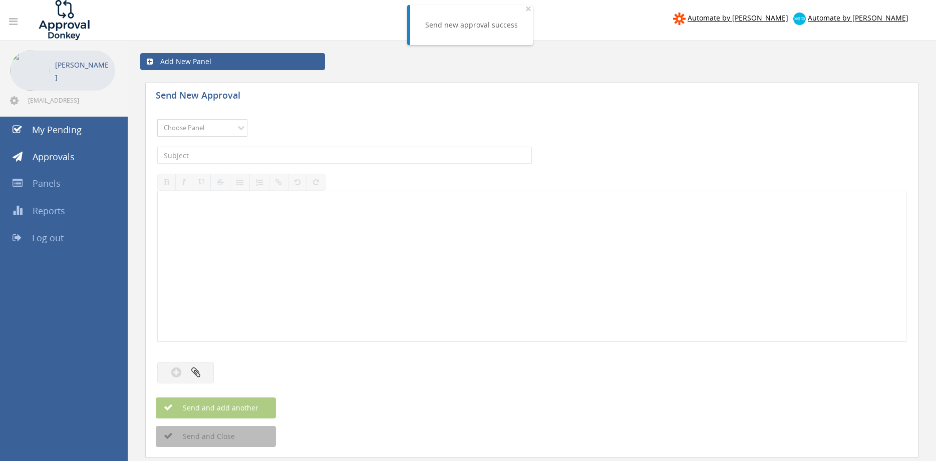
click at [157, 119] on select "Choose Panel Alarm Credits RG - 3 NZ Utilities Cable and SAI Global NZ Alarms-1…" at bounding box center [202, 128] width 90 height 18
select select "9632"
click option "Suppliers" at bounding box center [0, 0] width 0 height 0
click at [293, 154] on input "text" at bounding box center [344, 155] width 375 height 17
type input "MALFAB 27147 $1,193.50"
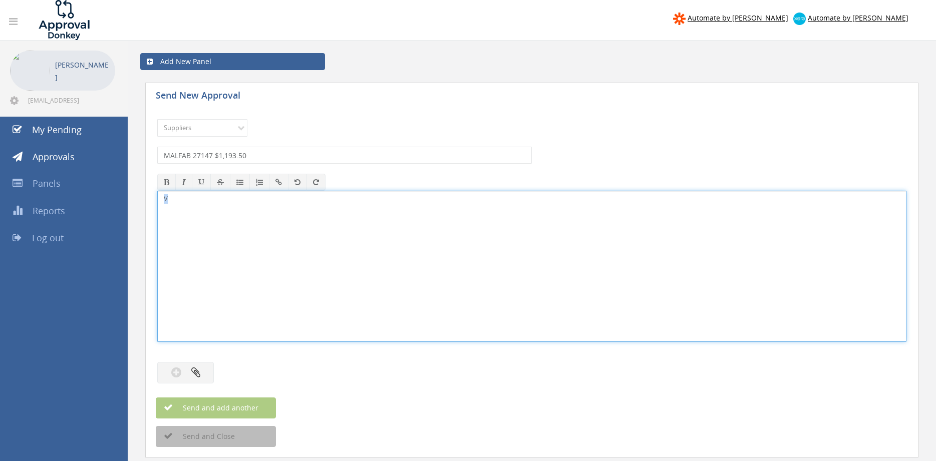
drag, startPoint x: 178, startPoint y: 196, endPoint x: 121, endPoint y: 200, distance: 57.7
click at [157, 200] on div "V" at bounding box center [531, 266] width 749 height 151
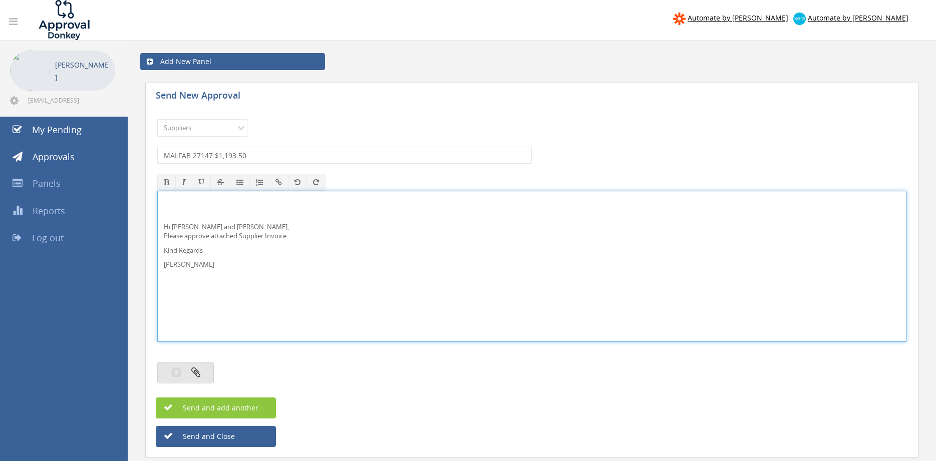
click at [198, 368] on icon "button" at bounding box center [195, 372] width 9 height 12
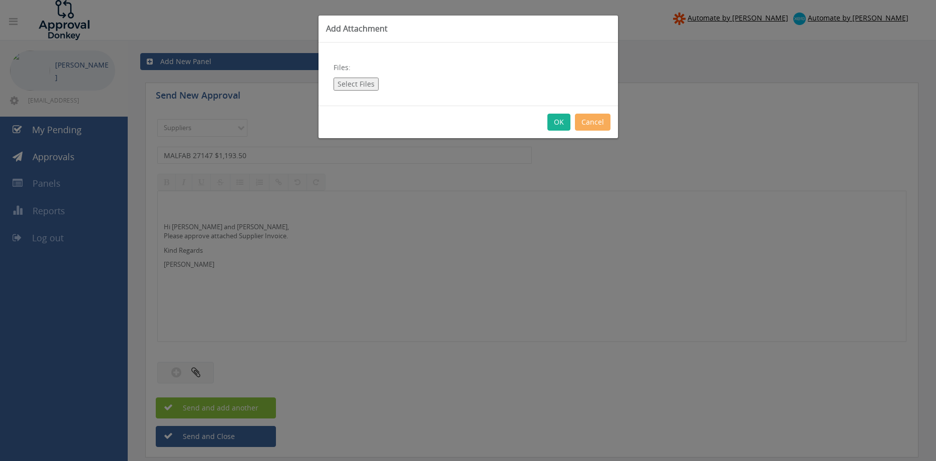
click at [358, 79] on button "Select Files" at bounding box center [355, 84] width 45 height 13
type input "C:\fakepath\MALFAB 27147 08.09.25 PO 43333.pdf"
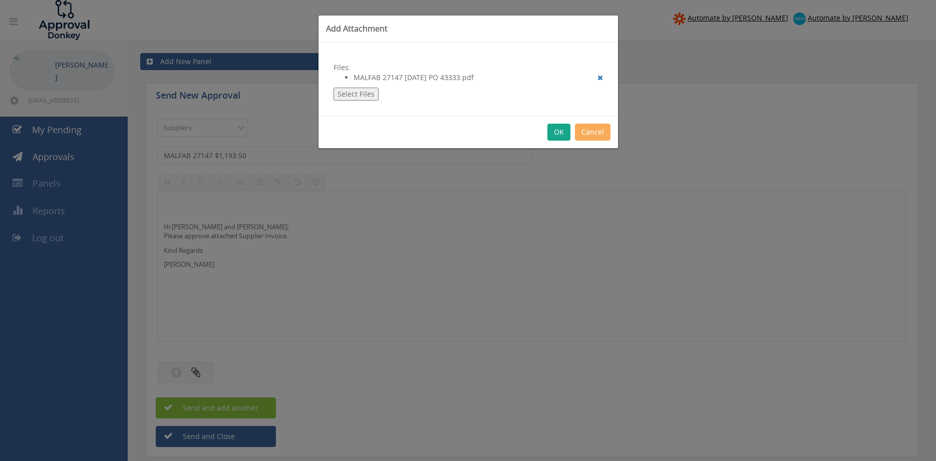
click at [557, 129] on button "OK" at bounding box center [558, 132] width 23 height 17
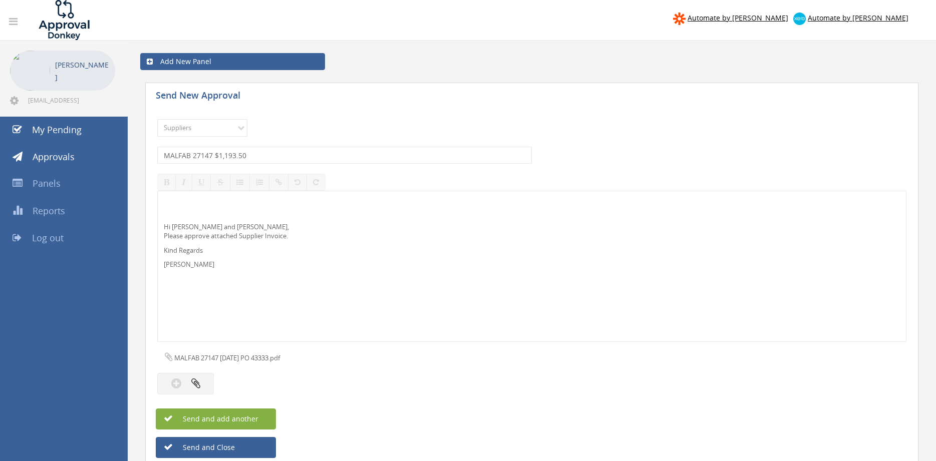
click at [266, 421] on button "Send and add another" at bounding box center [216, 419] width 120 height 21
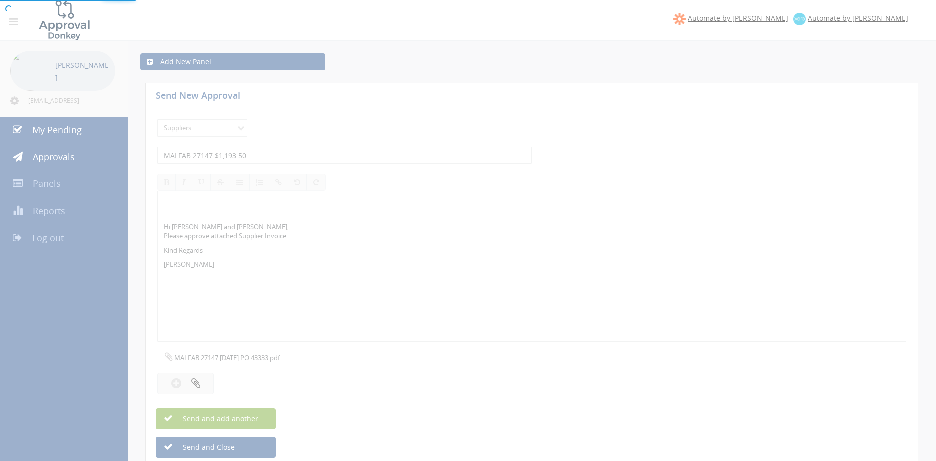
select select
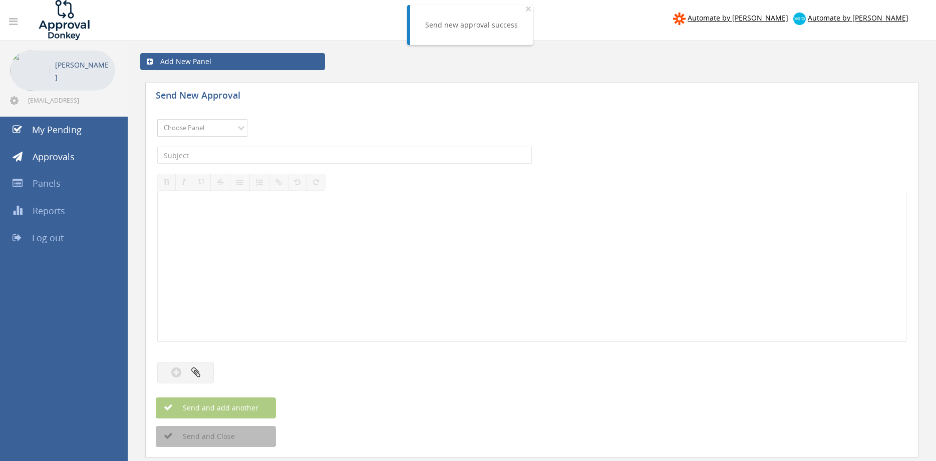
click at [157, 119] on select "Choose Panel Alarm Credits RG - 3 NZ Utilities Cable and SAI Global NZ Alarms-1…" at bounding box center [202, 128] width 90 height 18
select select "9632"
click option "Suppliers" at bounding box center [0, 0] width 0 height 0
click at [275, 144] on div "The subject is required." at bounding box center [531, 155] width 749 height 27
click at [274, 151] on input "text" at bounding box center [344, 155] width 375 height 17
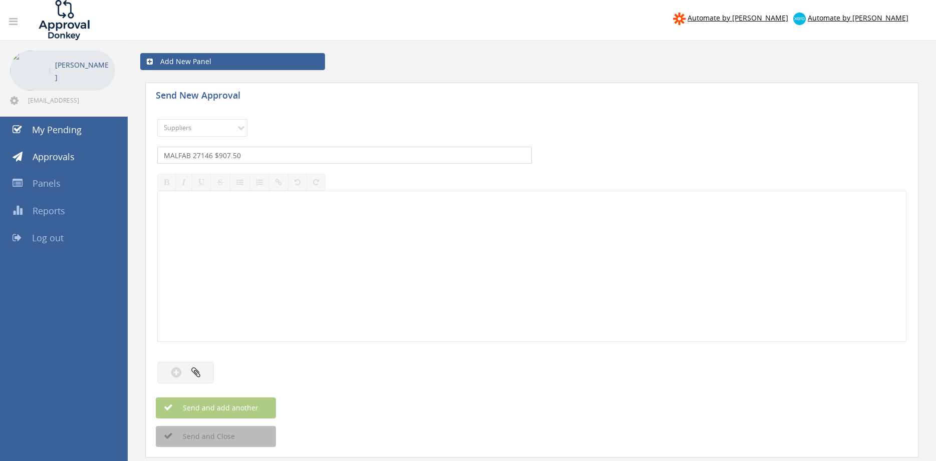
type input "MALFAB 27146 $907.50"
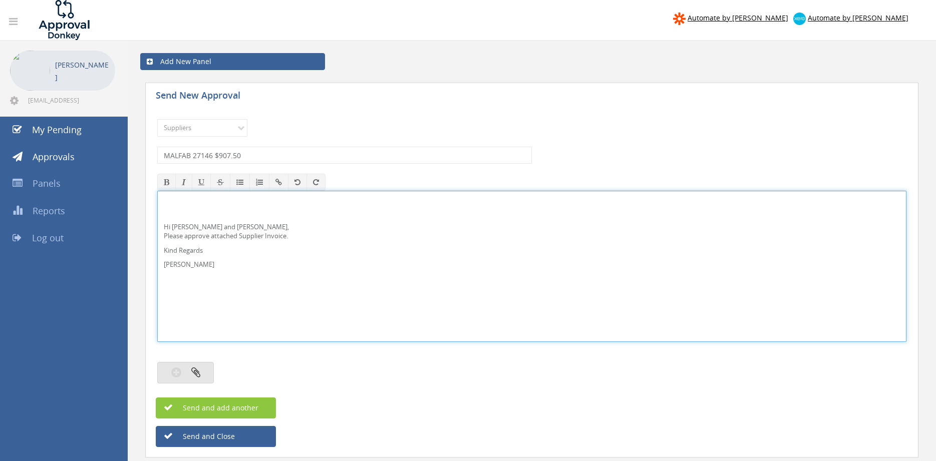
click at [204, 379] on button "button" at bounding box center [185, 373] width 57 height 22
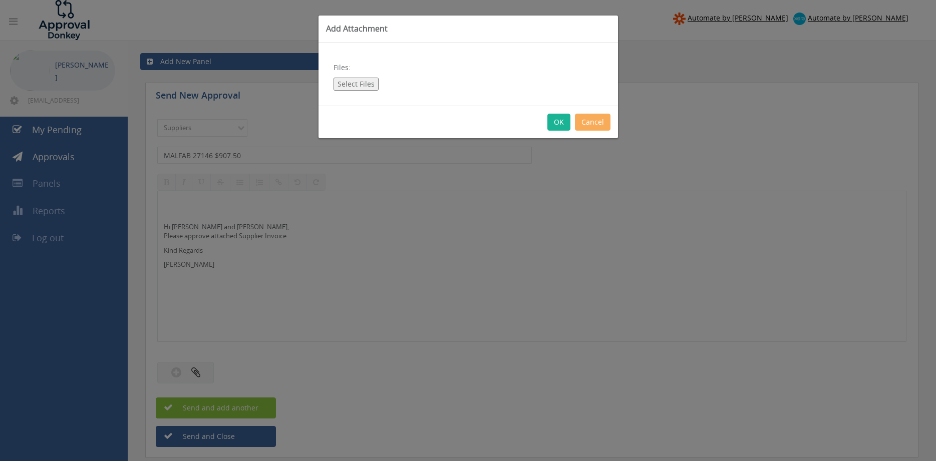
click at [361, 86] on button "Select Files" at bounding box center [355, 84] width 45 height 13
type input "C:\fakepath\MALFAB 27146 08.09.25 PO 43252.pdf"
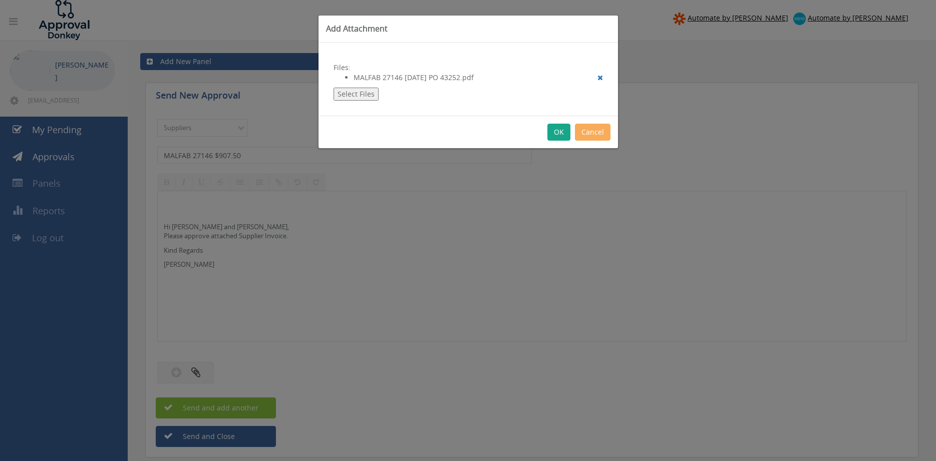
click at [550, 131] on button "OK" at bounding box center [558, 132] width 23 height 17
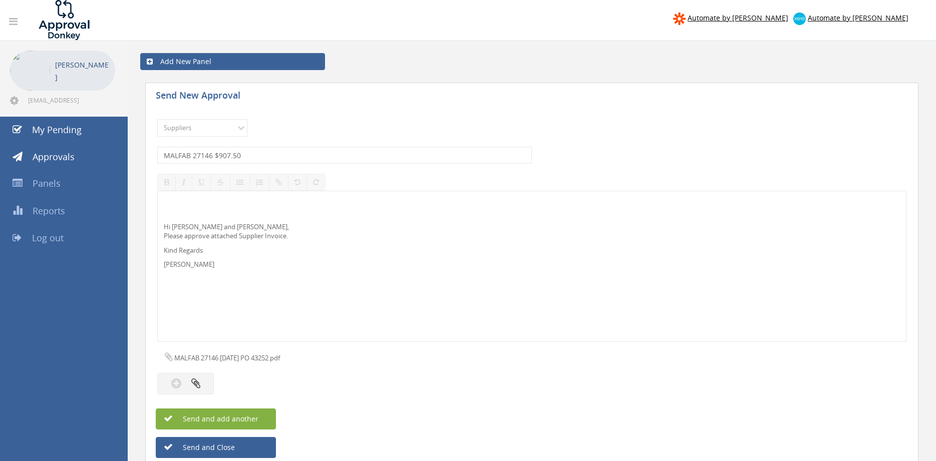
click at [256, 417] on span "Send and add another" at bounding box center [209, 419] width 97 height 10
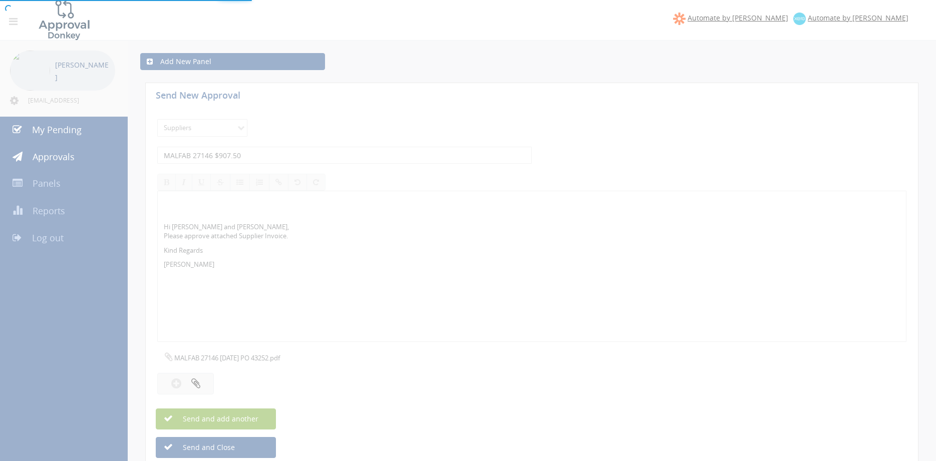
select select
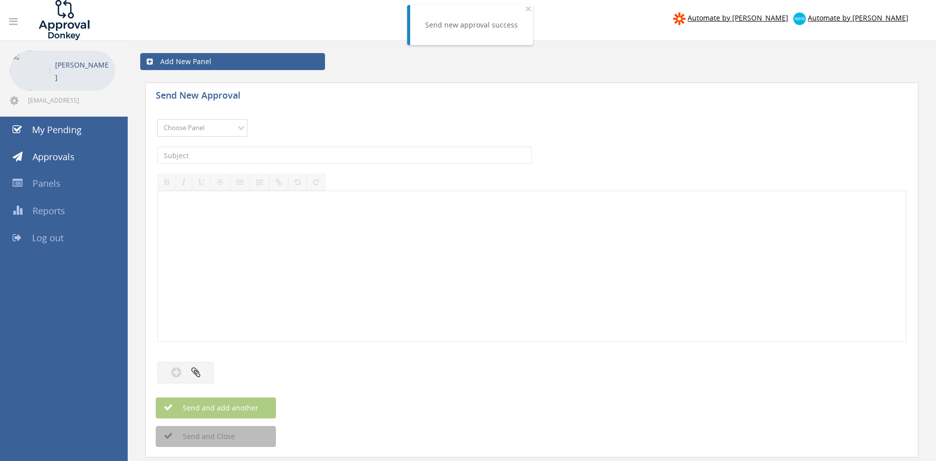
click at [157, 119] on select "Choose Panel Alarm Credits RG - 3 NZ Utilities Cable and SAI Global NZ Alarms-1…" at bounding box center [202, 128] width 90 height 18
click option "Alarm Suppliers - 2" at bounding box center [0, 0] width 0 height 0
click at [157, 119] on select "Choose Panel Alarm Credits RG - 3 NZ Utilities Cable and SAI Global NZ Alarms-1…" at bounding box center [202, 128] width 90 height 18
select select "9632"
click option "Suppliers" at bounding box center [0, 0] width 0 height 0
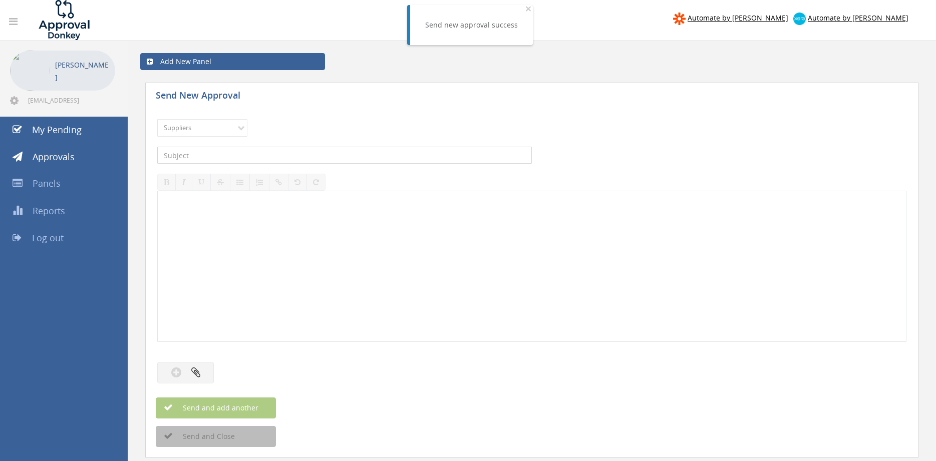
click at [284, 155] on input "text" at bounding box center [344, 155] width 375 height 17
type input "MALFAB 27145 $1,864.50"
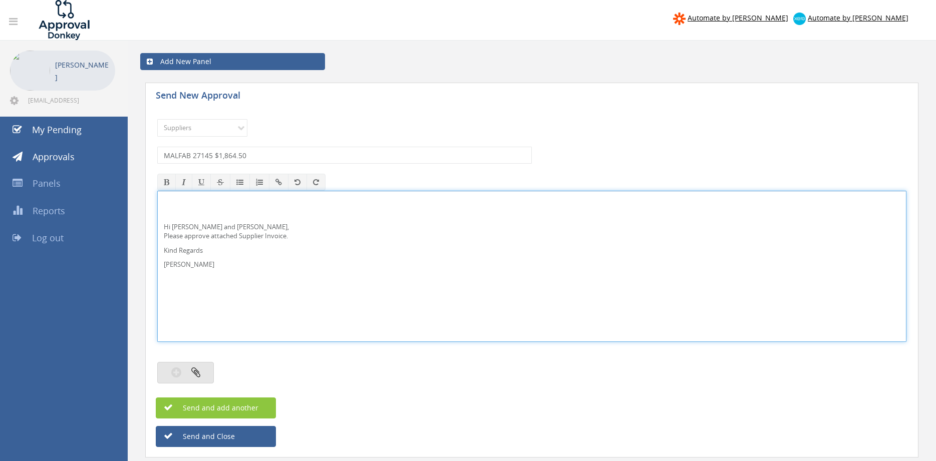
click at [204, 370] on button "button" at bounding box center [185, 373] width 57 height 22
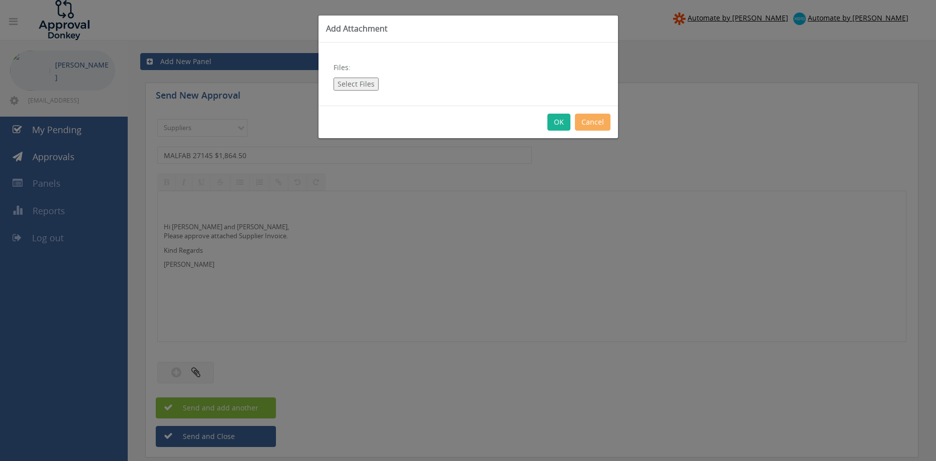
click at [360, 81] on button "Select Files" at bounding box center [355, 84] width 45 height 13
type input "C:\fakepath\MALFAB 27145 08.09.25 PO 43251.pdf"
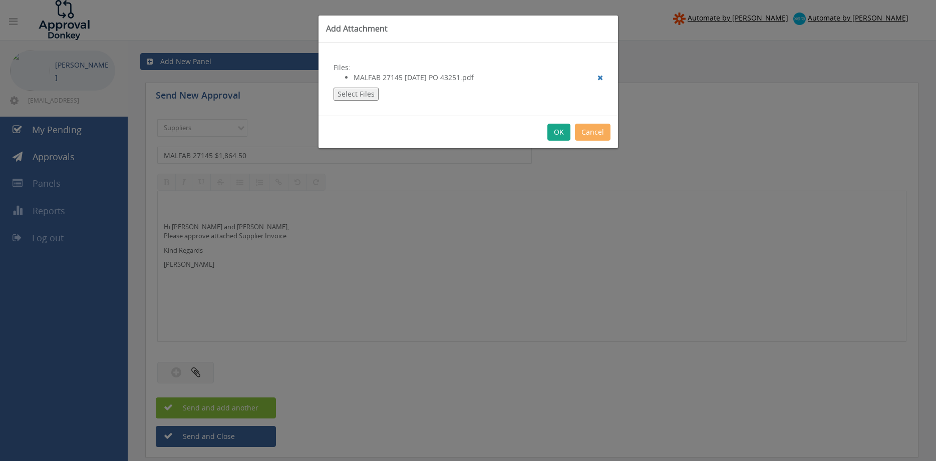
click at [555, 128] on button "OK" at bounding box center [558, 132] width 23 height 17
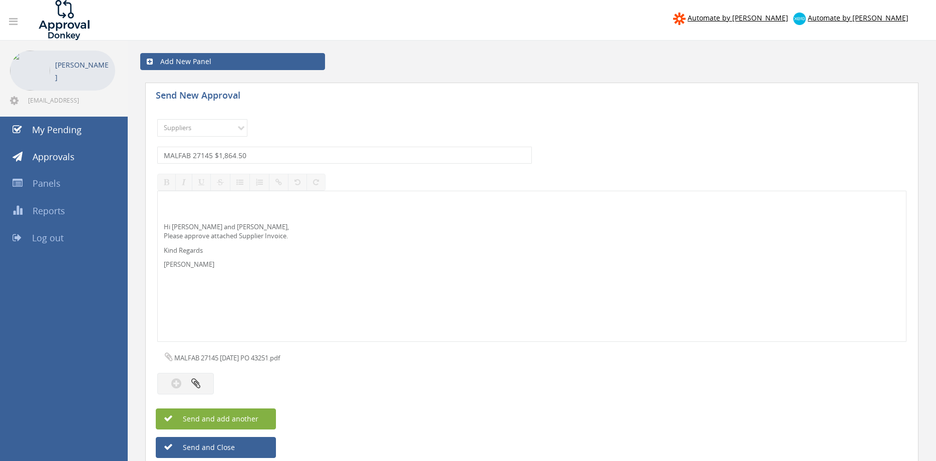
click at [263, 422] on button "Send and add another" at bounding box center [216, 419] width 120 height 21
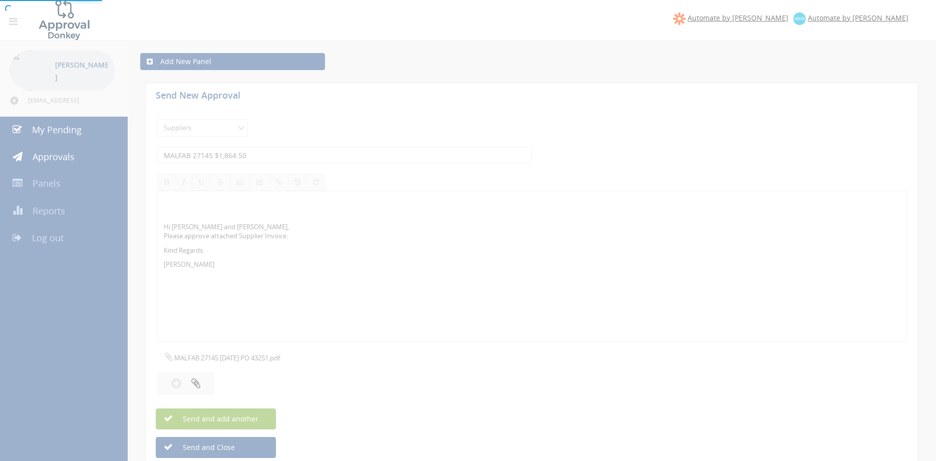
select select
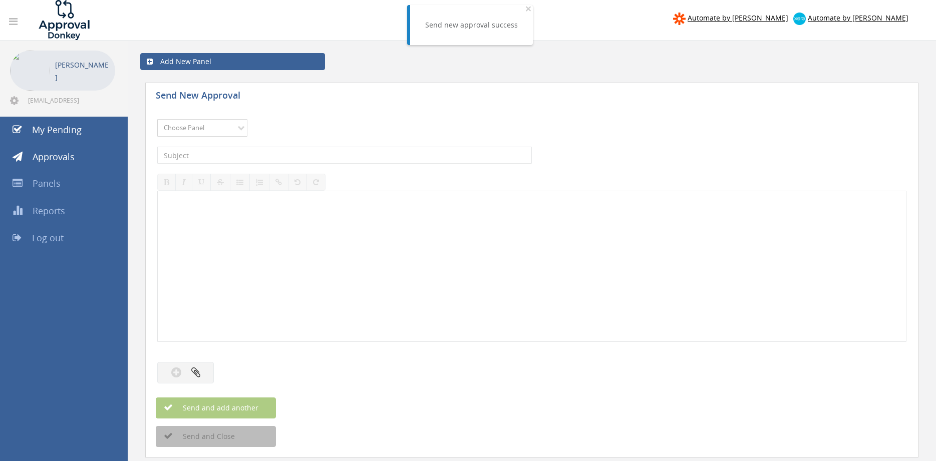
click at [157, 119] on select "Choose Panel Alarm Credits RG - 3 NZ Utilities Cable and SAI Global NZ Alarms-1…" at bounding box center [202, 128] width 90 height 18
select select "9632"
click option "Suppliers" at bounding box center [0, 0] width 0 height 0
click at [303, 152] on input "text" at bounding box center [344, 155] width 375 height 17
type input "LOCK FOCUS I64543 $558.69"
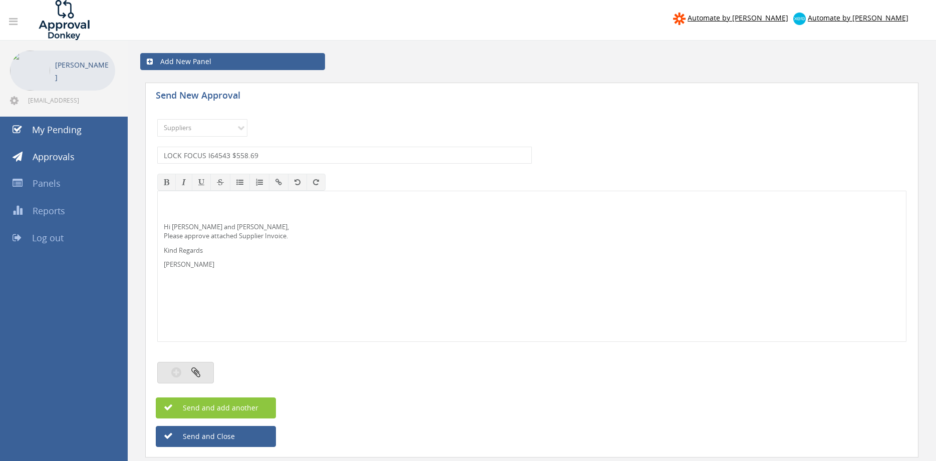
click at [198, 366] on button "button" at bounding box center [185, 373] width 57 height 22
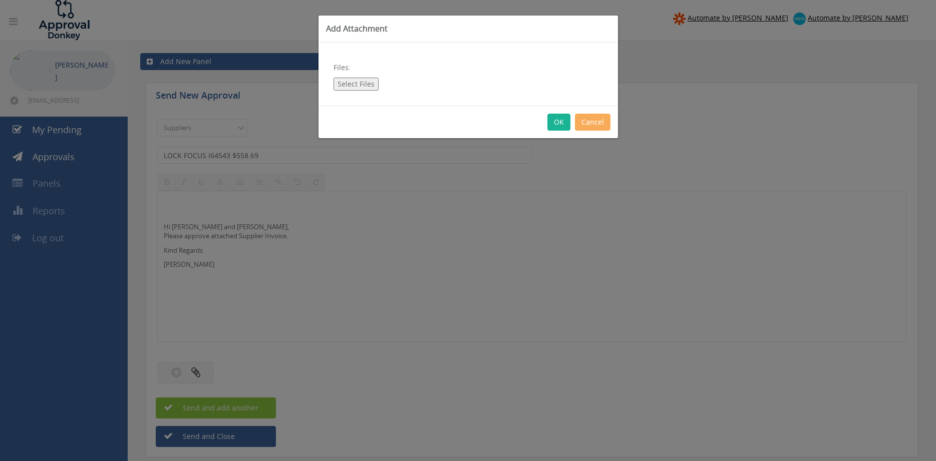
click at [372, 86] on button "Select Files" at bounding box center [355, 84] width 45 height 13
type input "C:\fakepath\LOCK FOCUS I64543 12.09.25 PO 43356.pdf"
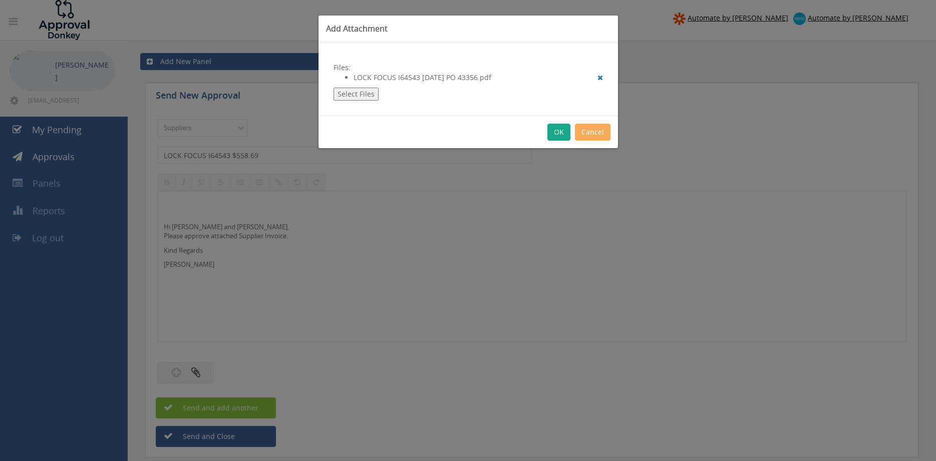
click at [554, 129] on button "OK" at bounding box center [558, 132] width 23 height 17
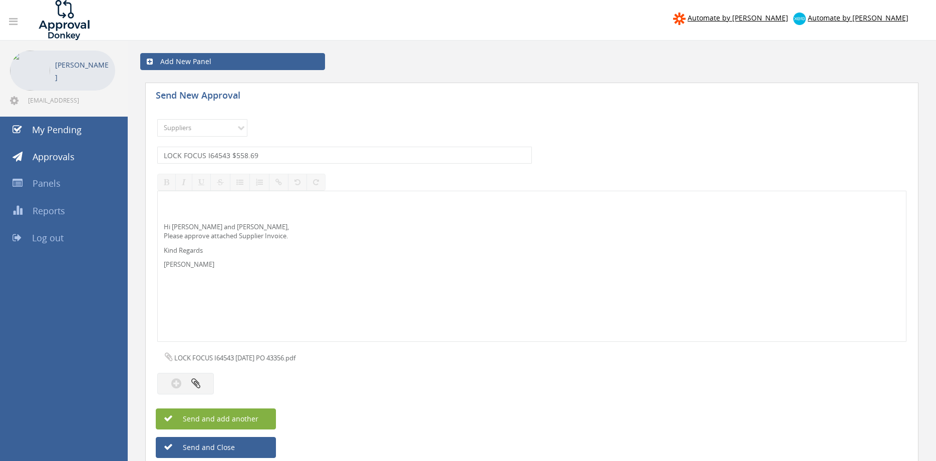
click at [265, 421] on button "Send and add another" at bounding box center [216, 419] width 120 height 21
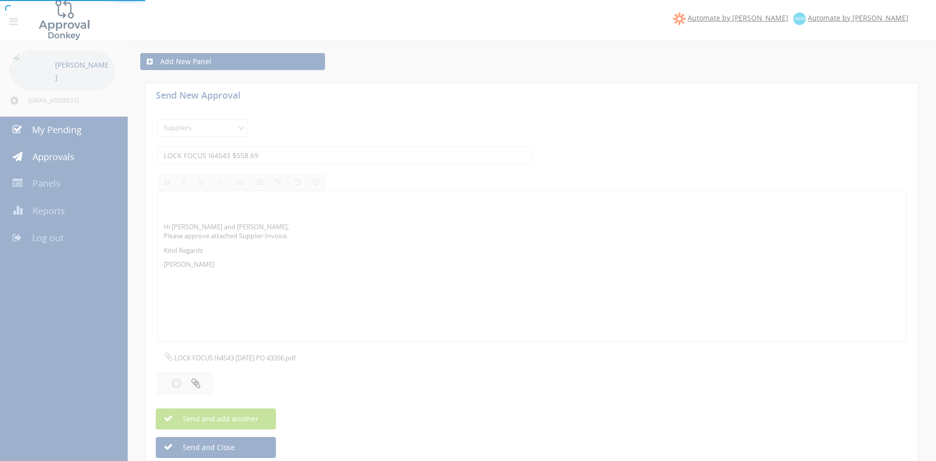
select select
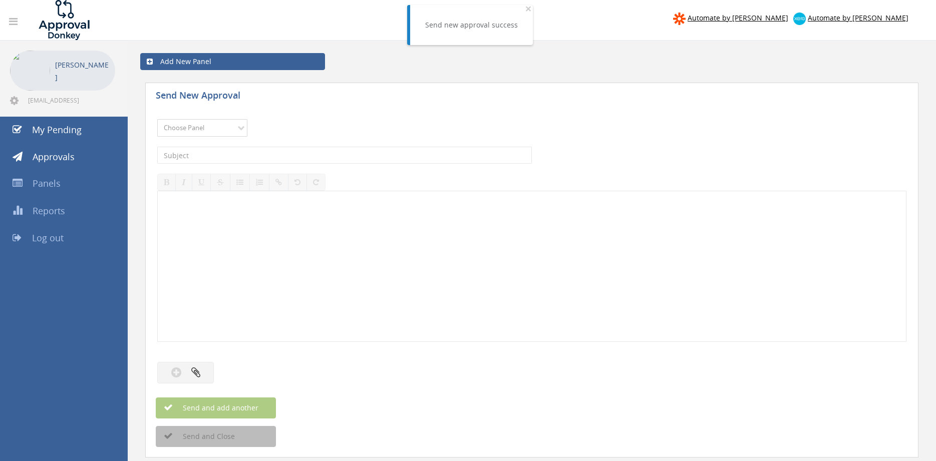
click at [157, 119] on select "Choose Panel Alarm Credits RG - 3 NZ Utilities Cable and SAI Global NZ Alarms-1…" at bounding box center [202, 128] width 90 height 18
select select "9632"
click option "Suppliers" at bounding box center [0, 0] width 0 height 0
click at [274, 154] on input "text" at bounding box center [344, 155] width 375 height 17
type input "LOCK FOCUS I64483 $16,410.24"
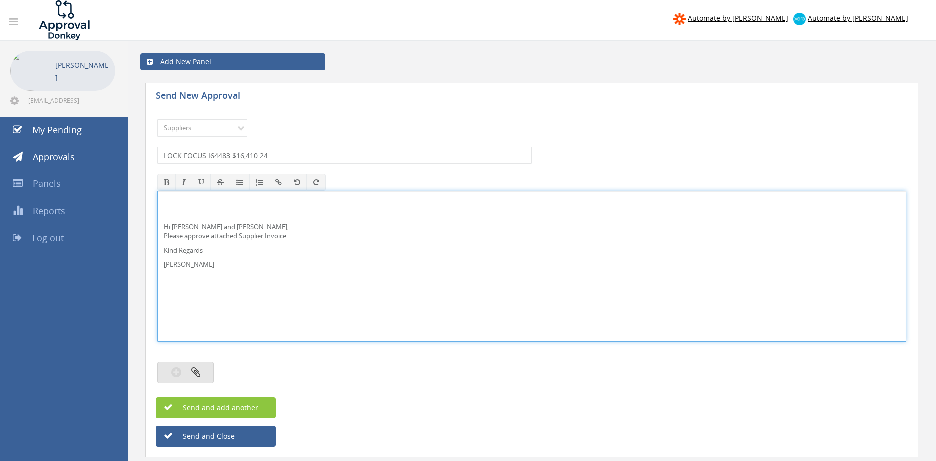
click at [200, 373] on button "button" at bounding box center [185, 373] width 57 height 22
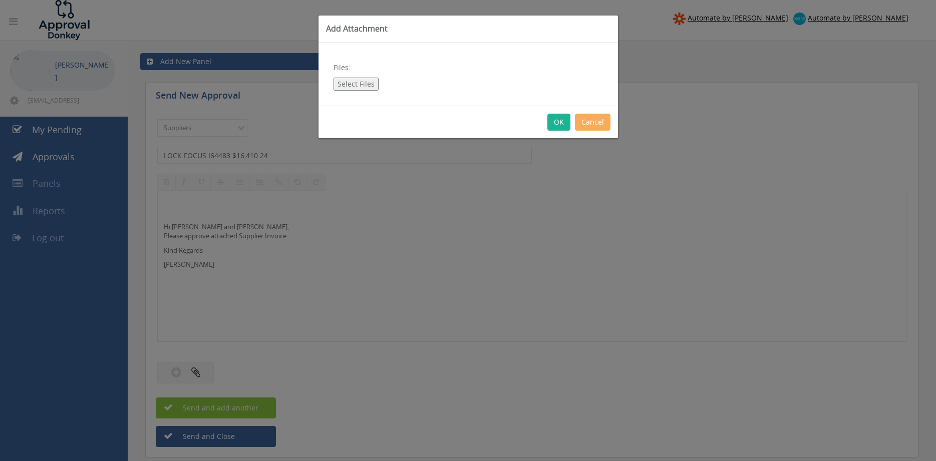
click at [362, 79] on button "Select Files" at bounding box center [355, 84] width 45 height 13
type input "C:\fakepath\LOCK FOCUS i64483 10.09.25 PO 42943.pdf"
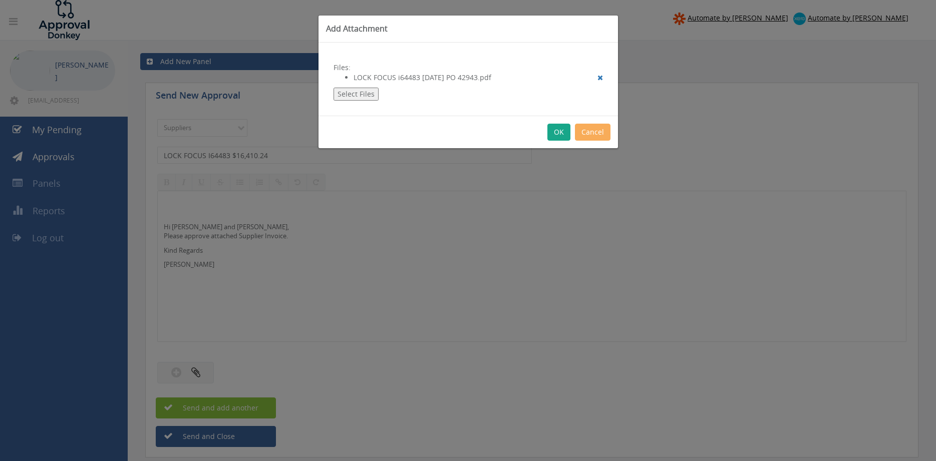
click at [558, 132] on button "OK" at bounding box center [558, 132] width 23 height 17
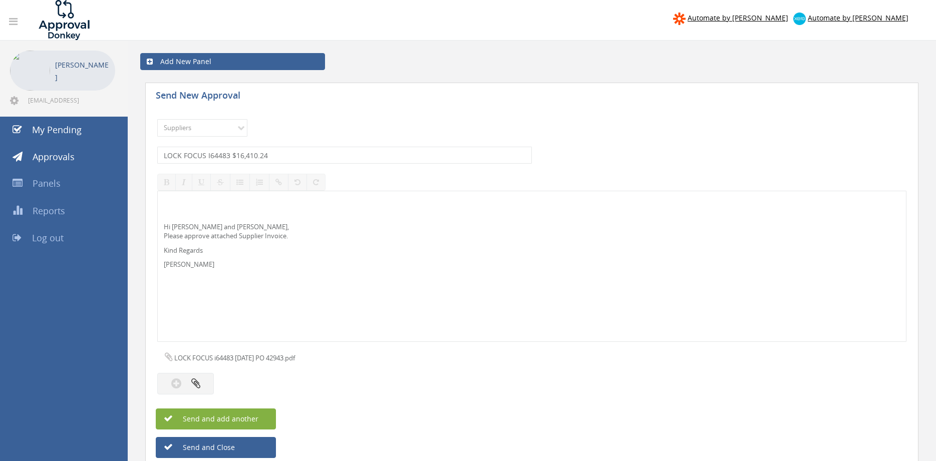
click at [259, 419] on button "Send and add another" at bounding box center [216, 419] width 120 height 21
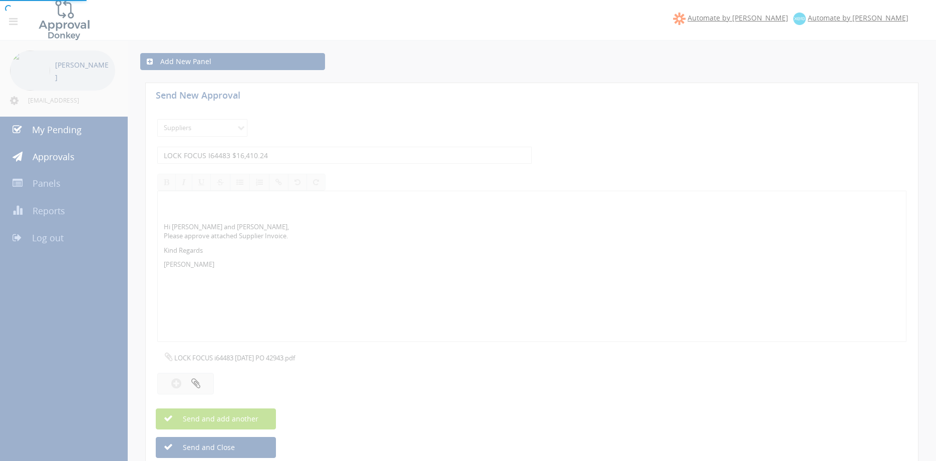
select select
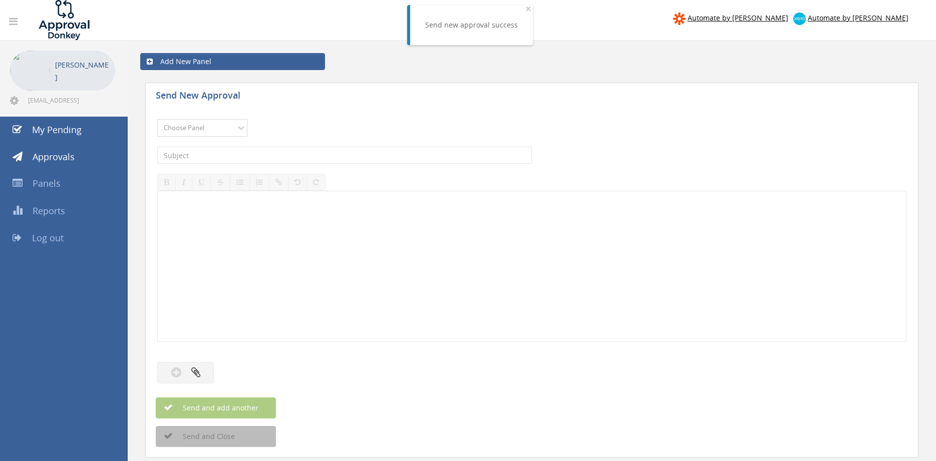
click at [157, 119] on select "Choose Panel Alarm Credits RG - 3 NZ Utilities Cable and SAI Global NZ Alarms-1…" at bounding box center [202, 128] width 90 height 18
select select "9632"
click option "Suppliers" at bounding box center [0, 0] width 0 height 0
click at [269, 158] on input "text" at bounding box center [344, 155] width 375 height 17
type input "FLEXISTRUT INV01234766 $416.79"
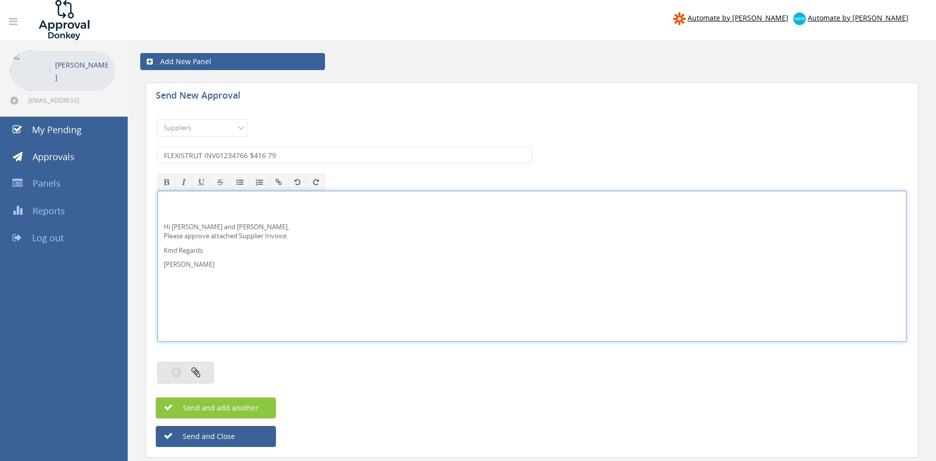
click at [207, 369] on button "button" at bounding box center [185, 373] width 57 height 22
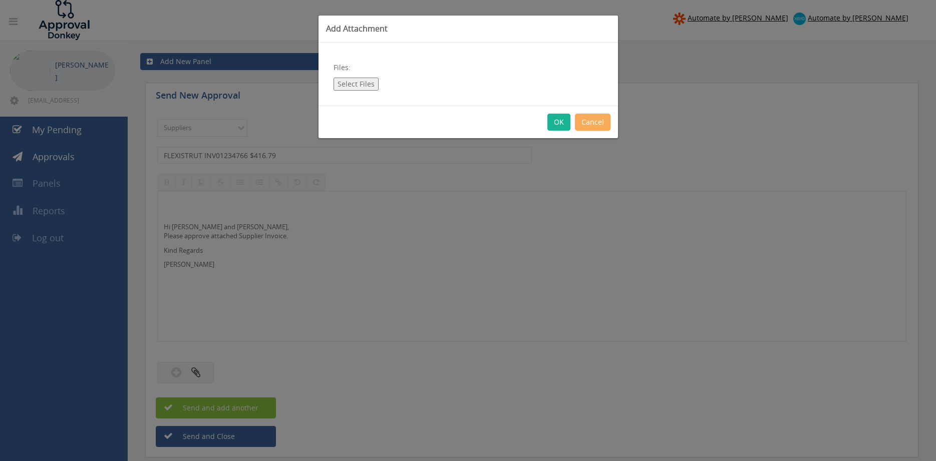
click at [355, 83] on button "Select Files" at bounding box center [355, 84] width 45 height 13
type input "C:\fakepath\FLEXISTRUT INV01234766 12.09.25 PO 43350.pdf"
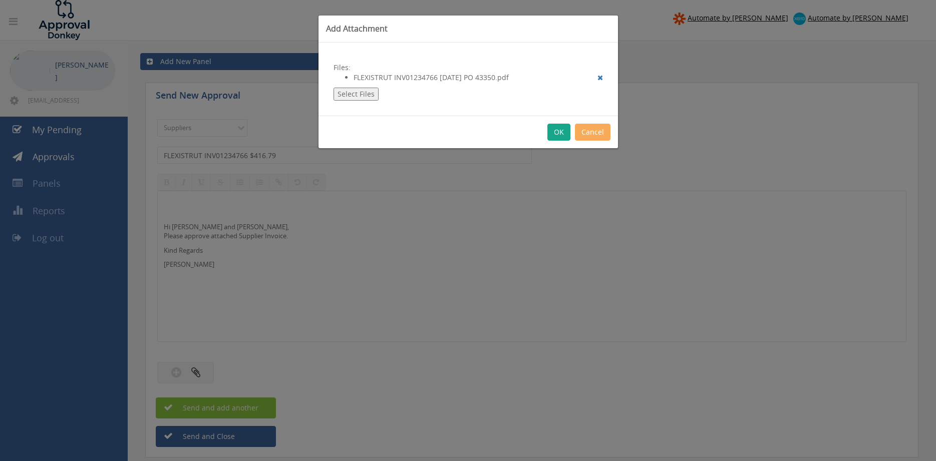
click at [555, 129] on button "OK" at bounding box center [558, 132] width 23 height 17
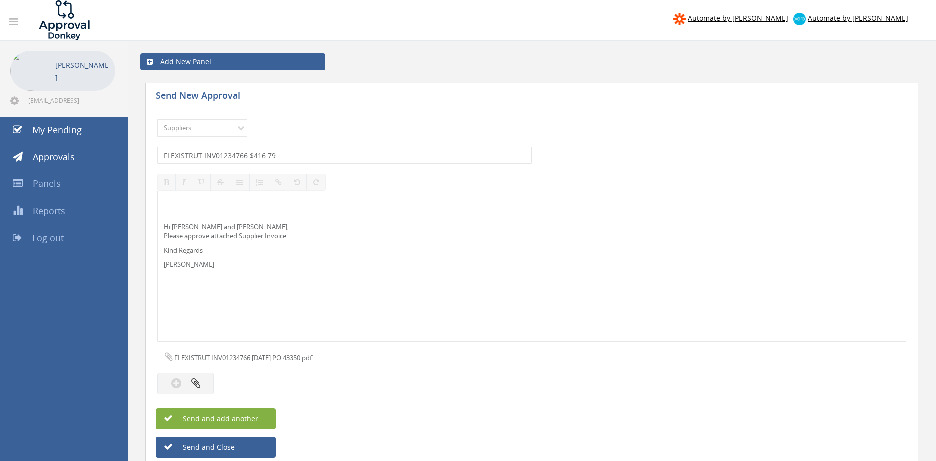
click at [269, 413] on button "Send and add another" at bounding box center [216, 419] width 120 height 21
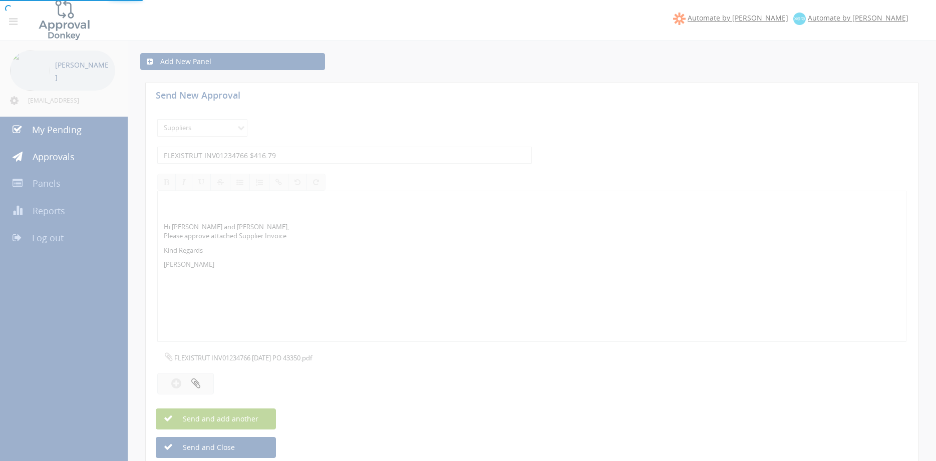
select select
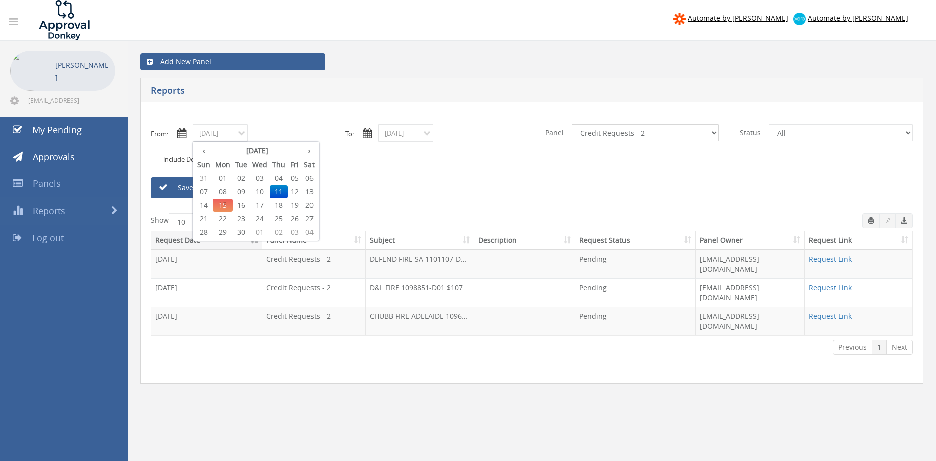
click at [572, 124] on select "All Alarm Credits RG - 3 NZ Utilities Cable and SAI Global NZ Alarms-1 NZ FX Pa…" at bounding box center [645, 132] width 147 height 17
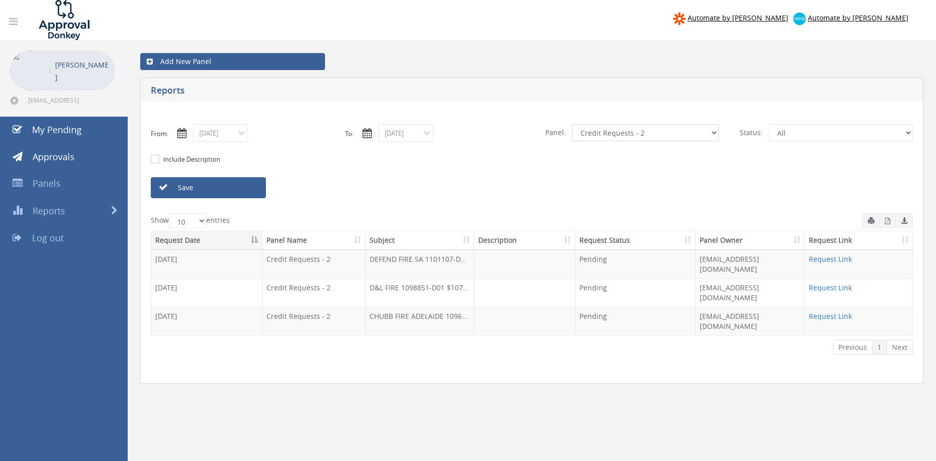
select select "number:9680"
click option "Alarm Suppliers - 2" at bounding box center [0, 0] width 0 height 0
drag, startPoint x: 229, startPoint y: 181, endPoint x: 234, endPoint y: 185, distance: 6.7
click at [229, 182] on link "Save" at bounding box center [208, 187] width 115 height 21
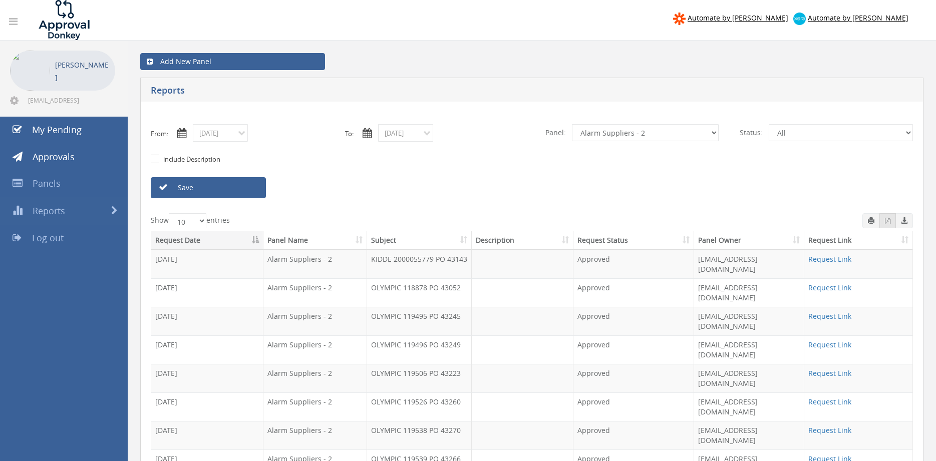
click at [886, 220] on icon "button" at bounding box center [888, 221] width 6 height 7
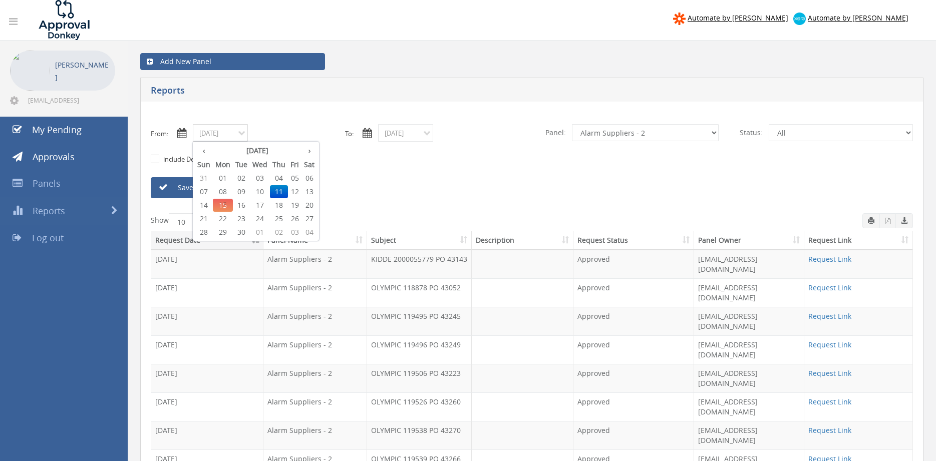
click at [224, 134] on input "[DATE]" at bounding box center [220, 133] width 55 height 18
click at [296, 191] on span "12" at bounding box center [295, 191] width 14 height 13
type input "[DATE]"
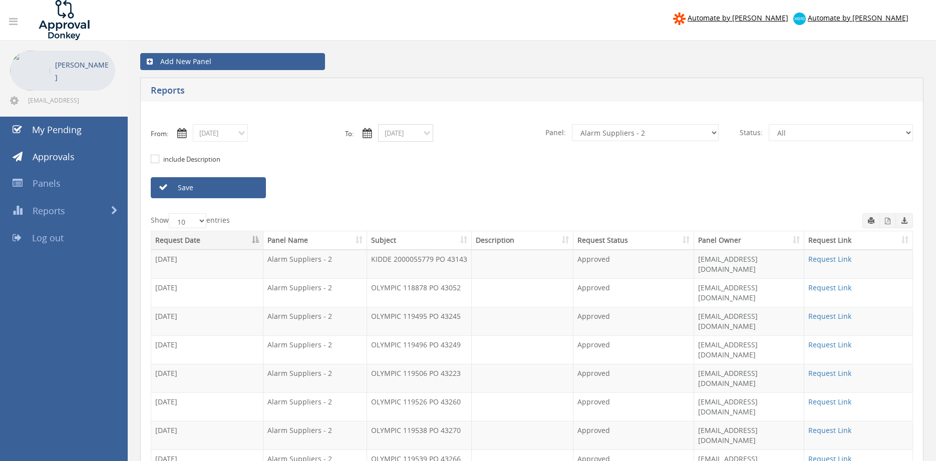
click at [404, 134] on input "[DATE]" at bounding box center [405, 133] width 55 height 18
drag, startPoint x: 485, startPoint y: 192, endPoint x: 414, endPoint y: 191, distance: 71.1
click at [485, 192] on span "12" at bounding box center [480, 191] width 14 height 13
type input "[DATE]"
click at [246, 188] on link "Save" at bounding box center [208, 187] width 115 height 21
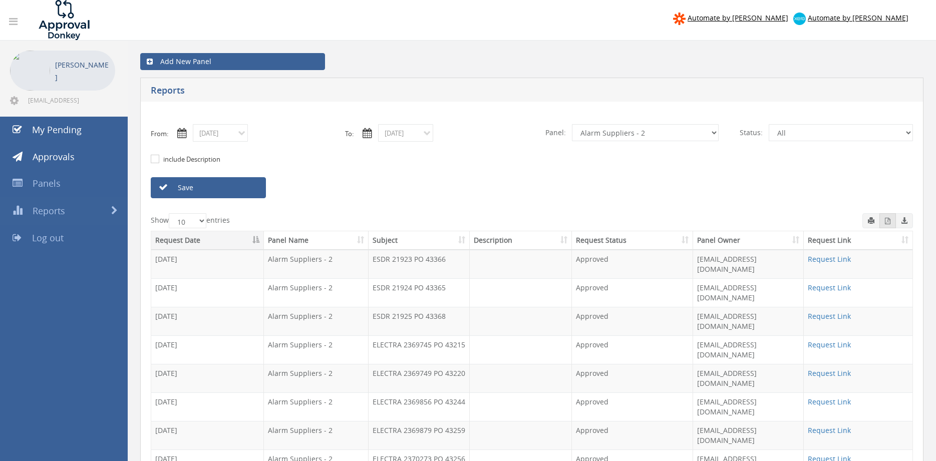
click at [883, 220] on button "button" at bounding box center [887, 220] width 17 height 15
